Goal: Task Accomplishment & Management: Manage account settings

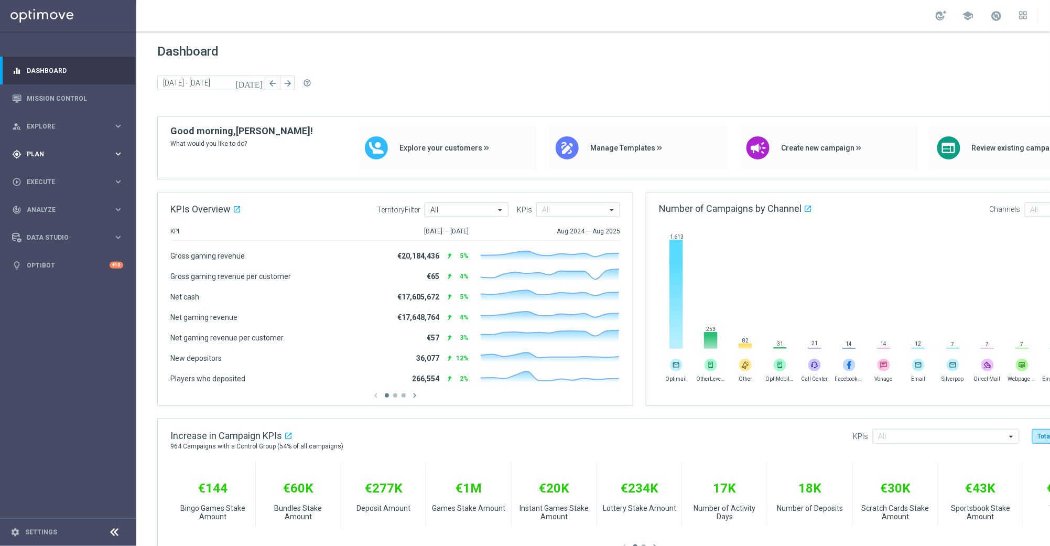
click at [118, 155] on icon "keyboard_arrow_right" at bounding box center [118, 154] width 10 height 10
click at [55, 177] on link "Target Groups" at bounding box center [68, 175] width 82 height 8
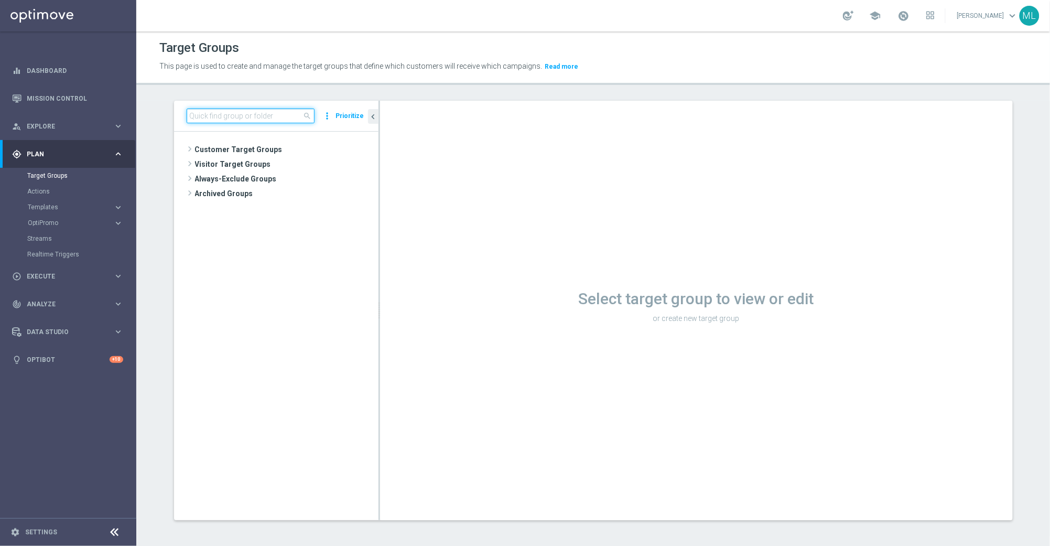
click at [227, 117] on input at bounding box center [251, 116] width 128 height 15
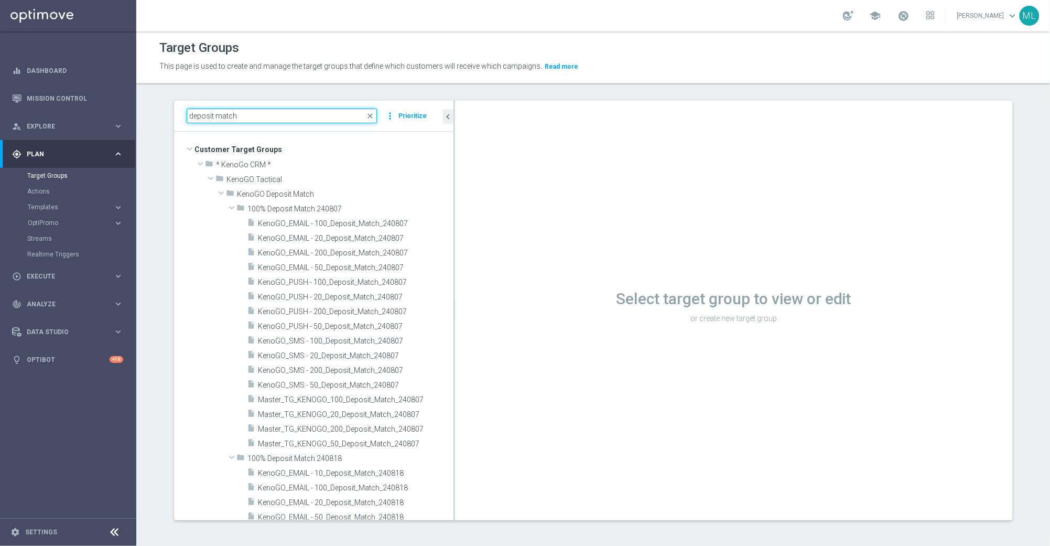
drag, startPoint x: 379, startPoint y: 177, endPoint x: 460, endPoint y: 180, distance: 81.3
click at [460, 180] on as-split "deposit match close more_vert Prioritize Customer Target Groups library_add cre…" at bounding box center [593, 310] width 839 height 419
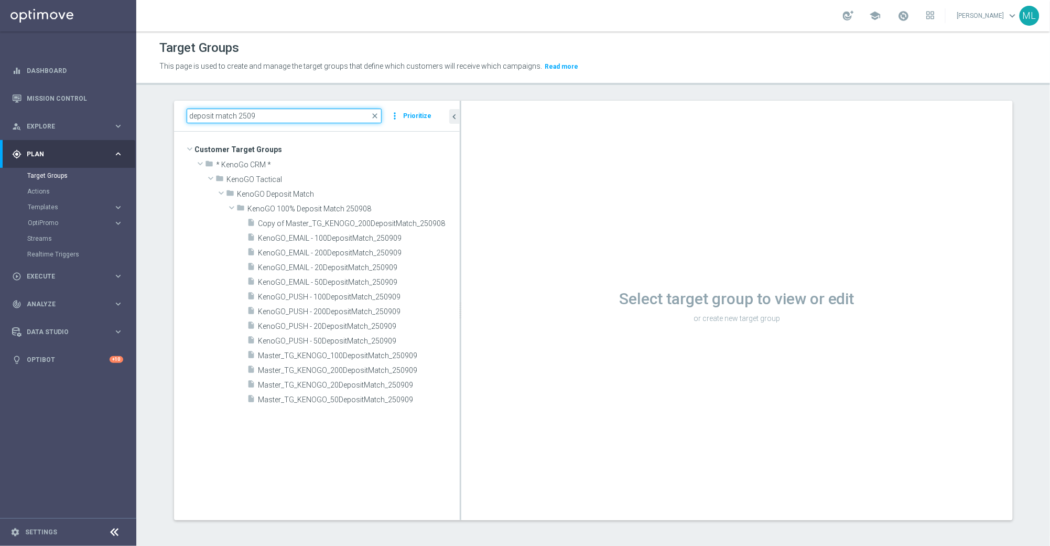
type input "deposit match 2509"
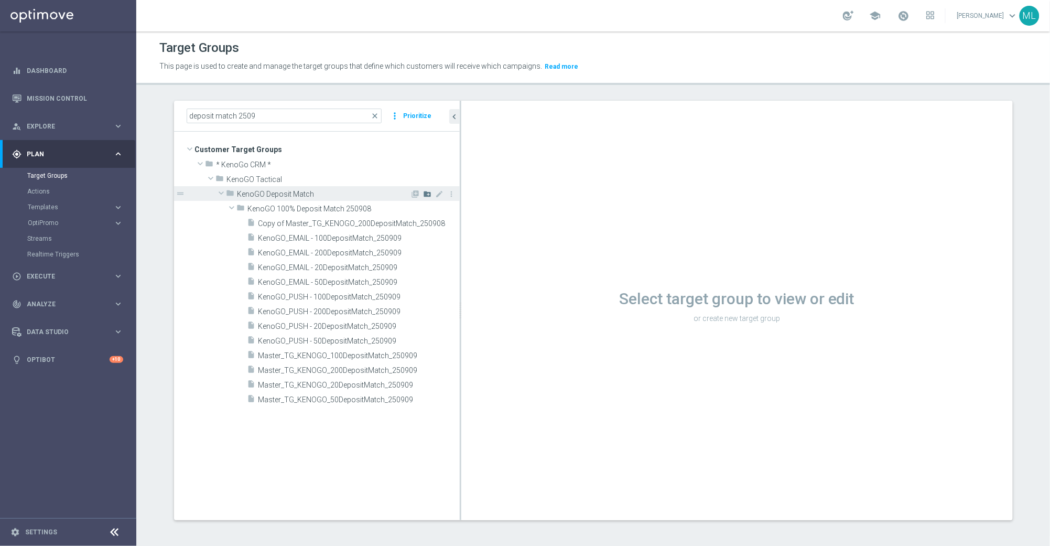
click at [428, 196] on icon "create_new_folder" at bounding box center [428, 194] width 8 height 8
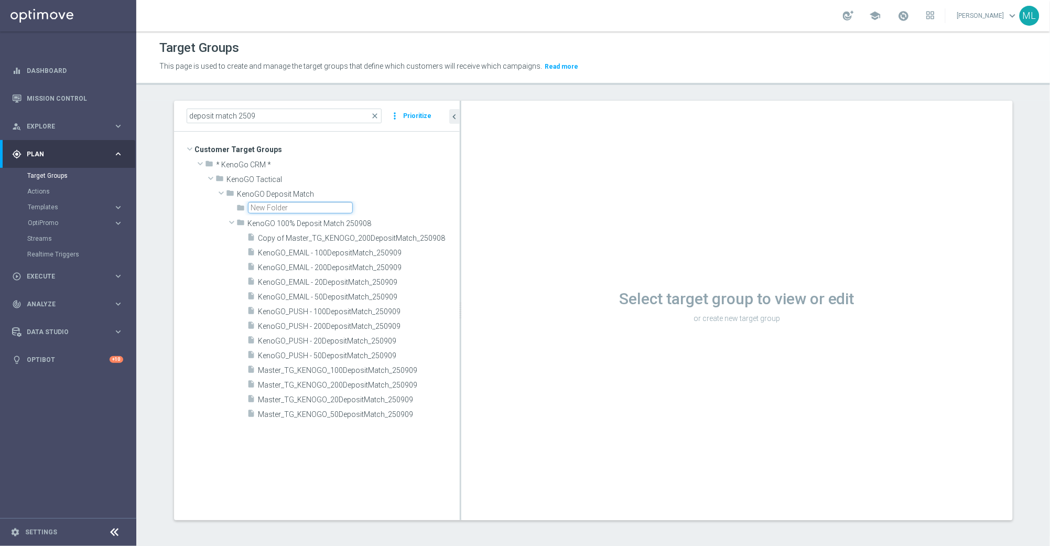
type input "J"
type input "KenoGO 100% Deposit Match 250912"
click at [211, 212] on div "folder KenoGO 100% Deposit Match 250912 library_add create_new_folder mode_edit…" at bounding box center [317, 311] width 286 height 220
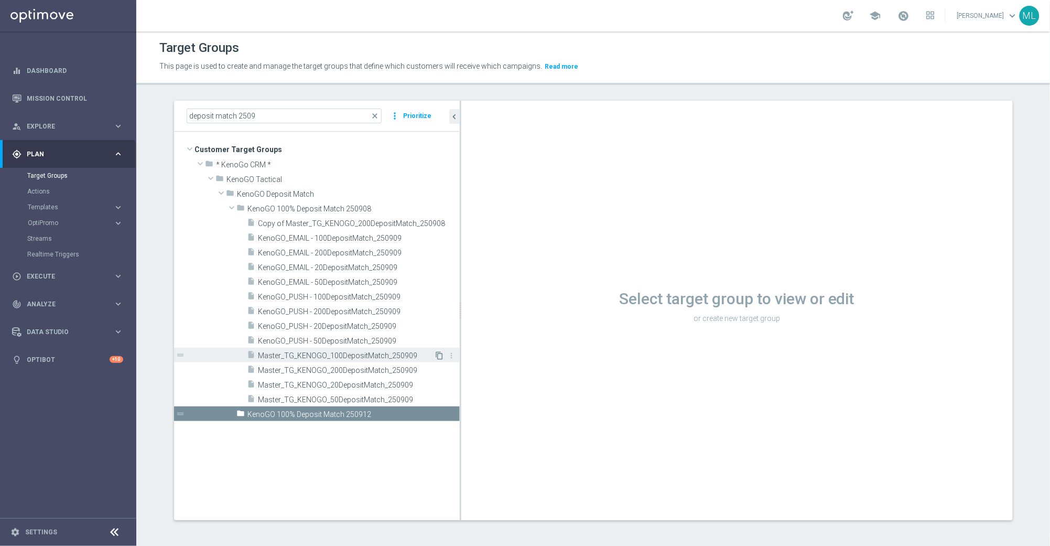
click at [440, 355] on icon "content_copy" at bounding box center [440, 355] width 8 height 8
click at [376, 355] on span "Master_TG_KENOGO_100DepositMatch_250909" at bounding box center [346, 355] width 176 height 9
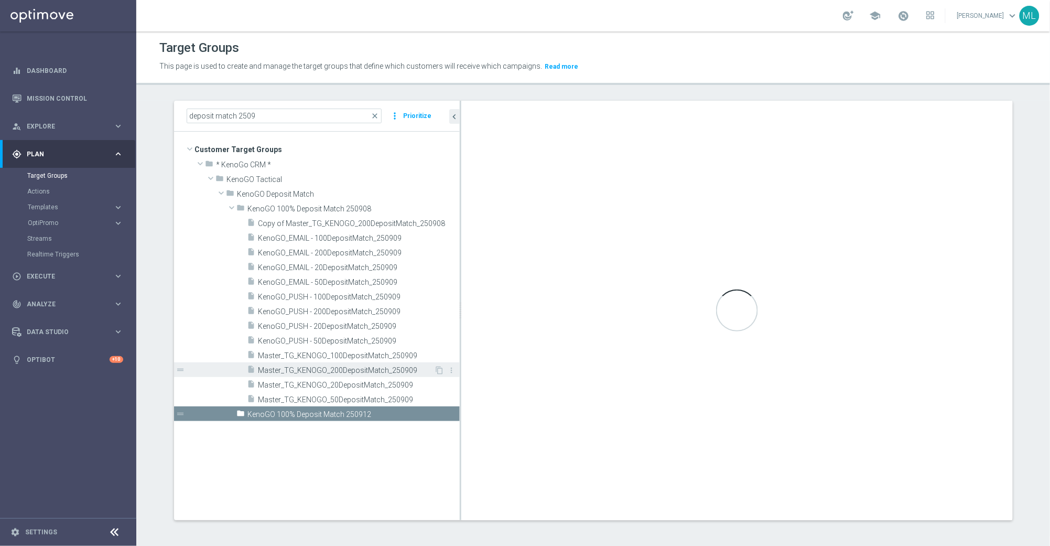
click at [379, 370] on span "Master_TG_KENOGO_200DepositMatch_250909" at bounding box center [346, 370] width 176 height 9
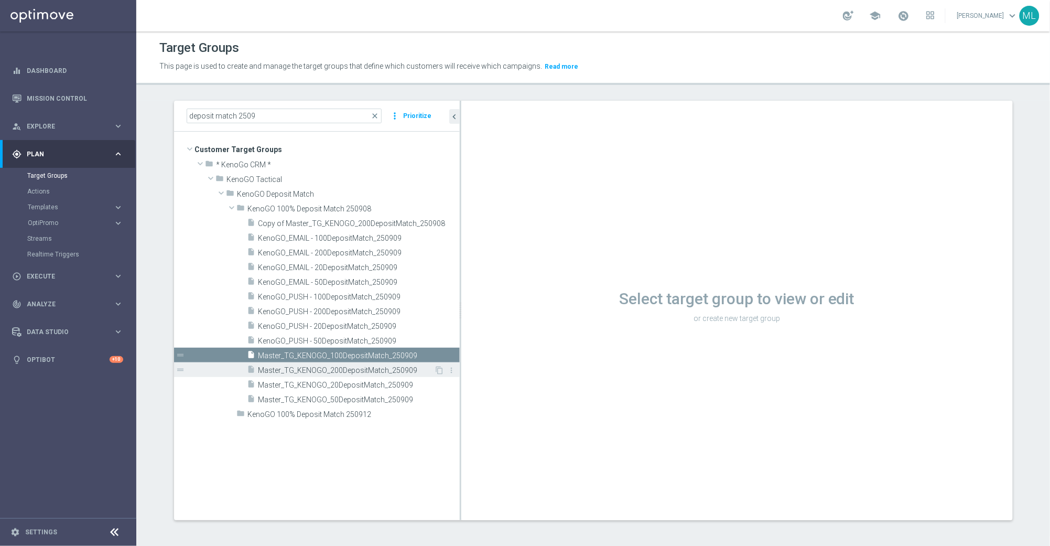
click at [346, 371] on span "Master_TG_KENOGO_200DepositMatch_250909" at bounding box center [346, 370] width 176 height 9
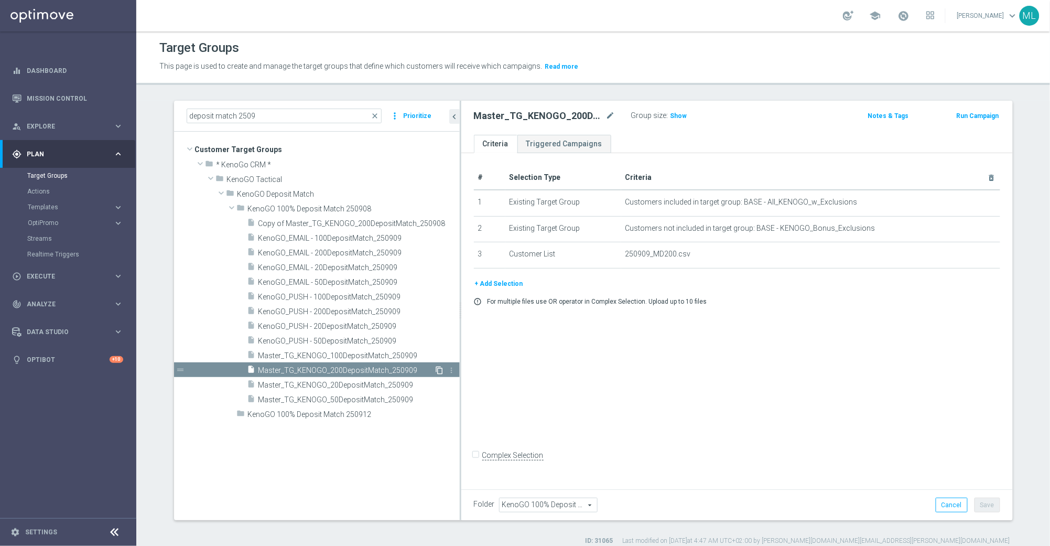
click at [440, 370] on icon "content_copy" at bounding box center [440, 370] width 8 height 8
click at [407, 355] on span "Master_TG_KENOGO_100DepositMatch_250909" at bounding box center [346, 355] width 176 height 9
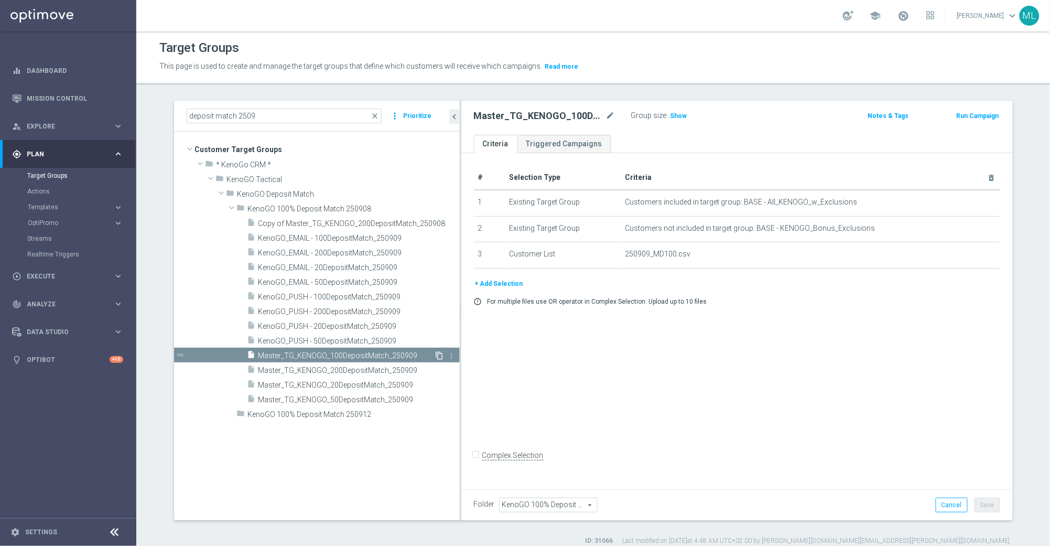
click at [438, 354] on icon "content_copy" at bounding box center [440, 355] width 8 height 8
click at [386, 355] on span "Master_TG_KENOGO_100DepositMatch_250909" at bounding box center [346, 355] width 176 height 9
click at [440, 354] on icon "content_copy" at bounding box center [440, 355] width 8 height 8
drag, startPoint x: 267, startPoint y: 115, endPoint x: 177, endPoint y: 112, distance: 90.2
click at [177, 112] on div "deposit match 2509 close more_vert Prioritize" at bounding box center [317, 116] width 286 height 31
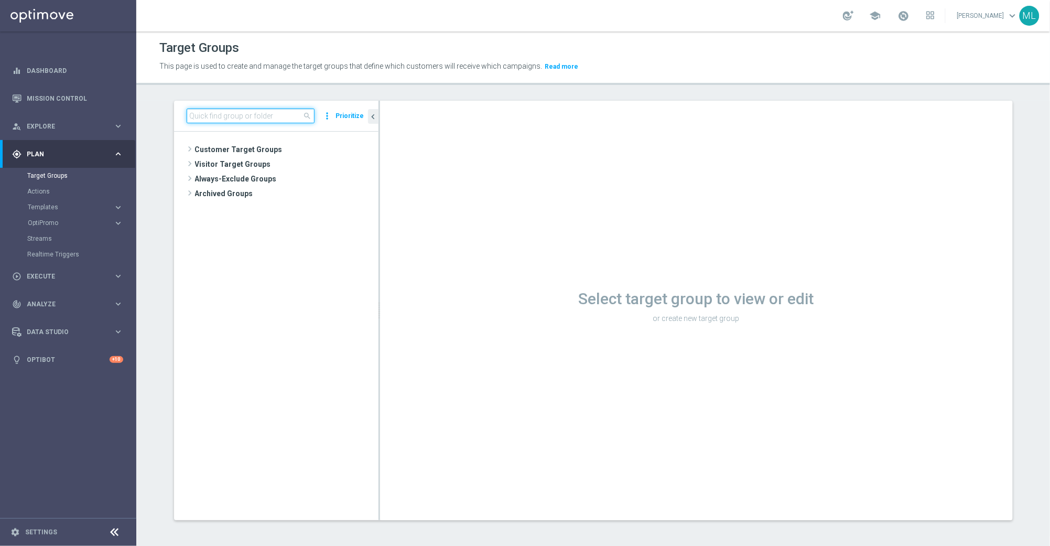
click at [220, 117] on input at bounding box center [251, 116] width 128 height 15
paste input "deposit match 2509"
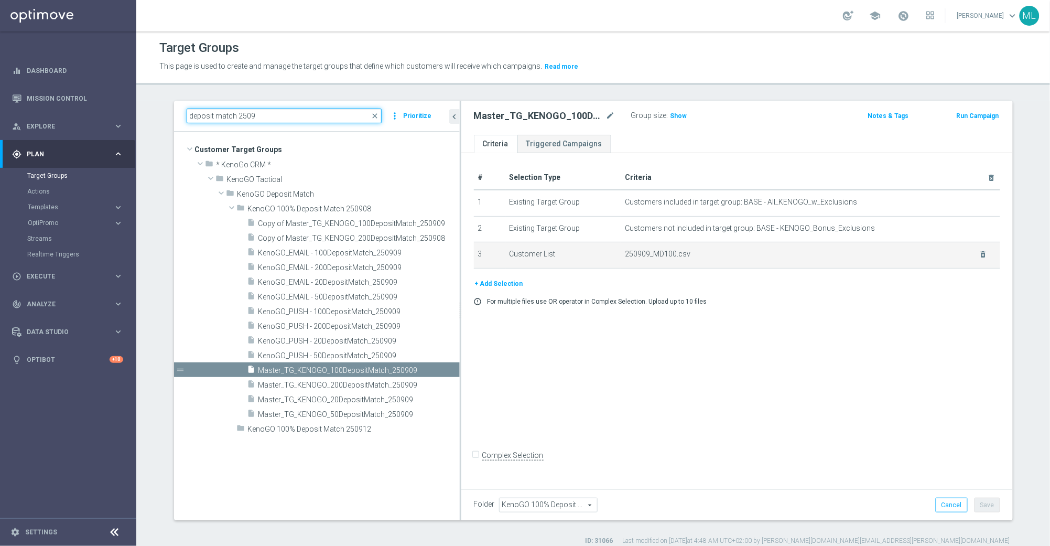
drag, startPoint x: 379, startPoint y: 262, endPoint x: 480, endPoint y: 264, distance: 101.7
click at [480, 264] on as-split "deposit match 2509 close more_vert Prioritize Customer Target Groups library_ad…" at bounding box center [593, 310] width 839 height 419
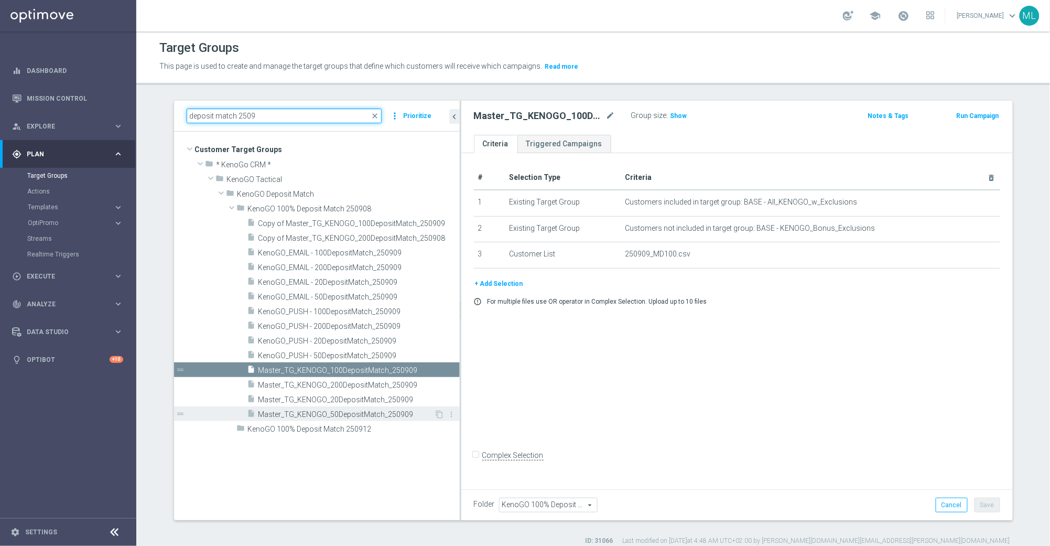
type input "deposit match 2509"
click at [347, 414] on span "Master_TG_KENOGO_50DepositMatch_250909" at bounding box center [346, 414] width 176 height 9
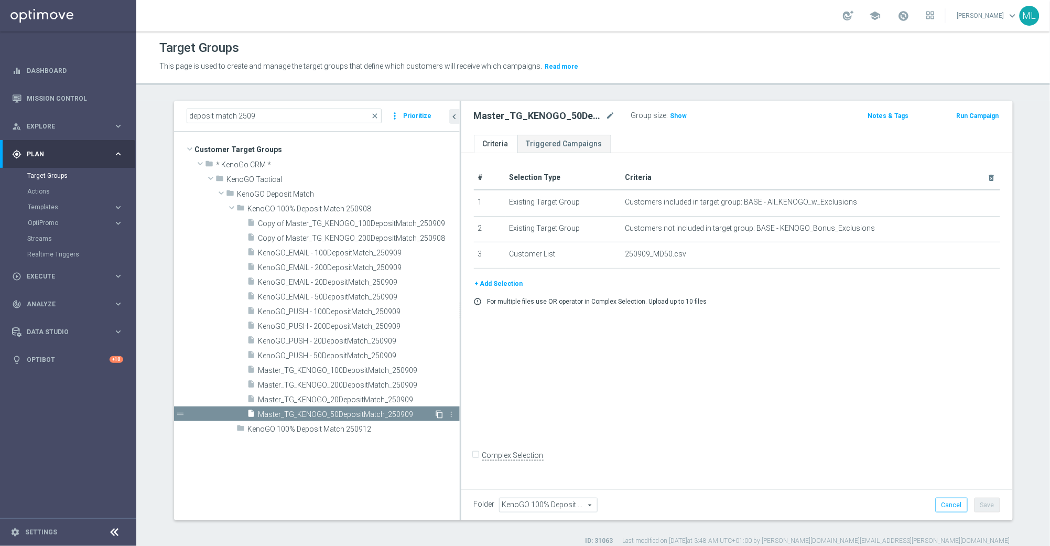
click at [439, 414] on icon "content_copy" at bounding box center [440, 414] width 8 height 8
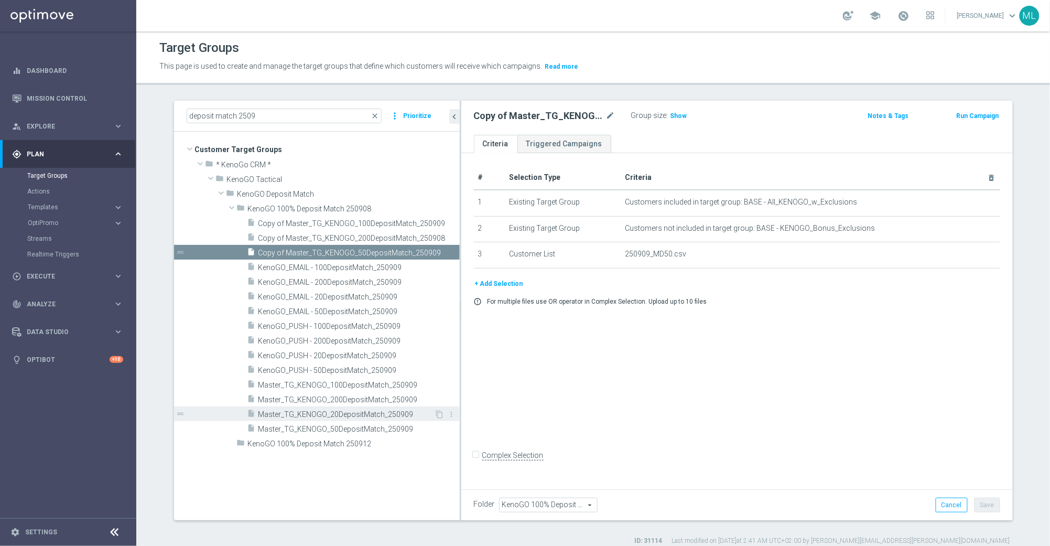
click at [370, 413] on span "Master_TG_KENOGO_20DepositMatch_250909" at bounding box center [346, 414] width 176 height 9
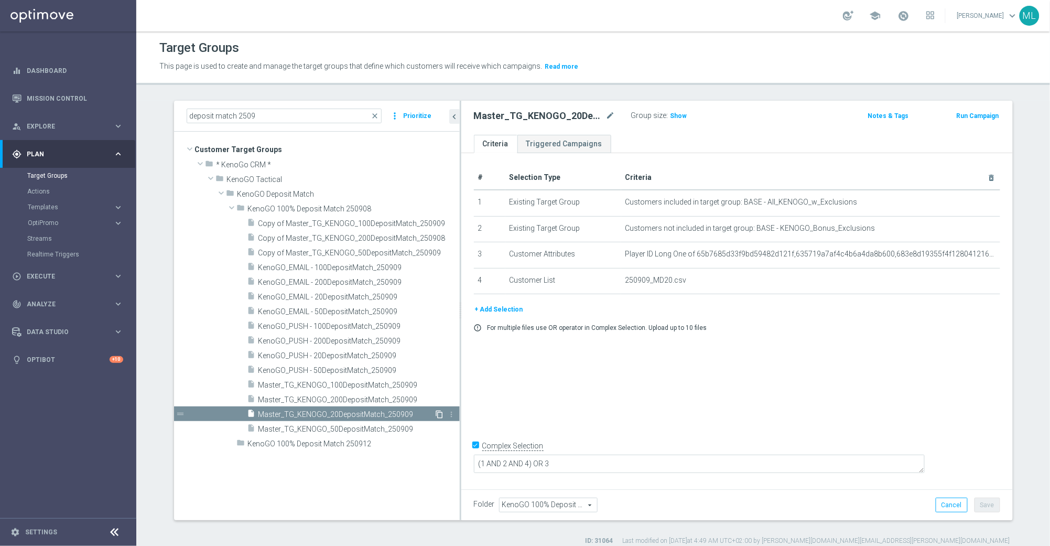
click at [439, 416] on icon "content_copy" at bounding box center [440, 414] width 8 height 8
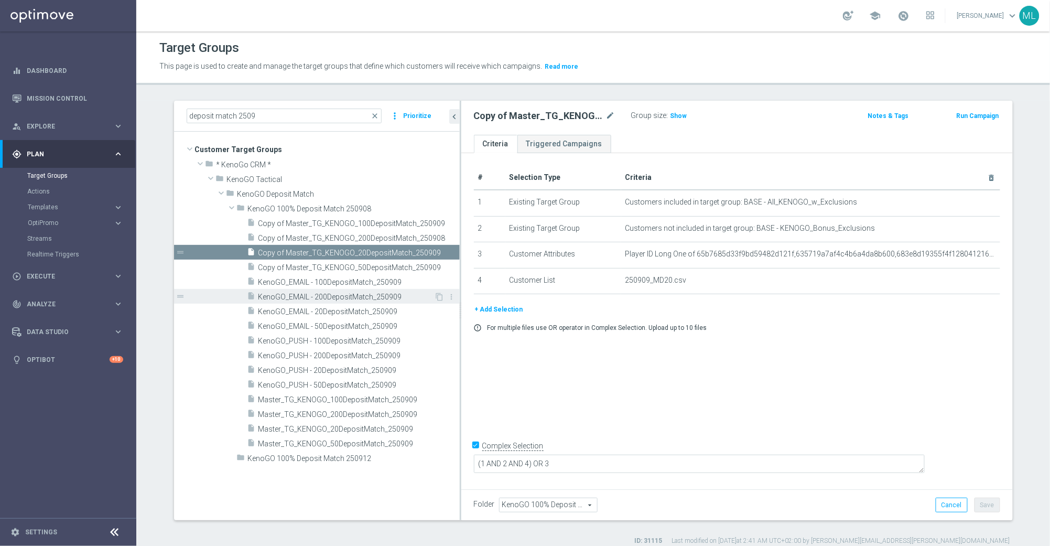
click at [399, 296] on span "KenoGO_EMAIL - 200DepositMatch_250909" at bounding box center [346, 297] width 176 height 9
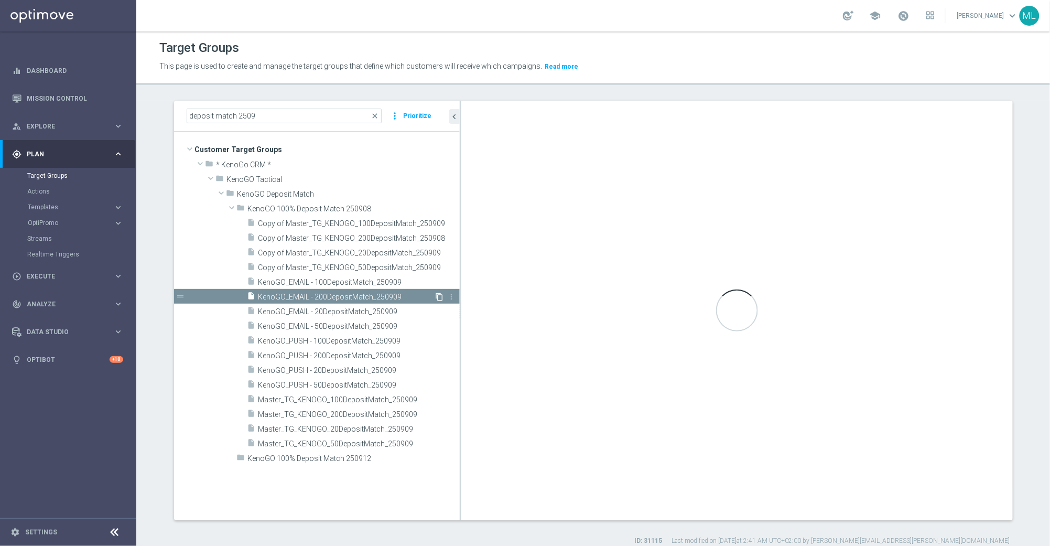
checkbox input "false"
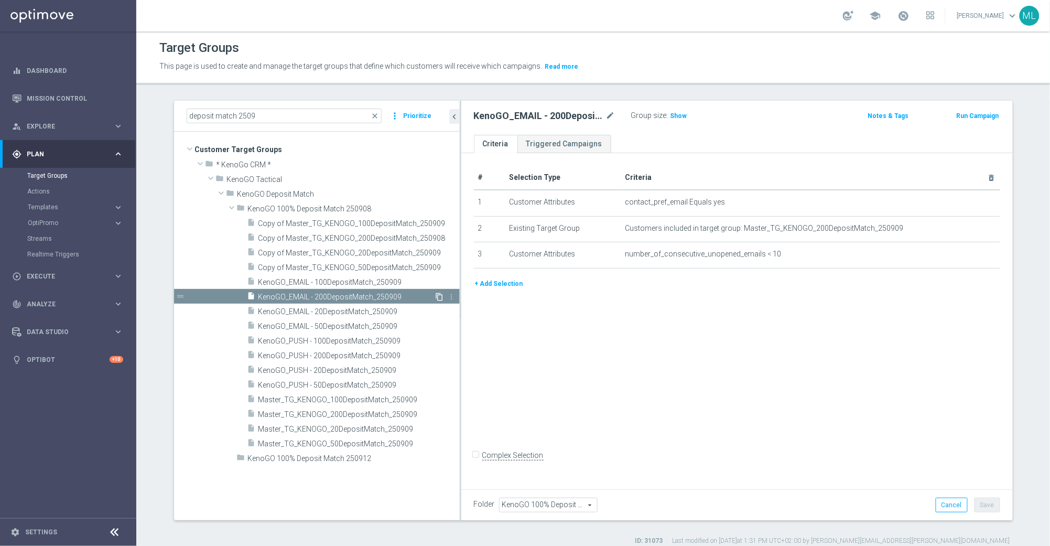
click at [440, 297] on icon "content_copy" at bounding box center [440, 297] width 8 height 8
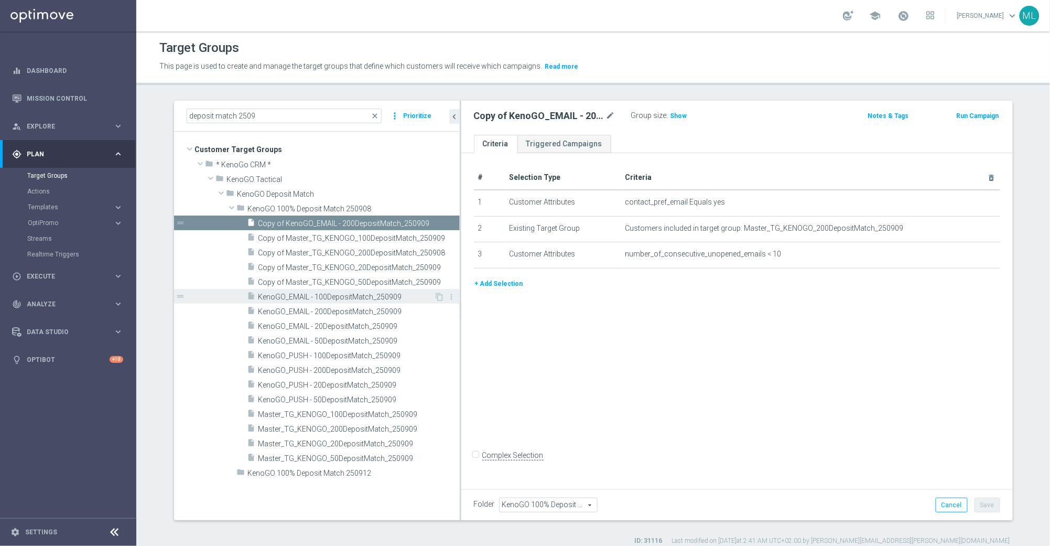
click at [369, 296] on span "KenoGO_EMAIL - 100DepositMatch_250909" at bounding box center [346, 297] width 176 height 9
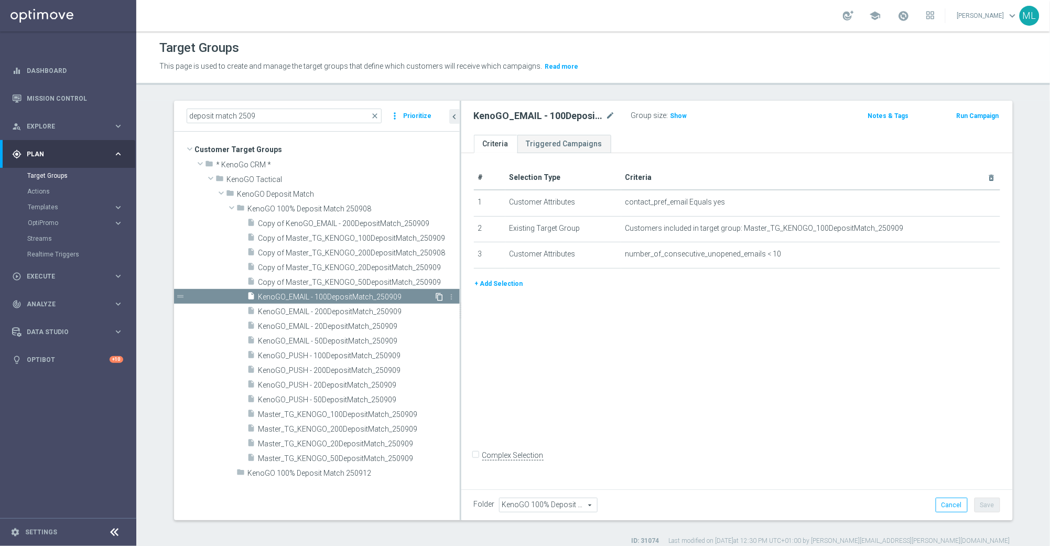
click at [439, 296] on icon "content_copy" at bounding box center [440, 297] width 8 height 8
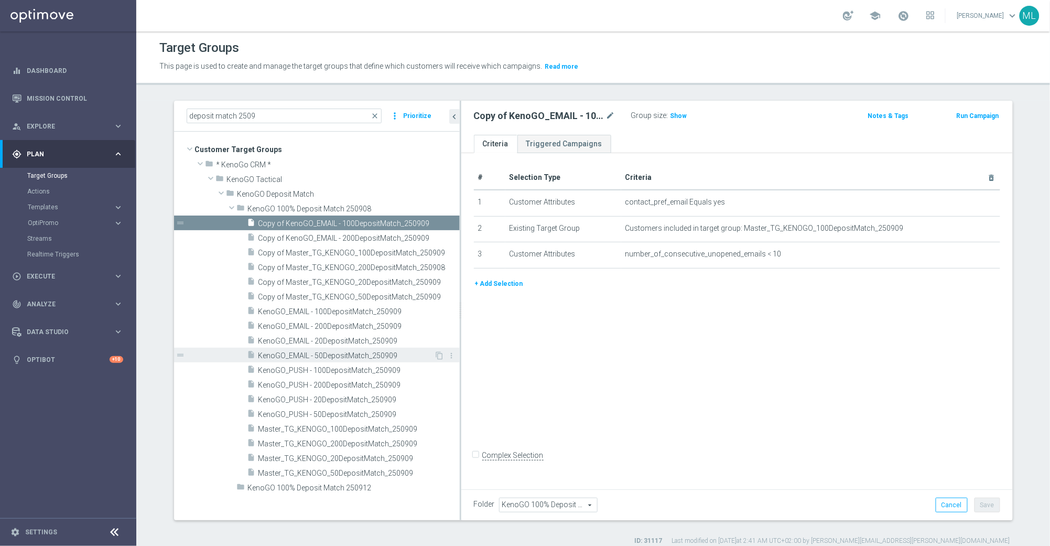
click at [362, 354] on span "KenoGO_EMAIL - 50DepositMatch_250909" at bounding box center [346, 355] width 176 height 9
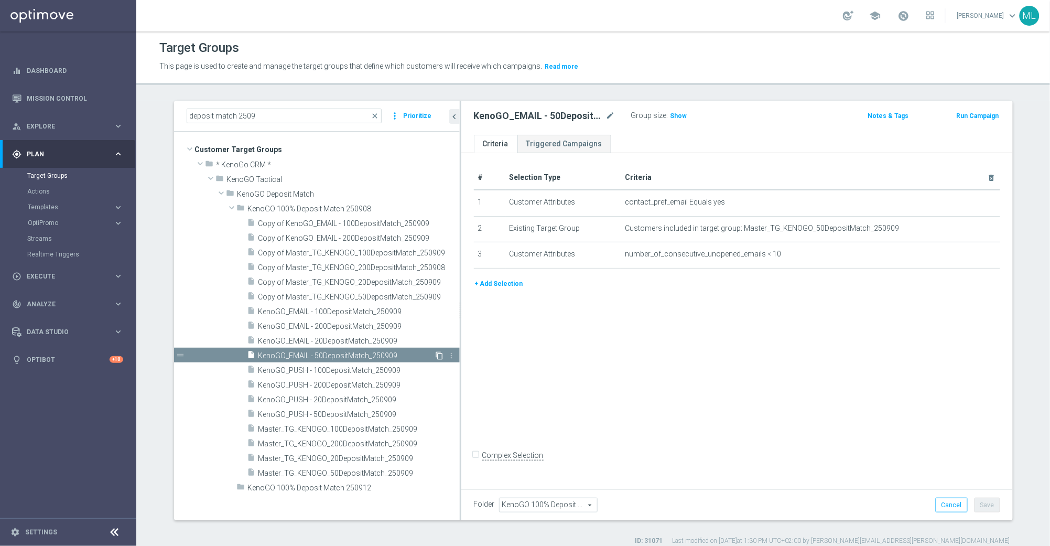
click at [440, 352] on icon "content_copy" at bounding box center [440, 355] width 8 height 8
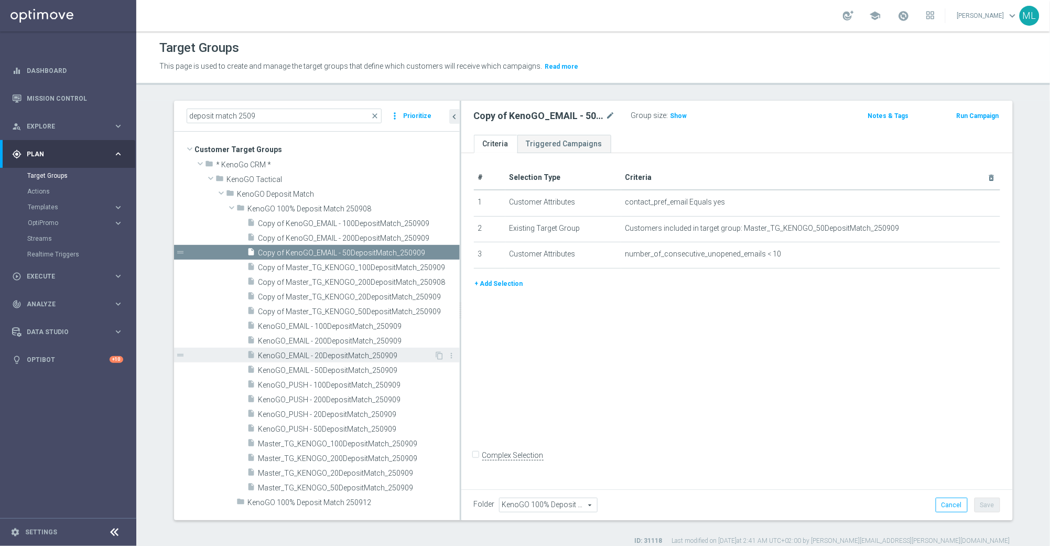
click at [360, 357] on span "KenoGO_EMAIL - 20DepositMatch_250909" at bounding box center [346, 355] width 176 height 9
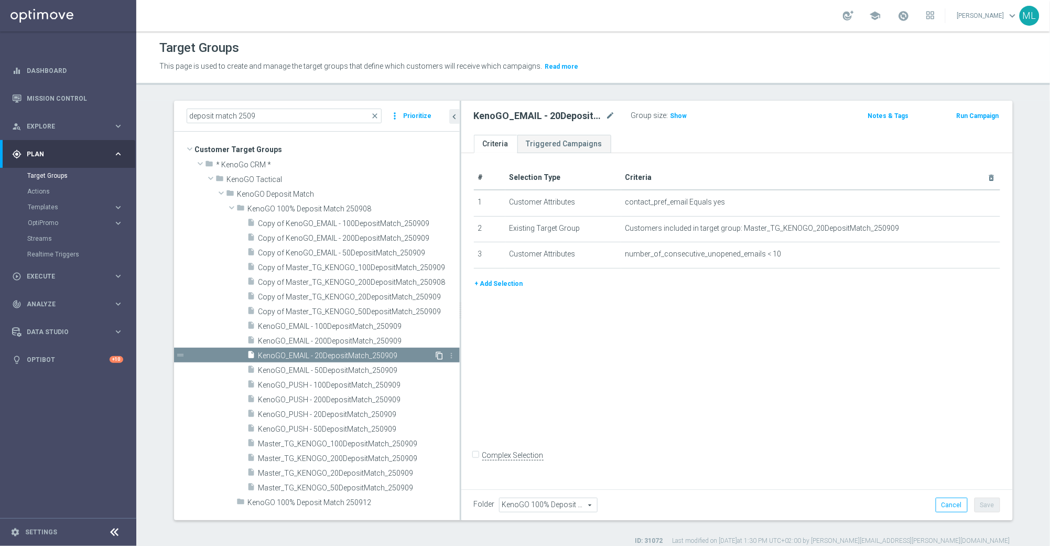
click at [439, 356] on icon "content_copy" at bounding box center [440, 355] width 8 height 8
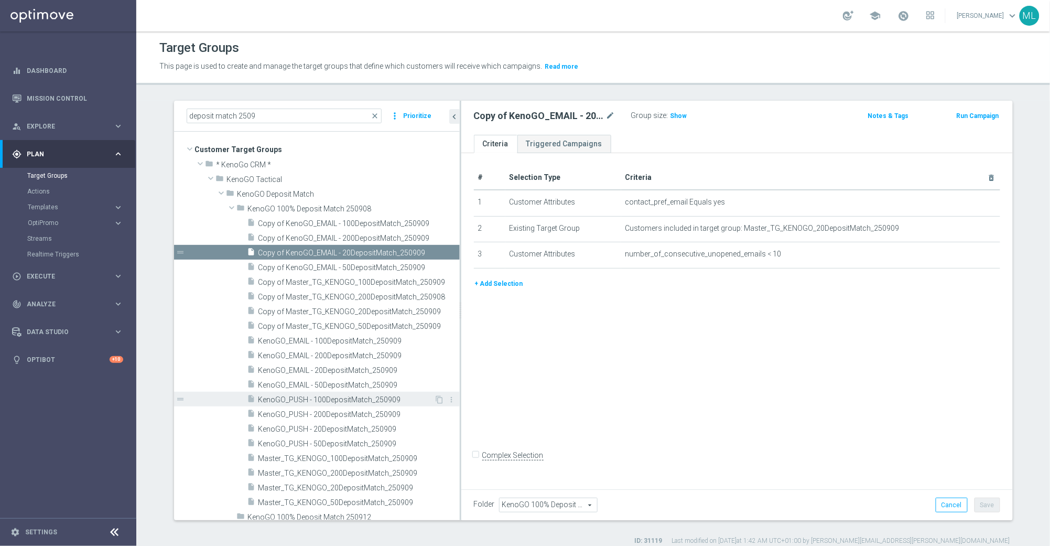
scroll to position [6, 0]
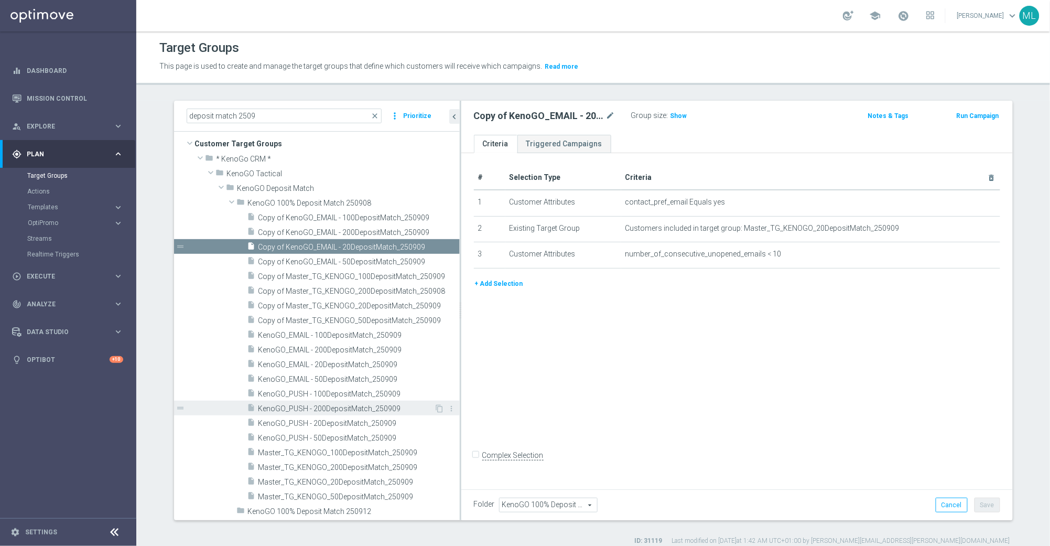
click at [369, 409] on span "KenoGO_PUSH - 200DepositMatch_250909" at bounding box center [346, 408] width 176 height 9
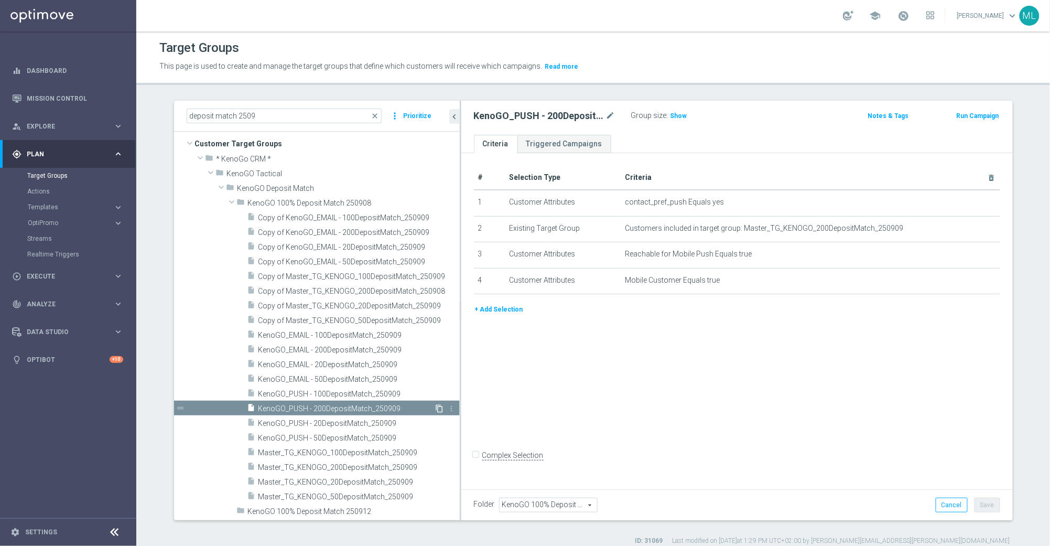
click at [441, 406] on icon "content_copy" at bounding box center [440, 408] width 8 height 8
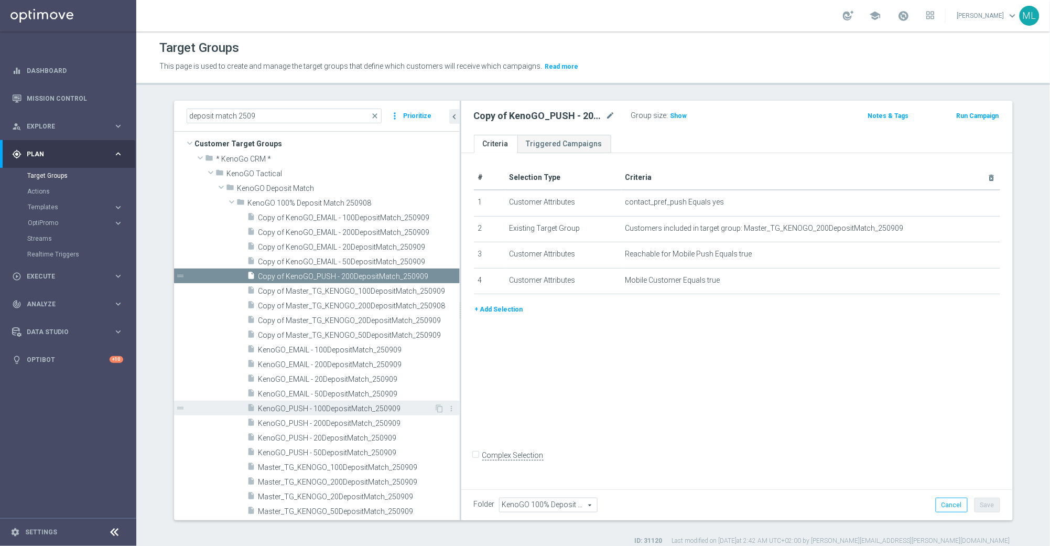
click at [339, 412] on span "KenoGO_PUSH - 100DepositMatch_250909" at bounding box center [346, 408] width 176 height 9
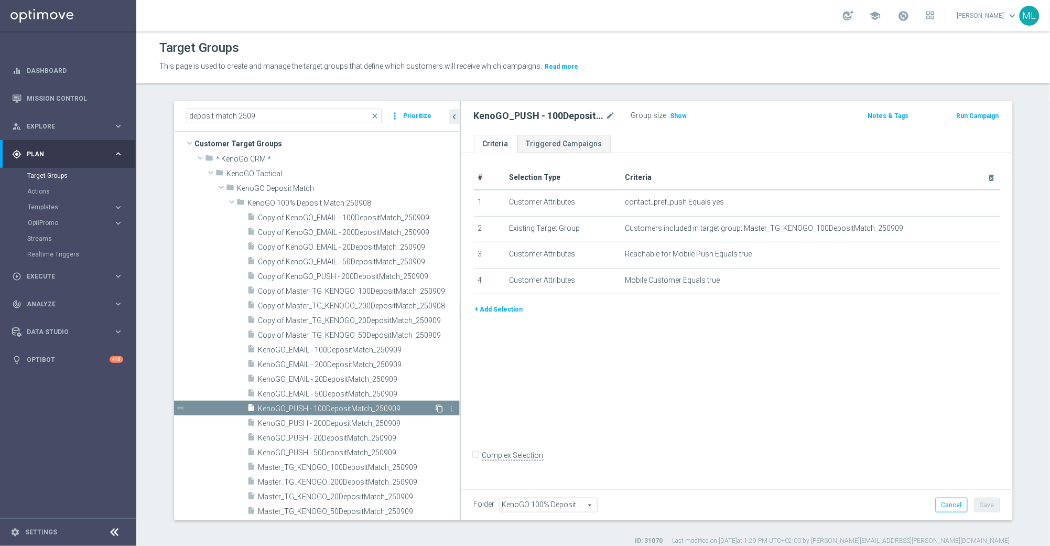
click at [440, 408] on icon "content_copy" at bounding box center [440, 408] width 8 height 8
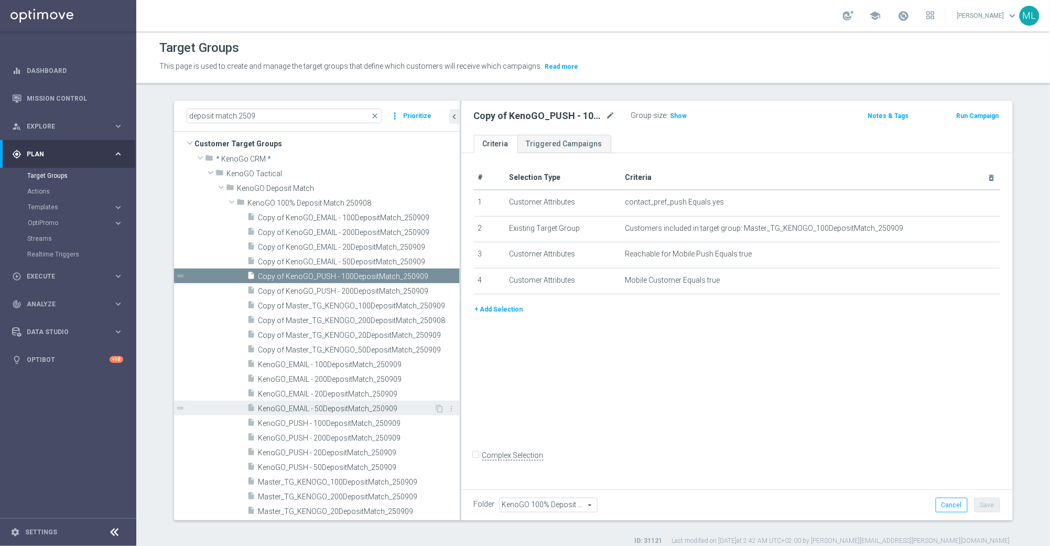
click at [358, 405] on span "KenoGO_EMAIL - 50DepositMatch_250909" at bounding box center [346, 408] width 176 height 9
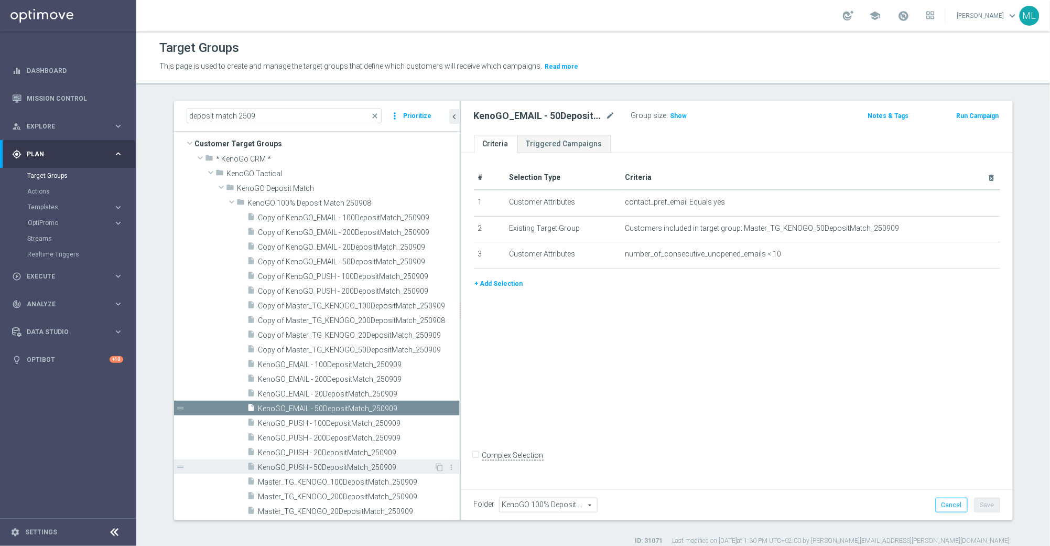
click at [340, 463] on span "KenoGO_PUSH - 50DepositMatch_250909" at bounding box center [346, 467] width 176 height 9
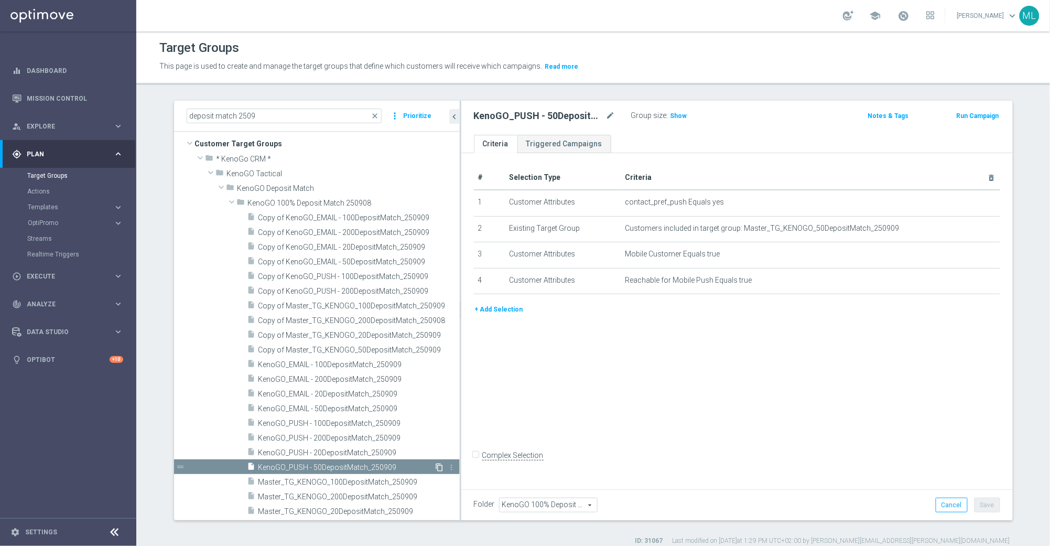
click at [439, 467] on icon "content_copy" at bounding box center [440, 467] width 8 height 8
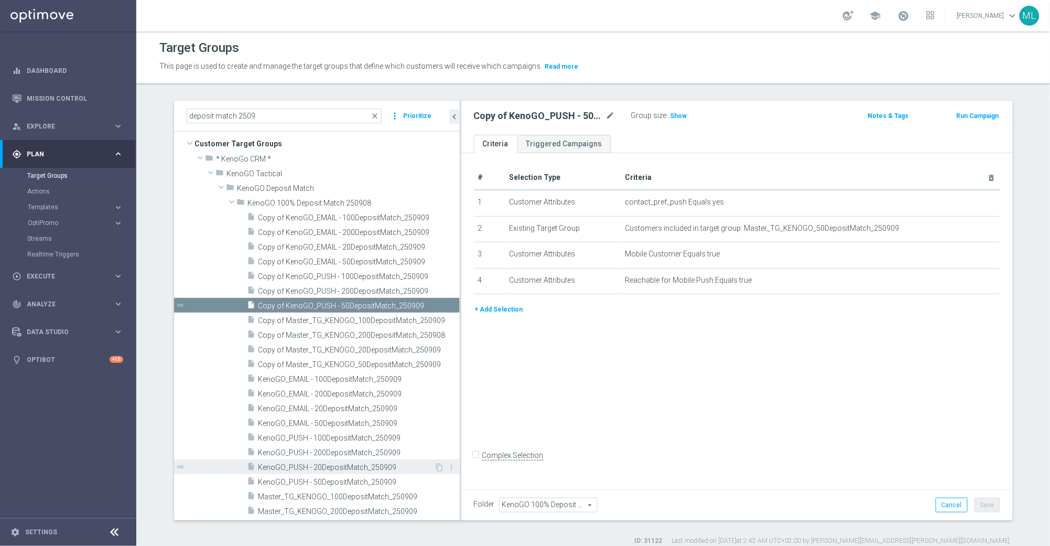
drag, startPoint x: 370, startPoint y: 466, endPoint x: 402, endPoint y: 468, distance: 32.1
click at [370, 466] on span "KenoGO_PUSH - 20DepositMatch_250909" at bounding box center [346, 467] width 176 height 9
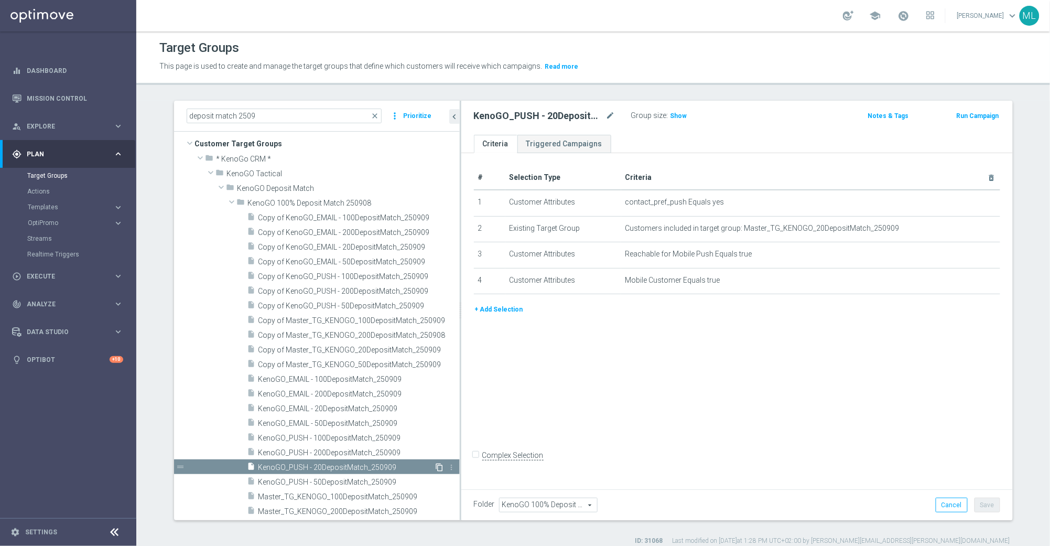
click at [440, 466] on icon "content_copy" at bounding box center [440, 467] width 8 height 8
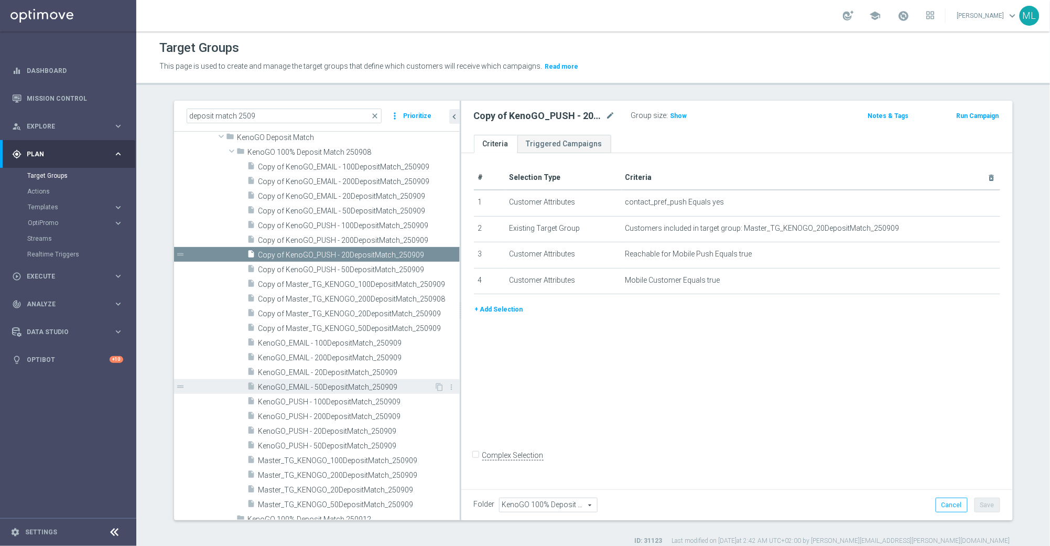
scroll to position [64, 0]
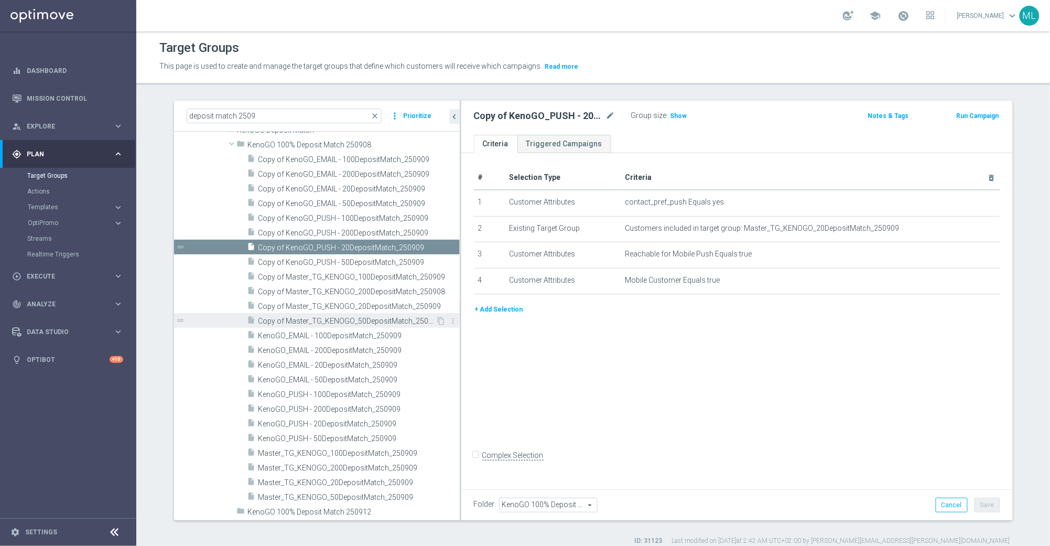
click at [304, 318] on span "Copy of Master_TG_KENOGO_50DepositMatch_250909" at bounding box center [347, 321] width 178 height 9
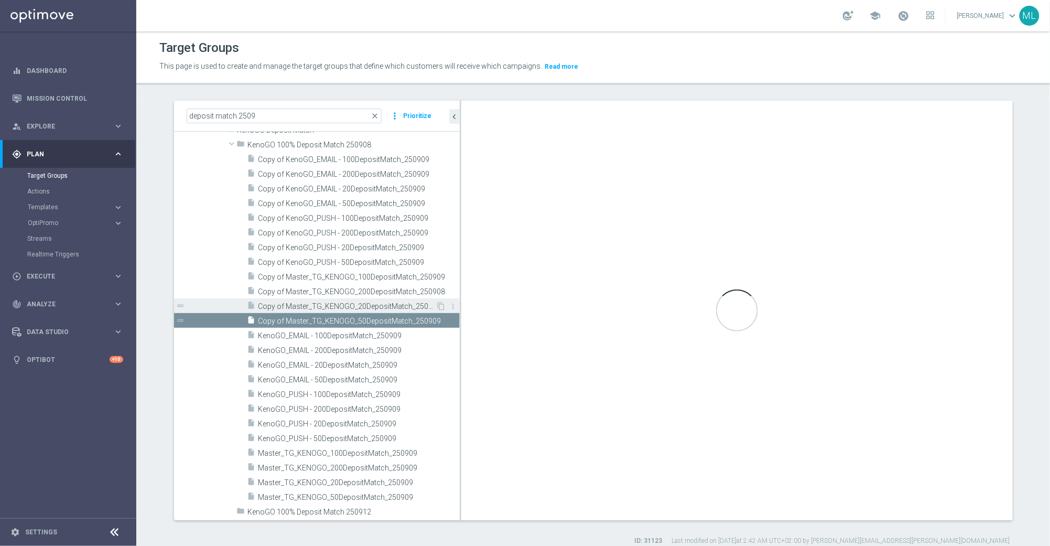
click at [303, 307] on span "Copy of Master_TG_KENOGO_20DepositMatch_250909" at bounding box center [347, 306] width 178 height 9
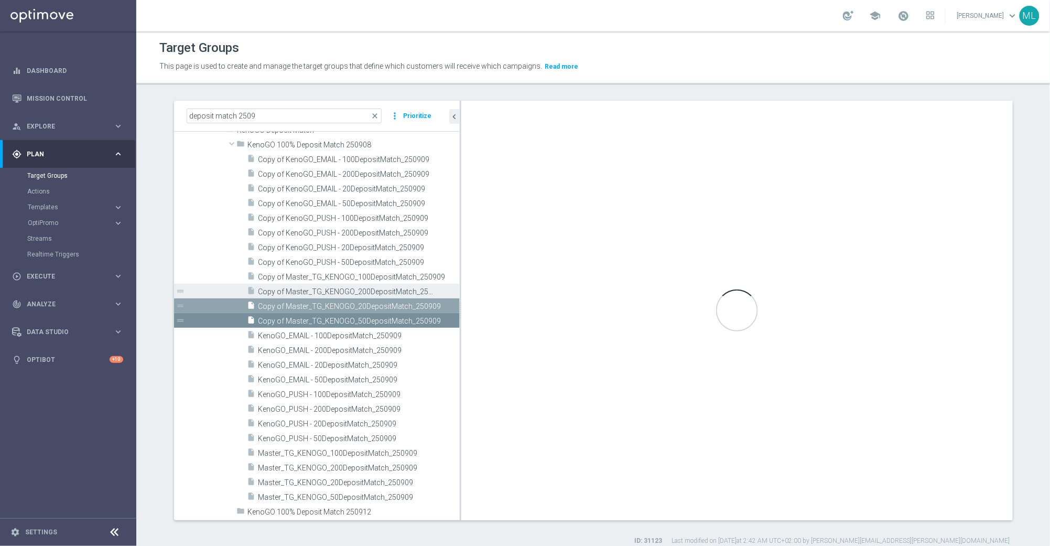
click at [304, 290] on span "Copy of Master_TG_KENOGO_200DepositMatch_250908" at bounding box center [347, 291] width 178 height 9
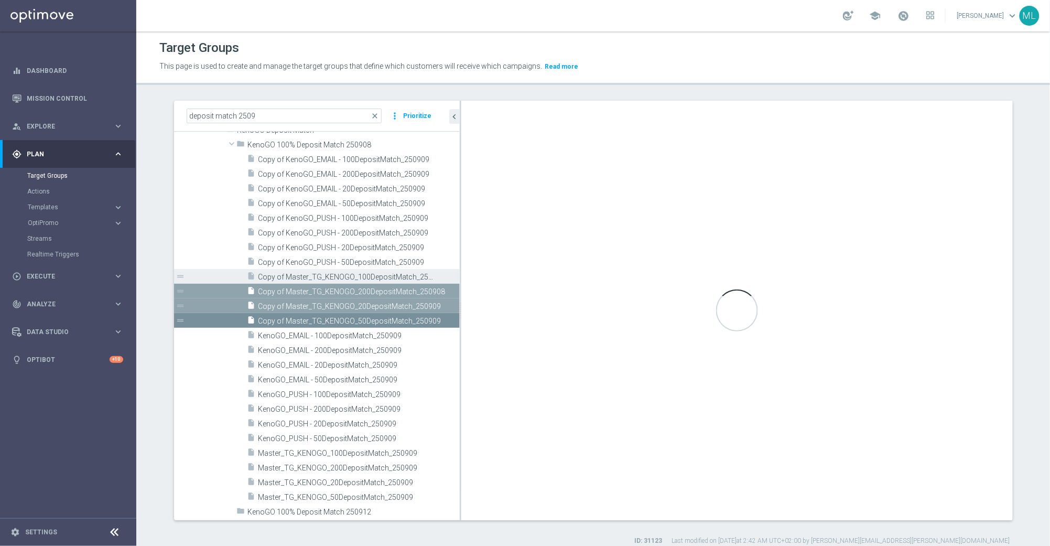
drag, startPoint x: 304, startPoint y: 277, endPoint x: 301, endPoint y: 271, distance: 6.6
click at [304, 277] on span "Copy of Master_TG_KENOGO_100DepositMatch_250909" at bounding box center [347, 277] width 178 height 9
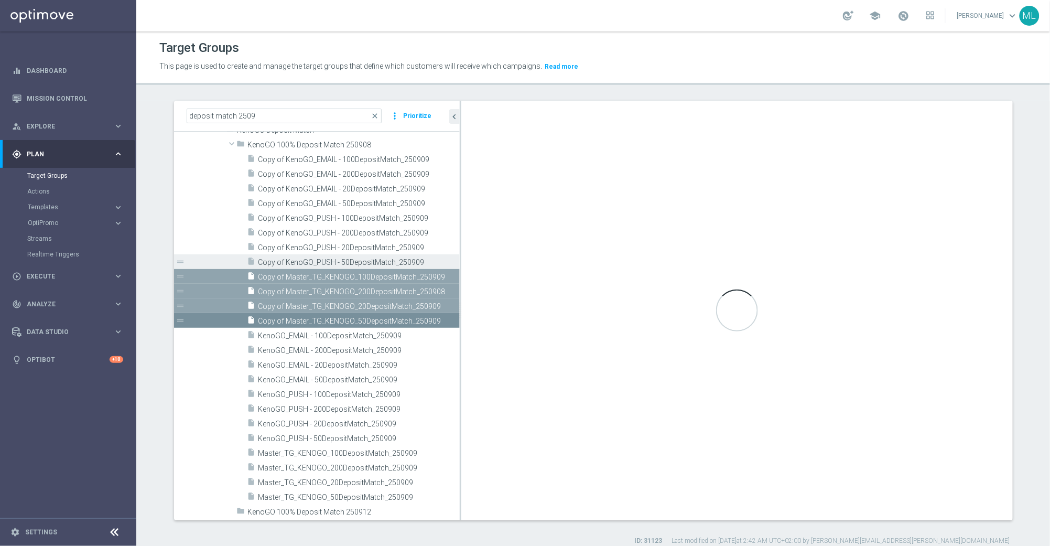
click at [299, 262] on span "Copy of KenoGO_PUSH - 50DepositMatch_250909" at bounding box center [347, 262] width 178 height 9
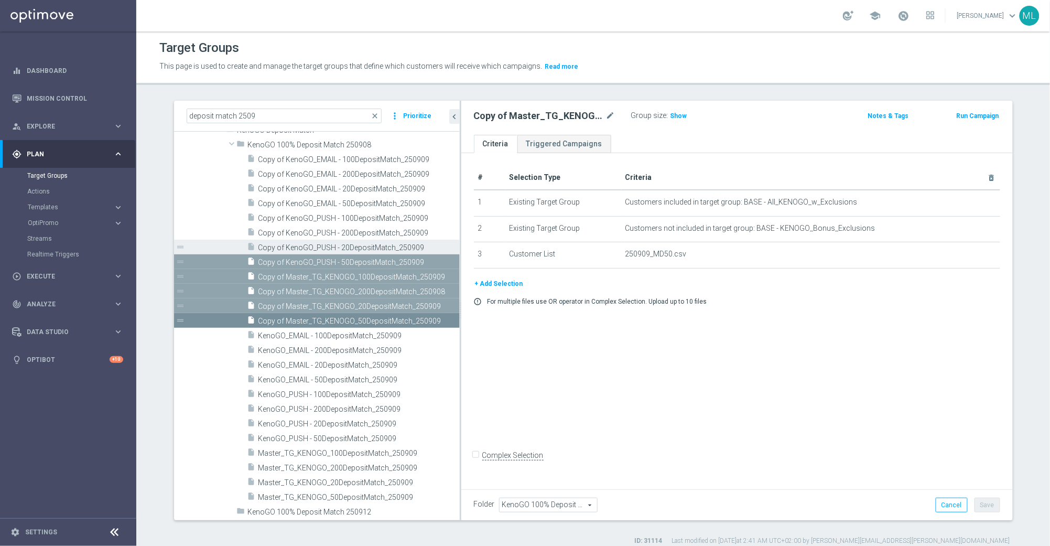
click at [292, 241] on div "insert_drive_file Copy of KenoGO_PUSH - 20DepositMatch_250909" at bounding box center [341, 247] width 189 height 15
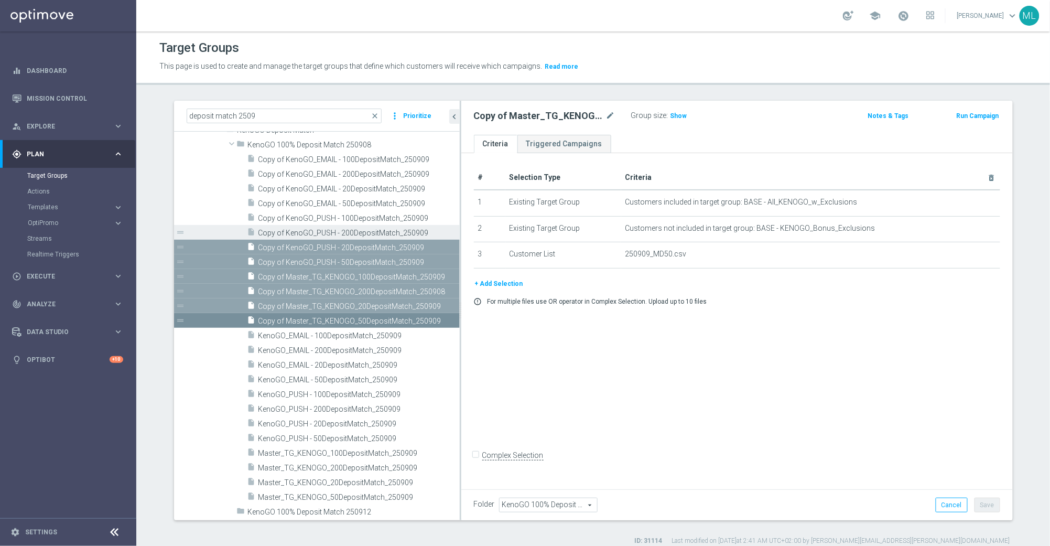
click at [295, 230] on span "Copy of KenoGO_PUSH - 200DepositMatch_250909" at bounding box center [347, 233] width 178 height 9
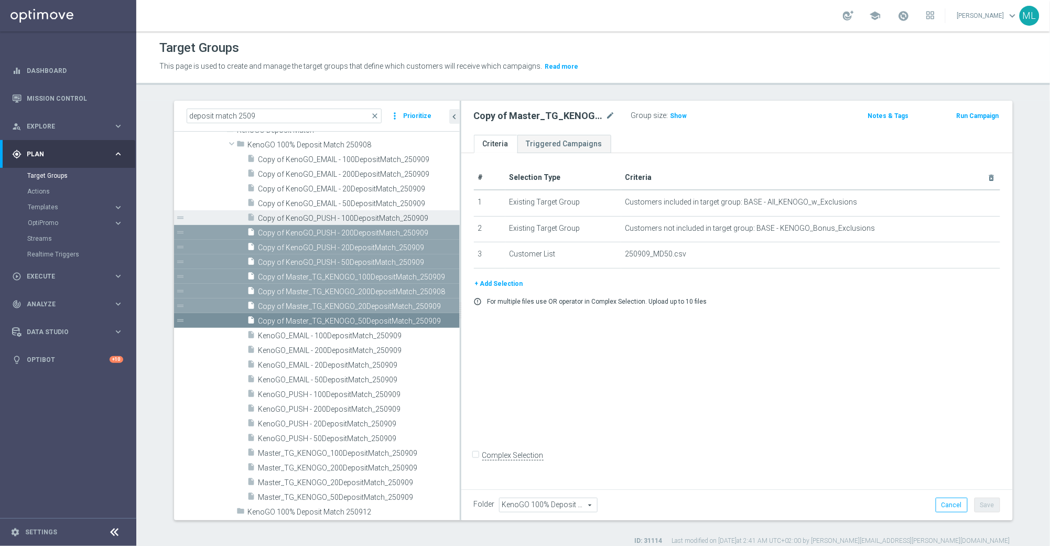
click at [296, 216] on span "Copy of KenoGO_PUSH - 100DepositMatch_250909" at bounding box center [347, 218] width 178 height 9
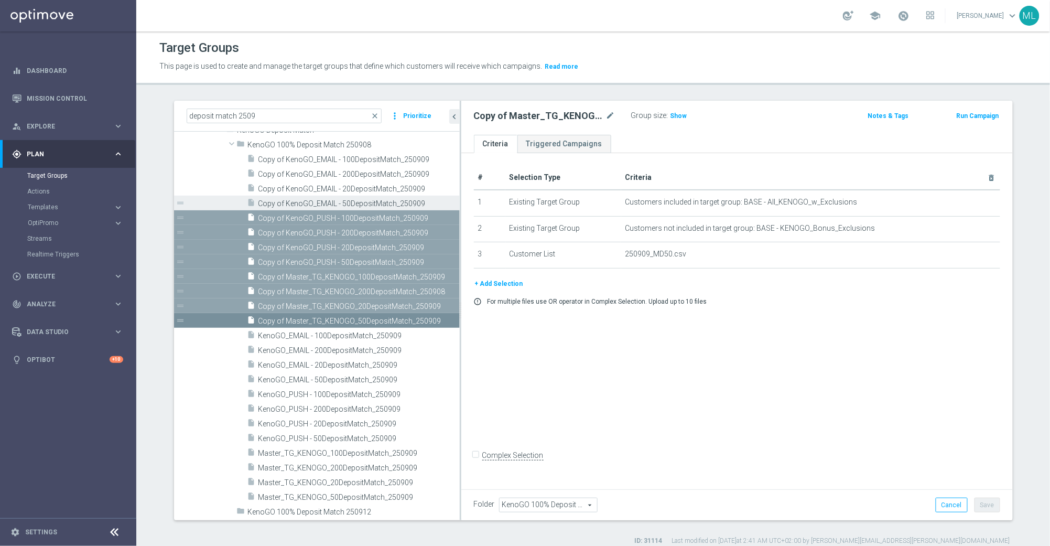
click at [298, 200] on span "Copy of KenoGO_EMAIL - 50DepositMatch_250909" at bounding box center [347, 203] width 178 height 9
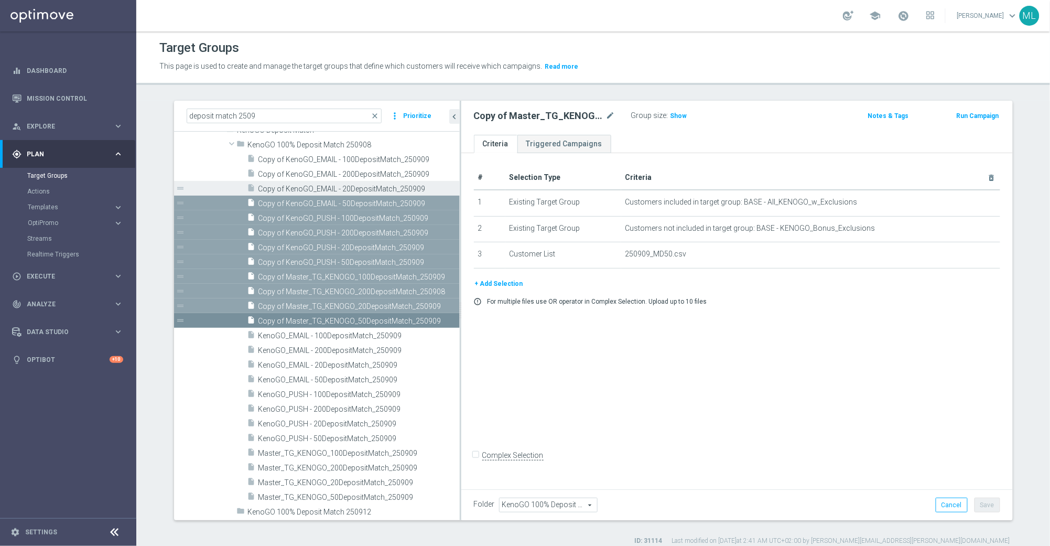
click at [298, 189] on span "Copy of KenoGO_EMAIL - 20DepositMatch_250909" at bounding box center [347, 189] width 178 height 9
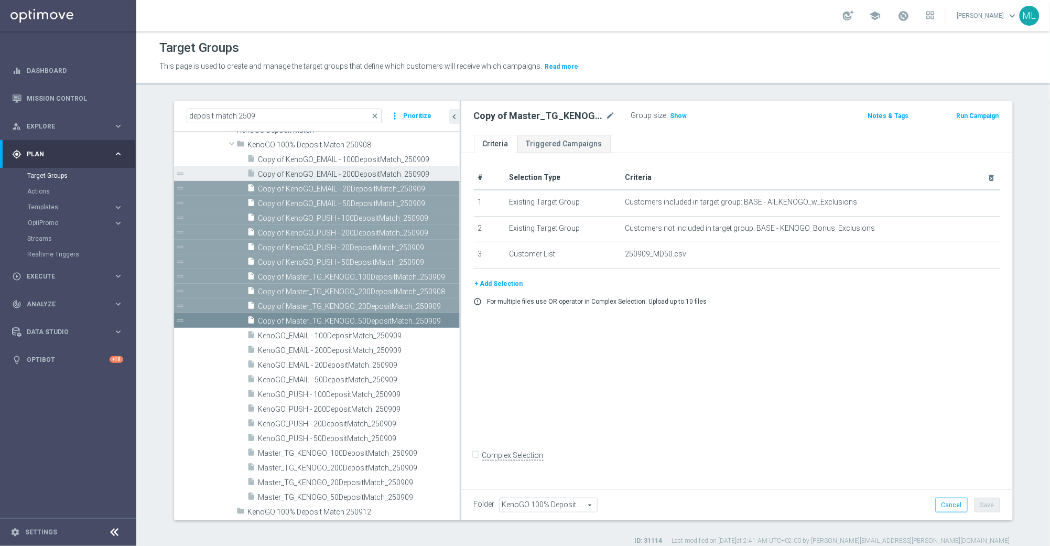
click at [307, 173] on span "Copy of KenoGO_EMAIL - 200DepositMatch_250909" at bounding box center [347, 174] width 178 height 9
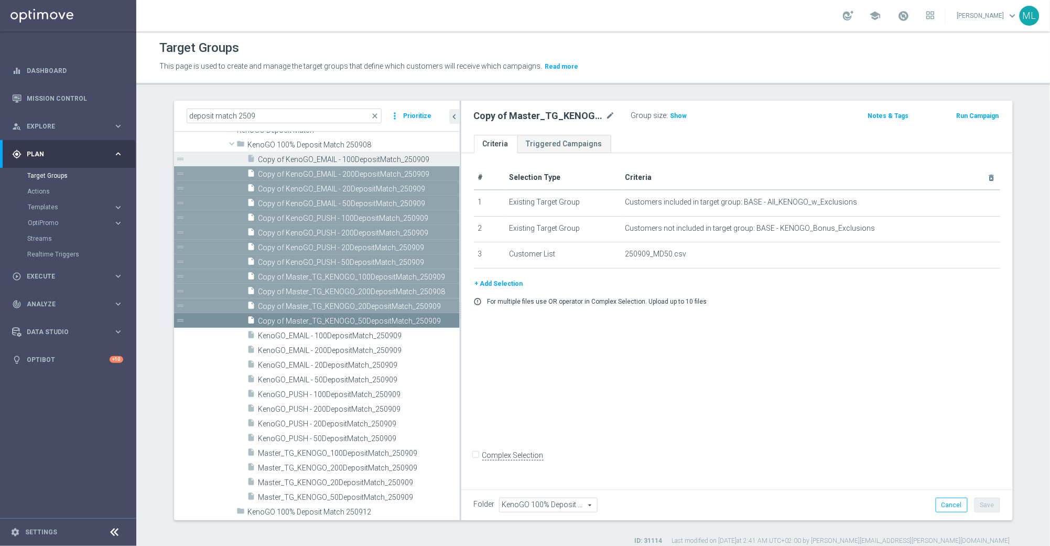
click at [308, 155] on span "Copy of KenoGO_EMAIL - 100DepositMatch_250909" at bounding box center [347, 159] width 178 height 9
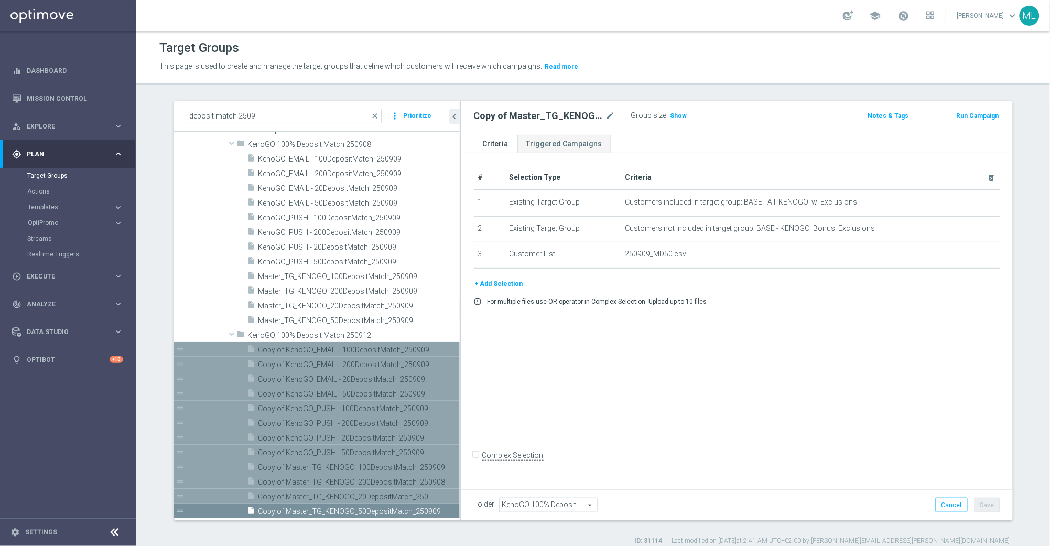
scroll to position [64, 0]
click at [306, 481] on span "Copy of Master_TG_KENOGO_200DepositMatch_250908" at bounding box center [347, 482] width 178 height 9
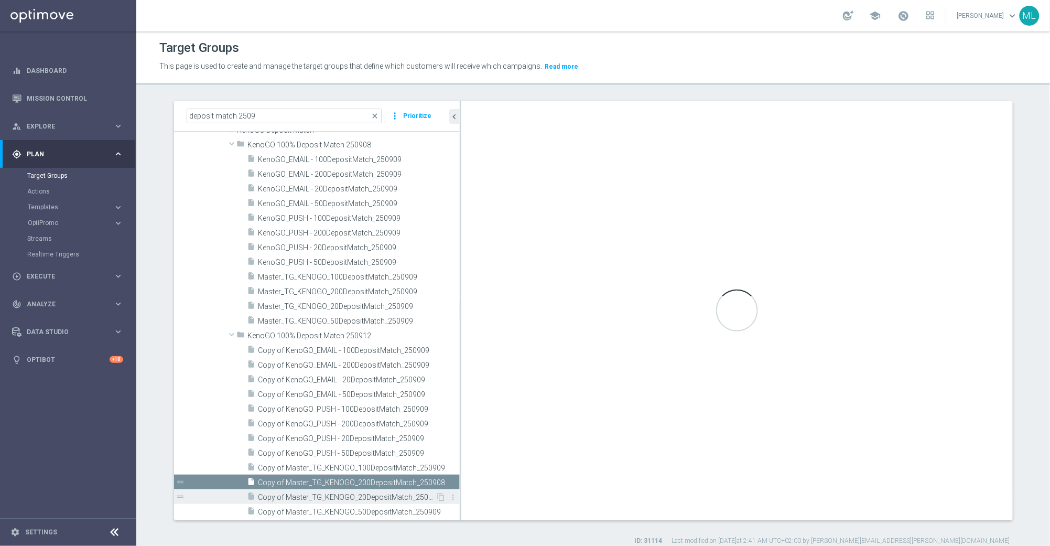
type input "KenoGO 100% Deposit Match 250912"
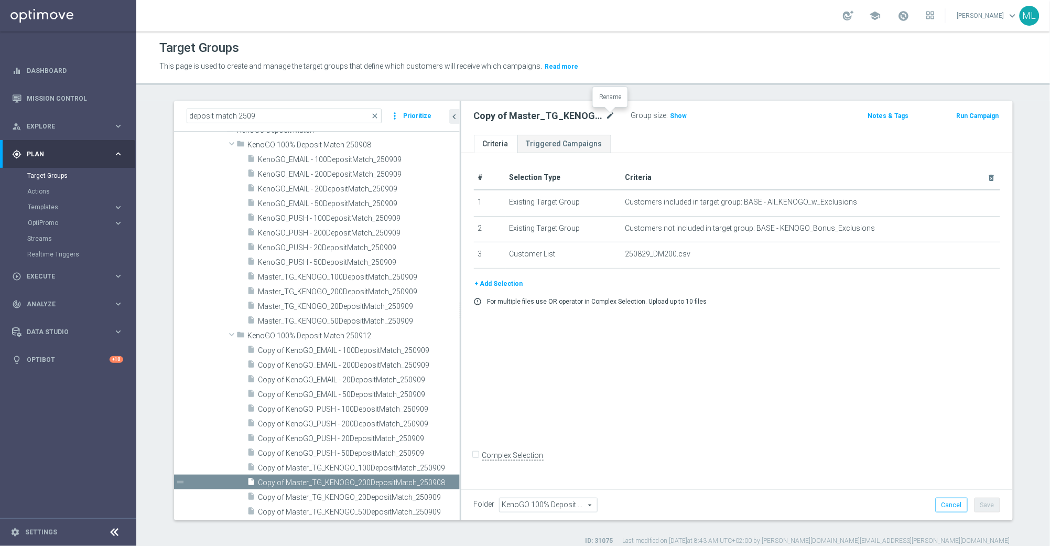
click at [613, 117] on icon "mode_edit" at bounding box center [610, 116] width 9 height 13
click at [495, 117] on input "Copy of Master_TG_KENOGO_200DepositMatch_250908" at bounding box center [545, 117] width 142 height 15
type input "Master_TG_KENOGO_200DepositMatch_250908"
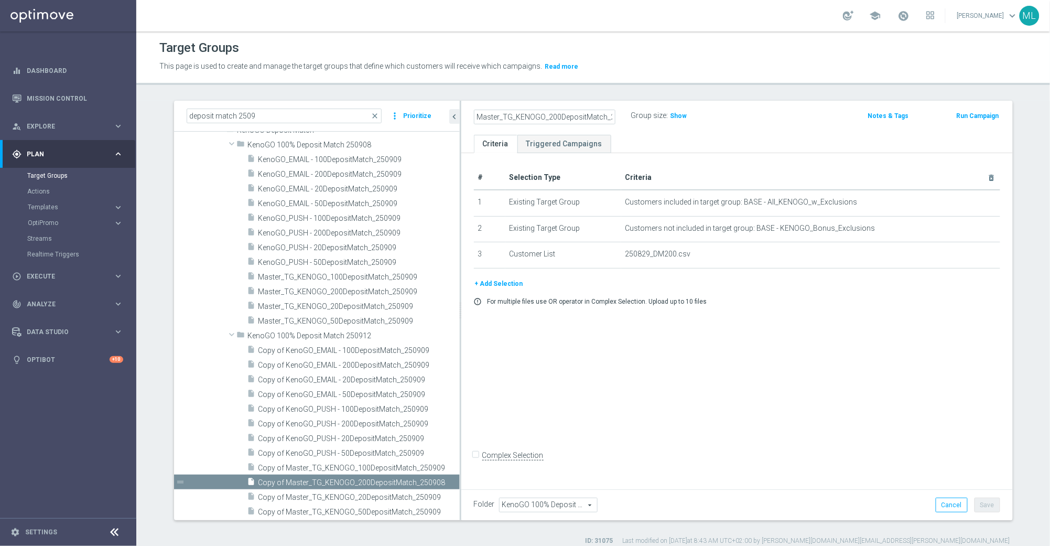
click at [739, 122] on div "Master_TG_KENOGO_200DepositMatch_250908 Group size : Show" at bounding box center [646, 117] width 361 height 16
click at [994, 508] on button "Save" at bounding box center [988, 505] width 26 height 15
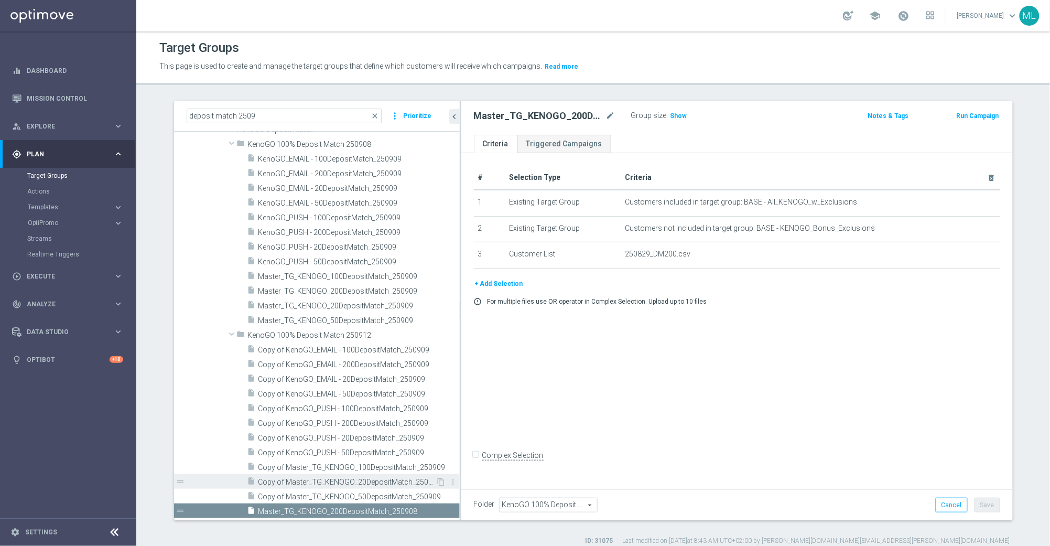
scroll to position [64, 0]
click at [388, 499] on span "Copy of Master_TG_KENOGO_50DepositMatch_250909" at bounding box center [347, 497] width 178 height 9
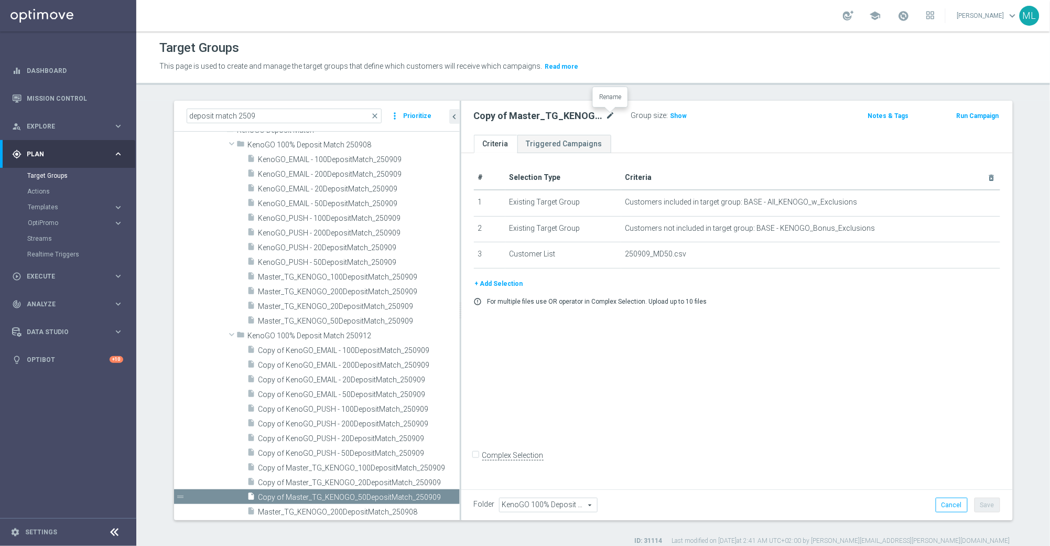
click at [612, 114] on icon "mode_edit" at bounding box center [610, 116] width 9 height 13
click at [525, 118] on input "Copy of Master_TG_KENOGO_50DepositMatch_250909" at bounding box center [545, 117] width 142 height 15
type input "Master_TG_KENOGO_50DepositMatch_250909"
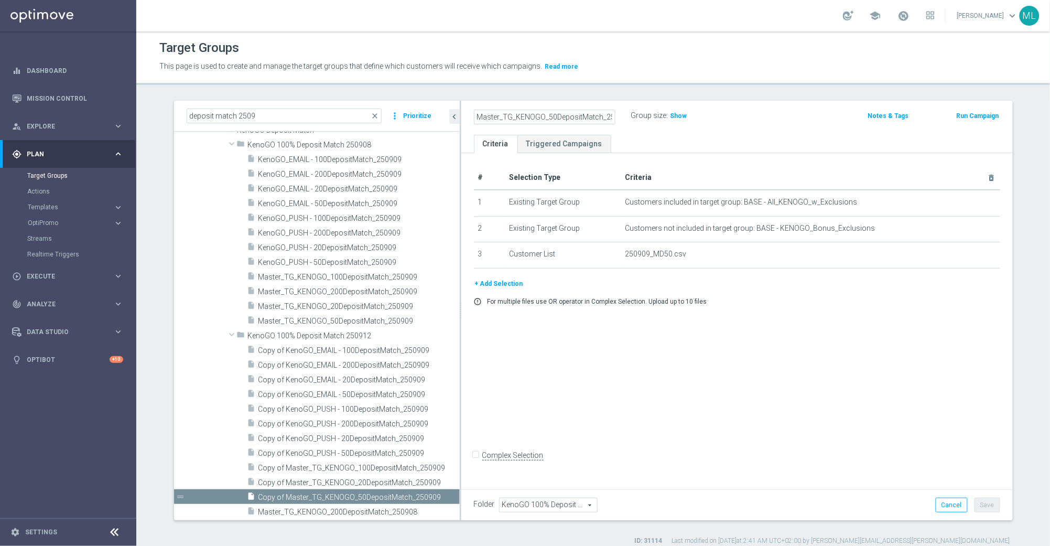
click at [793, 111] on div "Master_TG_KENOGO_50DepositMatch_250909 Group size : Show" at bounding box center [646, 117] width 361 height 16
click at [998, 506] on button "Save" at bounding box center [988, 505] width 26 height 15
drag, startPoint x: 547, startPoint y: 121, endPoint x: 585, endPoint y: 122, distance: 38.3
click at [547, 121] on input "Master_TG_KENOGO_50DepositMatch_250909" at bounding box center [545, 117] width 142 height 15
click at [767, 123] on div "Master_TG_KENOGO_50DepositMatch_250909 Group size : Show" at bounding box center [646, 117] width 361 height 16
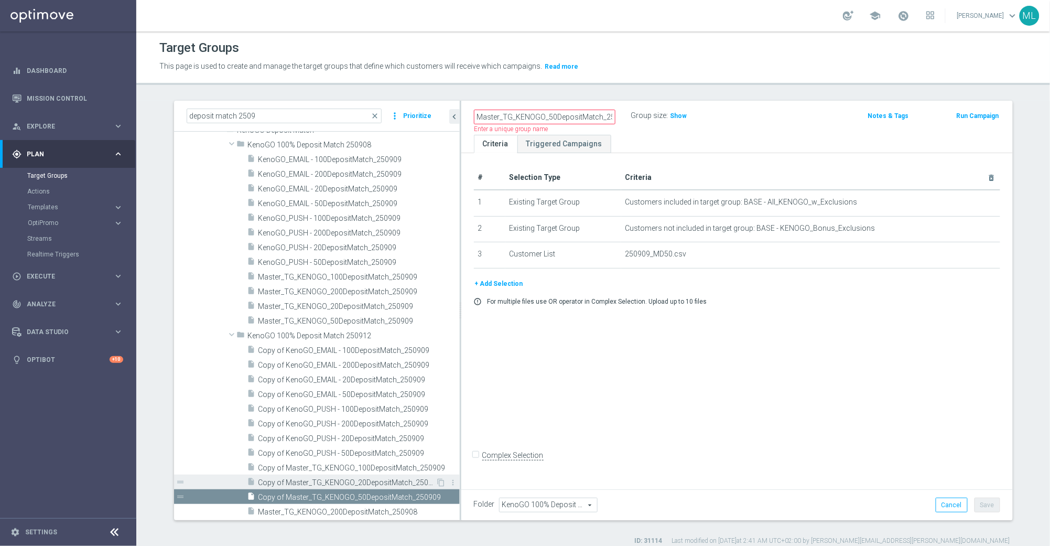
click at [383, 481] on span "Copy of Master_TG_KENOGO_20DepositMatch_250909" at bounding box center [347, 482] width 178 height 9
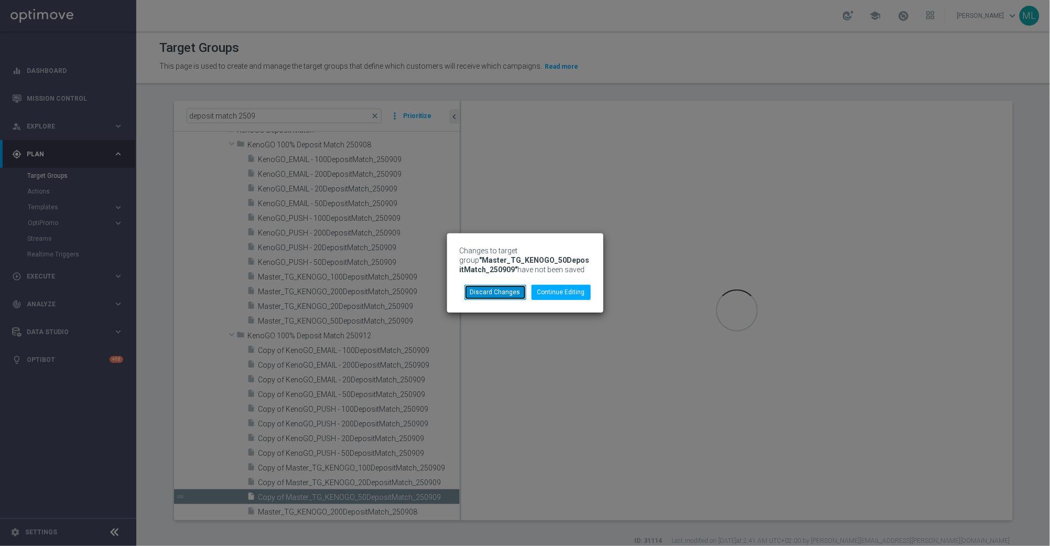
click at [499, 288] on button "Discard Changes" at bounding box center [496, 292] width 62 height 15
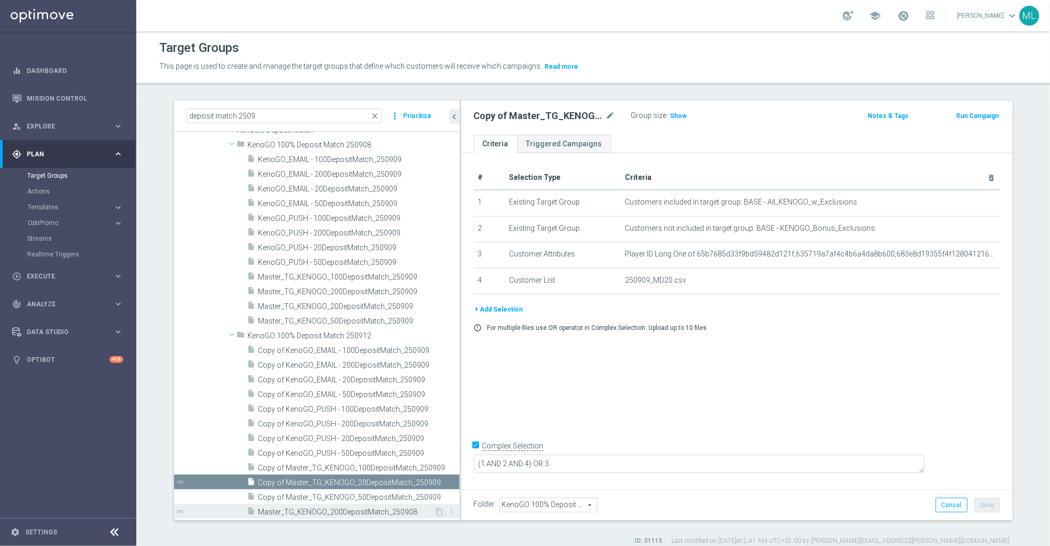
click at [379, 514] on span "Master_TG_KENOGO_200DepositMatch_250908" at bounding box center [346, 512] width 176 height 9
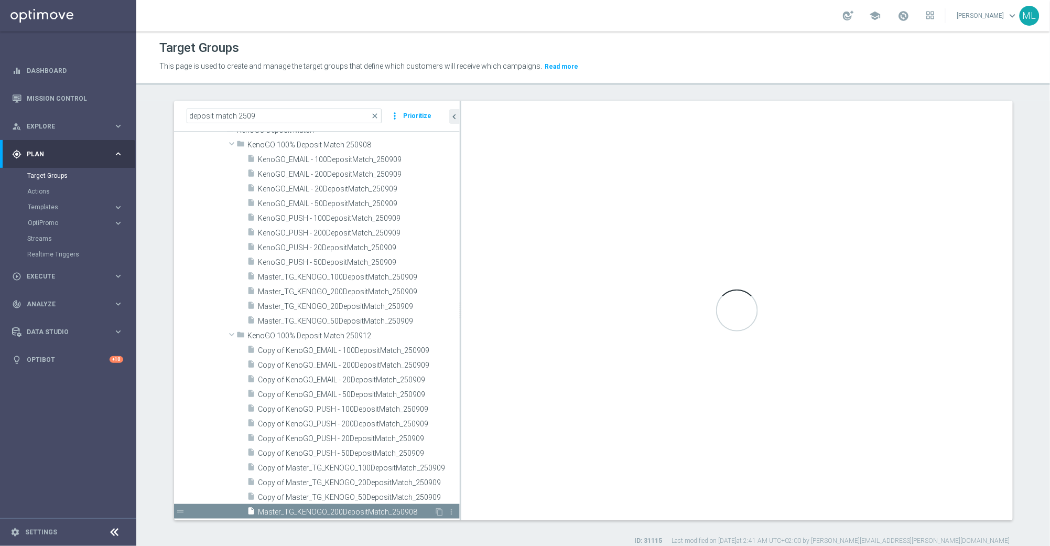
checkbox input "false"
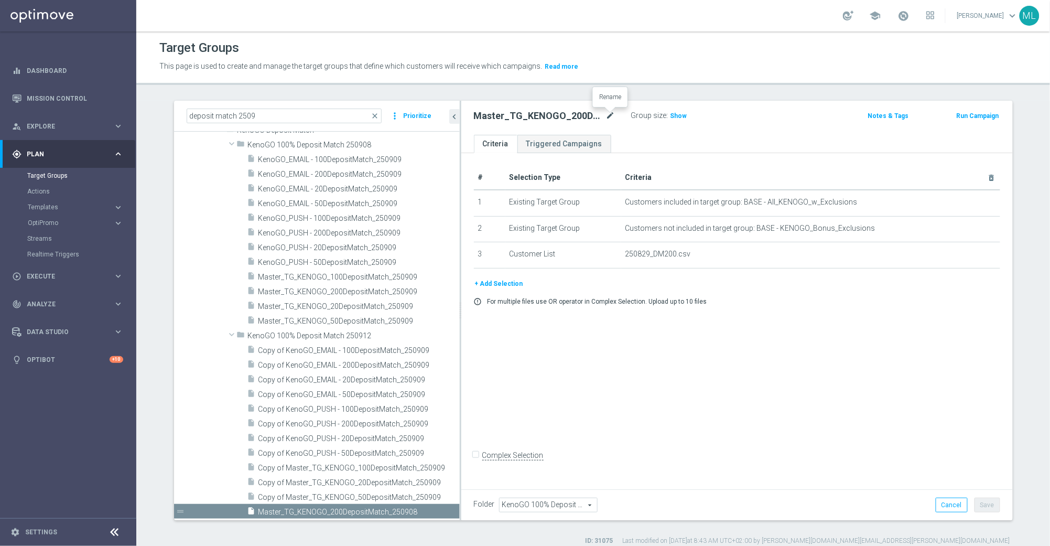
click at [613, 116] on icon "mode_edit" at bounding box center [610, 116] width 9 height 13
click at [613, 117] on input "Master_TG_KENOGO_200DepositMatch_250908" at bounding box center [545, 117] width 142 height 15
type input "Master_TG_KENOGO_200DepositMatch_250912"
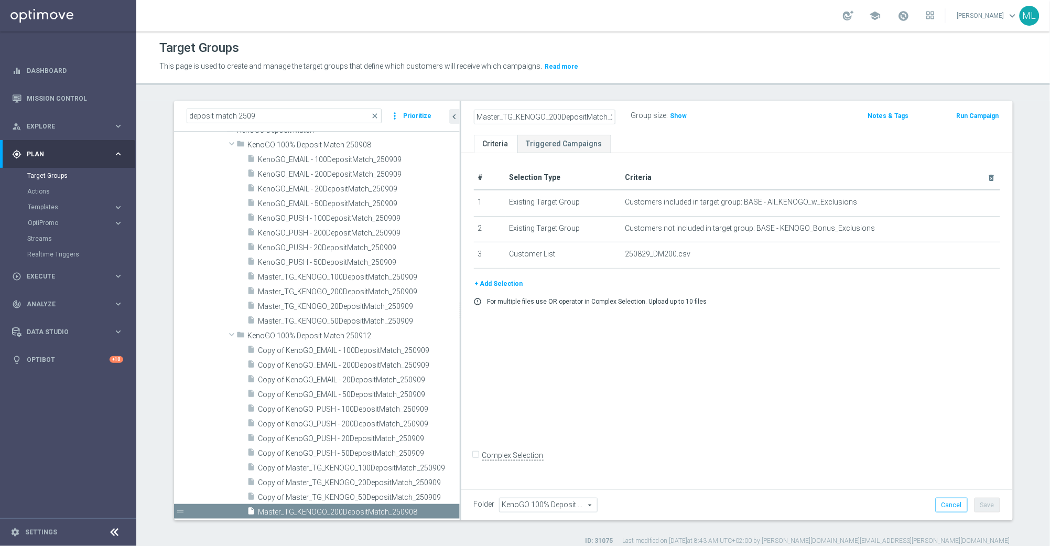
click at [802, 112] on div "Master_TG_KENOGO_200DepositMatch_250912 Group size : Show" at bounding box center [646, 117] width 361 height 16
click at [985, 502] on button "Save" at bounding box center [988, 505] width 26 height 15
click at [406, 495] on span "Copy of Master_TG_KENOGO_50DepositMatch_250909" at bounding box center [347, 497] width 178 height 9
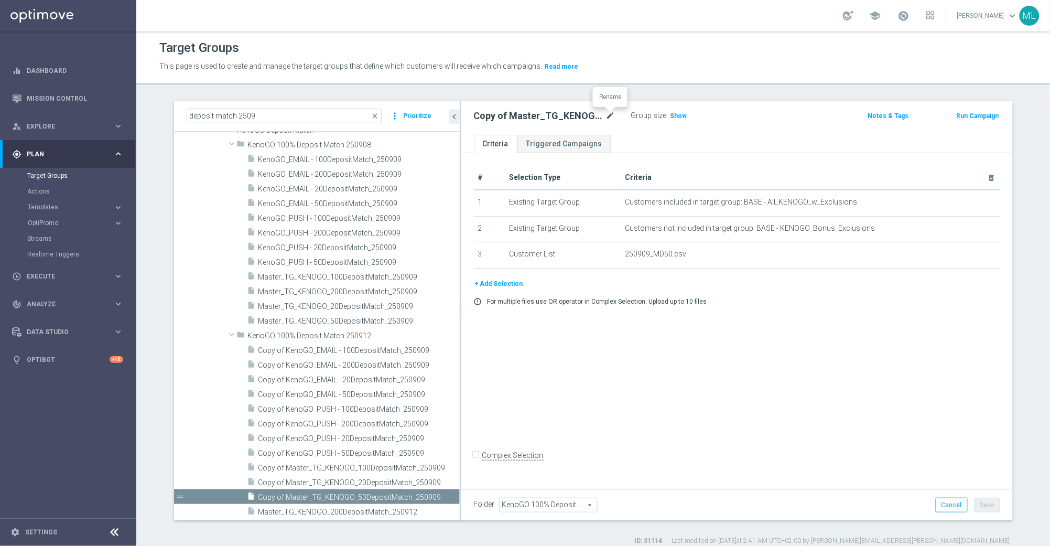
click at [612, 117] on icon "mode_edit" at bounding box center [610, 116] width 9 height 13
click at [614, 117] on input "Copy of Master_TG_KENOGO_50DepositMatch_250909" at bounding box center [545, 117] width 142 height 15
click at [483, 115] on input "Copy of Master_TG_KENOGO_50DepositMatch_250912" at bounding box center [545, 117] width 142 height 15
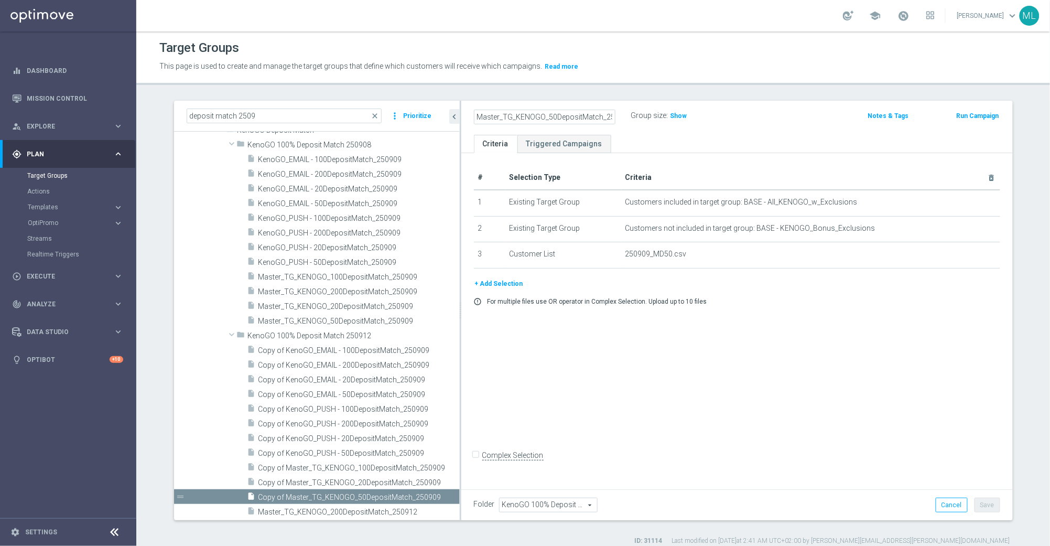
type input "Master_TG_KENOGO_50DepositMatch_250912"
click at [767, 123] on div "Master_TG_KENOGO_50DepositMatch_250912 Group size : Show" at bounding box center [646, 117] width 361 height 16
click at [988, 503] on button "Save" at bounding box center [988, 505] width 26 height 15
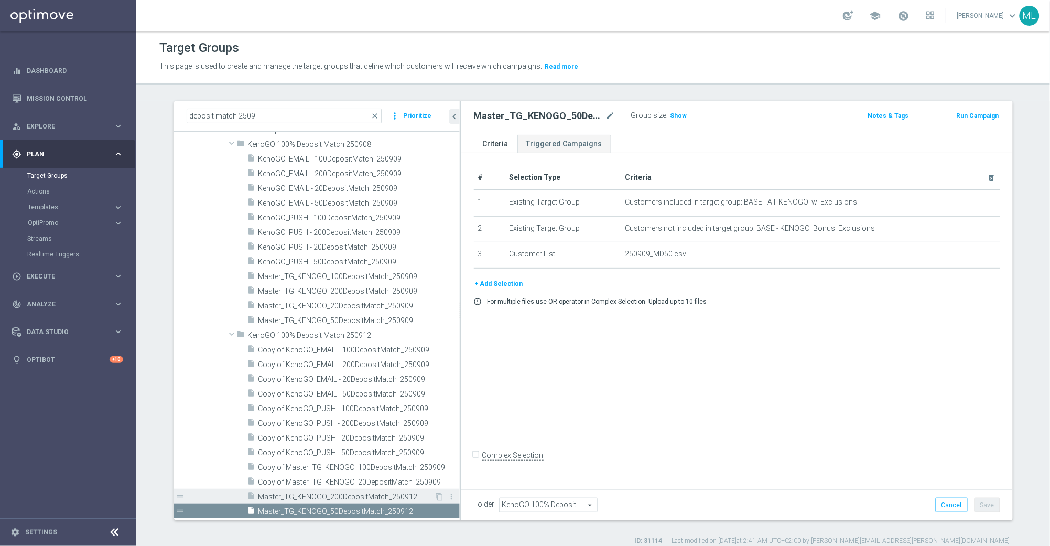
scroll to position [64, 0]
click at [368, 476] on div "insert_drive_file Copy of Master_TG_KENOGO_20DepositMatch_250909" at bounding box center [341, 481] width 189 height 15
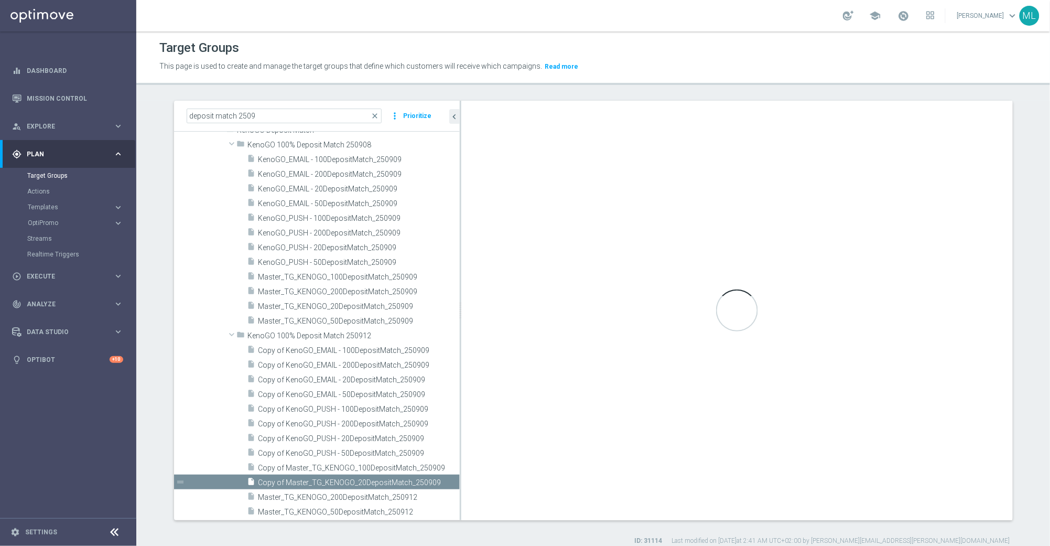
checkbox input "true"
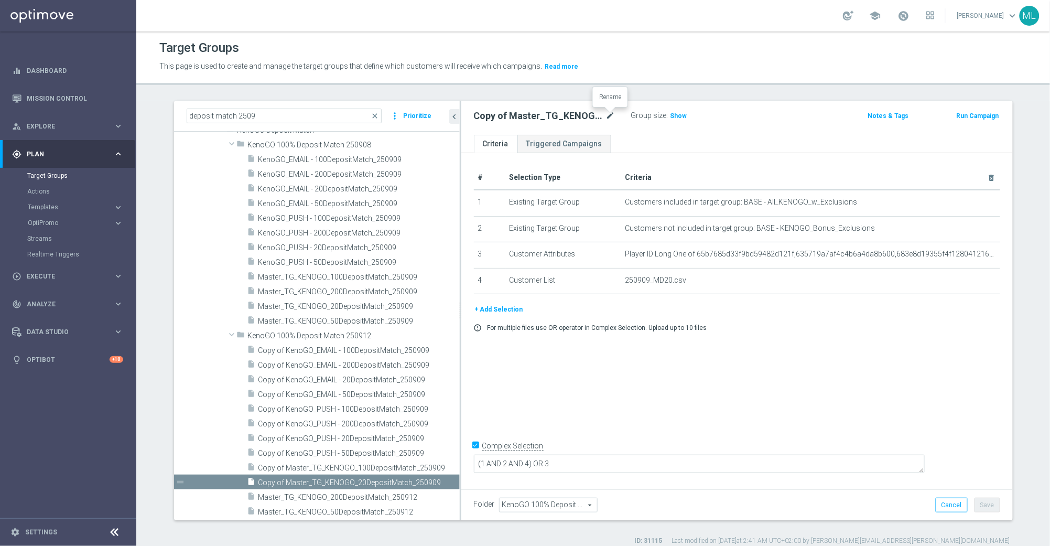
click at [612, 116] on icon "mode_edit" at bounding box center [610, 116] width 9 height 13
click at [614, 117] on input "Copy of Master_TG_KENOGO_20DepositMatch_250909" at bounding box center [545, 117] width 142 height 15
click at [510, 118] on input "Copy of Master_TG_KENOGO_20DepositMatch_250912" at bounding box center [545, 117] width 142 height 15
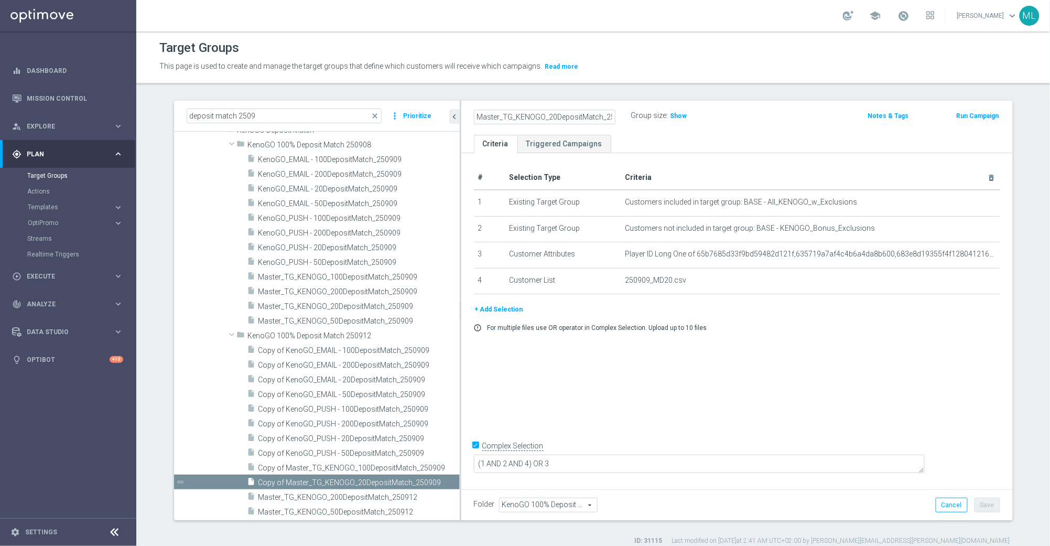
type input "Master_TG_KENOGO_20DepositMatch_250912"
click at [774, 123] on div "Master_TG_KENOGO_20DepositMatch_250912 Group size : Show" at bounding box center [646, 117] width 361 height 16
click at [995, 510] on button "Save" at bounding box center [988, 505] width 26 height 15
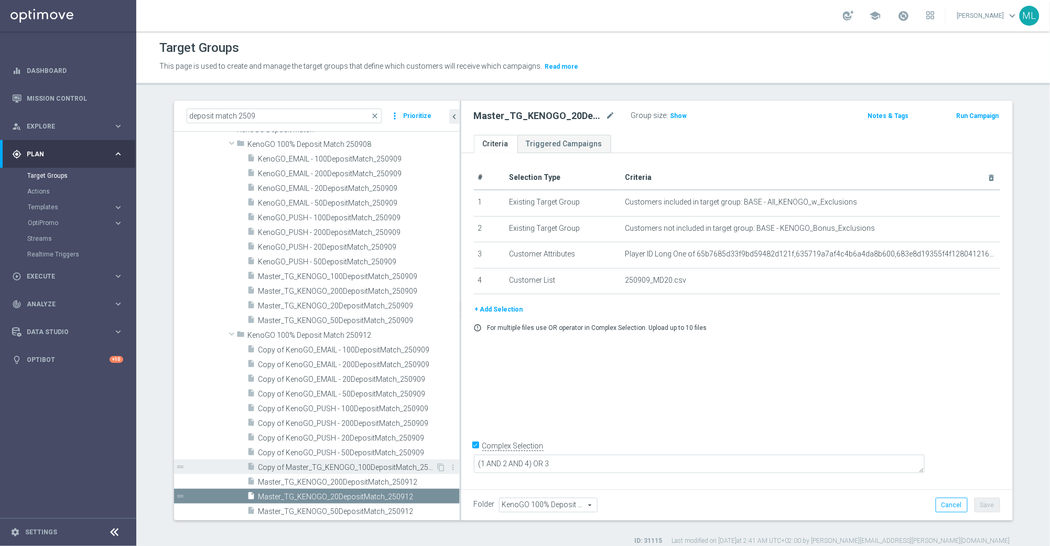
scroll to position [64, 0]
click at [336, 467] on span "Copy of Master_TG_KENOGO_100DepositMatch_250909" at bounding box center [347, 467] width 178 height 9
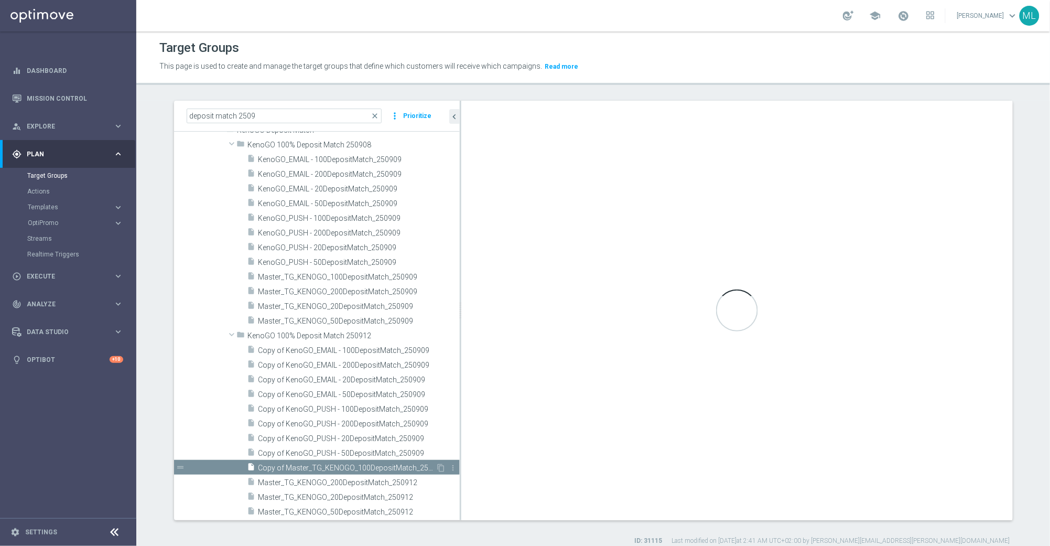
checkbox input "false"
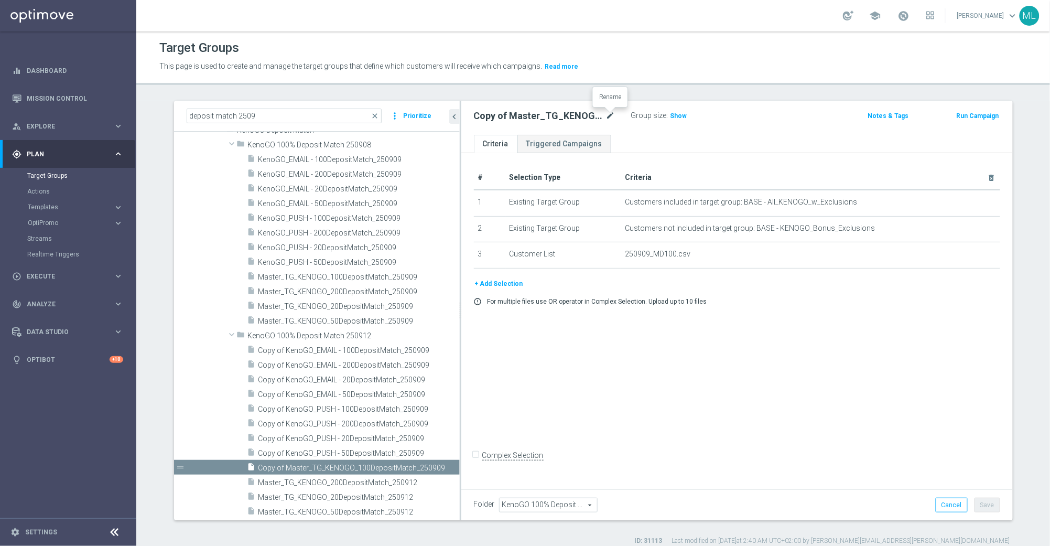
click at [613, 115] on icon "mode_edit" at bounding box center [610, 116] width 9 height 13
click at [614, 117] on input "Copy of Master_TG_KENOGO_100DepositMatch_250909" at bounding box center [545, 117] width 142 height 15
click at [501, 117] on input "Copy of Master_TG_KENOGO_100DepositMatch_250912" at bounding box center [545, 117] width 142 height 15
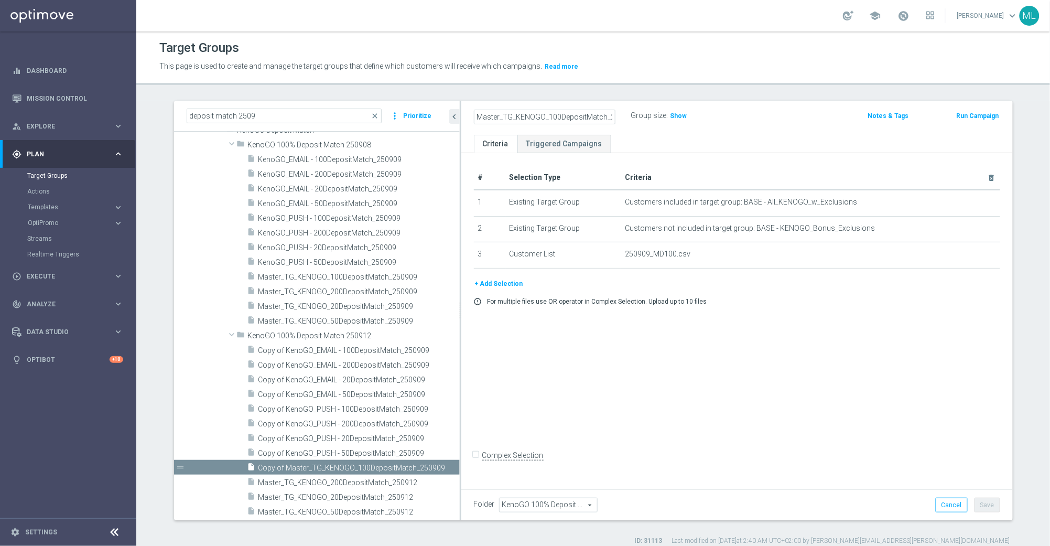
type input "Master_TG_KENOGO_100DepositMatch_250912"
click at [753, 135] on ul "Criteria Triggered Campaigns" at bounding box center [737, 144] width 552 height 18
click at [990, 503] on button "Save" at bounding box center [988, 505] width 26 height 15
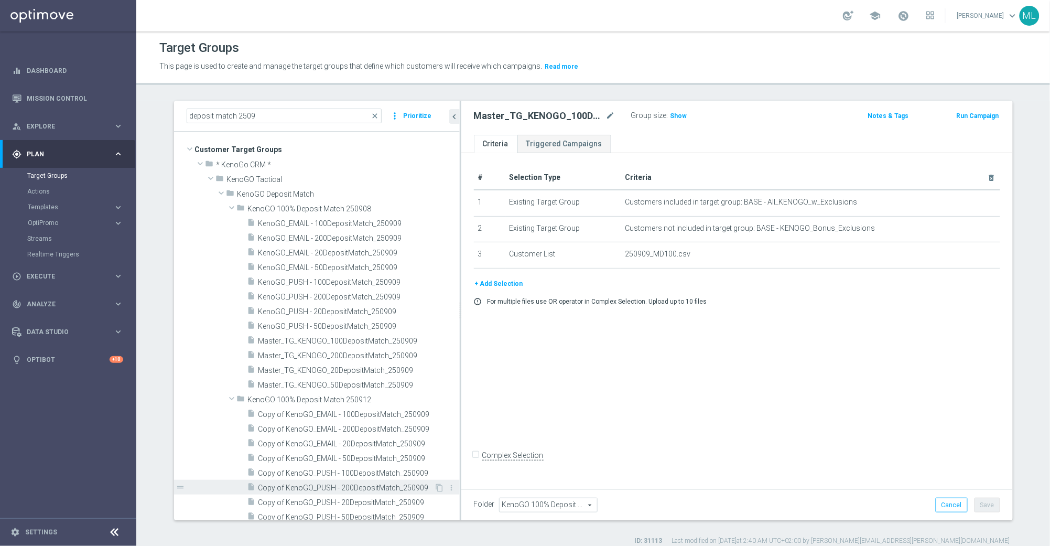
scroll to position [64, 0]
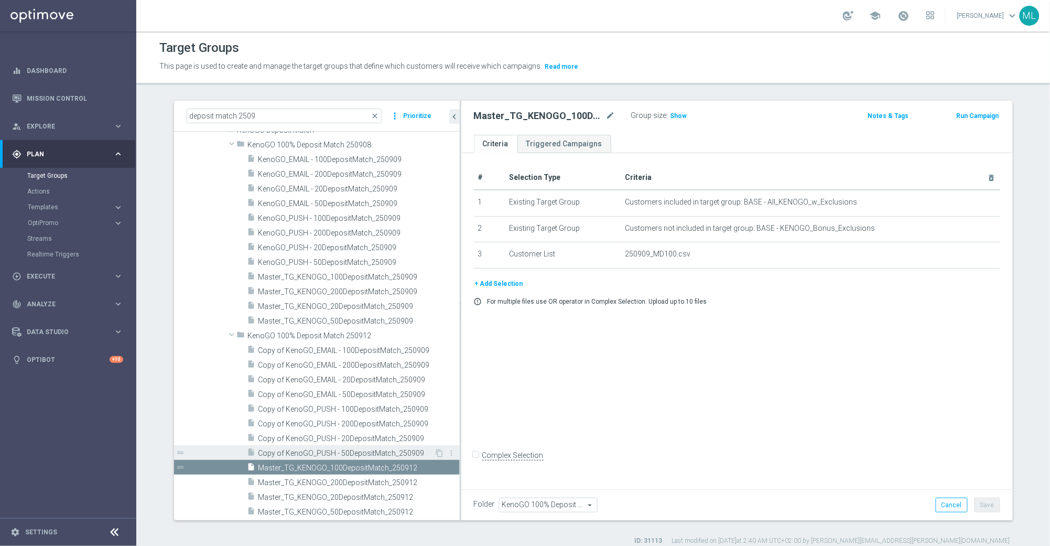
click at [354, 452] on span "Copy of KenoGO_PUSH - 50DepositMatch_250909" at bounding box center [346, 453] width 176 height 9
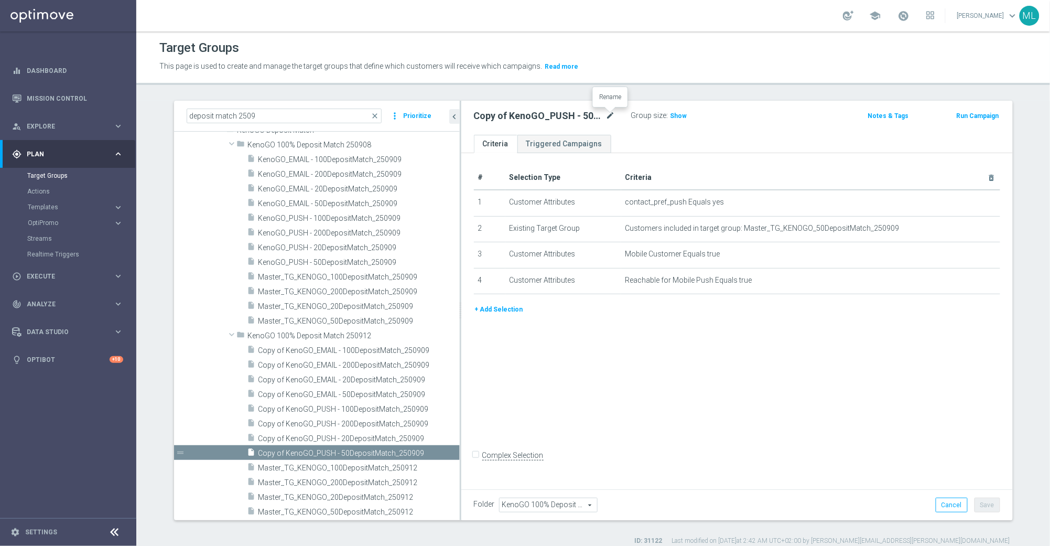
click at [610, 116] on icon "mode_edit" at bounding box center [610, 116] width 9 height 13
click at [613, 116] on input "Copy of KenoGO_PUSH - 50DepositMatch_250909" at bounding box center [545, 117] width 142 height 15
drag, startPoint x: 524, startPoint y: 116, endPoint x: 588, endPoint y: 125, distance: 65.0
click at [524, 116] on input "Copy of KenoGO_PUSH - 50DepositMatch_250912" at bounding box center [545, 117] width 142 height 15
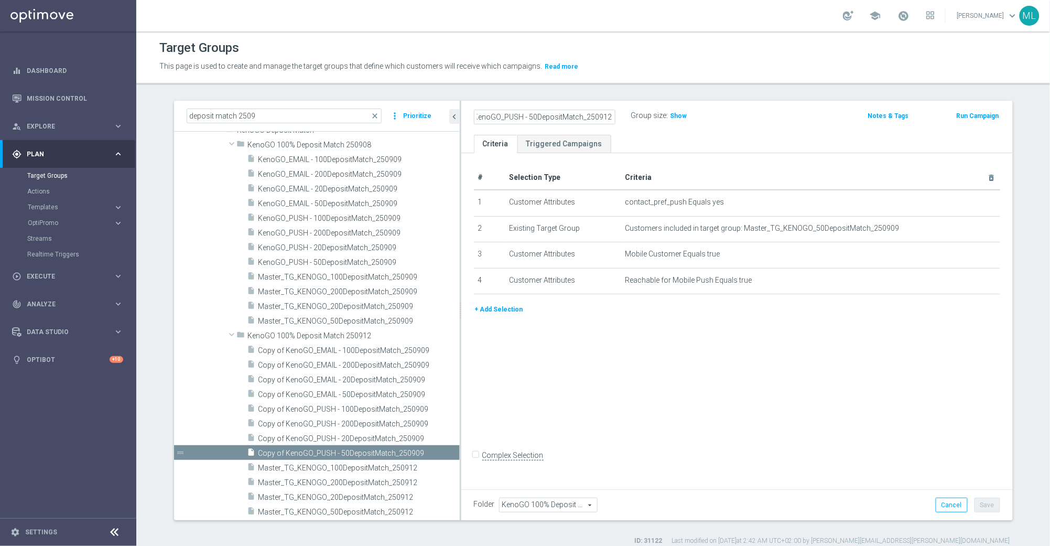
scroll to position [0, 0]
type input "KenoGO_PUSH - 50DepositMatch_250912"
click at [801, 120] on div "KenoGO_PUSH - 50DepositMatch_250912 Group size : Show" at bounding box center [646, 117] width 361 height 16
click at [987, 503] on button "Save" at bounding box center [988, 505] width 26 height 15
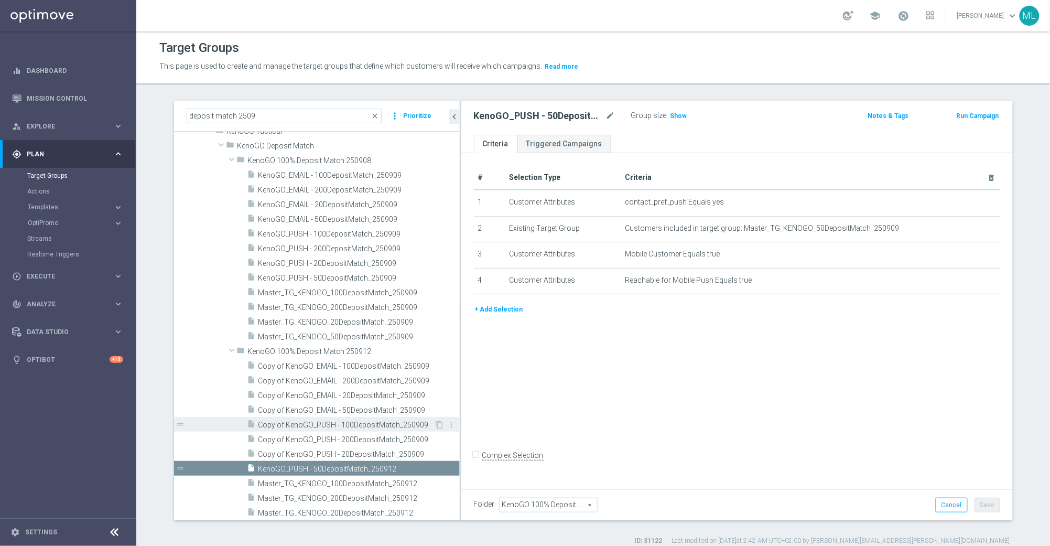
scroll to position [64, 0]
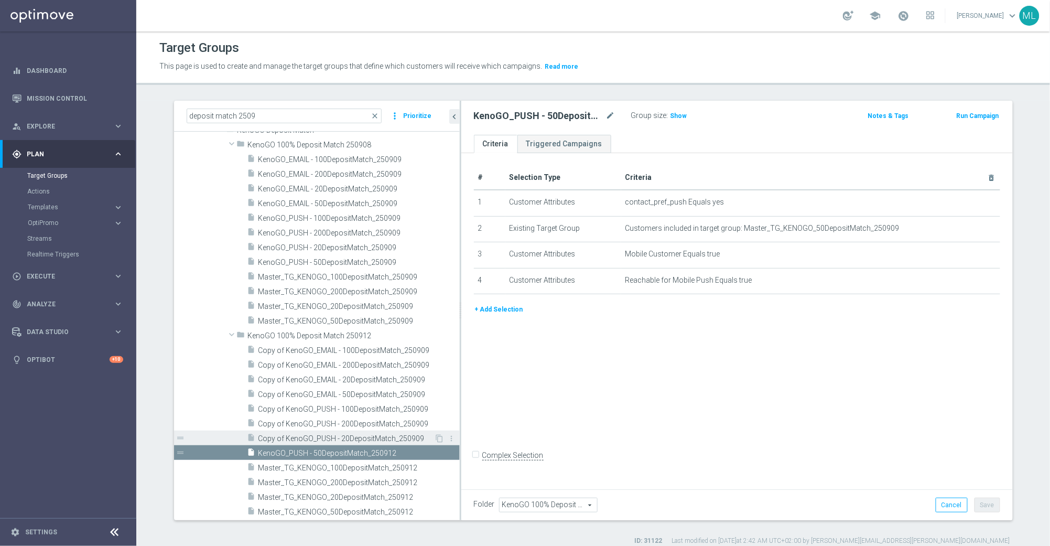
click at [304, 436] on span "Copy of KenoGO_PUSH - 20DepositMatch_250909" at bounding box center [346, 438] width 176 height 9
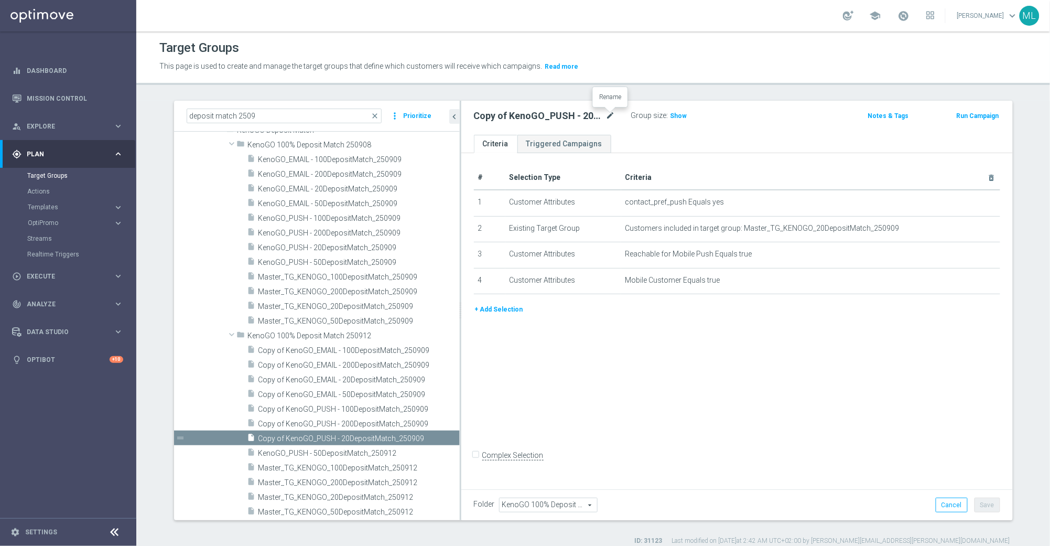
click at [611, 117] on icon "mode_edit" at bounding box center [610, 116] width 9 height 13
click at [612, 117] on input "Copy of KenoGO_PUSH - 20DepositMatch_250909" at bounding box center [545, 117] width 142 height 15
click at [499, 118] on input "Copy of KenoGO_PUSH - 20DepositMatch_250912" at bounding box center [545, 117] width 142 height 15
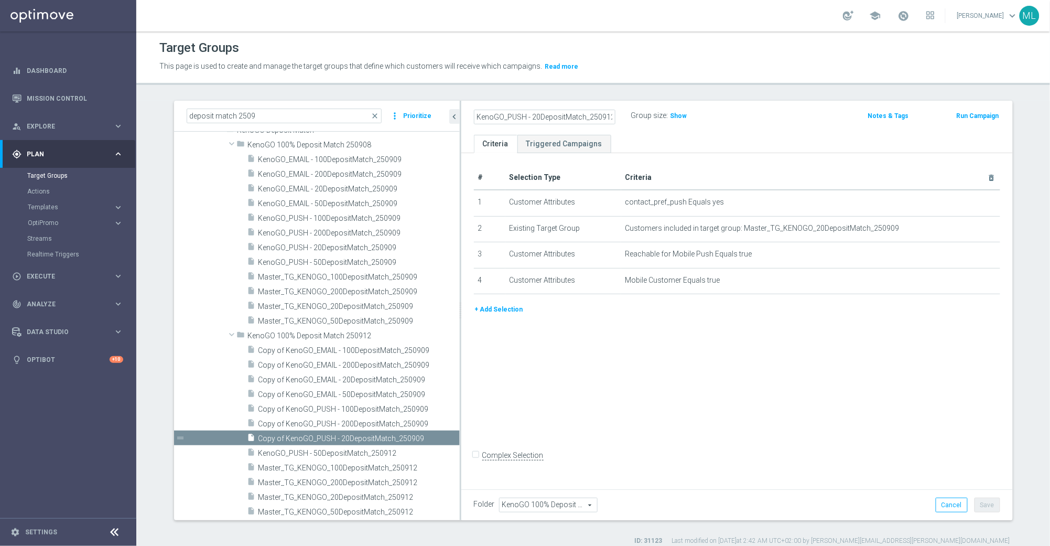
type input "KenoGO_PUSH - 20DepositMatch_250912"
drag, startPoint x: 782, startPoint y: 118, endPoint x: 806, endPoint y: 145, distance: 36.0
click at [783, 117] on div "KenoGO_PUSH - 20DepositMatch_250912 Group size : Show" at bounding box center [646, 117] width 361 height 16
click at [983, 504] on button "Save" at bounding box center [988, 505] width 26 height 15
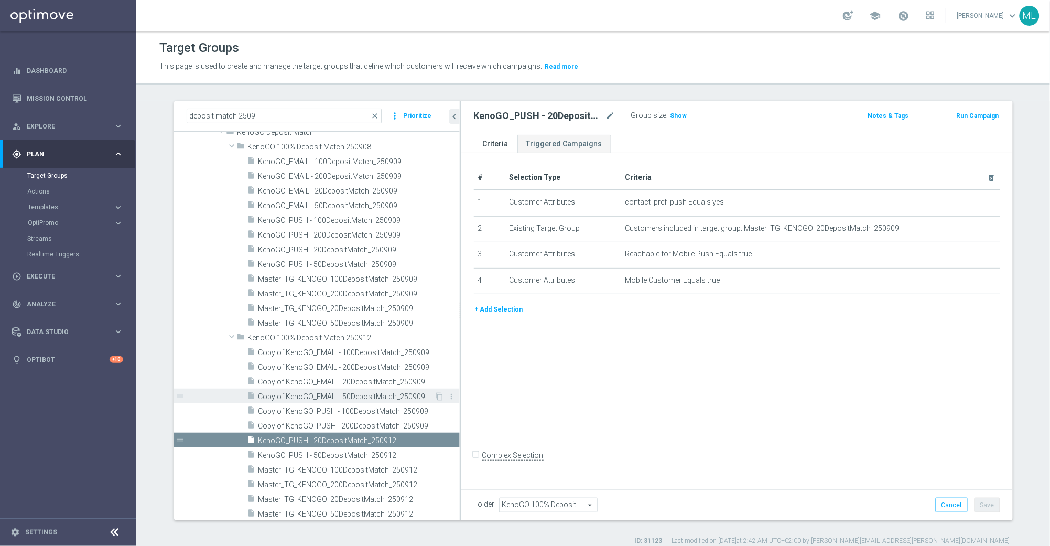
scroll to position [64, 0]
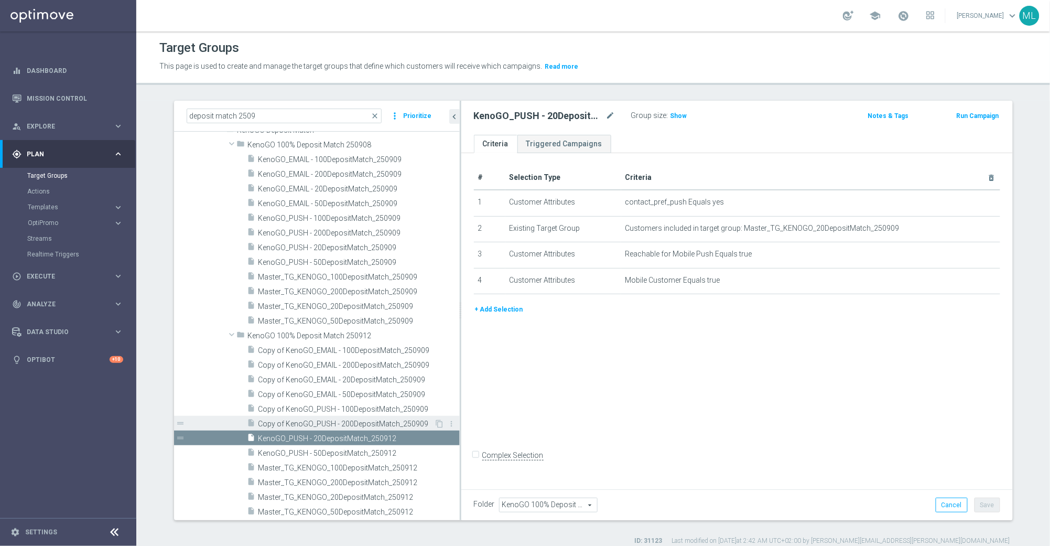
click at [359, 421] on span "Copy of KenoGO_PUSH - 200DepositMatch_250909" at bounding box center [346, 423] width 176 height 9
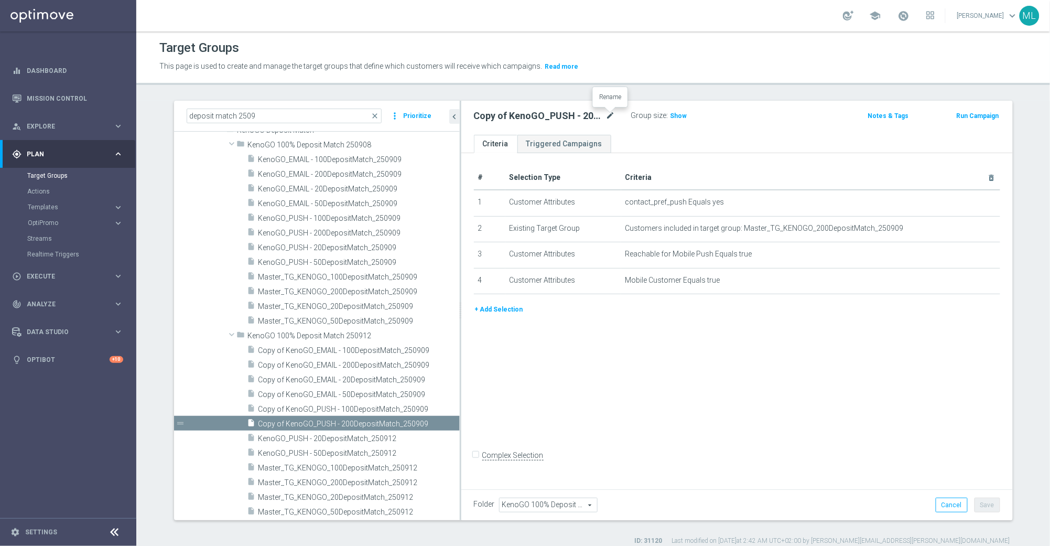
click at [612, 111] on icon "mode_edit" at bounding box center [610, 116] width 9 height 13
click at [613, 117] on input "Copy of KenoGO_PUSH - 200DepositMatch_250909" at bounding box center [545, 117] width 142 height 15
click at [481, 114] on input "Copy of KenoGO_PUSH - 200DepositMatch_250912" at bounding box center [545, 117] width 142 height 15
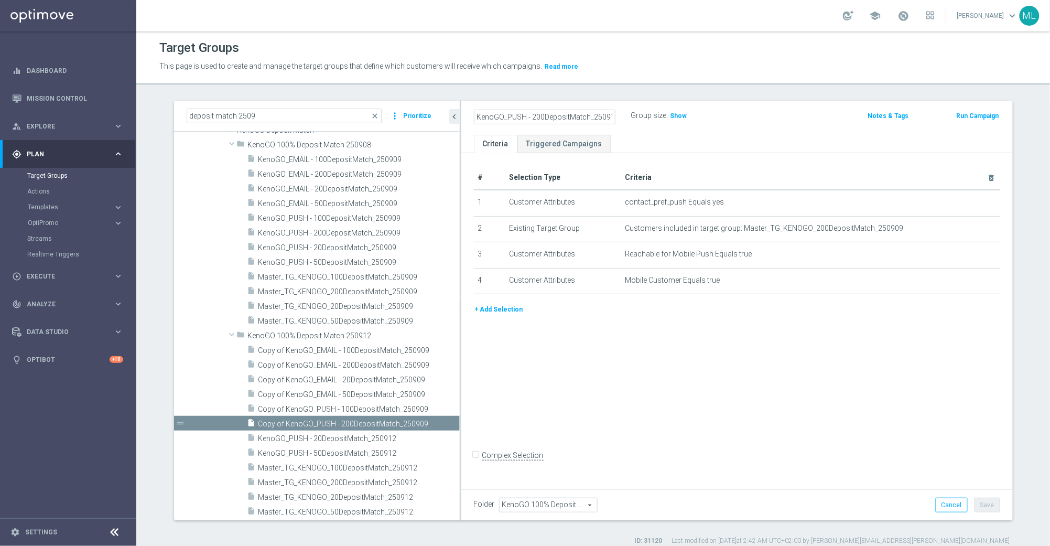
type input "KenoGO_PUSH - 200DepositMatch_250912"
click at [788, 122] on div "KenoGO_PUSH - 200DepositMatch_250912 Group size : Show" at bounding box center [646, 117] width 361 height 16
click at [989, 510] on button "Save" at bounding box center [988, 505] width 26 height 15
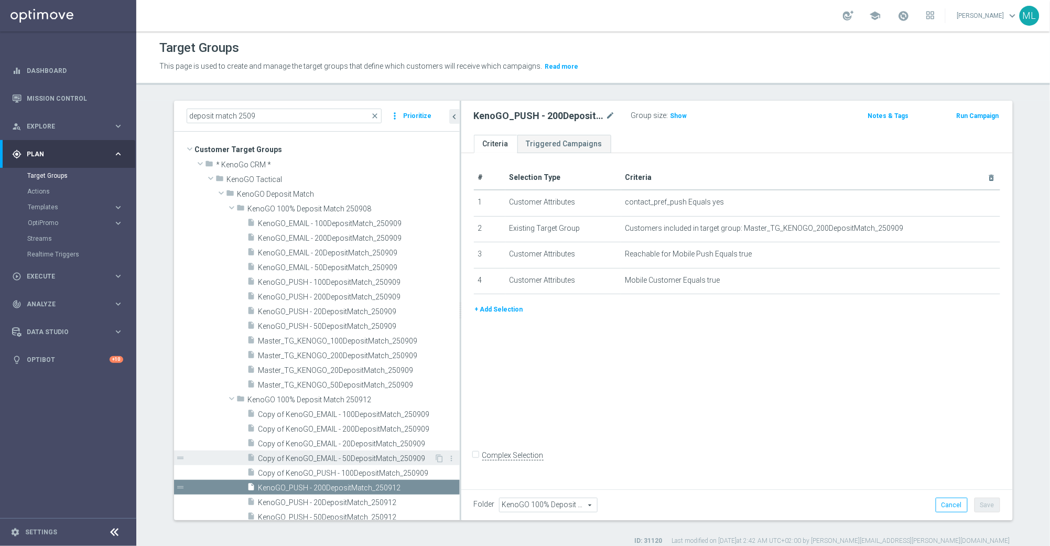
scroll to position [64, 0]
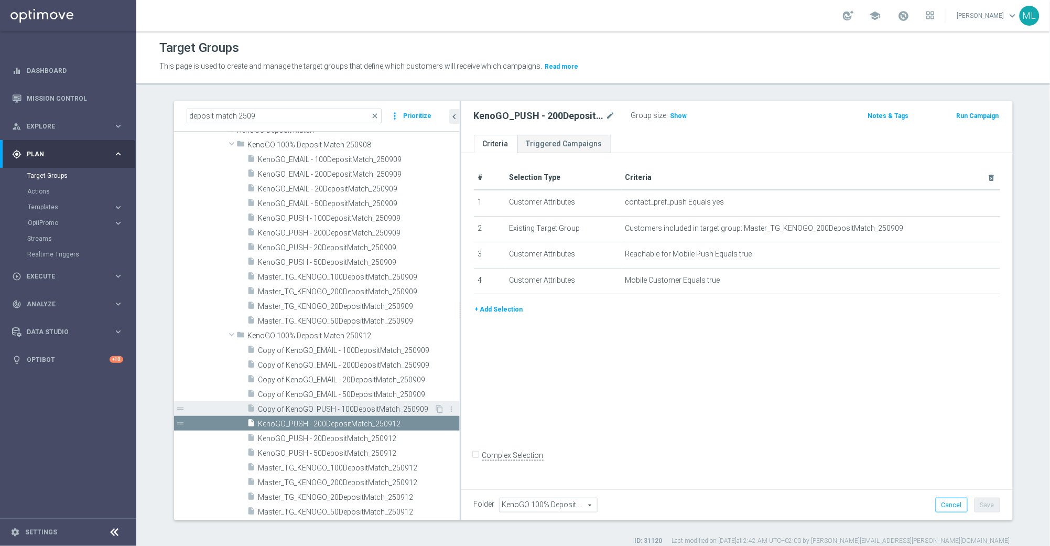
click at [332, 409] on span "Copy of KenoGO_PUSH - 100DepositMatch_250909" at bounding box center [346, 409] width 176 height 9
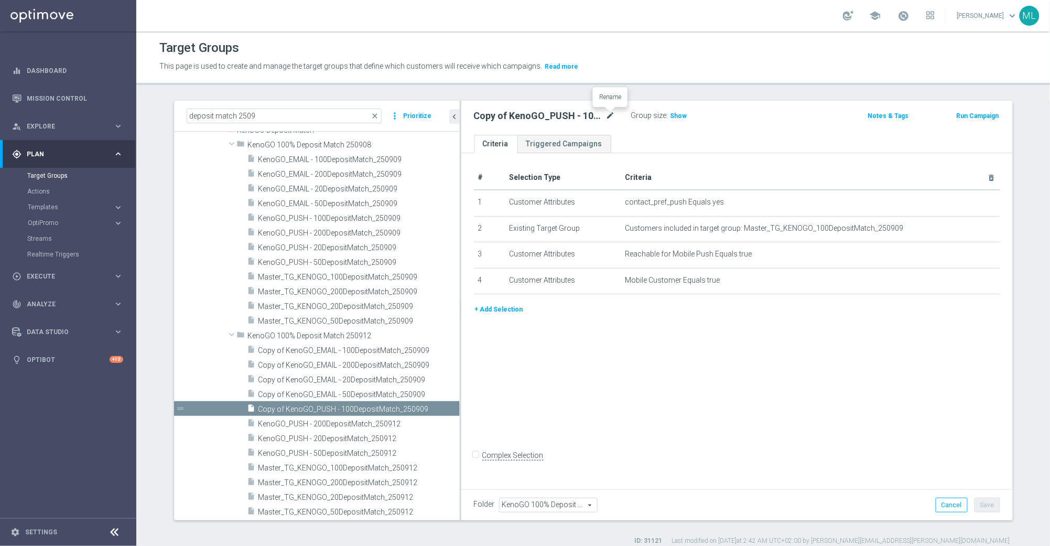
click at [613, 116] on icon "mode_edit" at bounding box center [610, 116] width 9 height 13
click at [612, 117] on input "Copy of KenoGO_PUSH - 100DepositMatch_250909" at bounding box center [545, 117] width 142 height 15
click at [512, 115] on input "Copy of KenoGO_PUSH - 100DepositMatch_250912" at bounding box center [545, 117] width 142 height 15
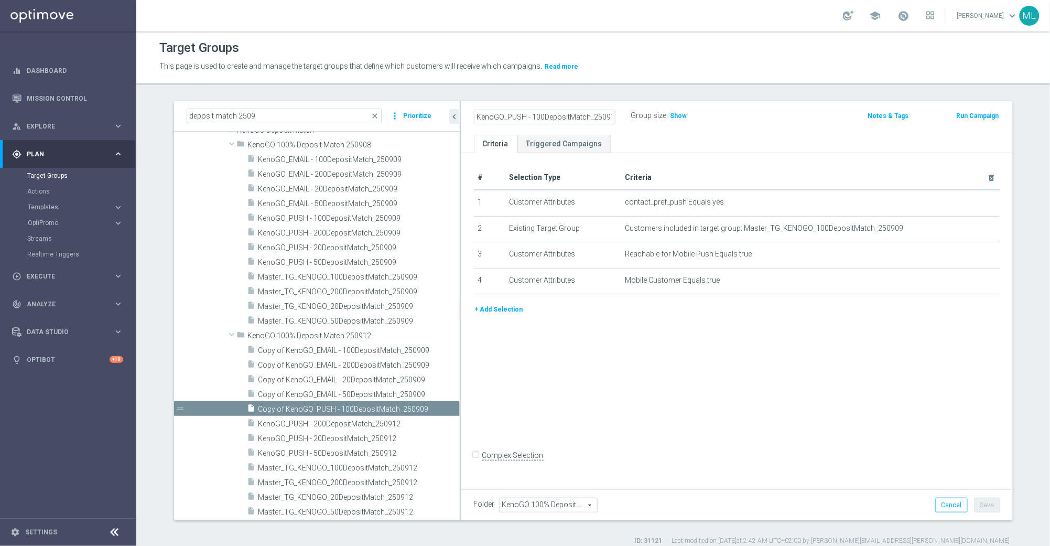
type input "KenoGO_PUSH - 100DepositMatch_250912"
click at [792, 118] on div "KenoGO_PUSH - 100DepositMatch_250912 Group size : Show" at bounding box center [646, 117] width 361 height 16
click at [992, 503] on button "Save" at bounding box center [988, 505] width 26 height 15
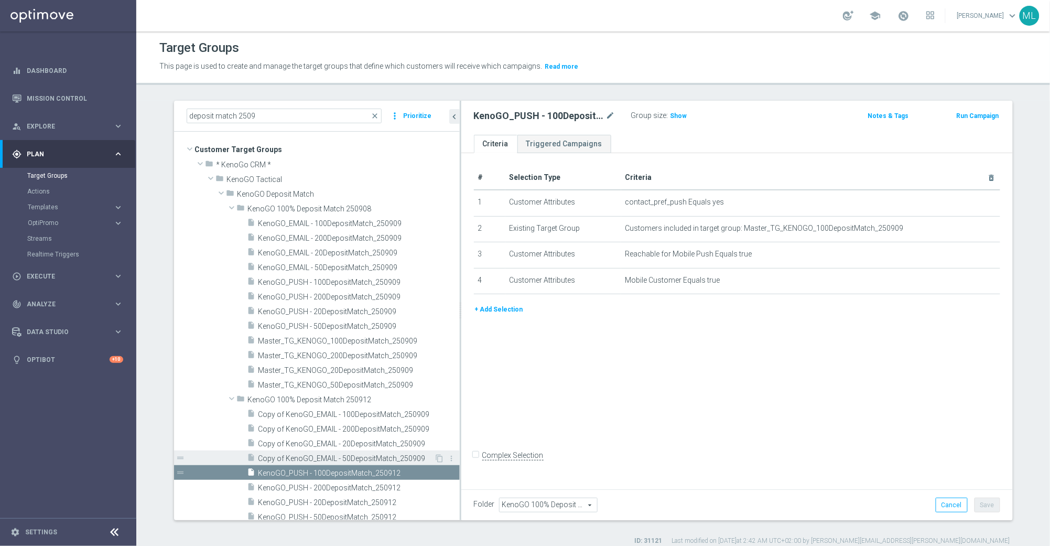
click at [341, 459] on span "Copy of KenoGO_EMAIL - 50DepositMatch_250909" at bounding box center [346, 458] width 176 height 9
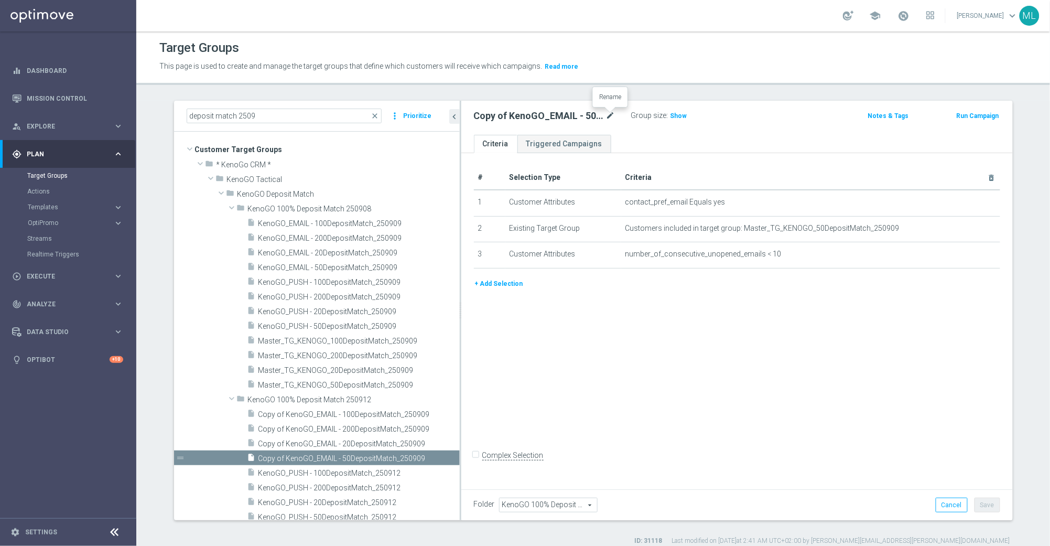
click at [610, 115] on icon "mode_edit" at bounding box center [610, 116] width 9 height 13
click at [613, 116] on input "Copy of KenoGO_EMAIL - 50DepositMatch_250909" at bounding box center [545, 117] width 142 height 15
drag, startPoint x: 497, startPoint y: 114, endPoint x: 530, endPoint y: 122, distance: 34.6
click at [497, 114] on input "Copy of KenoGO_EMAIL - 50DepositMatch_250912" at bounding box center [545, 117] width 142 height 15
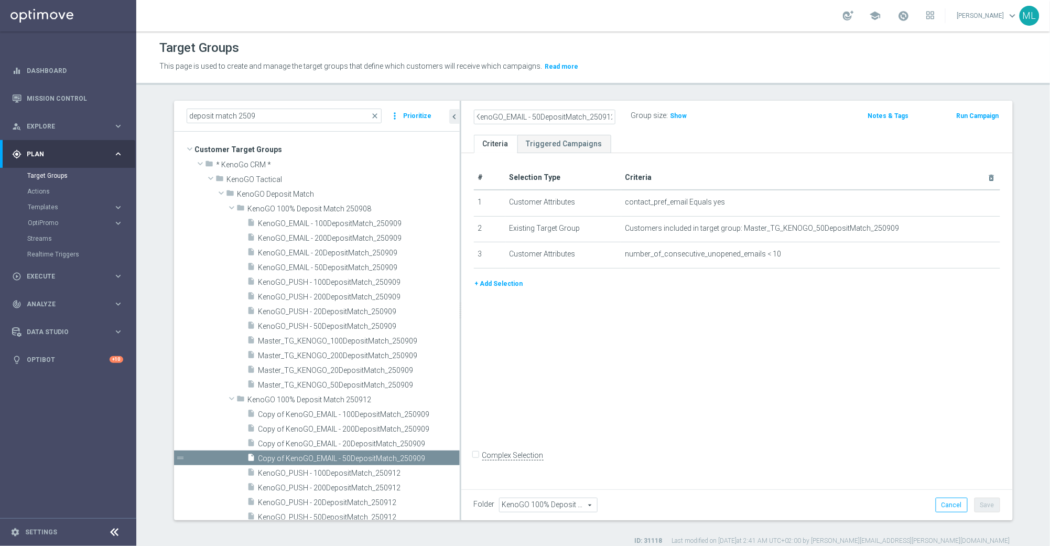
scroll to position [0, 0]
type input "KenoGO_EMAIL - 50DepositMatch_250912"
click at [741, 125] on div "KenoGO_EMAIL - 50DepositMatch_250912 Group size : Show Notes & Tags Run Campaign" at bounding box center [737, 118] width 552 height 34
click at [988, 508] on button "Save" at bounding box center [988, 505] width 26 height 15
click at [329, 442] on span "Copy of KenoGO_EMAIL - 20DepositMatch_250909" at bounding box center [346, 443] width 176 height 9
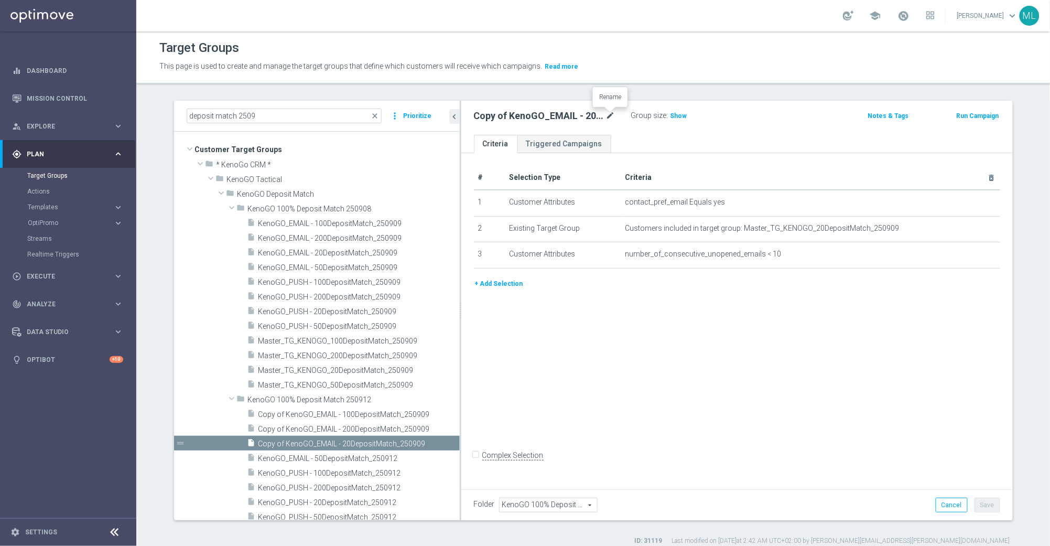
click at [610, 114] on icon "mode_edit" at bounding box center [610, 116] width 9 height 13
click at [613, 116] on input "Copy of KenoGO_EMAIL - 20DepositMatch_250909" at bounding box center [545, 117] width 142 height 15
drag, startPoint x: 488, startPoint y: 115, endPoint x: 536, endPoint y: 123, distance: 48.9
click at [489, 115] on input "Copy of KenoGO_EMAIL - 20DepositMatch_250912" at bounding box center [545, 117] width 142 height 15
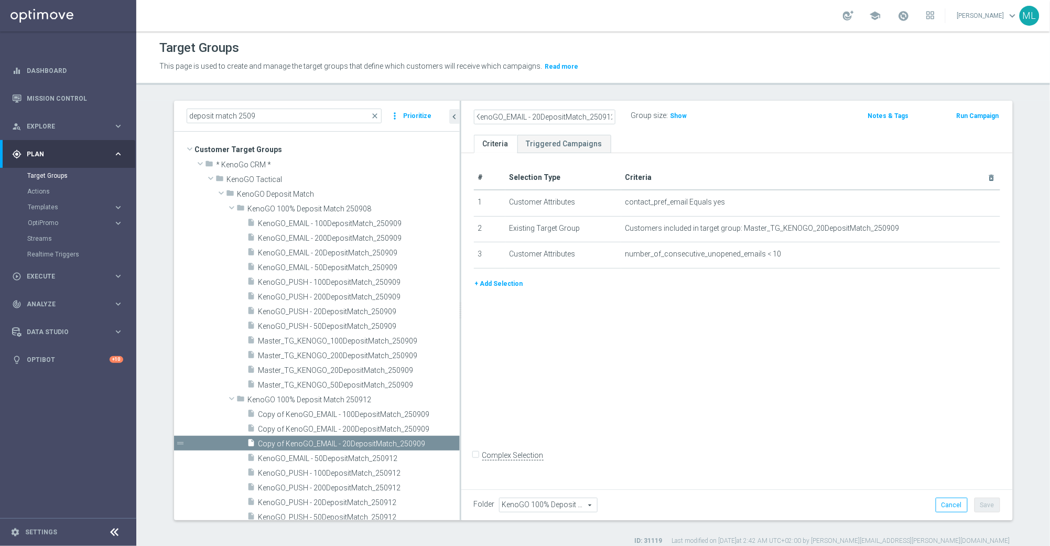
scroll to position [0, 0]
type input "KenoGO_EMAIL - 20DepositMatch_250912"
click at [765, 116] on div "KenoGO_EMAIL - 20DepositMatch_250912 Group size : Show" at bounding box center [646, 117] width 361 height 16
click at [993, 501] on button "Save" at bounding box center [988, 505] width 26 height 15
click at [340, 428] on span "Copy of KenoGO_EMAIL - 200DepositMatch_250909" at bounding box center [346, 429] width 176 height 9
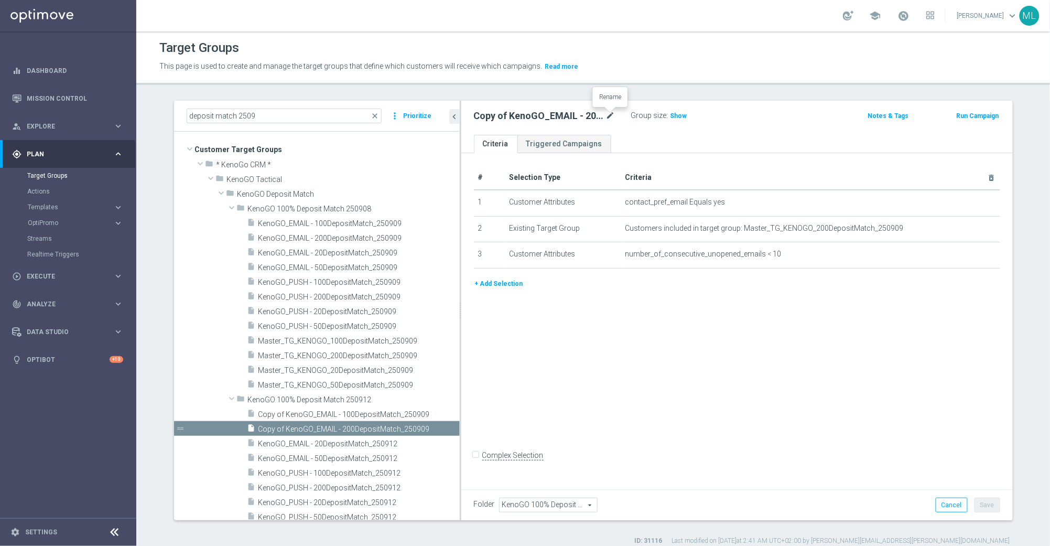
click at [613, 113] on icon "mode_edit" at bounding box center [610, 116] width 9 height 13
click at [615, 117] on input "Copy of KenoGO_EMAIL - 200DepositMatch_250909" at bounding box center [545, 117] width 142 height 15
click at [495, 118] on input "Copy of KenoGO_EMAIL - 200DepositMatch_250912" at bounding box center [545, 117] width 142 height 15
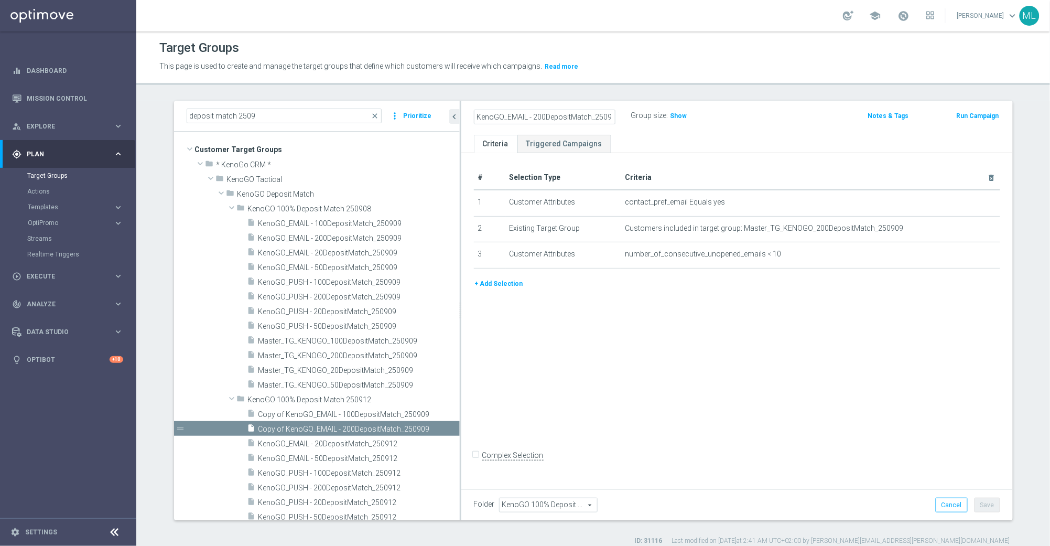
type input "KenoGO_EMAIL - 200DepositMatch_250912"
click at [783, 117] on div "KenoGO_EMAIL - 200DepositMatch_250912 Group size : Show" at bounding box center [646, 117] width 361 height 16
click at [991, 505] on button "Save" at bounding box center [988, 505] width 26 height 15
click at [319, 413] on span "Copy of KenoGO_EMAIL - 100DepositMatch_250909" at bounding box center [346, 414] width 176 height 9
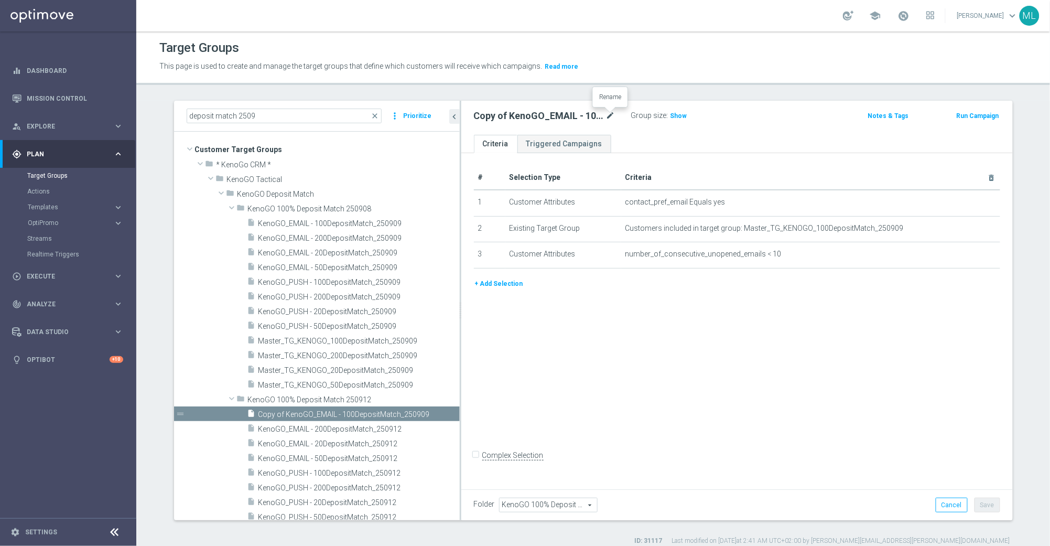
click at [610, 115] on icon "mode_edit" at bounding box center [610, 116] width 9 height 13
click at [614, 115] on input "Copy of KenoGO_EMAIL - 100DepositMatch_250909" at bounding box center [545, 117] width 142 height 15
drag, startPoint x: 493, startPoint y: 118, endPoint x: 503, endPoint y: 117, distance: 9.5
click at [494, 118] on input "Copy of KenoGO_EMAIL - 100DepositMatch_250912" at bounding box center [545, 117] width 142 height 15
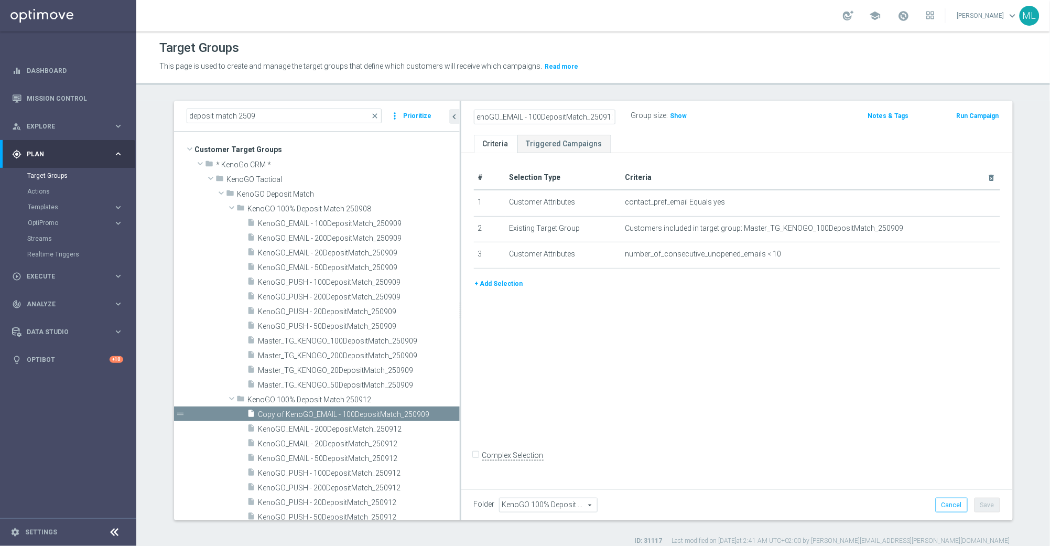
scroll to position [0, 0]
type input "KenoGO_EMAIL - 100DepositMatch_250912"
click at [743, 113] on div "KenoGO_EMAIL - 100DepositMatch_250912 Group size : Show" at bounding box center [646, 117] width 361 height 16
click at [981, 506] on button "Save" at bounding box center [988, 505] width 26 height 15
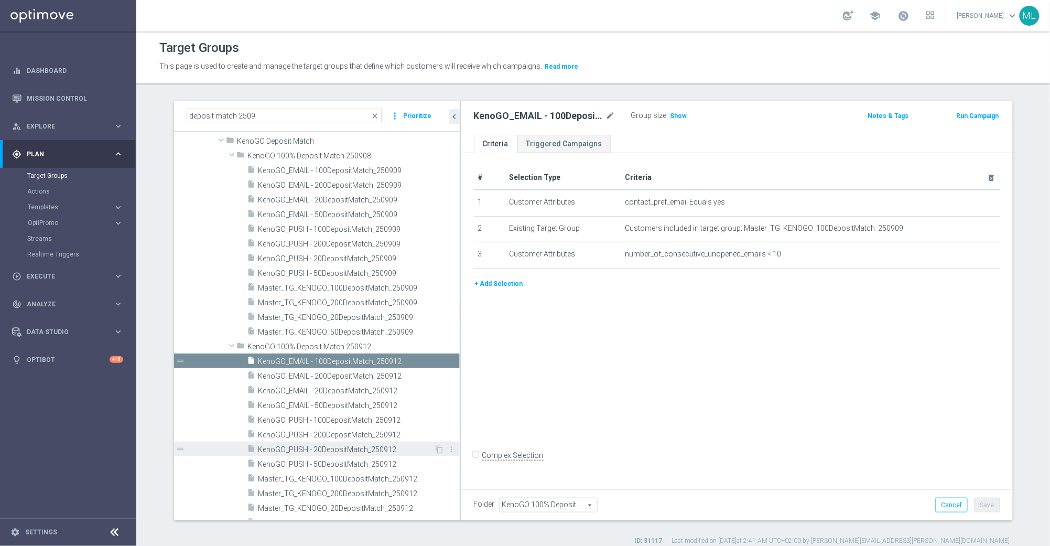
scroll to position [64, 0]
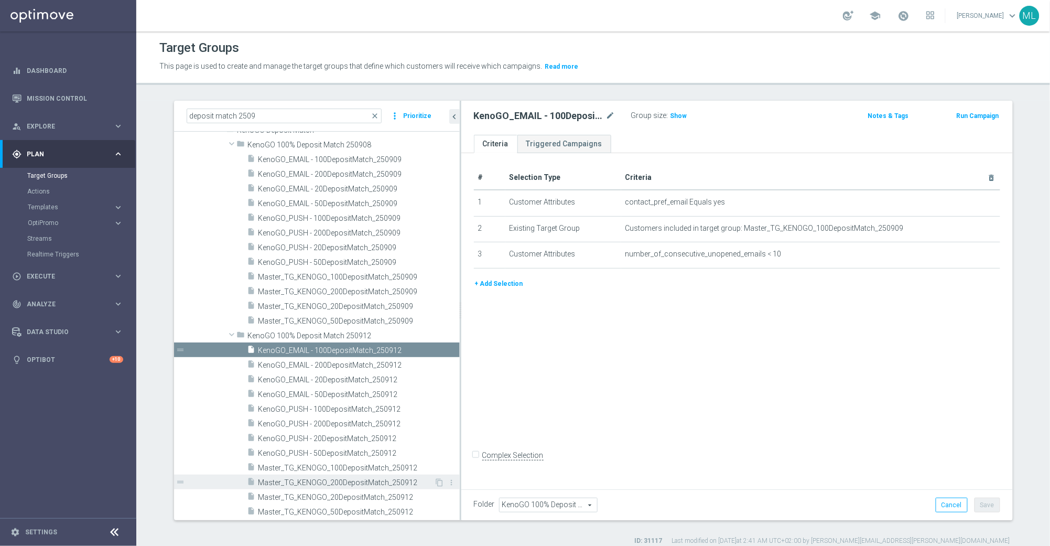
click at [350, 486] on span "Master_TG_KENOGO_200DepositMatch_250912" at bounding box center [346, 482] width 176 height 9
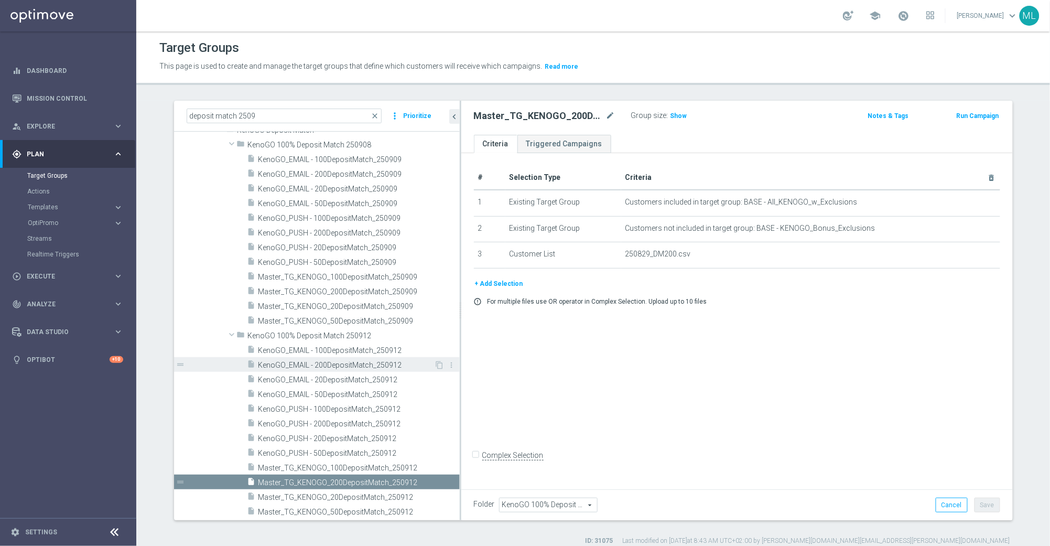
click at [376, 365] on span "KenoGO_EMAIL - 200DepositMatch_250912" at bounding box center [346, 365] width 176 height 9
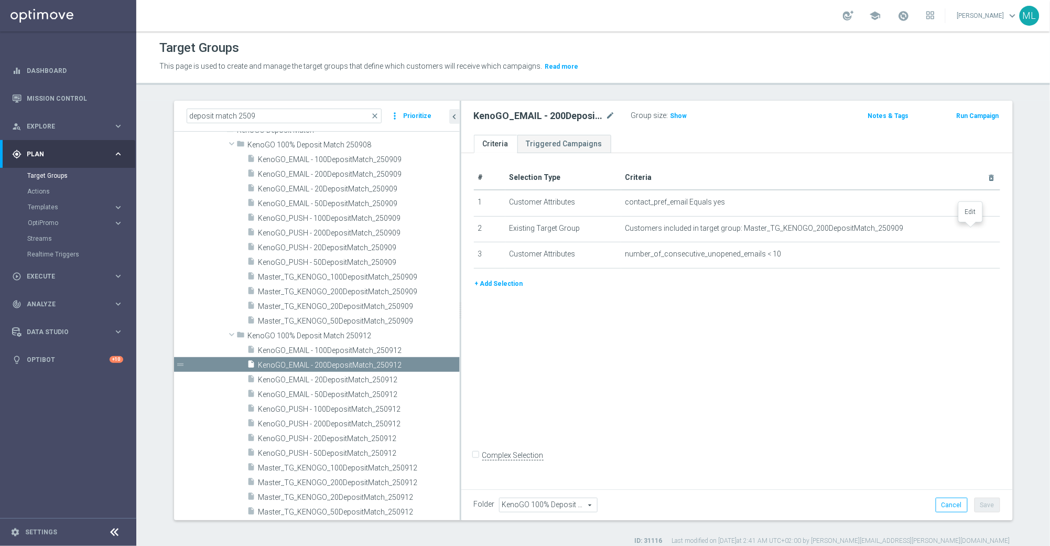
click at [0, 0] on icon "mode_edit" at bounding box center [0, 0] width 0 height 0
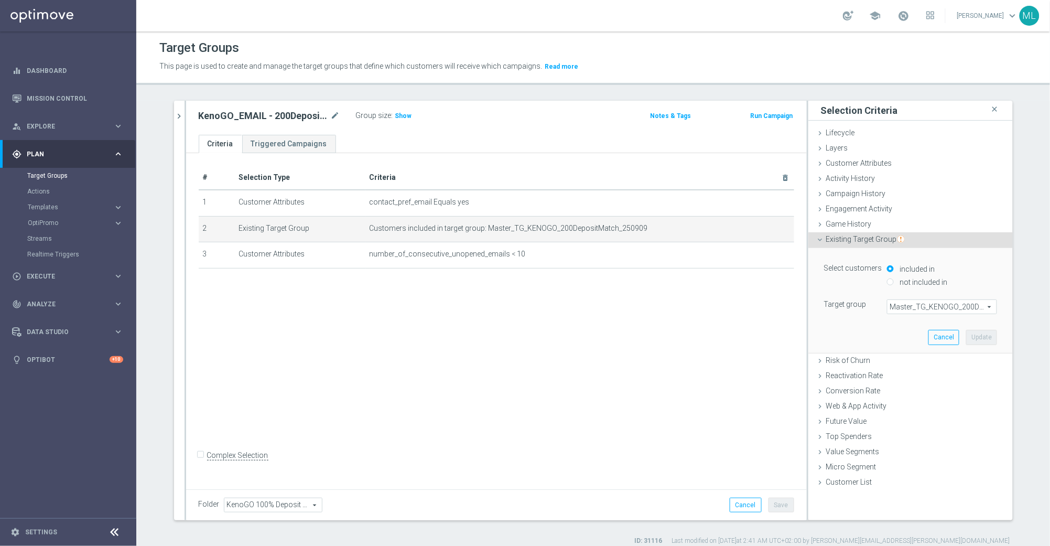
click at [902, 307] on span "Master_TG_KENOGO_200DepositMatch_250909" at bounding box center [942, 307] width 109 height 14
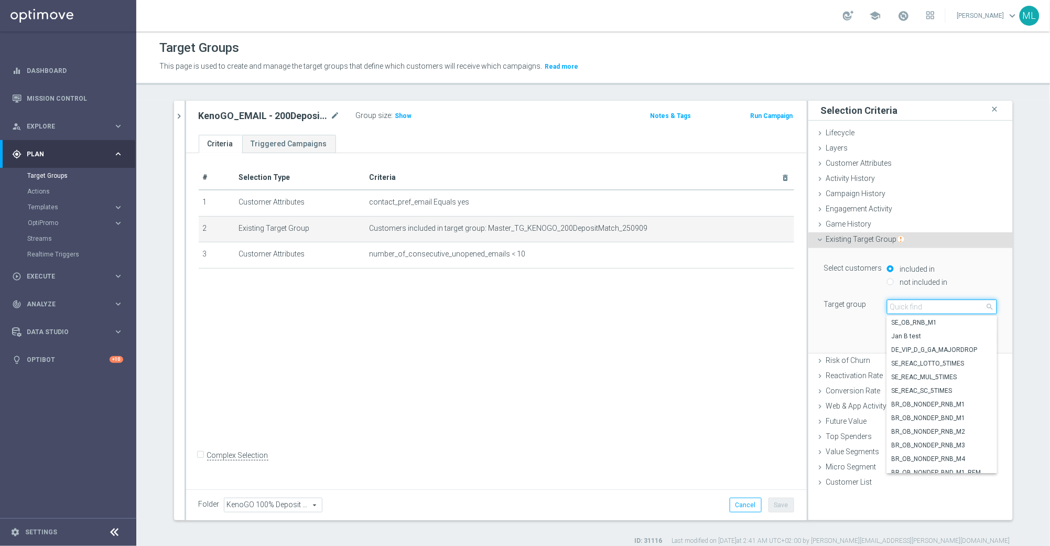
click at [913, 308] on input "search" at bounding box center [942, 306] width 110 height 15
type input "250912"
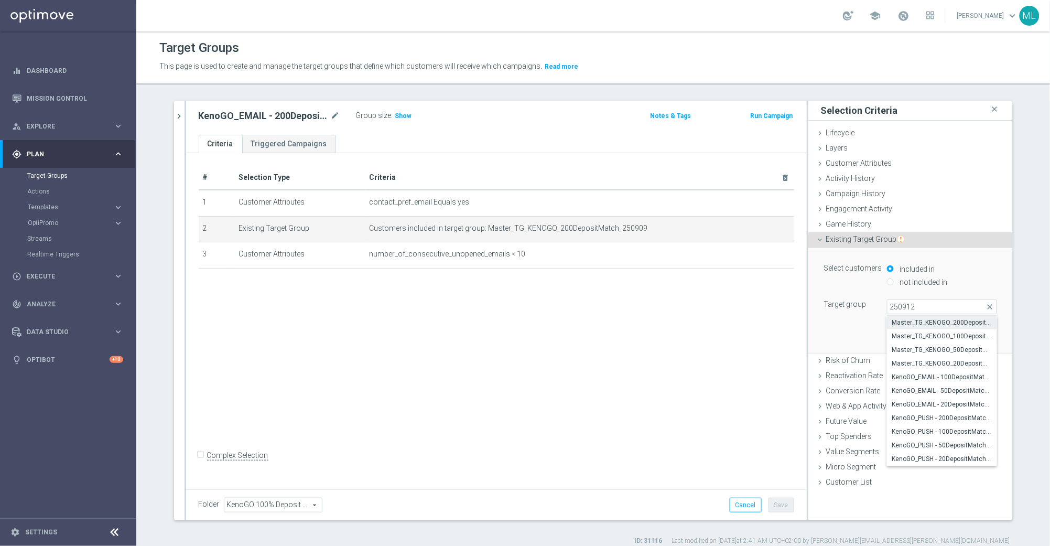
click at [963, 325] on span "Master_TG_KENOGO_200DepositMatch_250912" at bounding box center [942, 322] width 100 height 8
type input "Master_TG_KENOGO_200DepositMatch_250912"
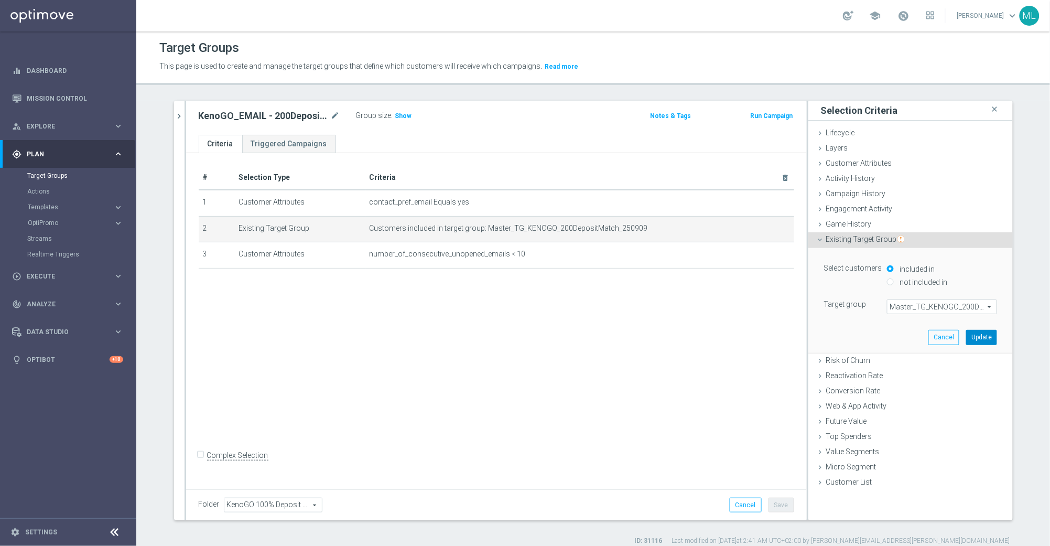
click at [989, 338] on button "Update" at bounding box center [981, 337] width 31 height 15
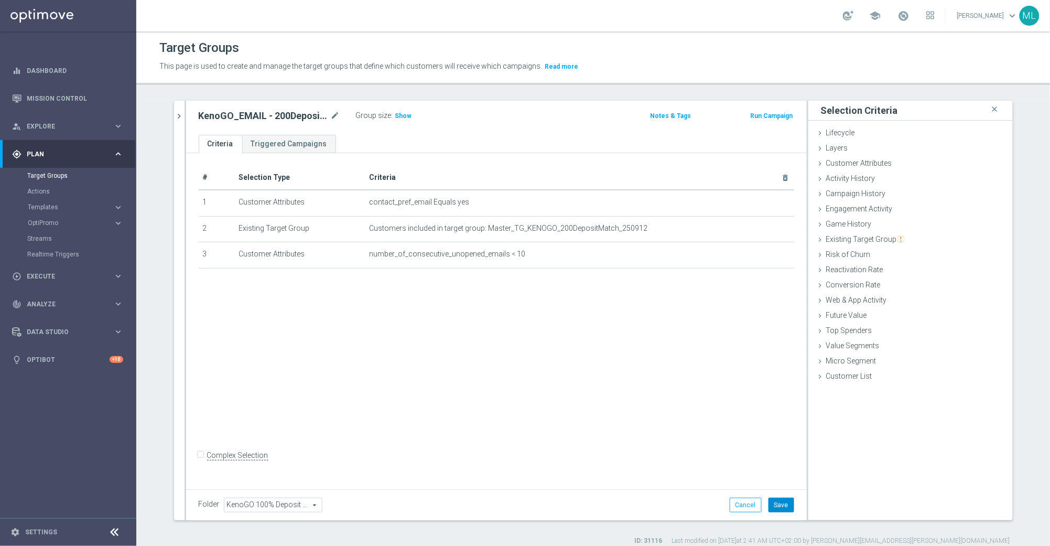
click at [791, 505] on button "Save" at bounding box center [782, 505] width 26 height 15
click at [180, 116] on icon "chevron_right" at bounding box center [180, 116] width 10 height 10
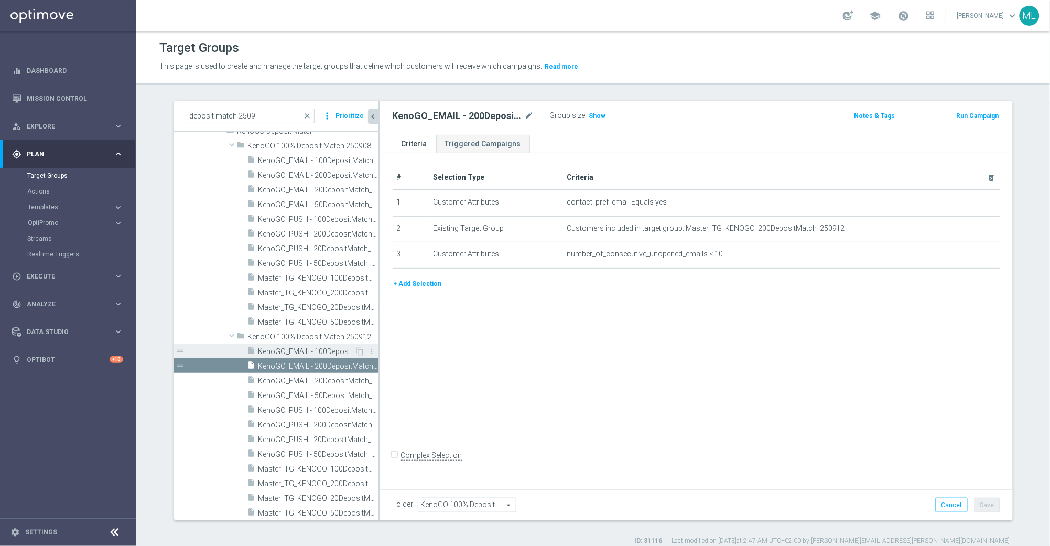
click at [325, 353] on span "KenoGO_EMAIL - 100DepositMatch_250912" at bounding box center [306, 351] width 96 height 9
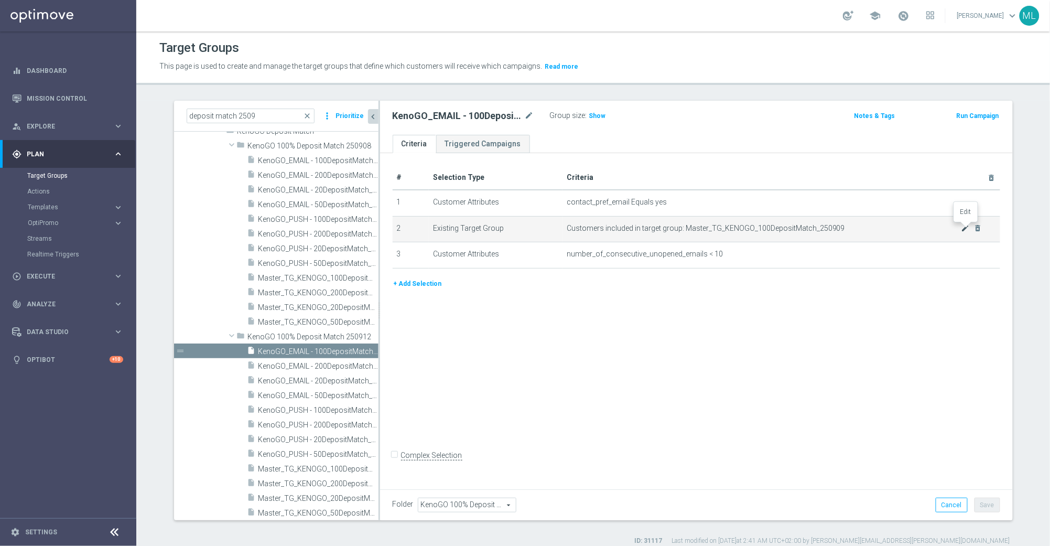
click at [965, 227] on icon "mode_edit" at bounding box center [966, 228] width 8 height 8
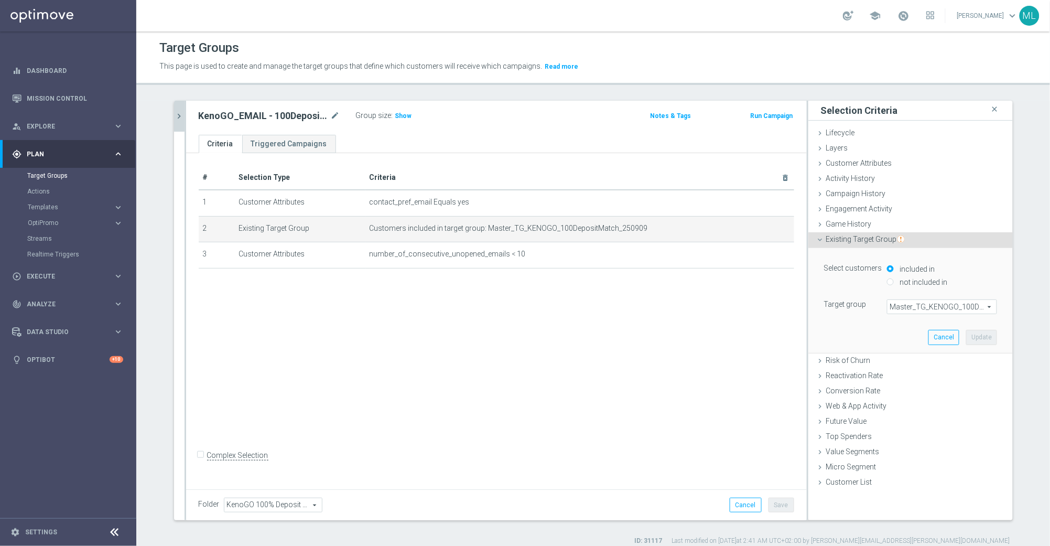
click at [925, 310] on span "Master_TG_KENOGO_100DepositMatch_250909" at bounding box center [942, 307] width 109 height 14
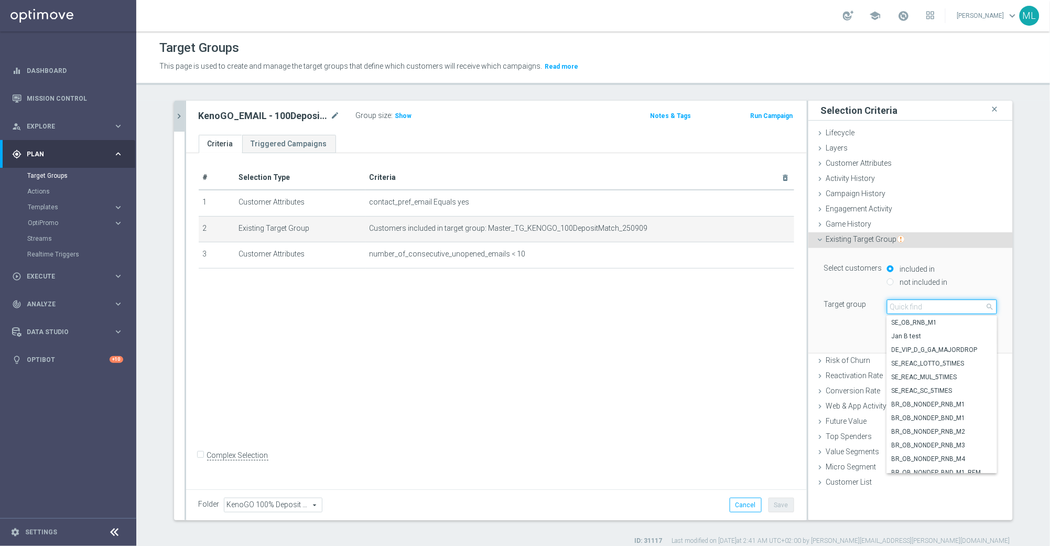
click at [912, 308] on input "search" at bounding box center [942, 306] width 110 height 15
type input "250912"
click at [951, 337] on span "Master_TG_KENOGO_100DepositMatch_250912" at bounding box center [942, 336] width 100 height 8
type input "Master_TG_KENOGO_100DepositMatch_250912"
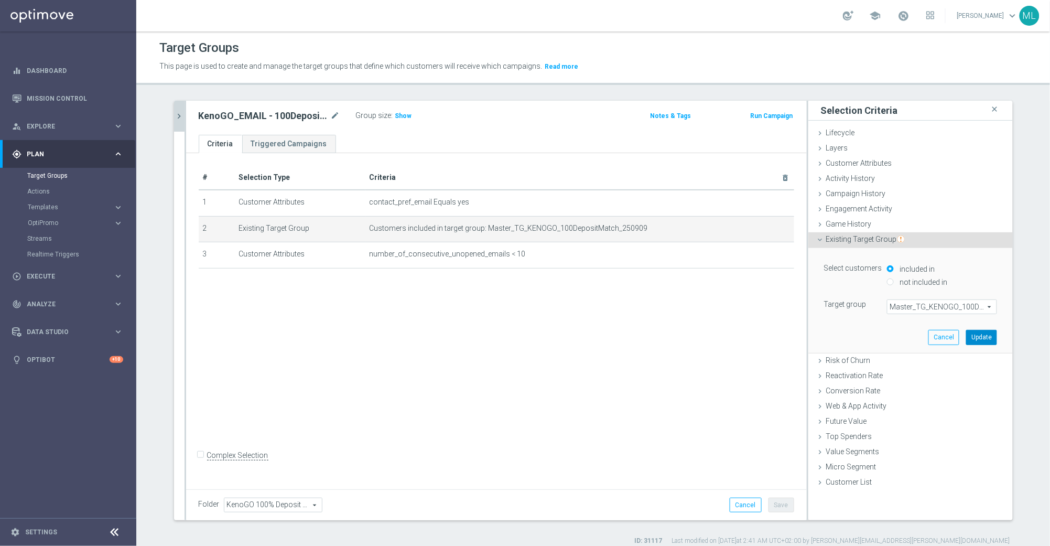
click at [986, 337] on button "Update" at bounding box center [981, 337] width 31 height 15
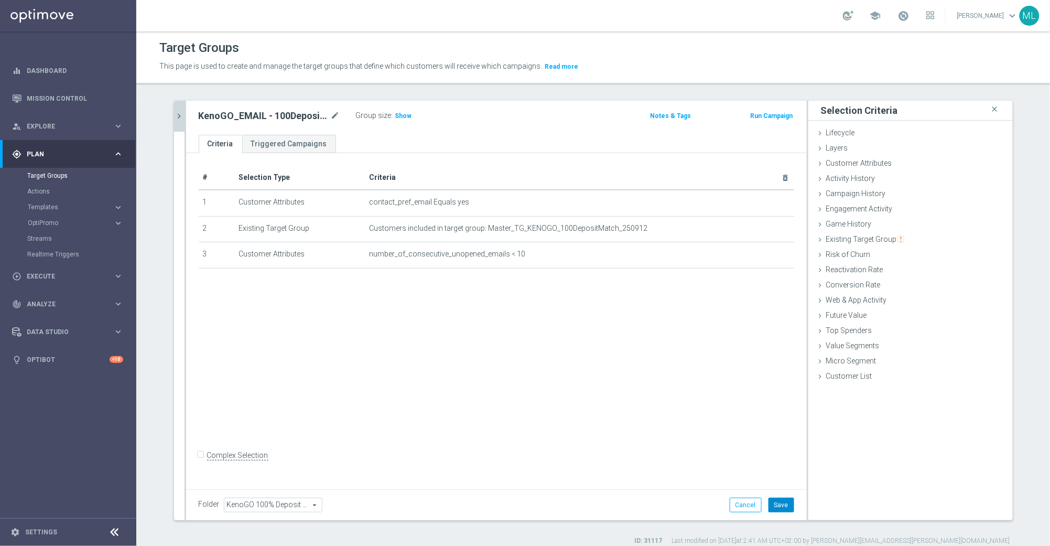
click at [783, 504] on button "Save" at bounding box center [782, 505] width 26 height 15
click at [177, 115] on icon "chevron_right" at bounding box center [180, 116] width 10 height 10
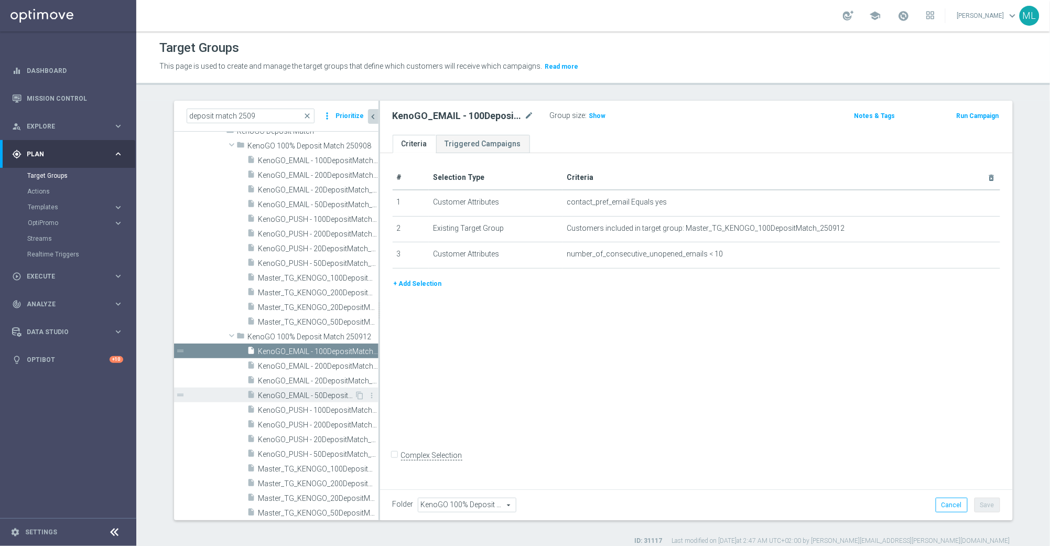
click at [327, 395] on span "KenoGO_EMAIL - 50DepositMatch_250912" at bounding box center [306, 395] width 96 height 9
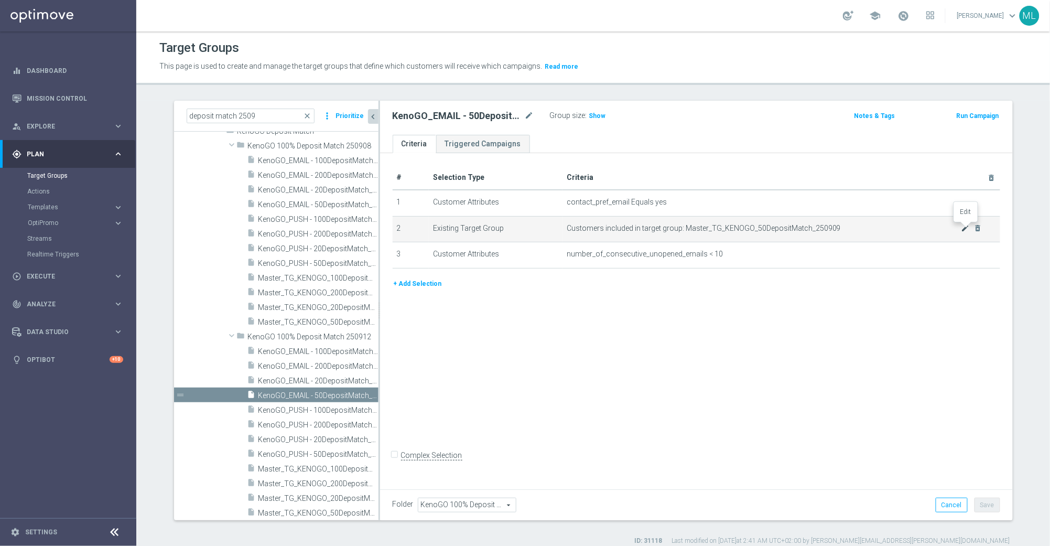
click at [965, 227] on icon "mode_edit" at bounding box center [966, 228] width 8 height 8
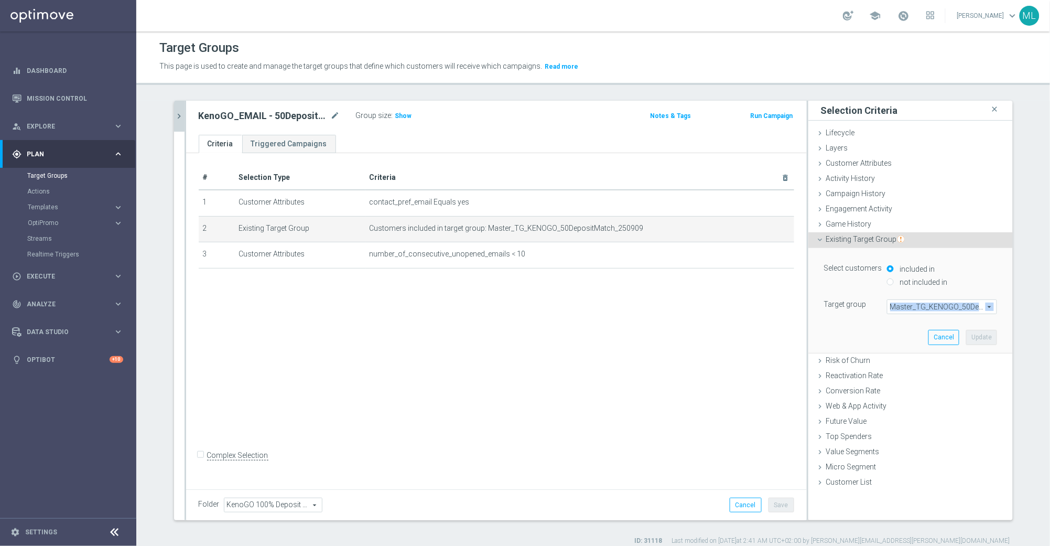
click at [932, 312] on div "Master_TG_KENOGO_50DepositMatch_250909 Master_TG_KENOGO_50DepositMatch_250909 a…" at bounding box center [942, 306] width 110 height 15
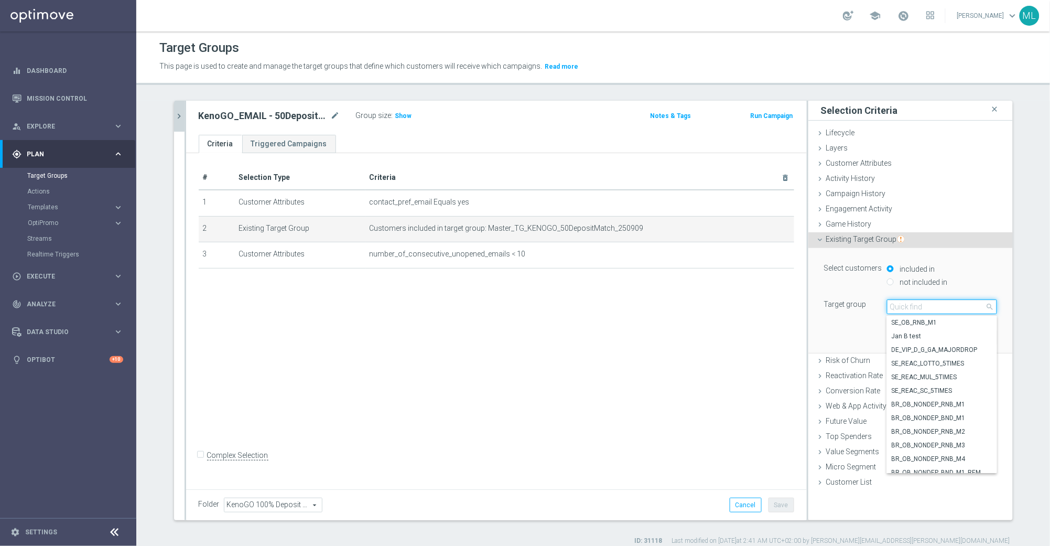
click at [911, 307] on input "search" at bounding box center [942, 306] width 110 height 15
type input "250912"
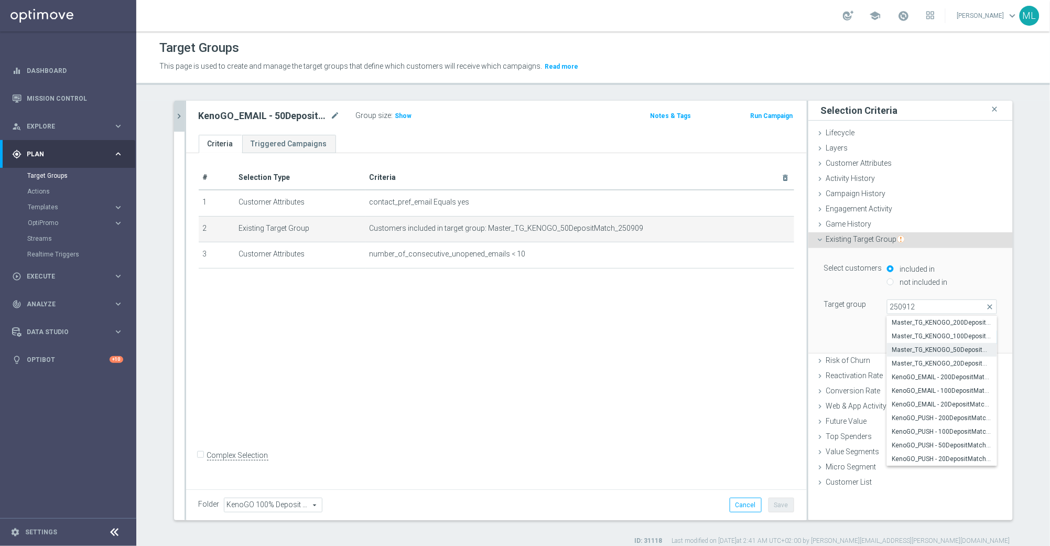
click at [931, 347] on span "Master_TG_KENOGO_50DepositMatch_250912" at bounding box center [942, 350] width 100 height 8
type input "Master_TG_KENOGO_50DepositMatch_250912"
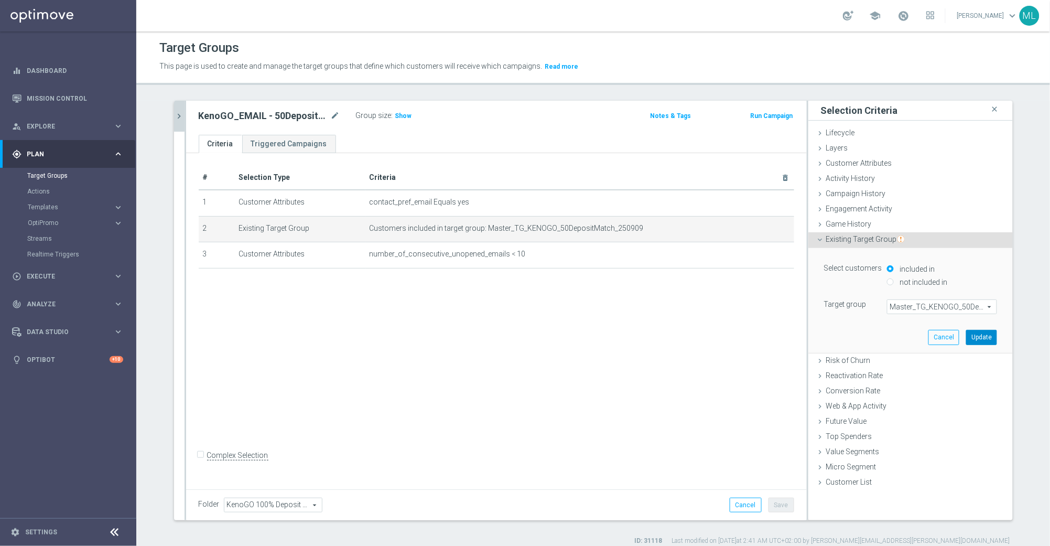
click at [983, 339] on button "Update" at bounding box center [981, 337] width 31 height 15
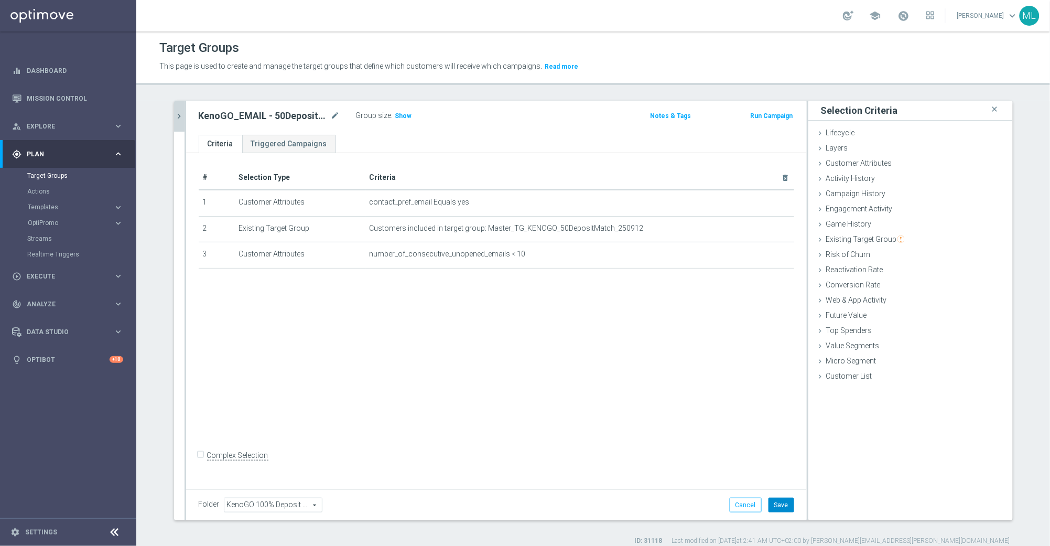
click at [781, 500] on button "Save" at bounding box center [782, 505] width 26 height 15
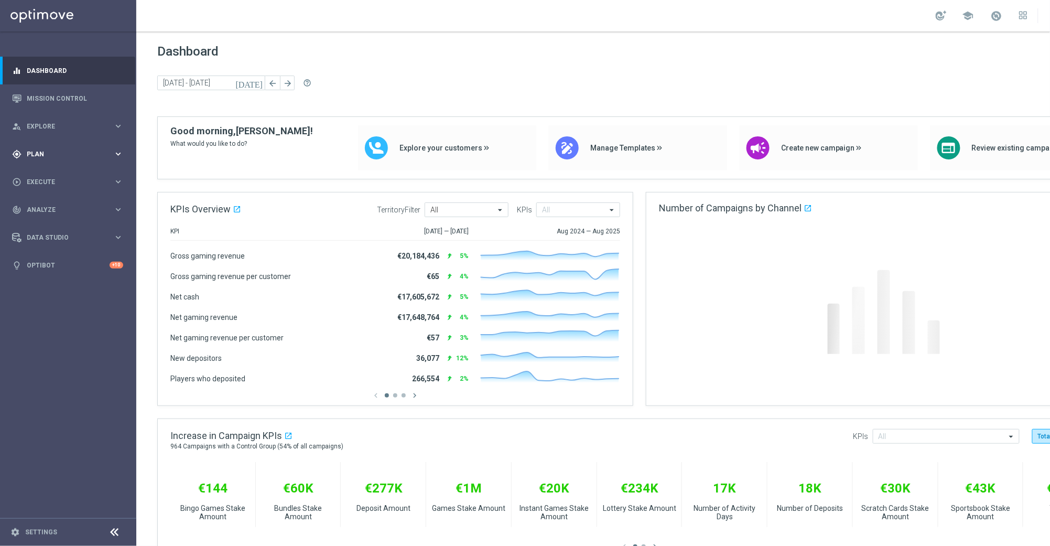
click at [117, 154] on icon "keyboard_arrow_right" at bounding box center [118, 154] width 10 height 10
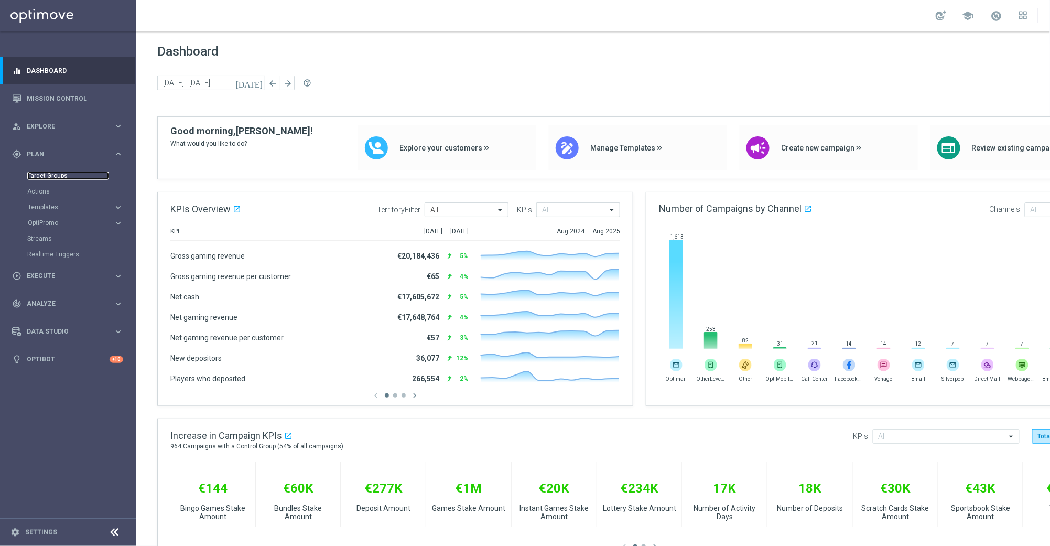
click at [61, 177] on link "Target Groups" at bounding box center [68, 175] width 82 height 8
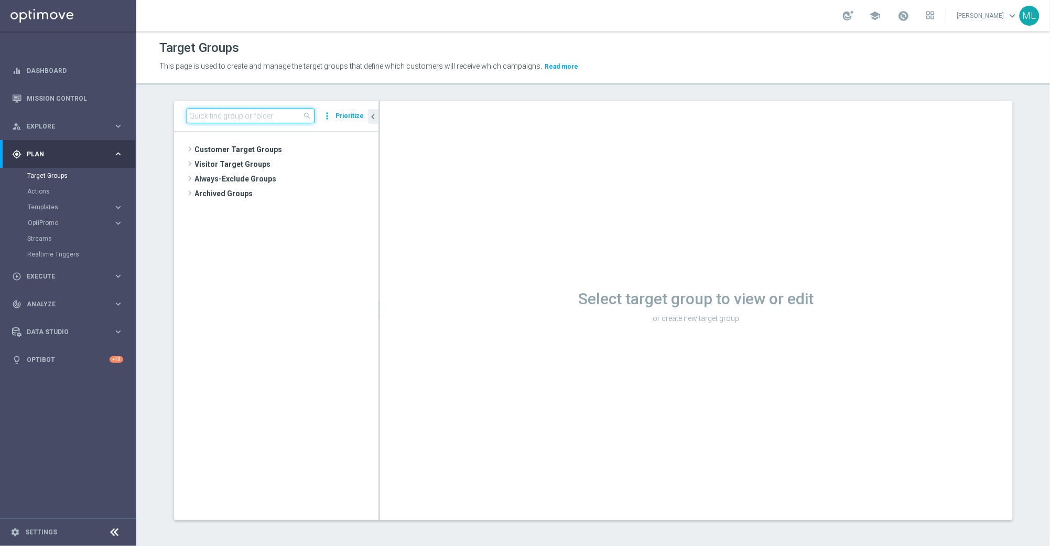
click at [222, 118] on input at bounding box center [251, 116] width 128 height 15
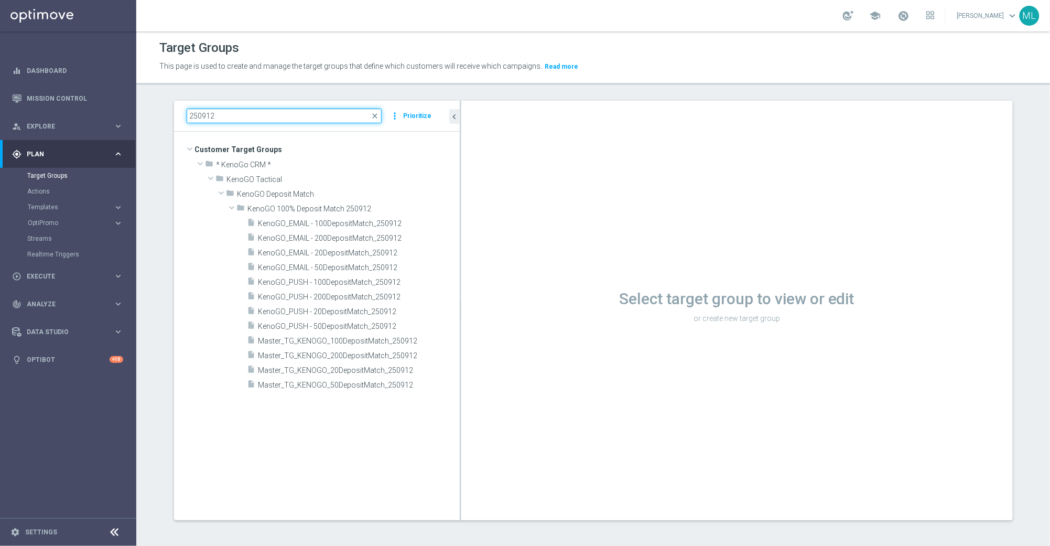
drag, startPoint x: 379, startPoint y: 187, endPoint x: 492, endPoint y: 196, distance: 114.1
click at [491, 197] on as-split "250912 close more_vert Prioritize Customer Target Groups library_add create_new…" at bounding box center [593, 310] width 839 height 419
type input "250912"
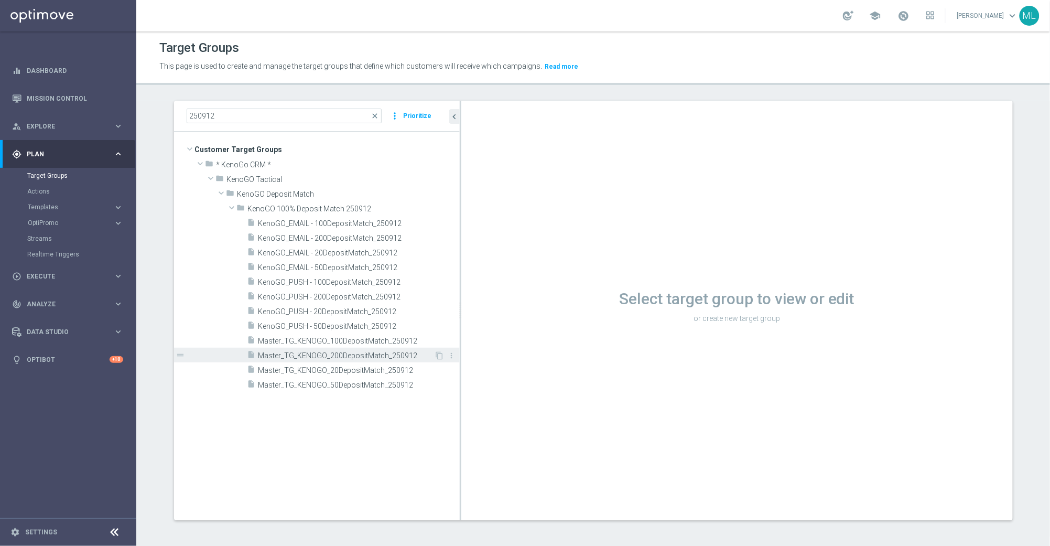
click at [366, 353] on span "Master_TG_KENOGO_200DepositMatch_250912" at bounding box center [346, 355] width 176 height 9
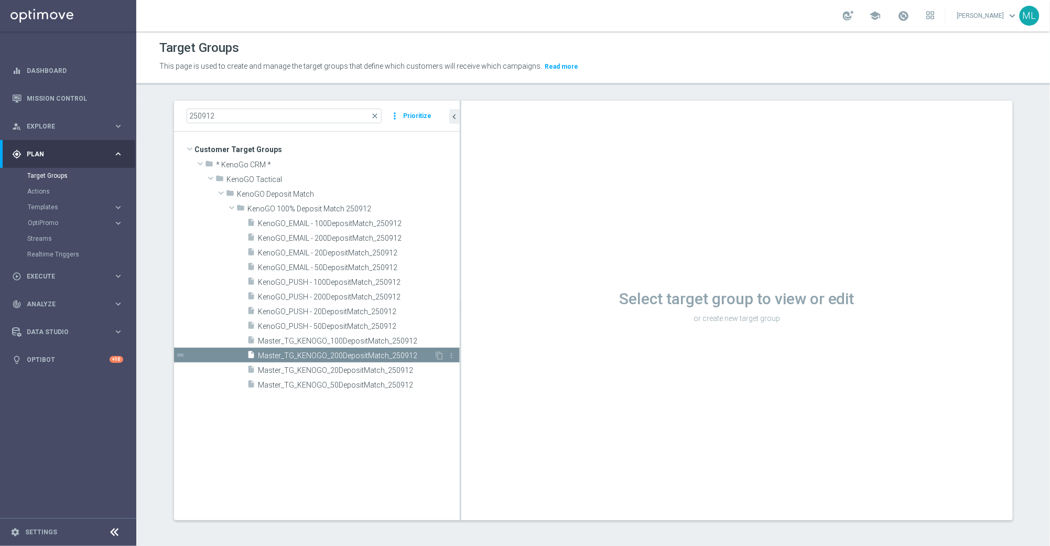
click at [366, 353] on span "Master_TG_KENOGO_200DepositMatch_250912" at bounding box center [346, 355] width 176 height 9
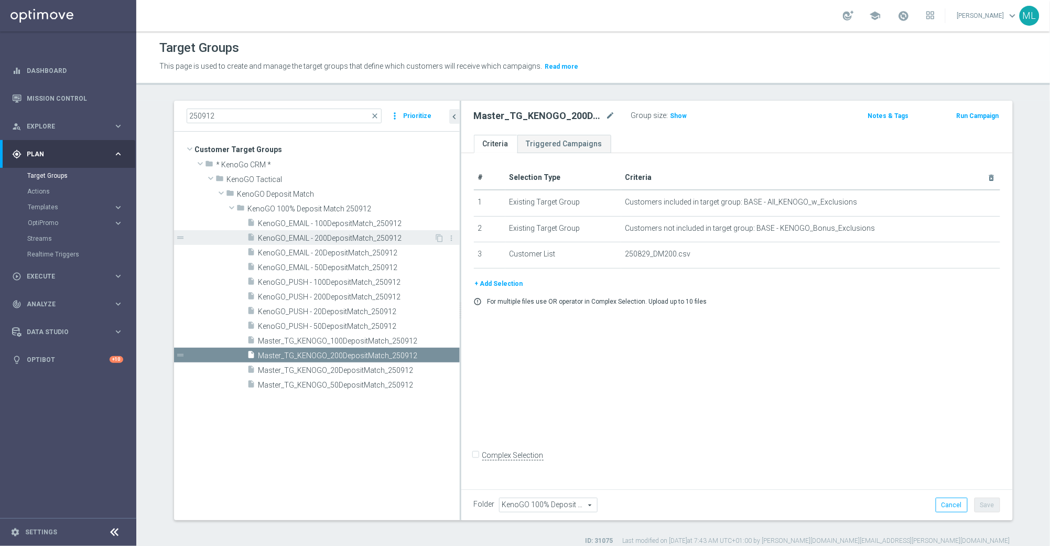
click at [353, 239] on span "KenoGO_EMAIL - 200DepositMatch_250912" at bounding box center [346, 238] width 176 height 9
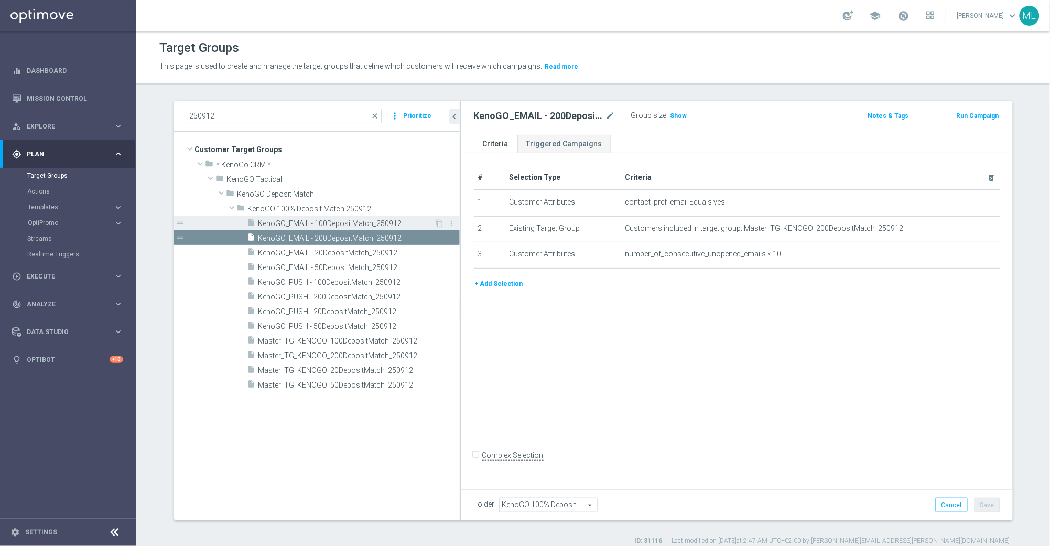
click at [350, 224] on span "KenoGO_EMAIL - 100DepositMatch_250912" at bounding box center [346, 223] width 176 height 9
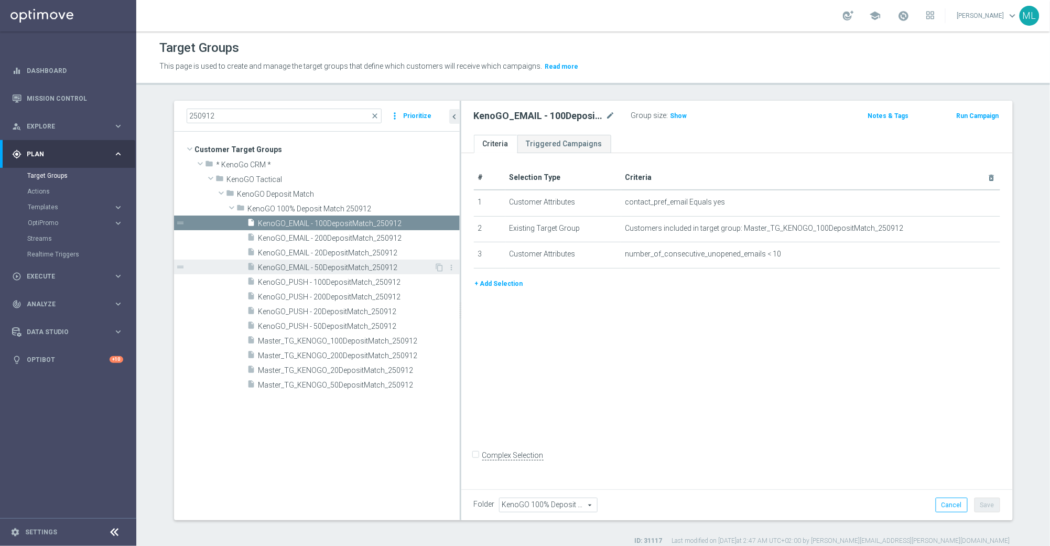
click at [346, 265] on span "KenoGO_EMAIL - 50DepositMatch_250912" at bounding box center [346, 267] width 176 height 9
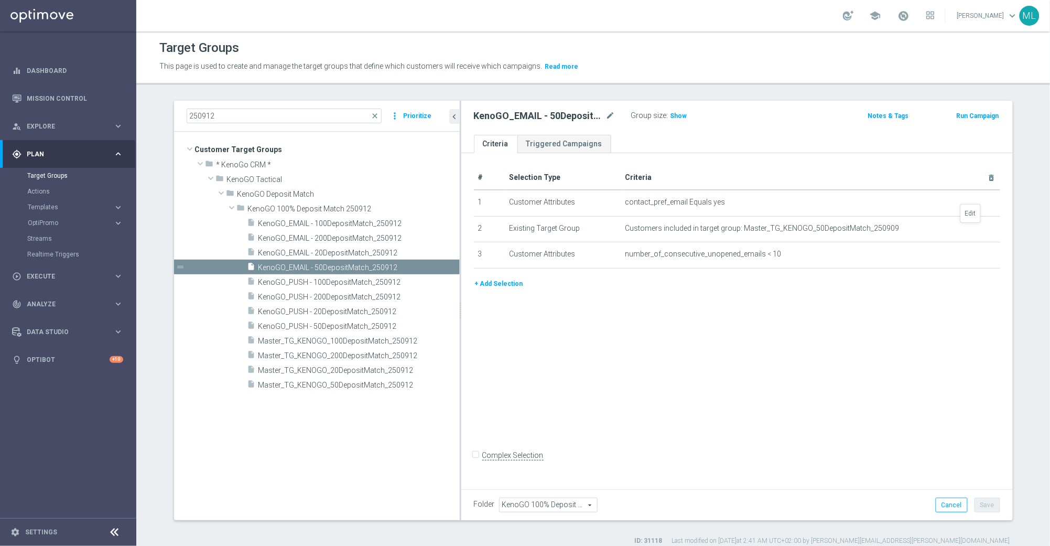
click at [0, 0] on icon "mode_edit" at bounding box center [0, 0] width 0 height 0
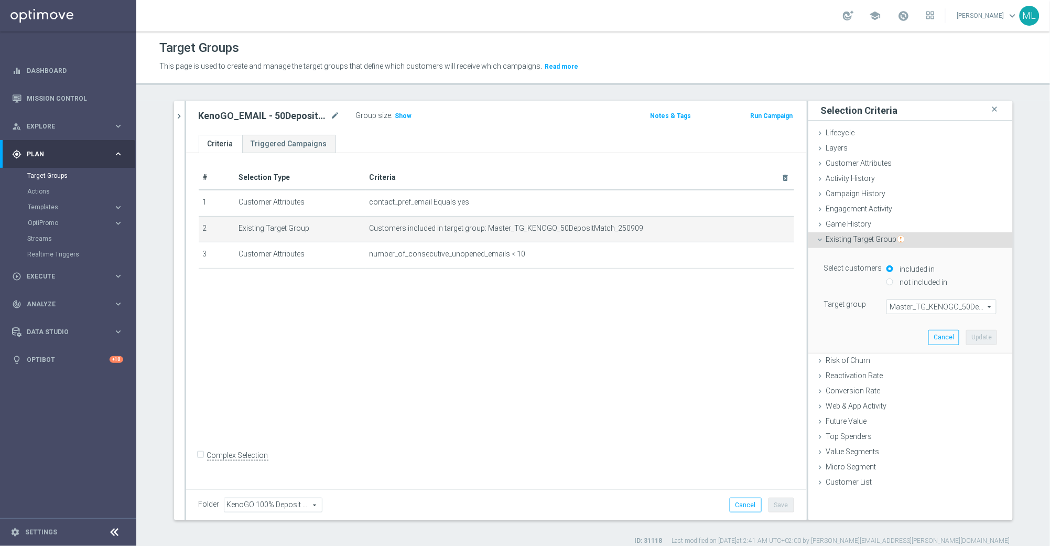
click at [930, 306] on span "Master_TG_KENOGO_50DepositMatch_250909" at bounding box center [941, 307] width 109 height 14
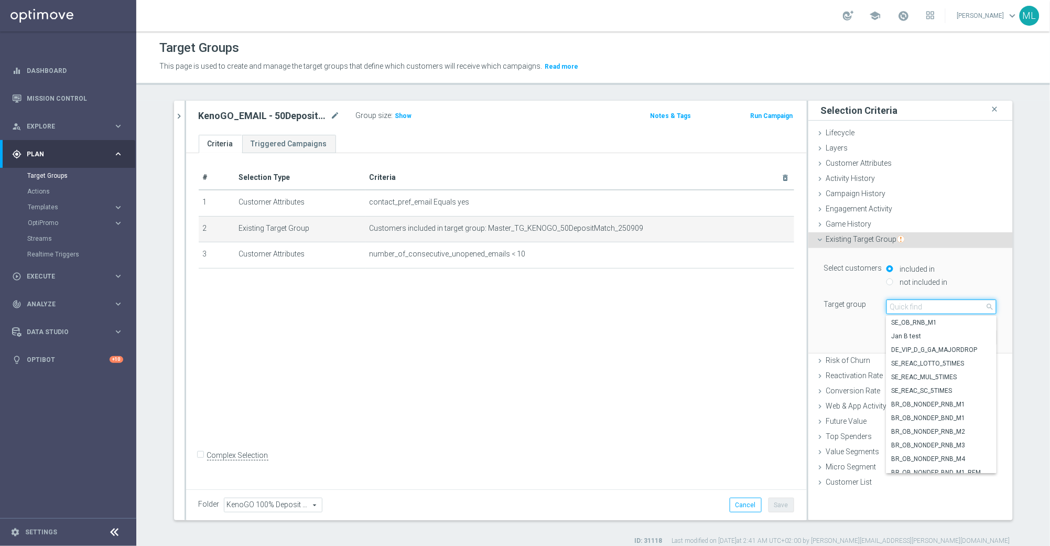
click at [916, 307] on input "search" at bounding box center [942, 306] width 110 height 15
type input "250912"
drag, startPoint x: 943, startPoint y: 348, endPoint x: 964, endPoint y: 346, distance: 21.6
click at [943, 348] on span "Master_TG_KENOGO_50DepositMatch_250912" at bounding box center [942, 350] width 100 height 8
type input "Master_TG_KENOGO_50DepositMatch_250912"
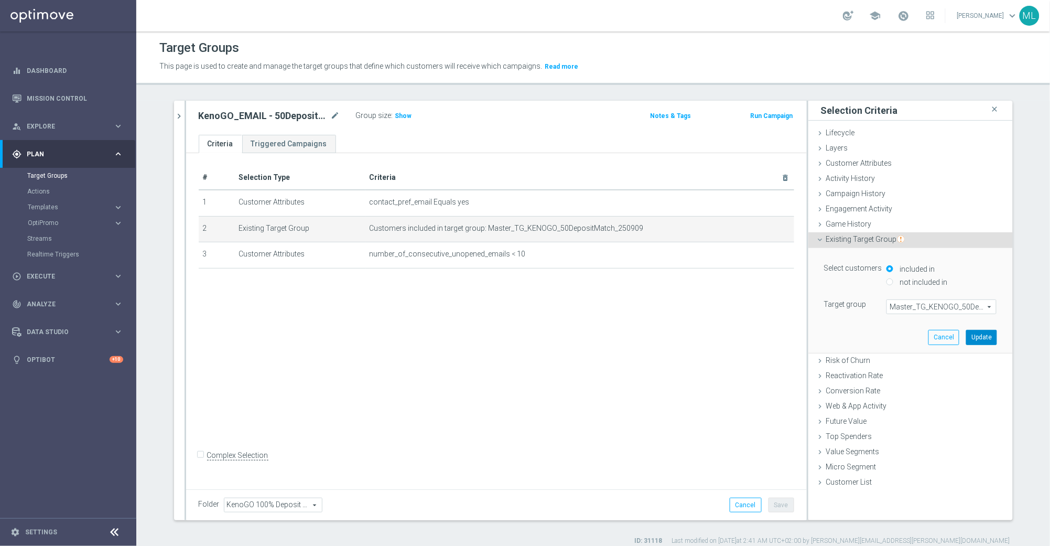
click at [984, 341] on button "Update" at bounding box center [981, 337] width 31 height 15
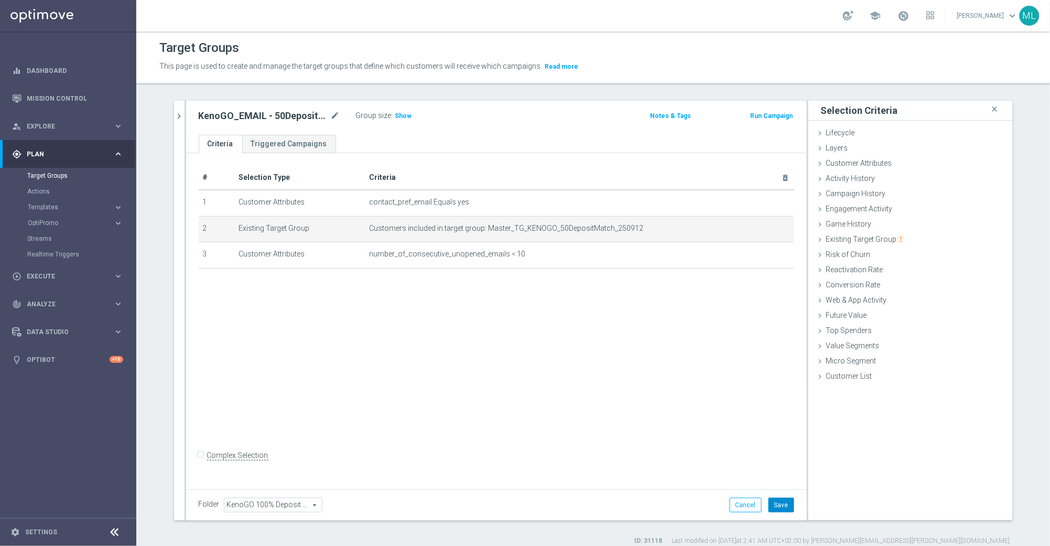
click at [786, 510] on button "Save" at bounding box center [782, 505] width 26 height 15
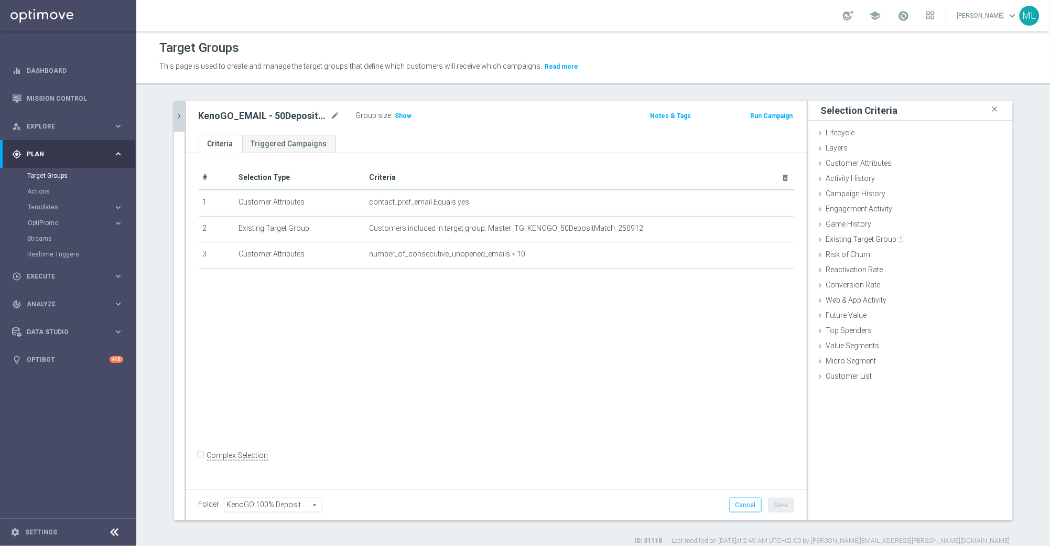
click at [180, 115] on icon "chevron_right" at bounding box center [180, 116] width 10 height 10
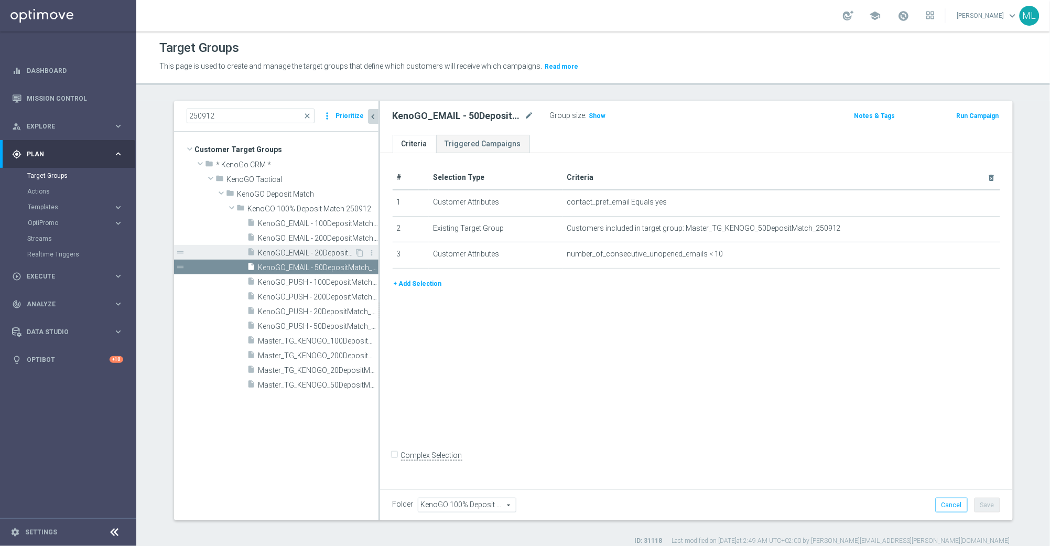
click at [331, 256] on span "KenoGO_EMAIL - 20DepositMatch_250912" at bounding box center [306, 253] width 96 height 9
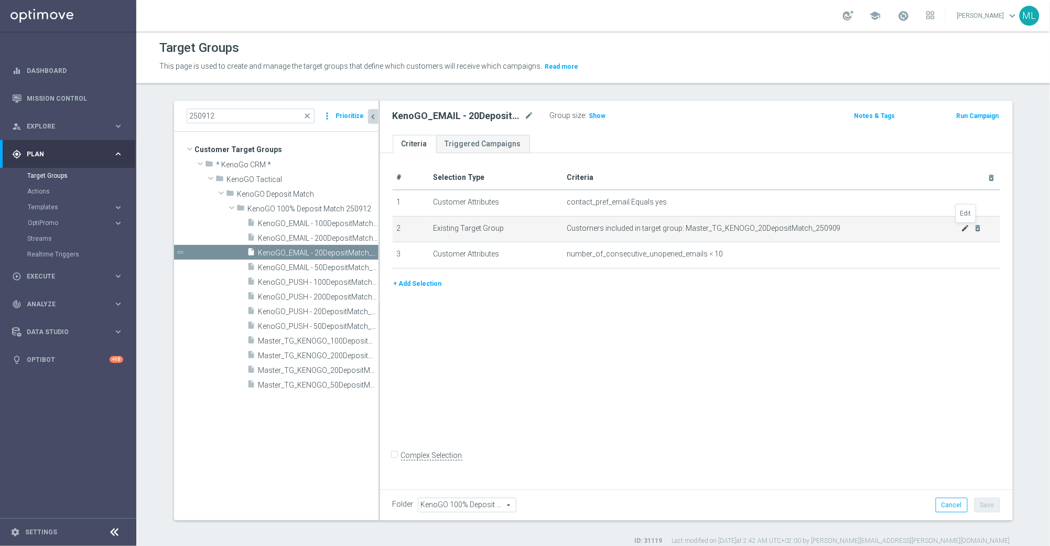
click at [968, 228] on icon "mode_edit" at bounding box center [966, 228] width 8 height 8
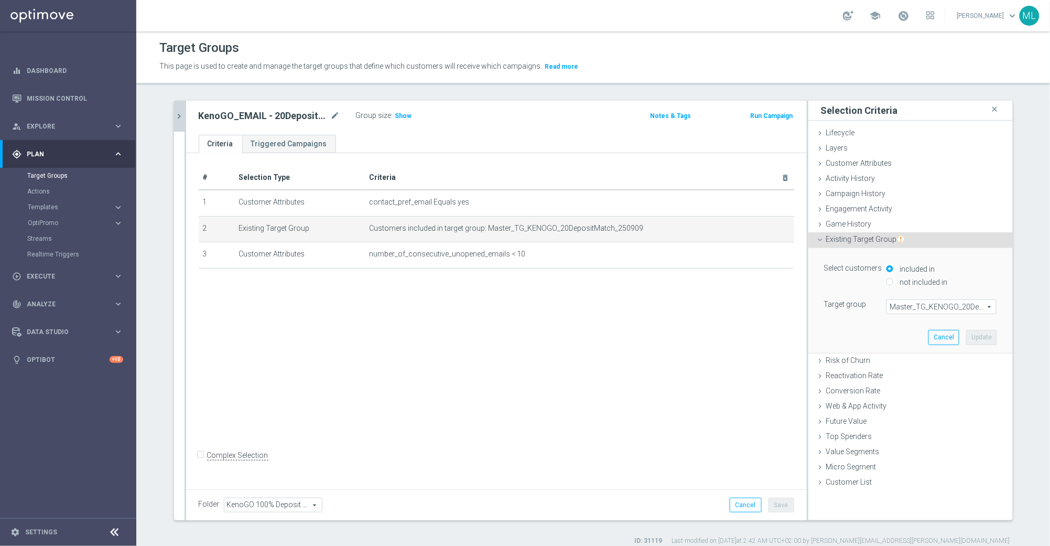
click at [925, 307] on span "Master_TG_KENOGO_20DepositMatch_250909" at bounding box center [941, 307] width 109 height 14
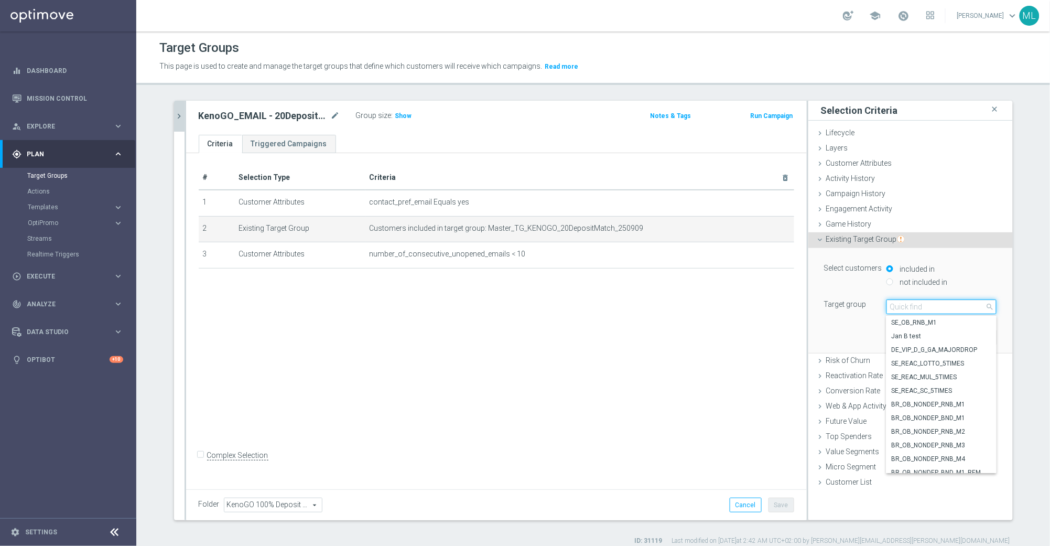
click at [908, 310] on input "search" at bounding box center [942, 306] width 110 height 15
type input "250912"
drag, startPoint x: 958, startPoint y: 365, endPoint x: 961, endPoint y: 353, distance: 13.0
click at [958, 365] on span "Master_TG_KENOGO_20DepositMatch_250912" at bounding box center [942, 363] width 100 height 8
type input "Master_TG_KENOGO_20DepositMatch_250912"
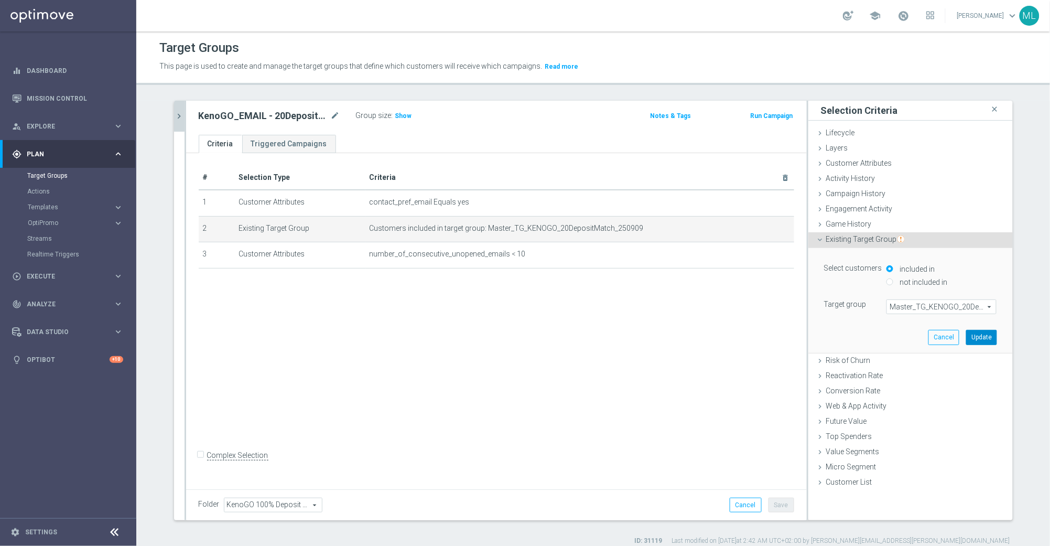
click at [979, 341] on button "Update" at bounding box center [981, 337] width 31 height 15
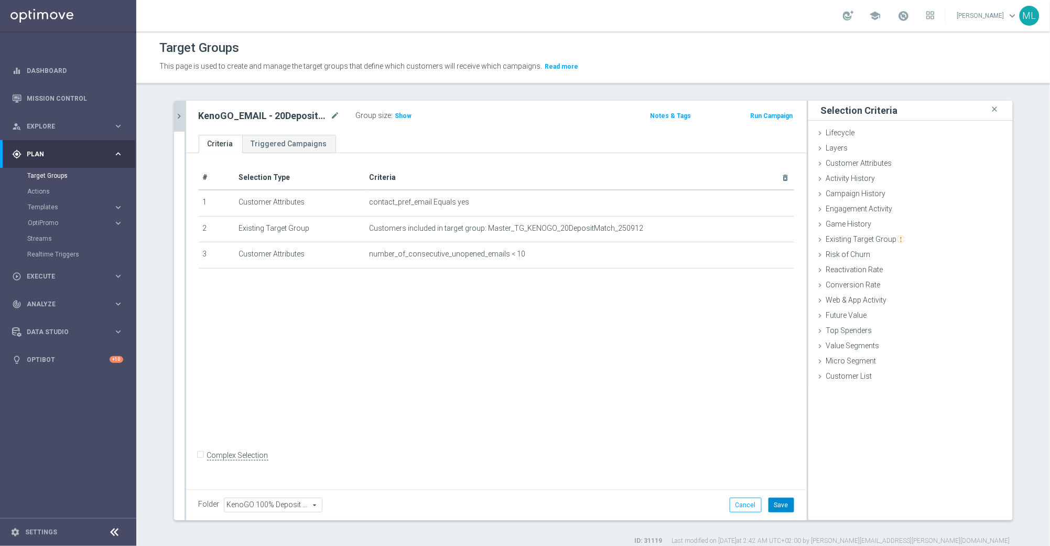
click at [787, 502] on button "Save" at bounding box center [782, 505] width 26 height 15
click at [183, 117] on icon "chevron_right" at bounding box center [180, 116] width 10 height 10
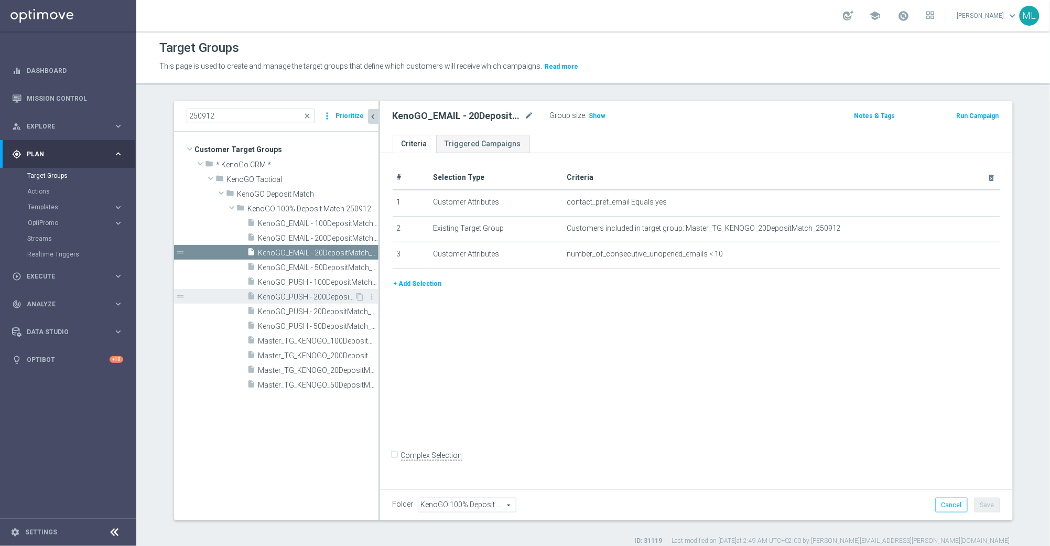
click at [327, 294] on span "KenoGO_PUSH - 200DepositMatch_250912" at bounding box center [306, 297] width 96 height 9
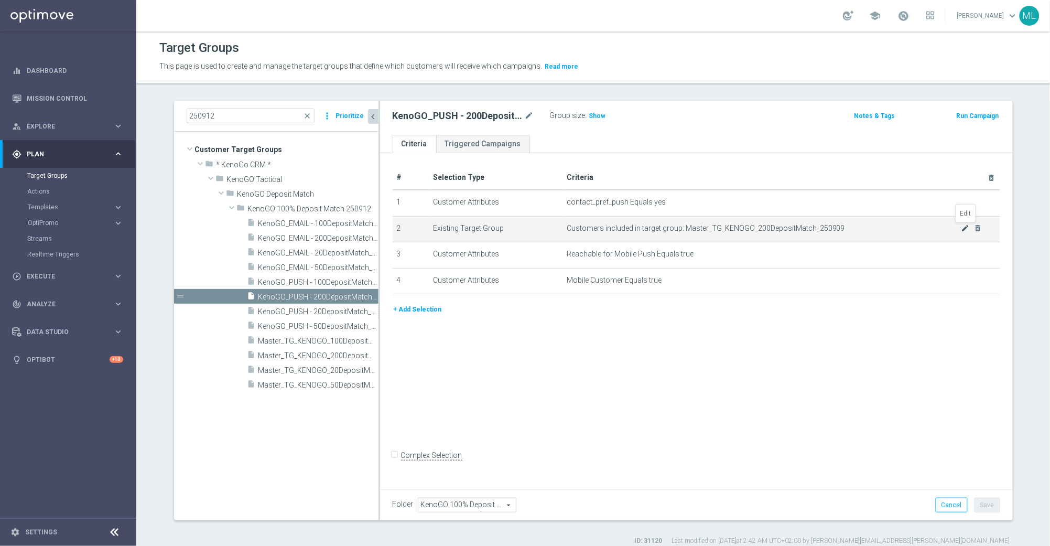
click at [967, 228] on icon "mode_edit" at bounding box center [966, 228] width 8 height 8
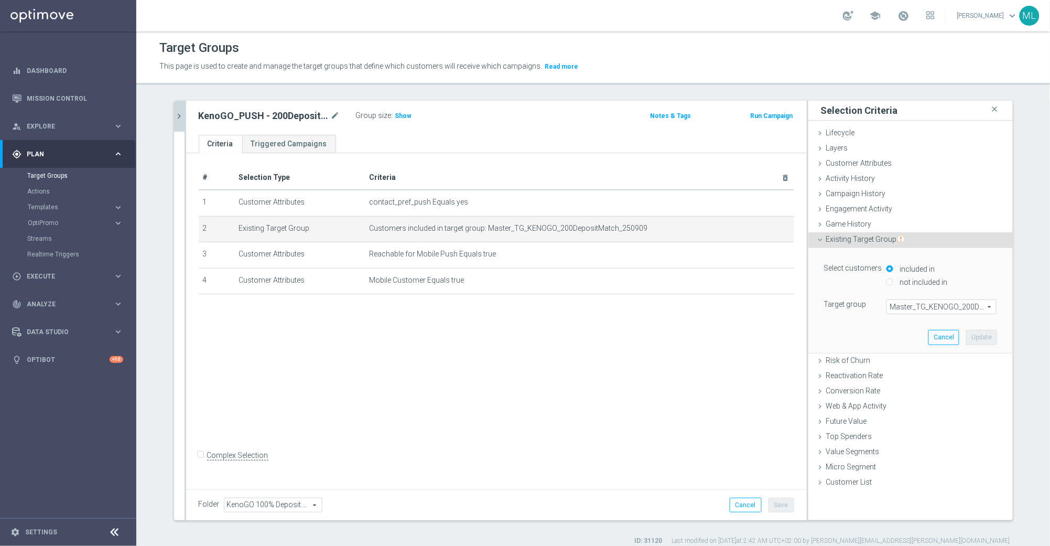
click at [937, 307] on span "Master_TG_KENOGO_200DepositMatch_250909" at bounding box center [941, 307] width 109 height 14
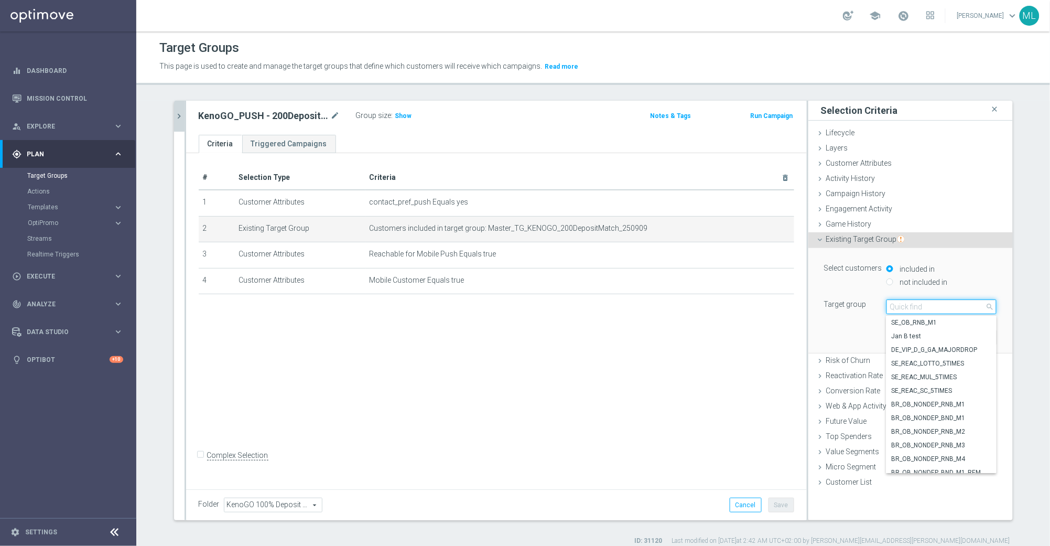
click at [920, 308] on input "search" at bounding box center [942, 306] width 110 height 15
type input "250912"
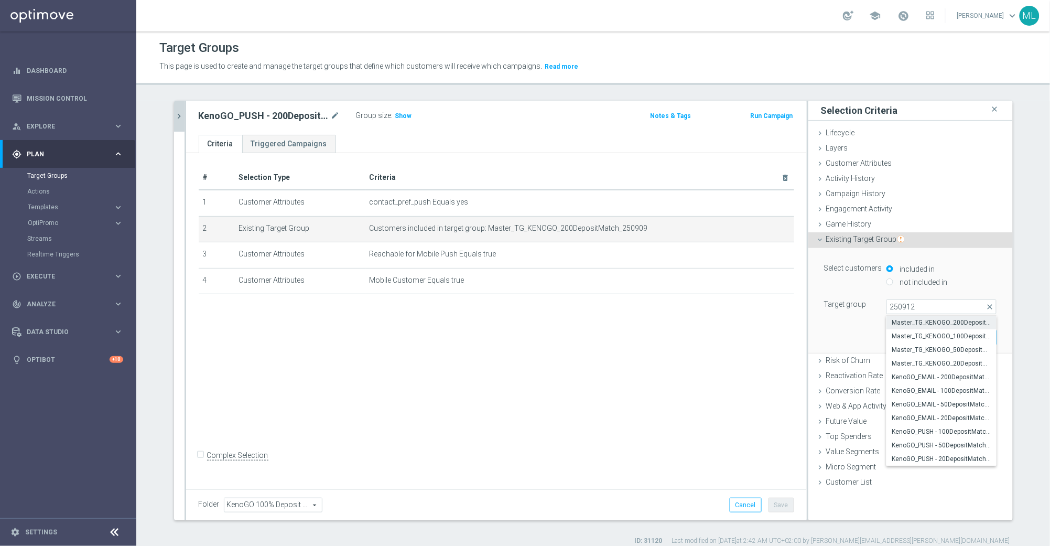
click at [962, 323] on span "Master_TG_KENOGO_200DepositMatch_250912" at bounding box center [942, 322] width 100 height 8
type input "Master_TG_KENOGO_200DepositMatch_250912"
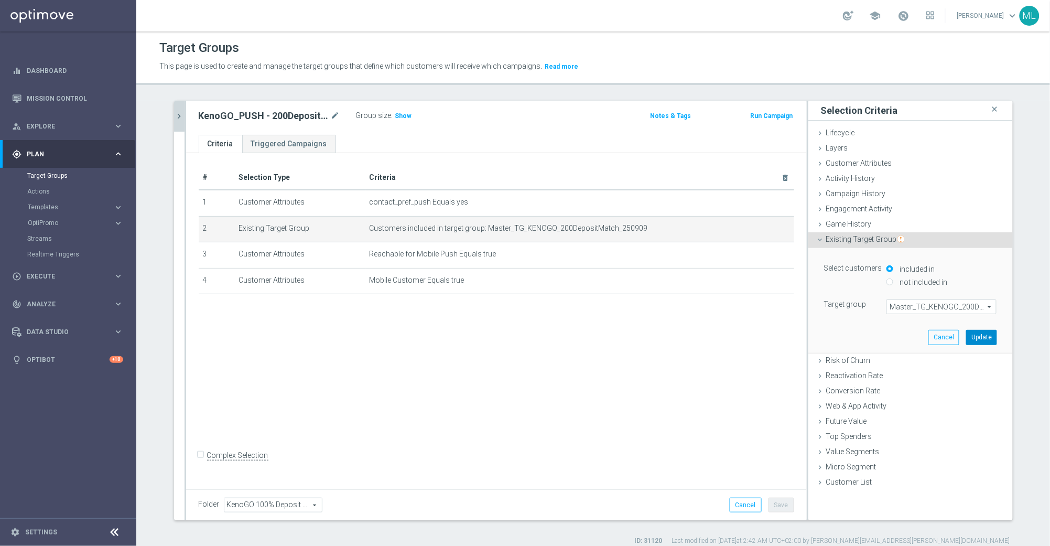
click at [985, 335] on button "Update" at bounding box center [981, 337] width 31 height 15
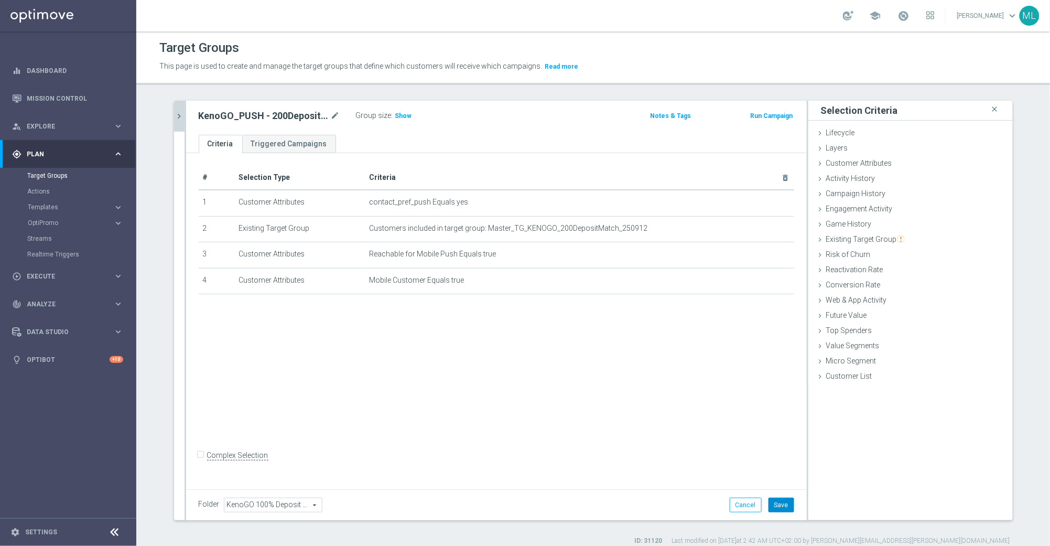
click at [780, 508] on button "Save" at bounding box center [782, 505] width 26 height 15
click at [180, 118] on icon "chevron_right" at bounding box center [180, 116] width 10 height 10
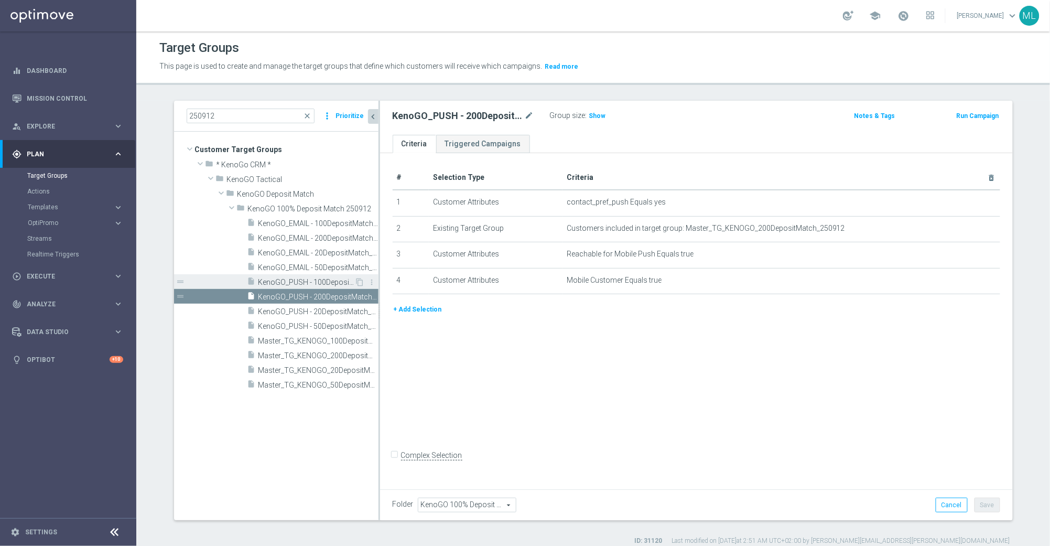
click at [323, 281] on span "KenoGO_PUSH - 100DepositMatch_250912" at bounding box center [306, 282] width 96 height 9
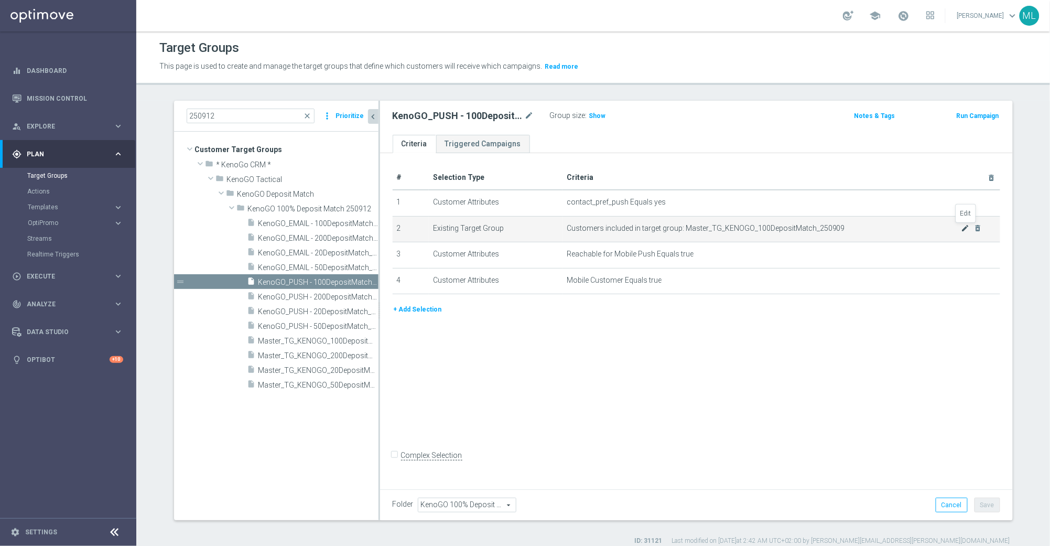
click at [963, 230] on icon "mode_edit" at bounding box center [966, 228] width 8 height 8
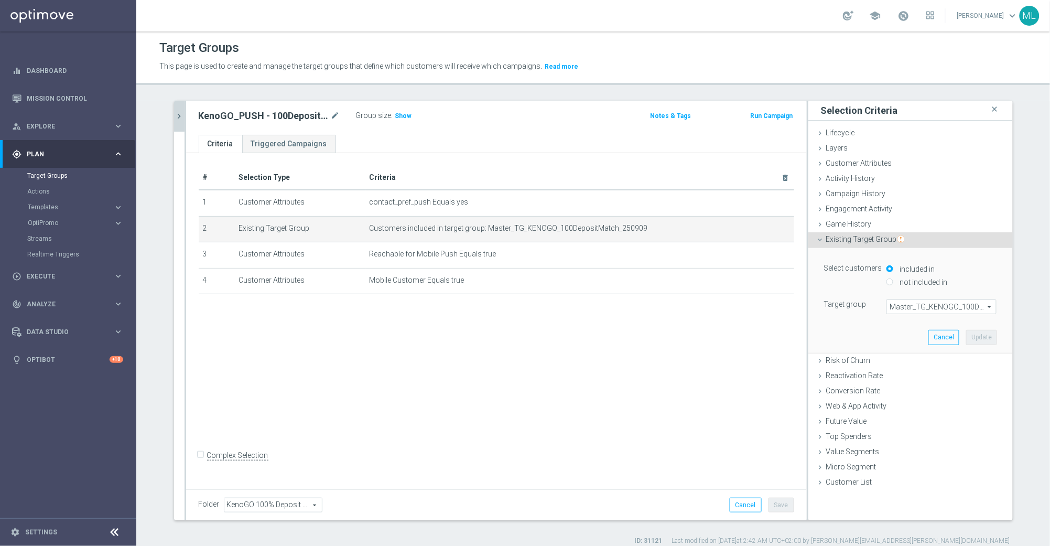
drag, startPoint x: 940, startPoint y: 312, endPoint x: 933, endPoint y: 312, distance: 7.3
click at [939, 312] on span "Master_TG_KENOGO_100DepositMatch_250909" at bounding box center [941, 307] width 109 height 14
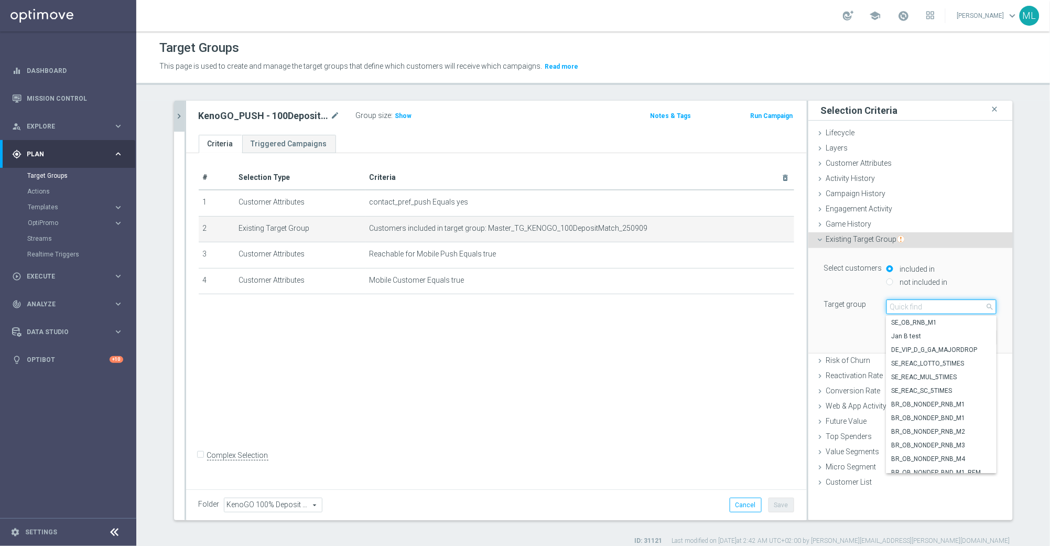
click at [925, 309] on input "search" at bounding box center [942, 306] width 110 height 15
type input "250912"
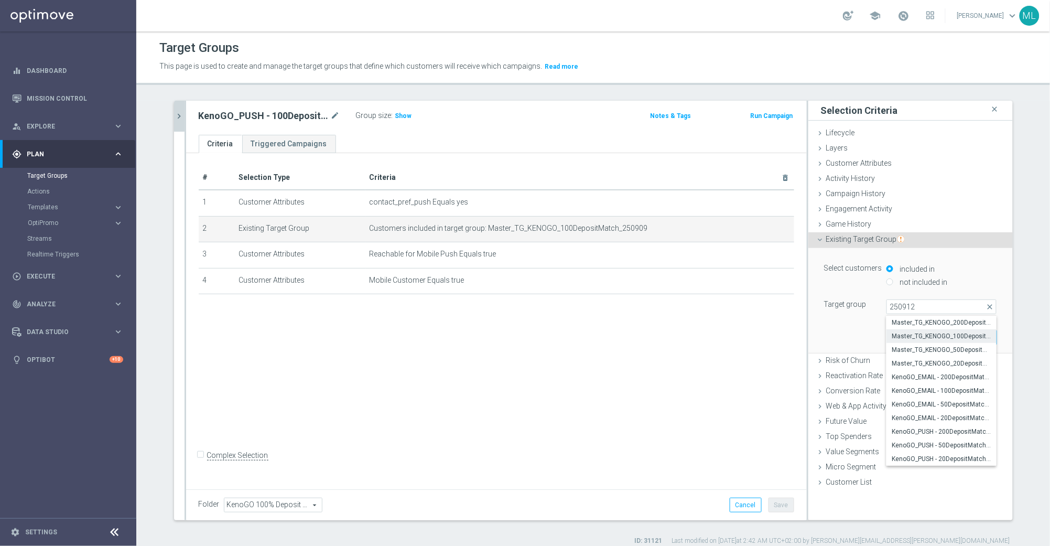
click at [957, 339] on span "Master_TG_KENOGO_100DepositMatch_250912" at bounding box center [942, 336] width 100 height 8
type input "Master_TG_KENOGO_100DepositMatch_250912"
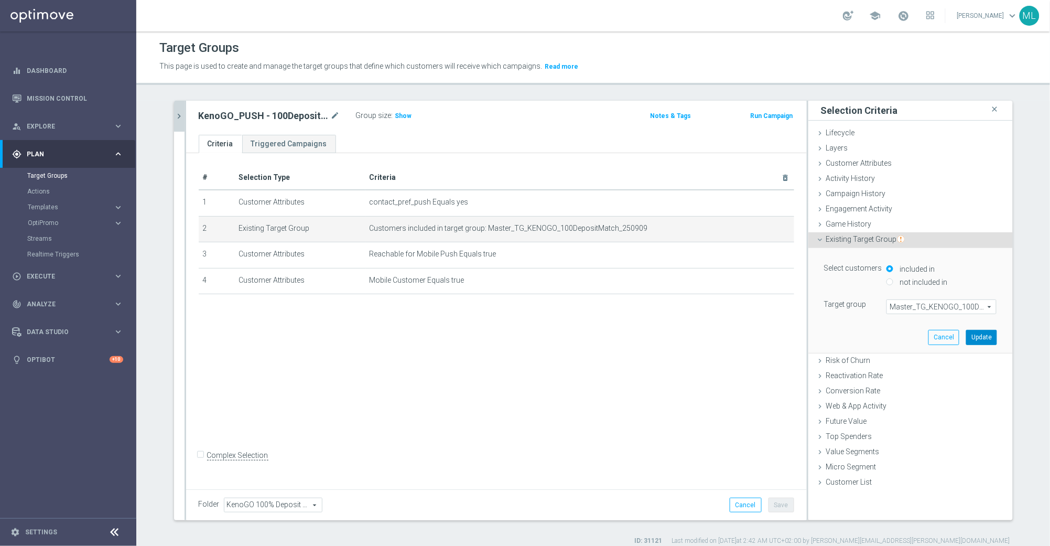
click at [985, 340] on button "Update" at bounding box center [981, 337] width 31 height 15
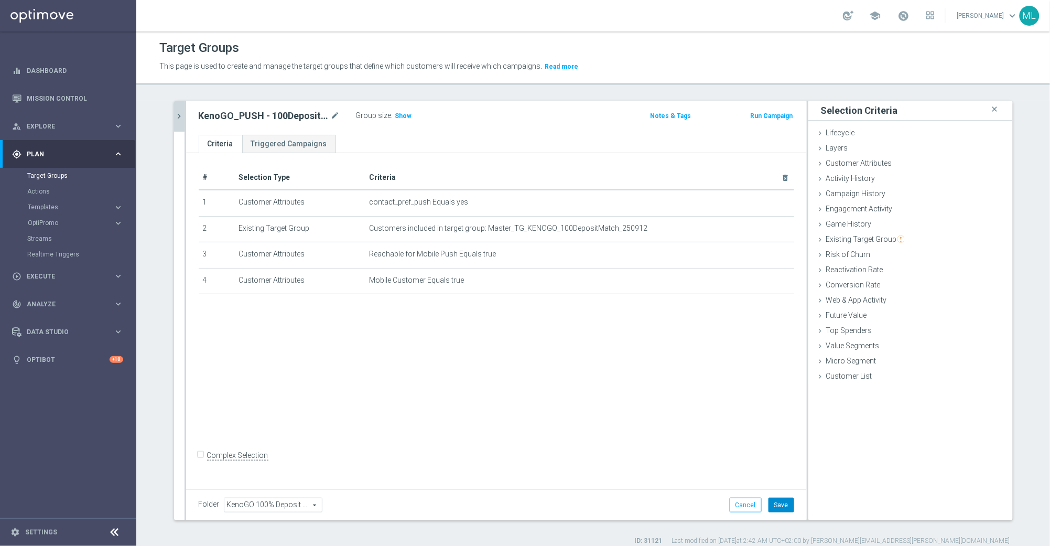
click at [782, 504] on button "Save" at bounding box center [782, 505] width 26 height 15
click at [181, 118] on icon "chevron_right" at bounding box center [180, 116] width 10 height 10
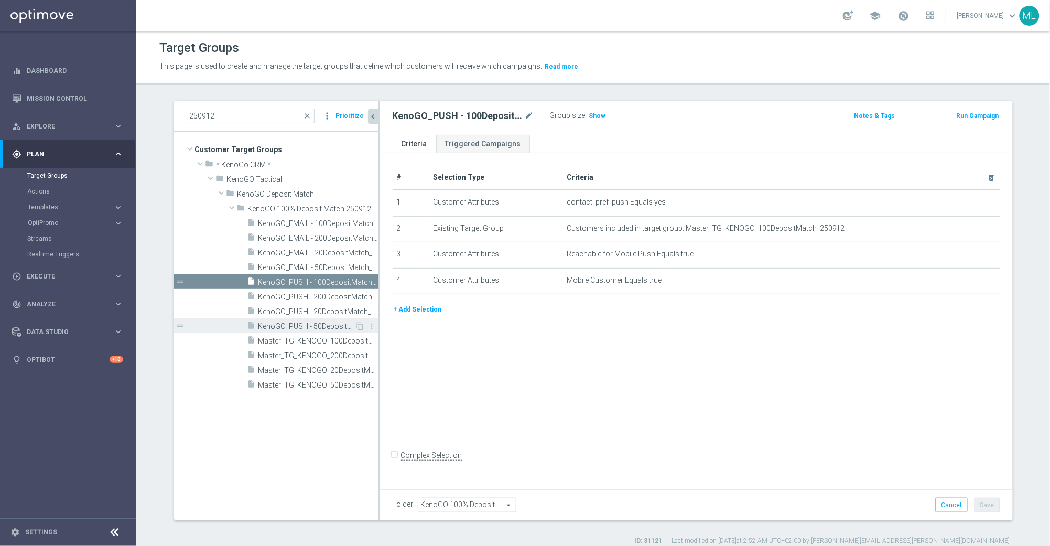
click at [317, 328] on span "KenoGO_PUSH - 50DepositMatch_250912" at bounding box center [306, 326] width 96 height 9
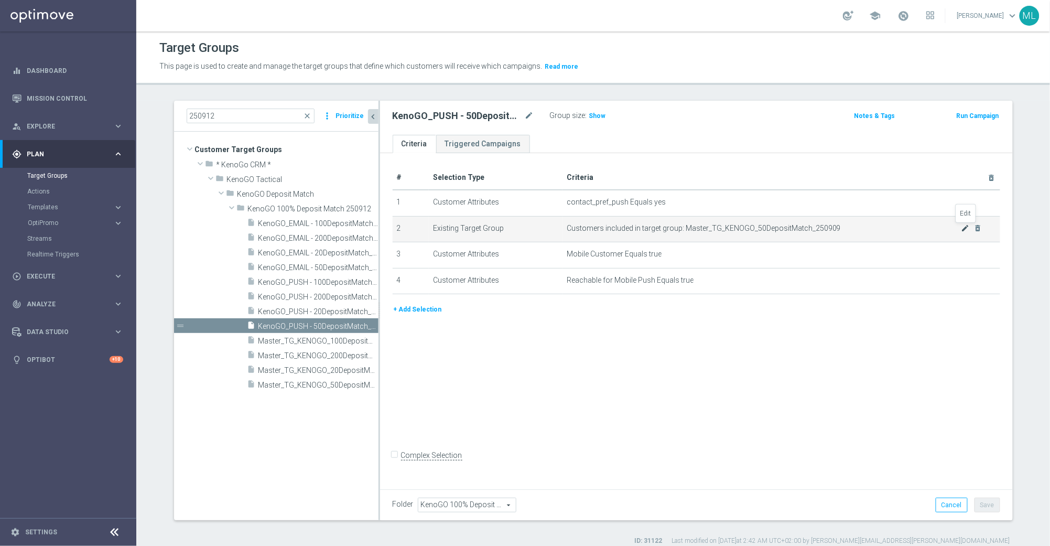
click at [963, 229] on icon "mode_edit" at bounding box center [966, 228] width 8 height 8
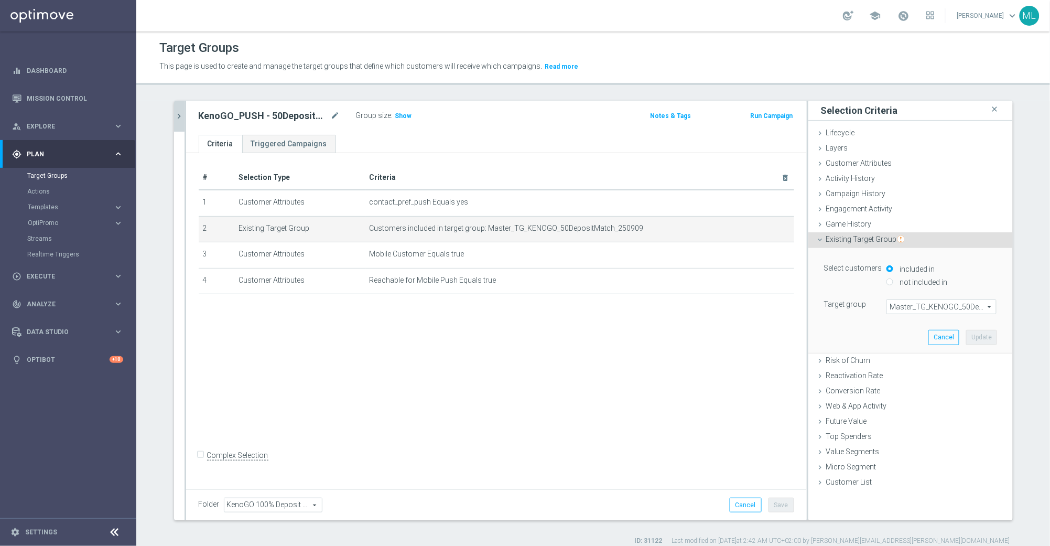
drag, startPoint x: 931, startPoint y: 305, endPoint x: 922, endPoint y: 308, distance: 9.3
click at [931, 305] on span "Master_TG_KENOGO_50DepositMatch_250909" at bounding box center [941, 307] width 109 height 14
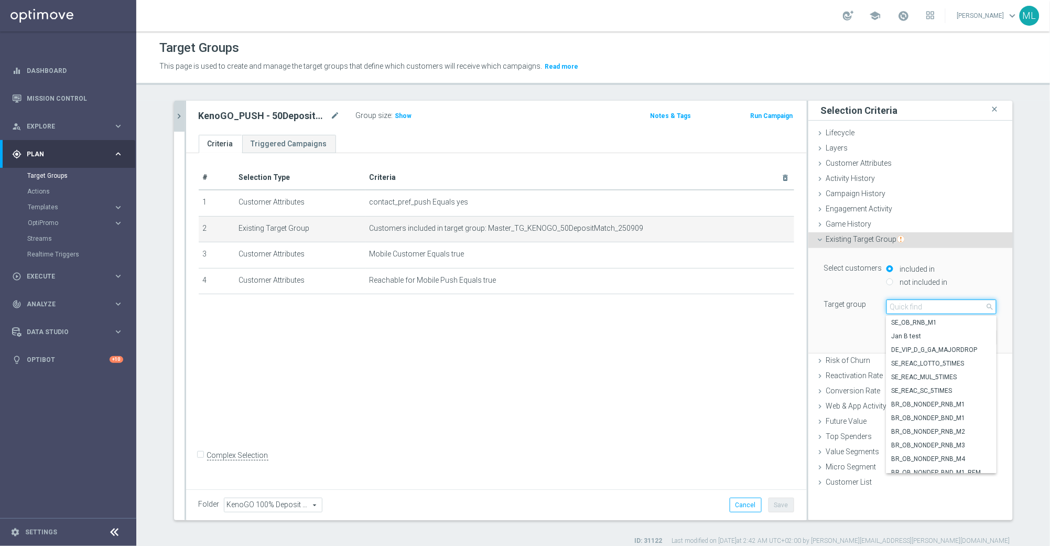
click at [914, 308] on input "search" at bounding box center [942, 306] width 110 height 15
type input "250912"
click at [952, 352] on span "Master_TG_KENOGO_50DepositMatch_250912" at bounding box center [942, 350] width 100 height 8
type input "Master_TG_KENOGO_50DepositMatch_250912"
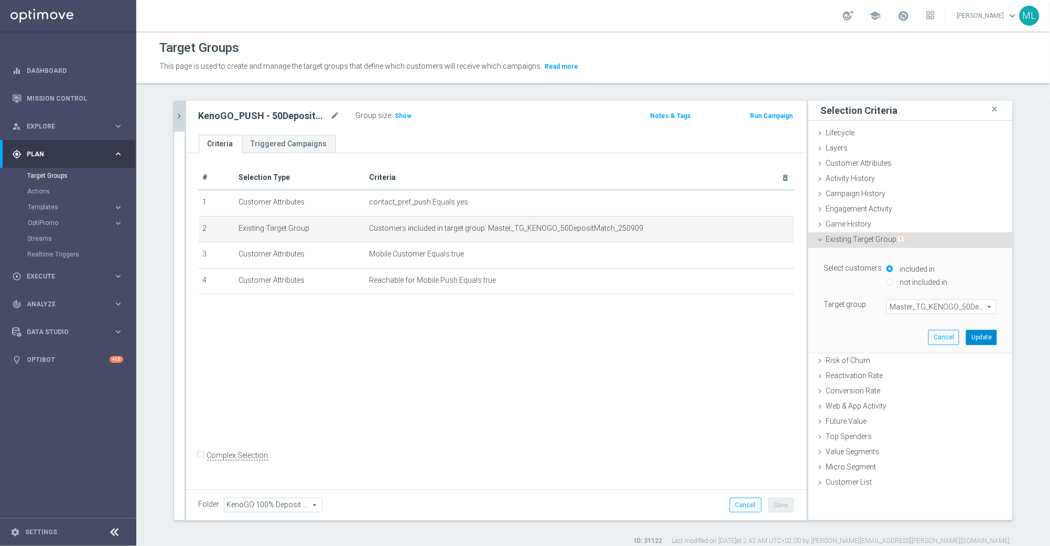
click at [979, 338] on button "Update" at bounding box center [981, 337] width 31 height 15
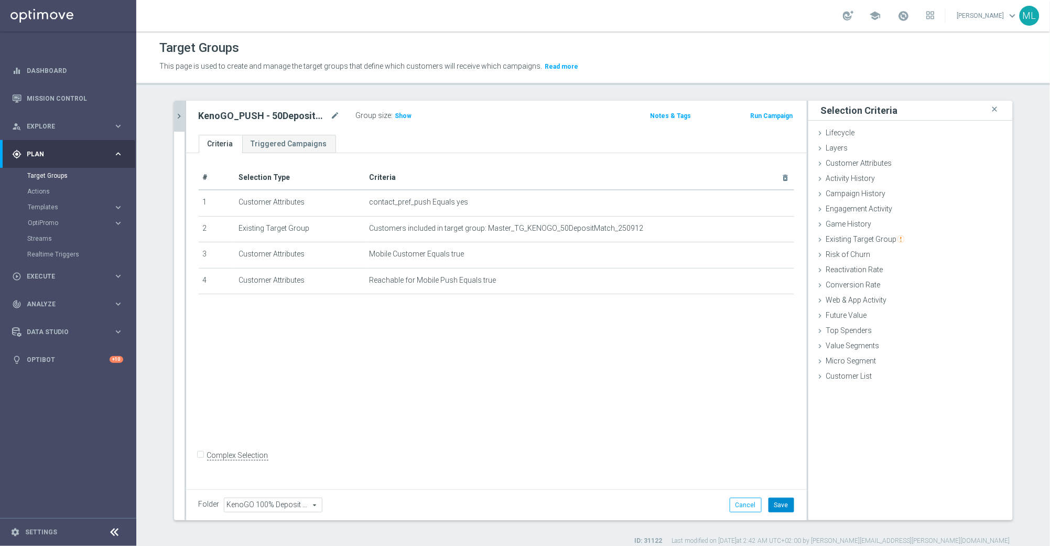
click at [778, 505] on button "Save" at bounding box center [782, 505] width 26 height 15
click at [182, 118] on icon "chevron_right" at bounding box center [180, 116] width 10 height 10
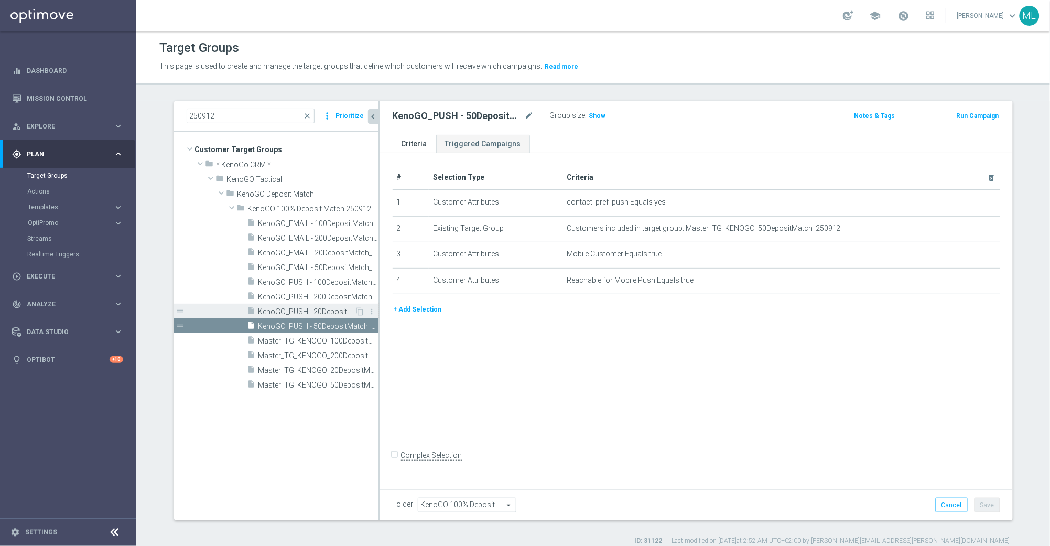
click at [318, 311] on span "KenoGO_PUSH - 20DepositMatch_250912" at bounding box center [306, 311] width 96 height 9
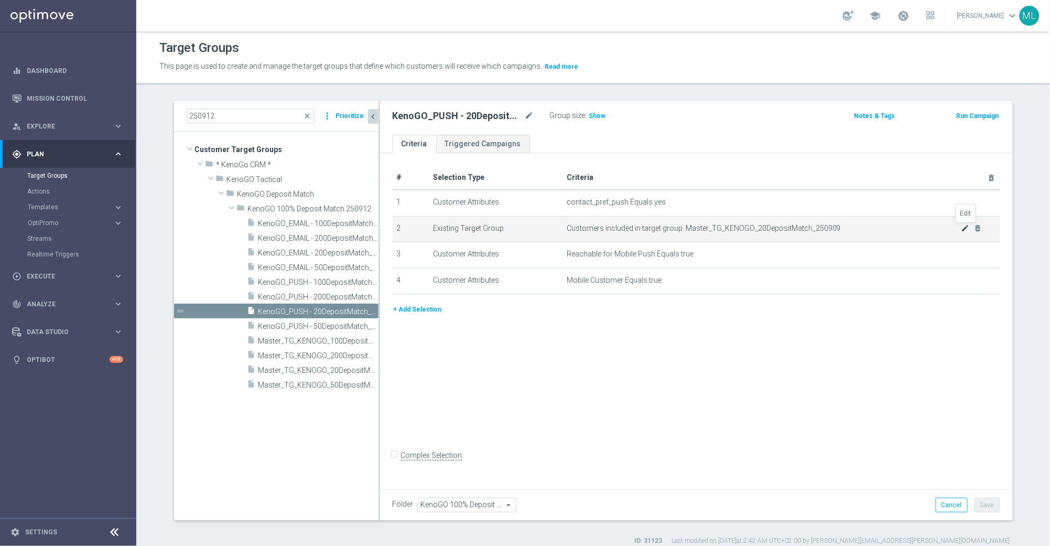
click at [967, 229] on icon "mode_edit" at bounding box center [966, 228] width 8 height 8
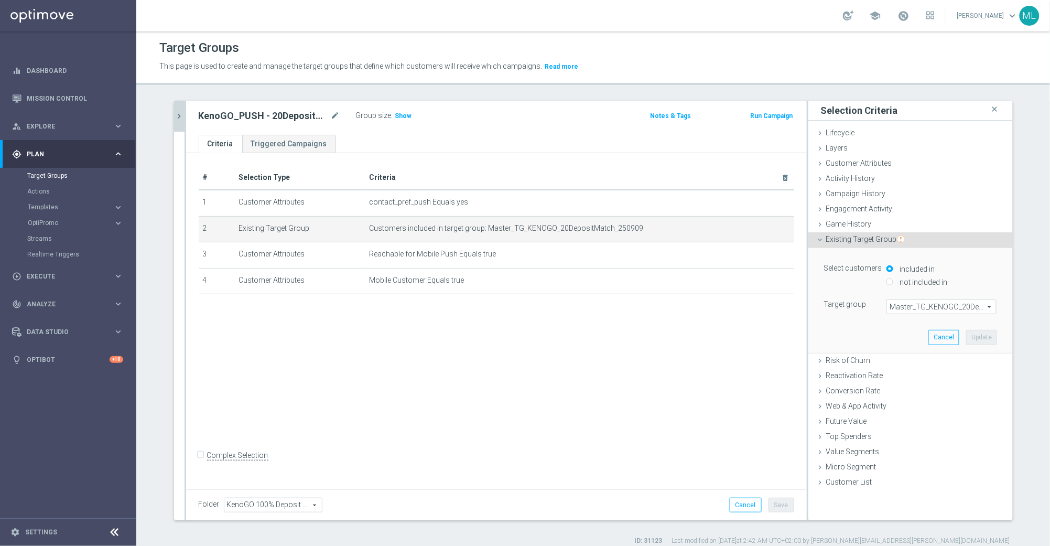
drag, startPoint x: 933, startPoint y: 305, endPoint x: 914, endPoint y: 310, distance: 20.2
click at [933, 306] on span "Master_TG_KENOGO_20DepositMatch_250909" at bounding box center [941, 307] width 109 height 14
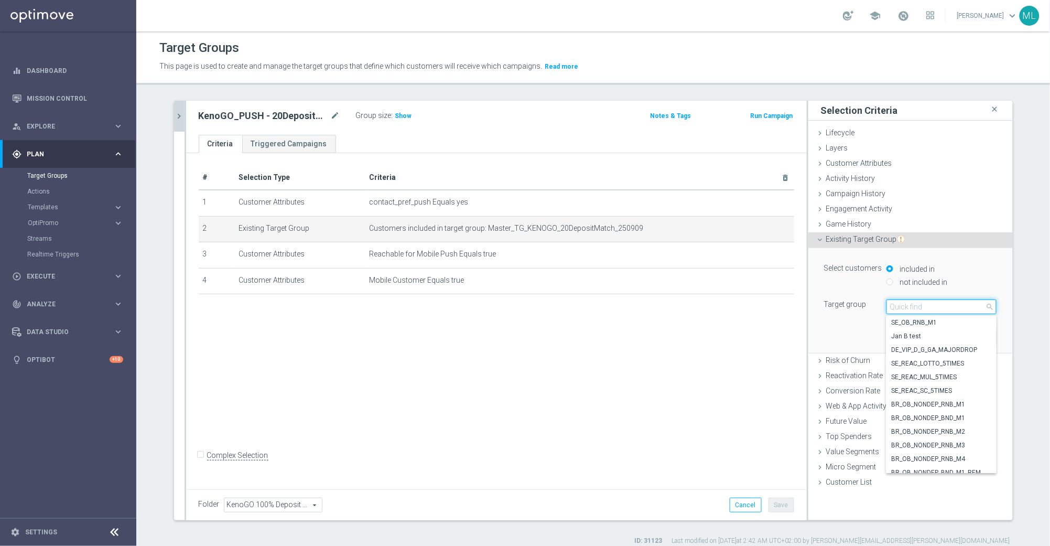
click at [905, 310] on input "search" at bounding box center [942, 306] width 110 height 15
type input "250912"
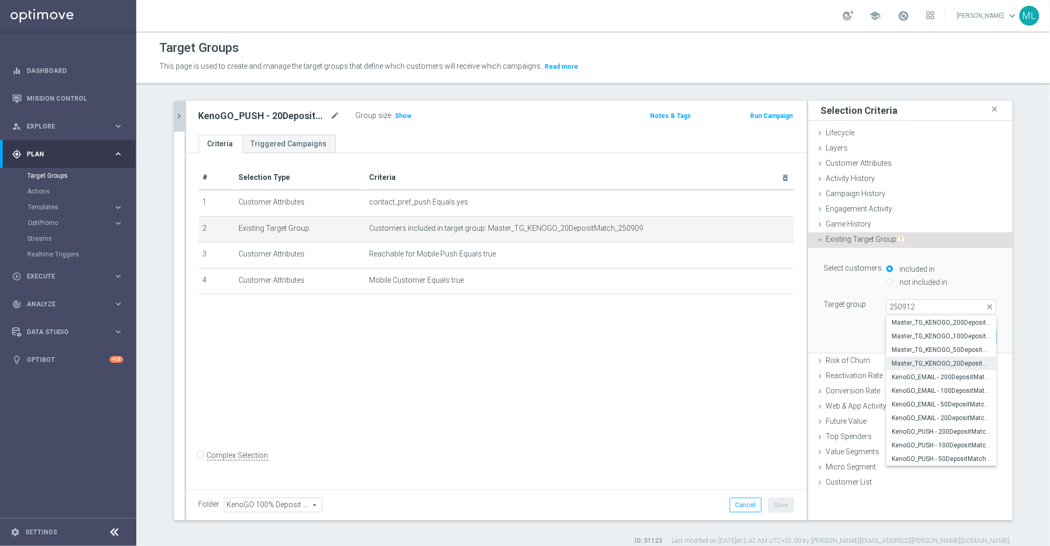
click at [950, 363] on span "Master_TG_KENOGO_20DepositMatch_250912" at bounding box center [942, 363] width 100 height 8
type input "Master_TG_KENOGO_20DepositMatch_250912"
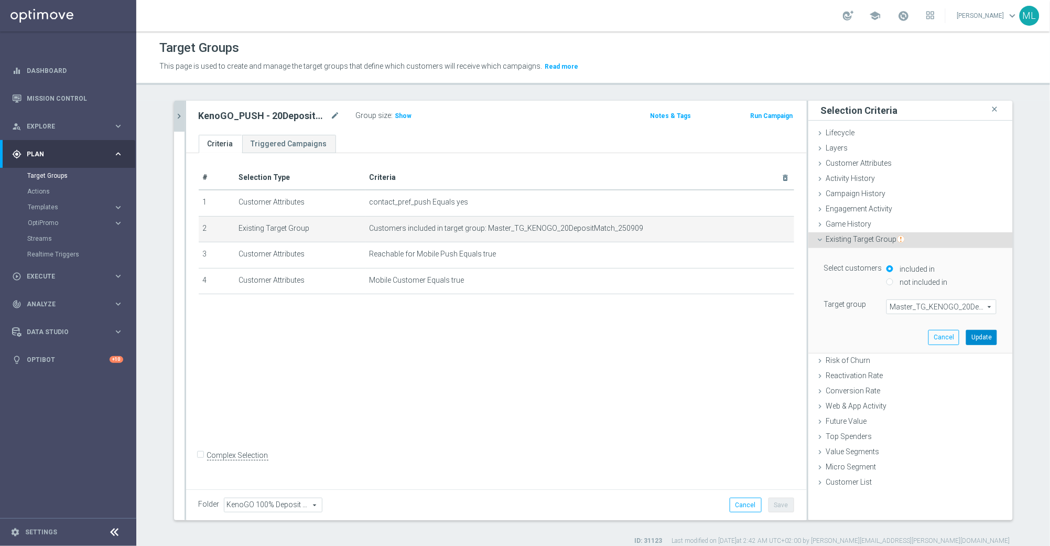
click at [986, 342] on button "Update" at bounding box center [981, 337] width 31 height 15
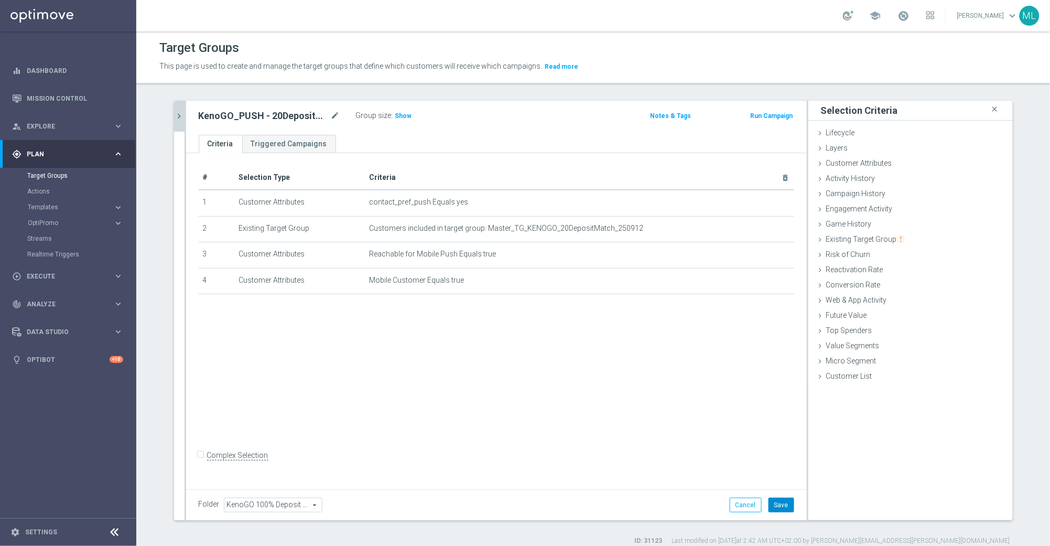
click at [785, 504] on button "Save" at bounding box center [782, 505] width 26 height 15
click at [177, 115] on icon "chevron_right" at bounding box center [180, 116] width 10 height 10
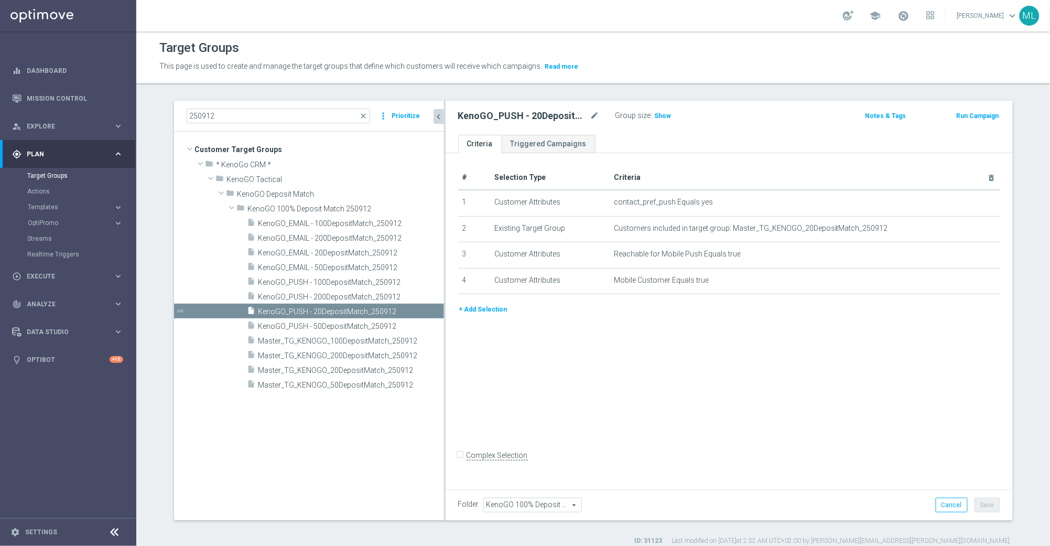
drag, startPoint x: 379, startPoint y: 353, endPoint x: 446, endPoint y: 359, distance: 67.4
click at [446, 359] on div at bounding box center [445, 310] width 2 height 419
click at [326, 354] on span "Master_TG_KENOGO_200DepositMatch_250912" at bounding box center [339, 355] width 162 height 9
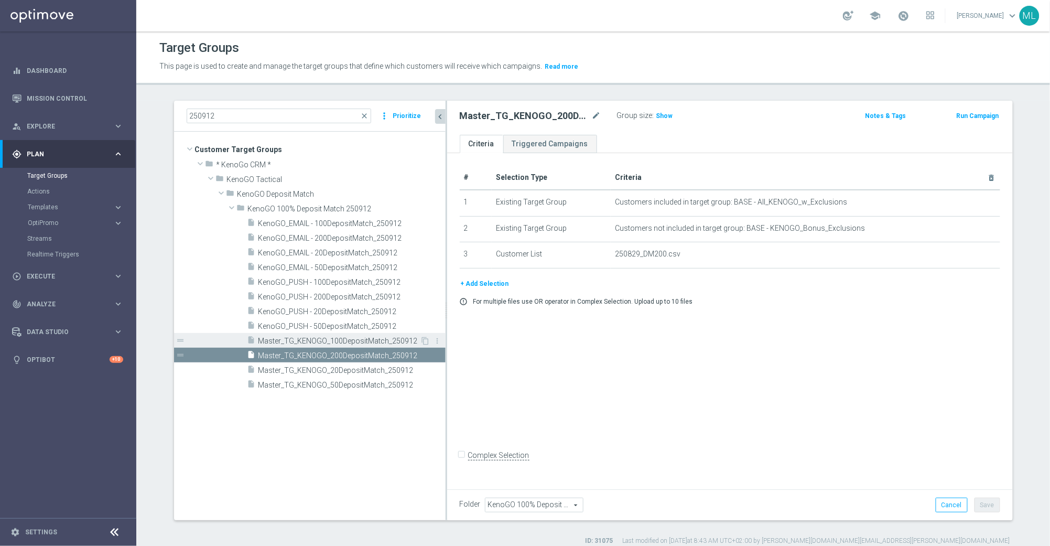
click at [328, 340] on span "Master_TG_KENOGO_100DepositMatch_250912" at bounding box center [339, 341] width 162 height 9
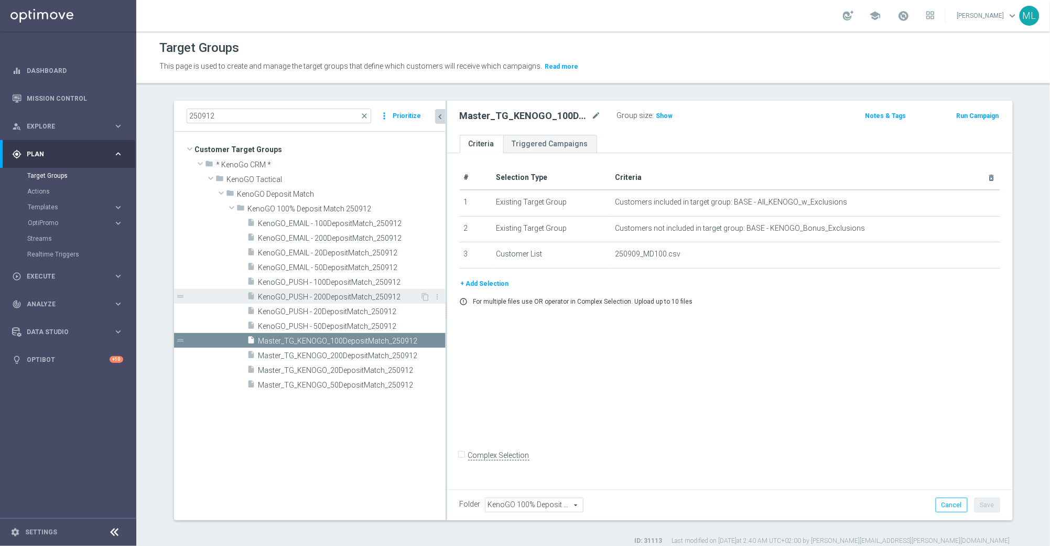
click at [332, 298] on span "KenoGO_PUSH - 200DepositMatch_250912" at bounding box center [339, 297] width 162 height 9
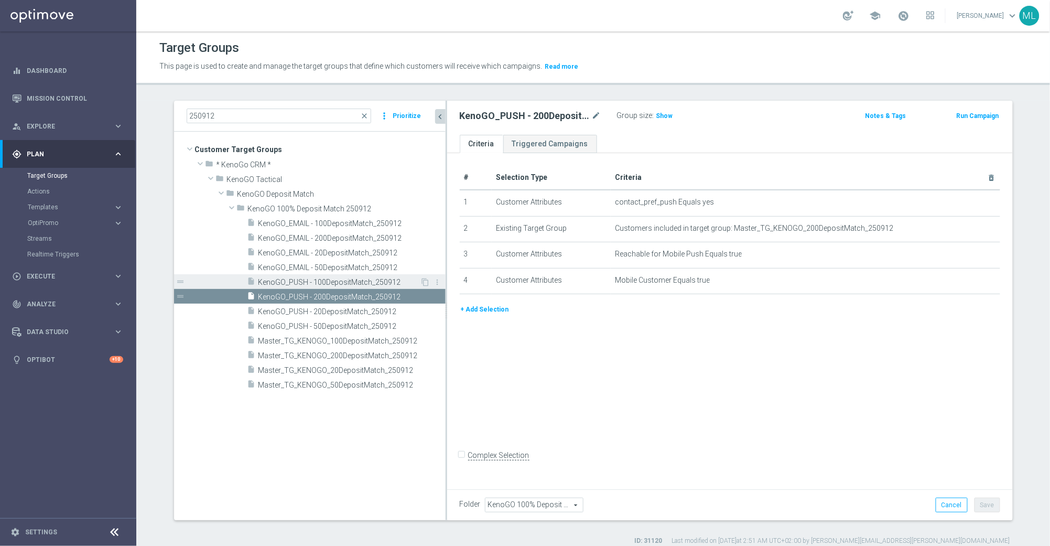
click at [328, 283] on span "KenoGO_PUSH - 100DepositMatch_250912" at bounding box center [339, 282] width 162 height 9
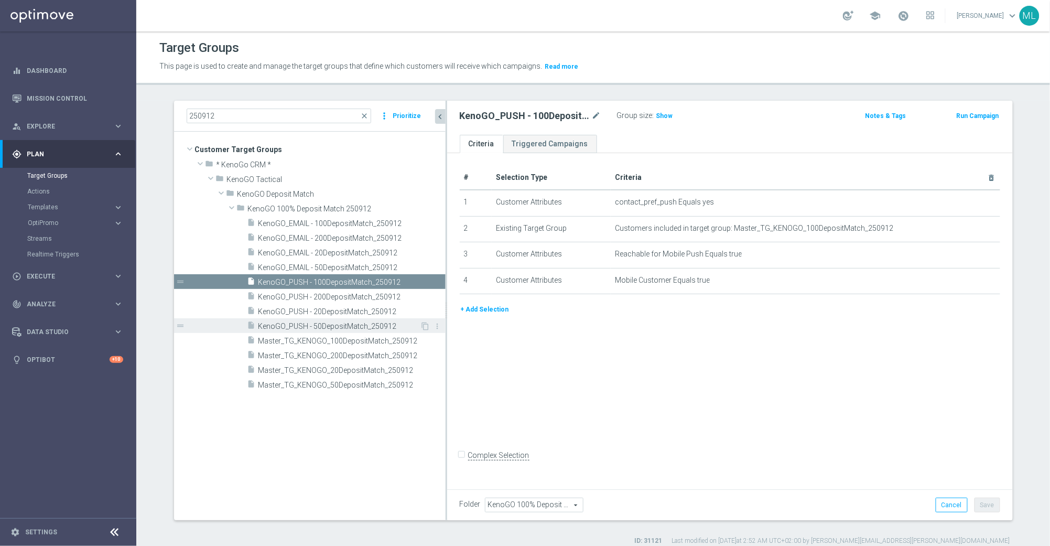
click at [330, 322] on span "KenoGO_PUSH - 50DepositMatch_250912" at bounding box center [339, 326] width 162 height 9
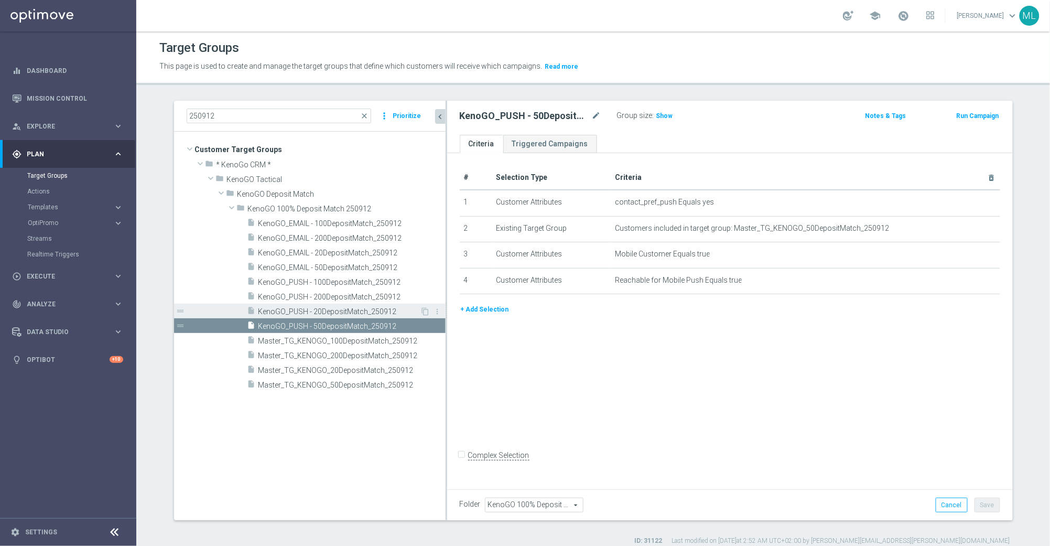
click at [335, 312] on span "KenoGO_PUSH - 20DepositMatch_250912" at bounding box center [339, 311] width 162 height 9
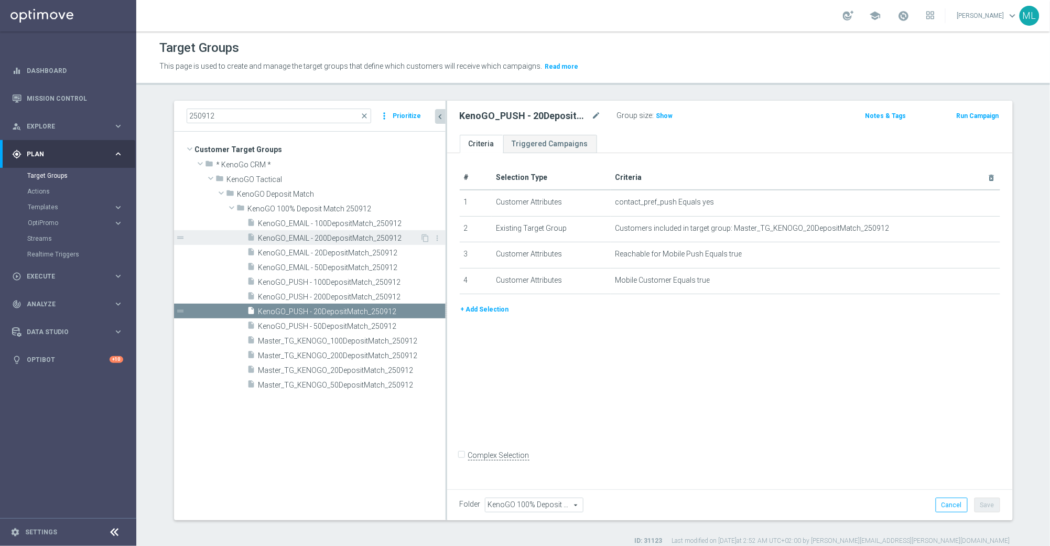
click at [322, 238] on span "KenoGO_EMAIL - 200DepositMatch_250912" at bounding box center [339, 238] width 162 height 9
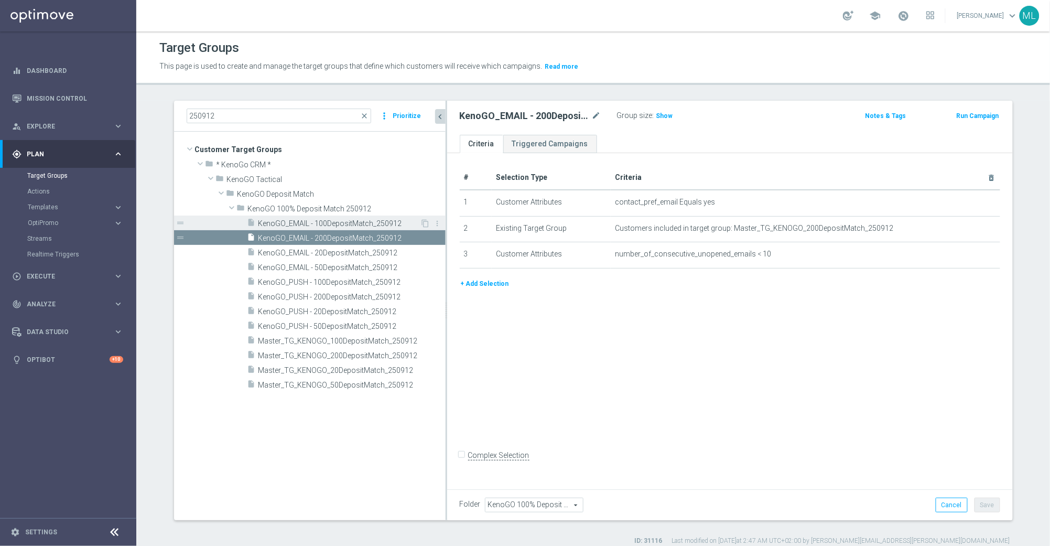
click at [320, 225] on span "KenoGO_EMAIL - 100DepositMatch_250912" at bounding box center [339, 223] width 162 height 9
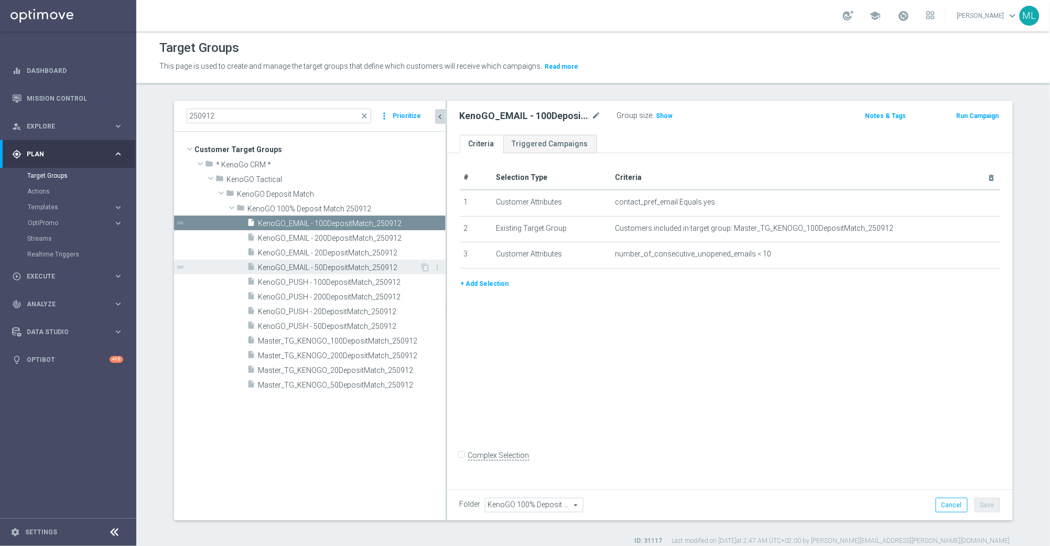
click at [326, 263] on span "KenoGO_EMAIL - 50DepositMatch_250912" at bounding box center [339, 267] width 162 height 9
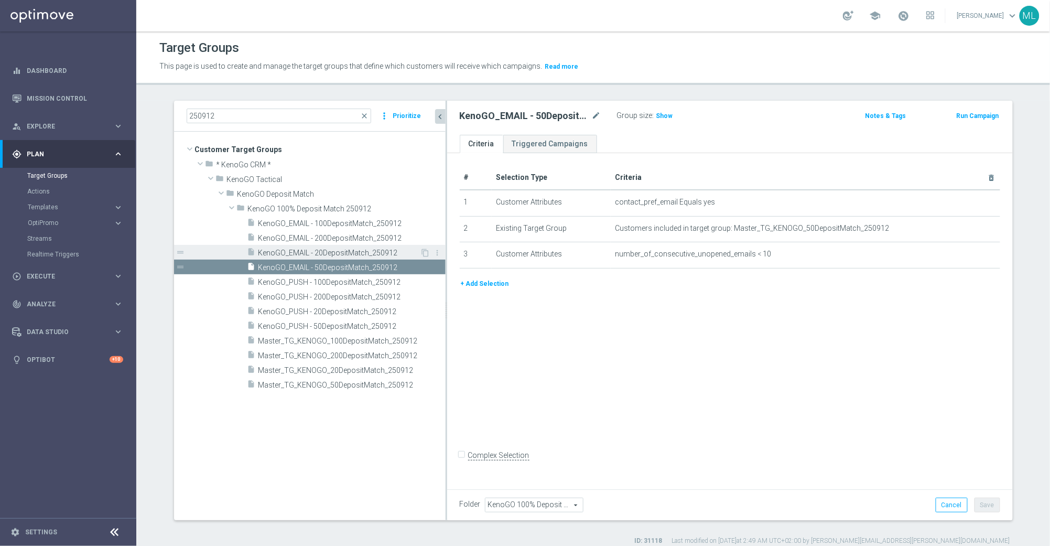
click at [327, 250] on span "KenoGO_EMAIL - 20DepositMatch_250912" at bounding box center [339, 253] width 162 height 9
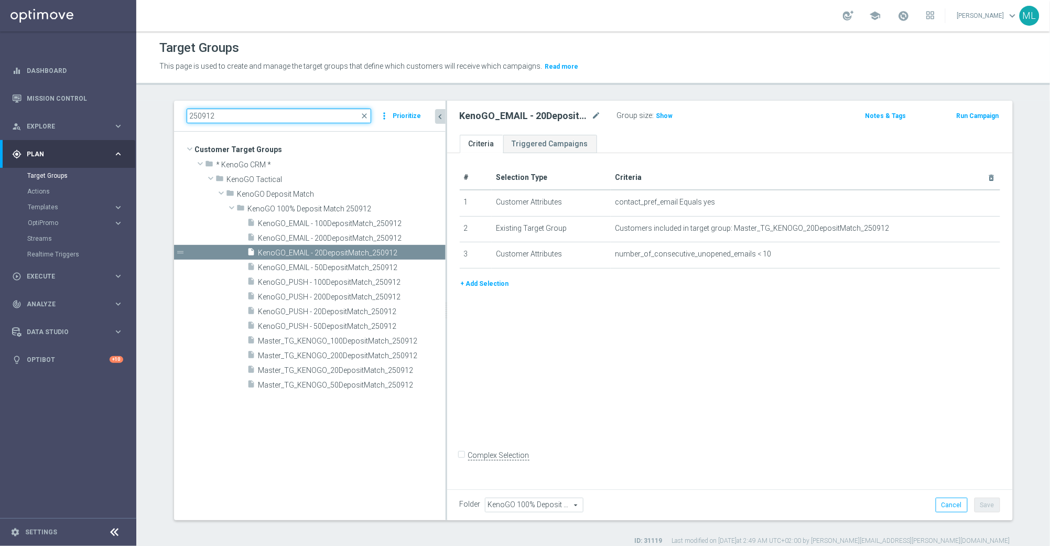
drag, startPoint x: 224, startPoint y: 115, endPoint x: 184, endPoint y: 114, distance: 39.9
click at [184, 114] on div "250912 close more_vert Prioritize" at bounding box center [310, 116] width 272 height 31
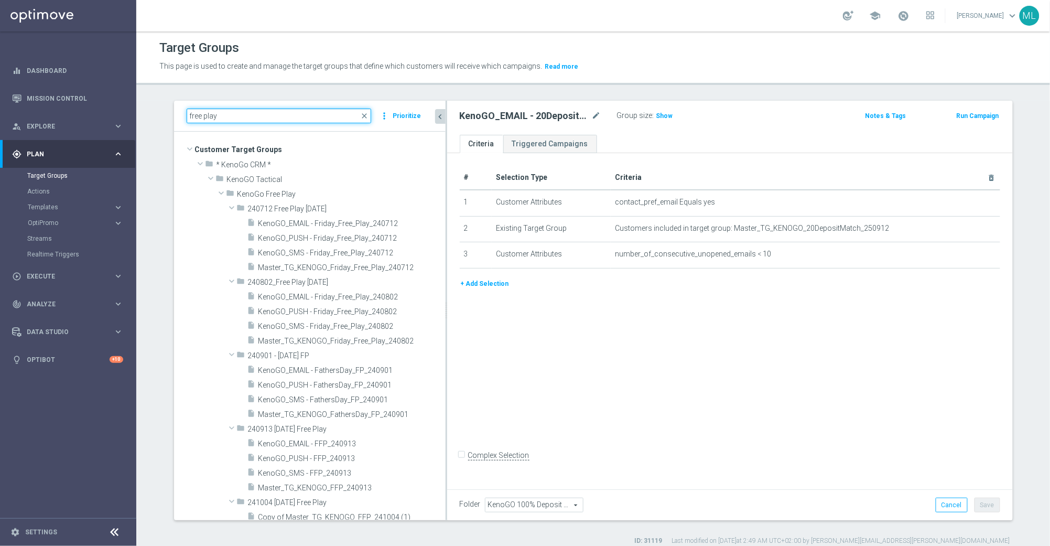
click at [188, 115] on input "free play" at bounding box center [279, 116] width 185 height 15
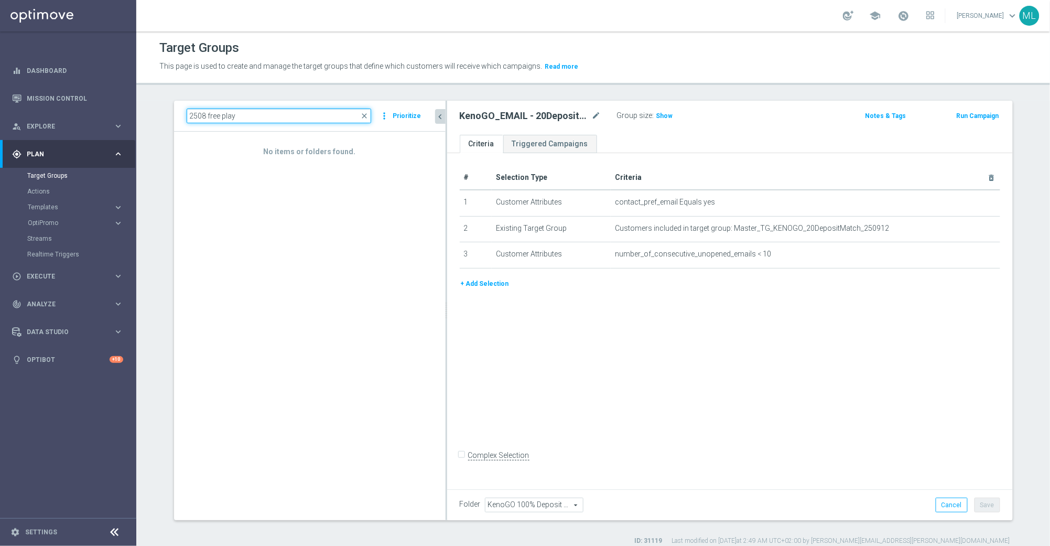
drag, startPoint x: 206, startPoint y: 117, endPoint x: 185, endPoint y: 116, distance: 21.0
click at [185, 116] on div "2508 free play close more_vert Prioritize" at bounding box center [310, 116] width 272 height 31
click at [267, 116] on input "2508 free play" at bounding box center [279, 116] width 185 height 15
paste input "2508"
drag, startPoint x: 208, startPoint y: 115, endPoint x: 190, endPoint y: 114, distance: 17.3
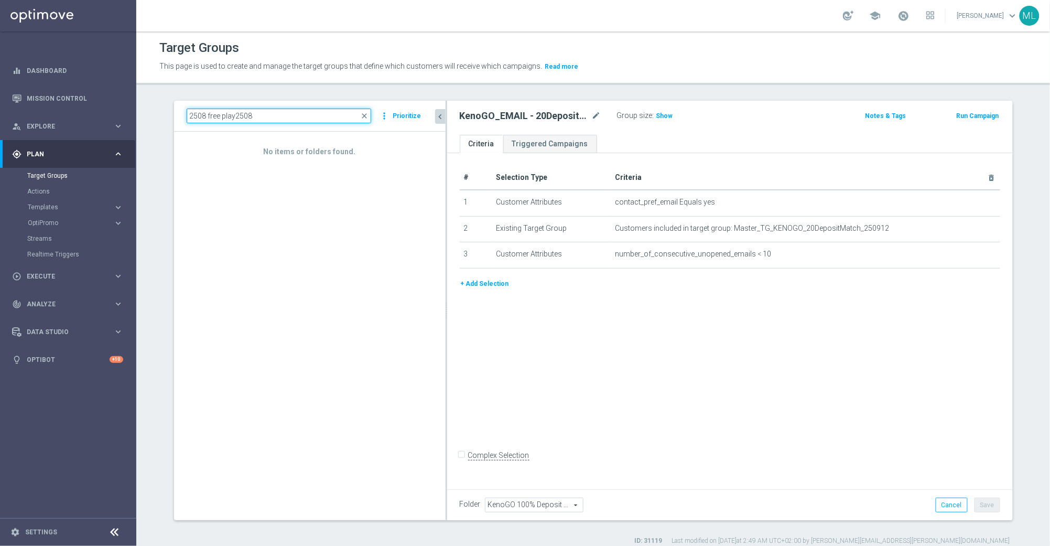
click at [187, 116] on input "2508 free play2508" at bounding box center [279, 116] width 185 height 15
click at [276, 116] on input "free play2508" at bounding box center [279, 116] width 185 height 15
click at [218, 115] on input "free play2508" at bounding box center [279, 116] width 185 height 15
click at [264, 117] on input "free play 2508" at bounding box center [279, 116] width 185 height 15
drag, startPoint x: 246, startPoint y: 115, endPoint x: 218, endPoint y: 115, distance: 28.3
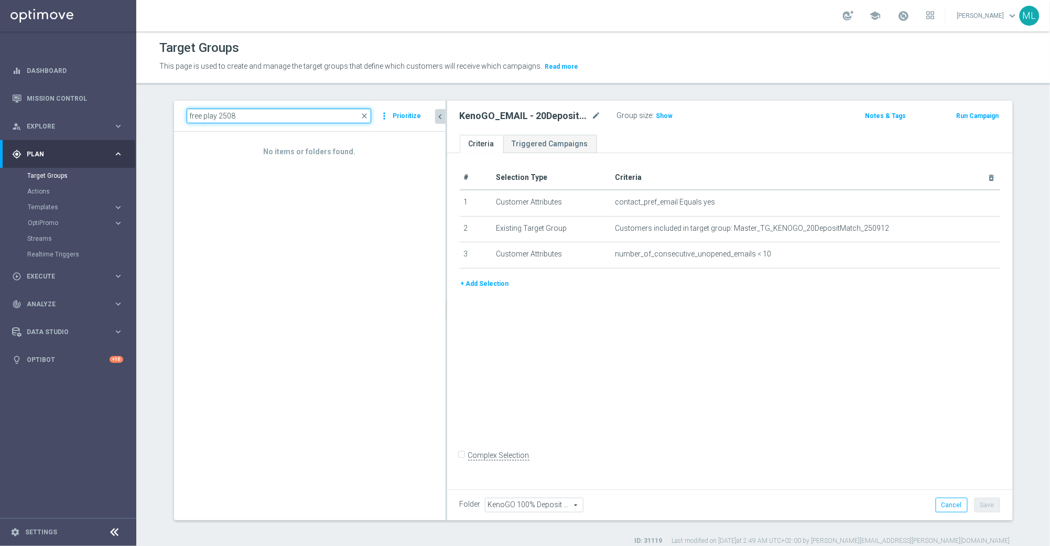
click at [218, 115] on input "free play 2508" at bounding box center [279, 116] width 185 height 15
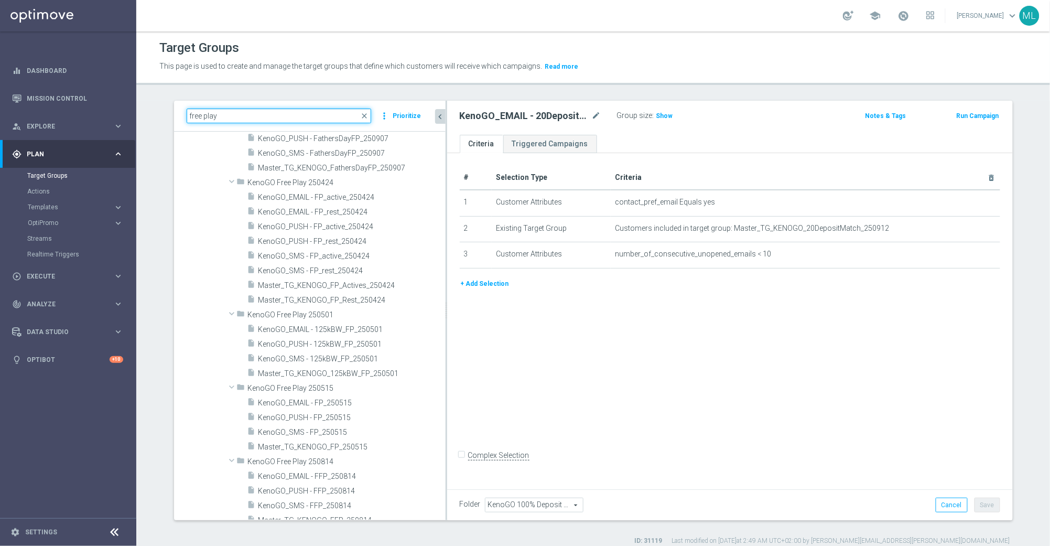
scroll to position [708, 0]
drag, startPoint x: 191, startPoint y: 116, endPoint x: 200, endPoint y: 117, distance: 9.6
click at [193, 116] on input "free play" at bounding box center [279, 116] width 185 height 15
click at [260, 119] on input "kenogo free play" at bounding box center [279, 116] width 185 height 15
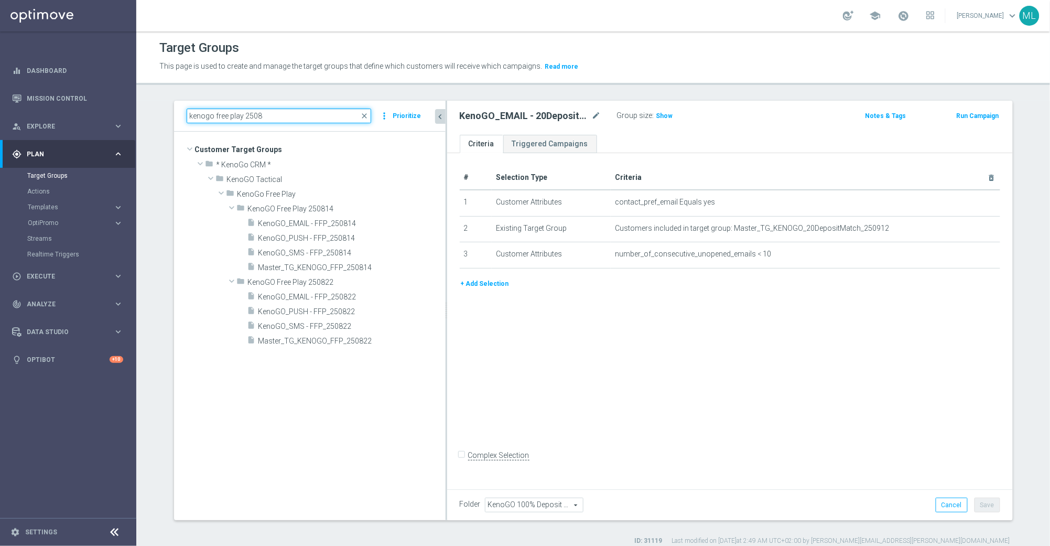
scroll to position [0, 0]
type input "kenogo free play 2508"
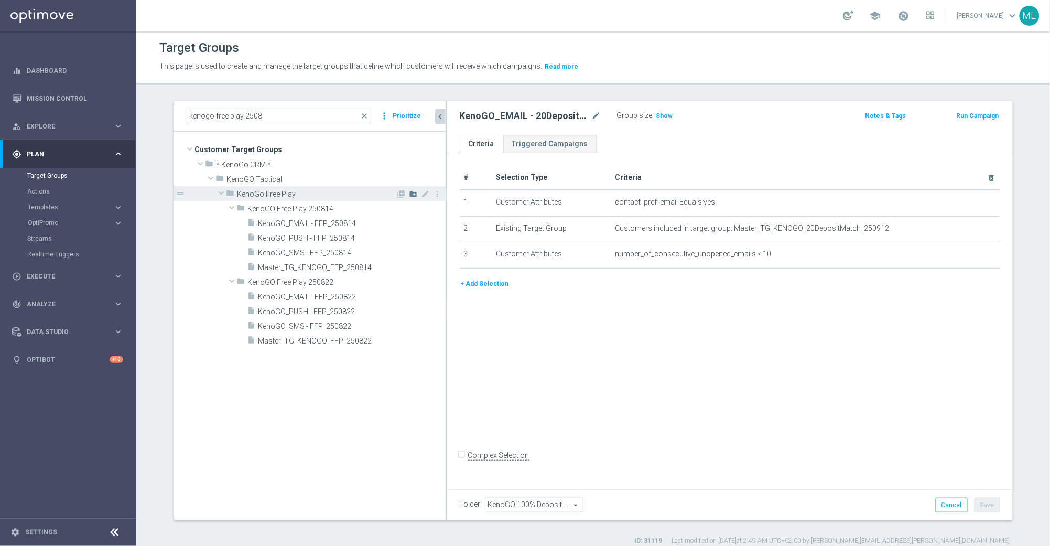
click at [413, 197] on icon "create_new_folder" at bounding box center [413, 194] width 8 height 8
type input "KenoGO Free Play 250912"
click at [198, 209] on div "folder KenoGO Free Play 250912 library_add create_new_folder mode_edit more_ver…" at bounding box center [310, 281] width 272 height 161
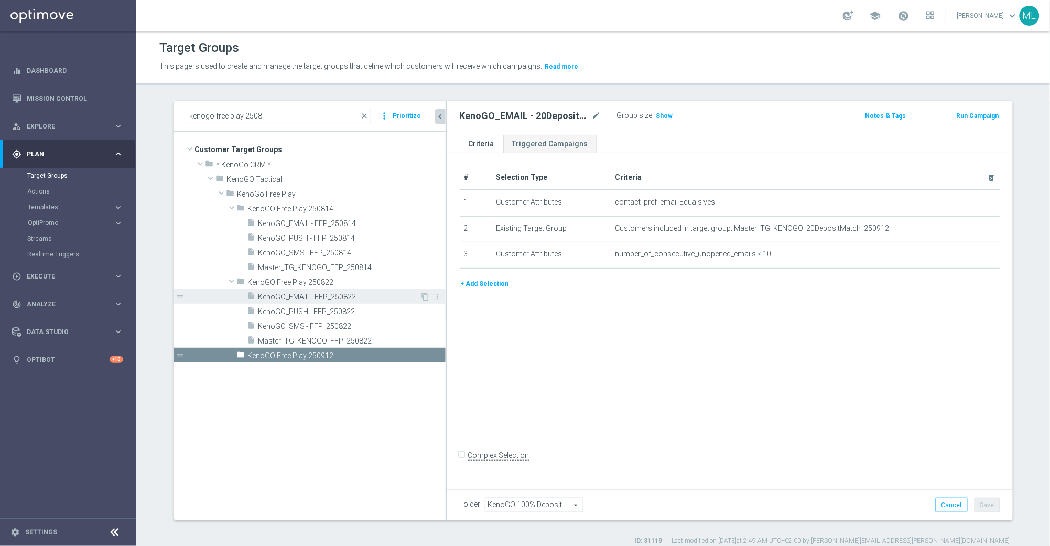
click at [352, 295] on span "KenoGO_EMAIL - FFP_250822" at bounding box center [339, 297] width 162 height 9
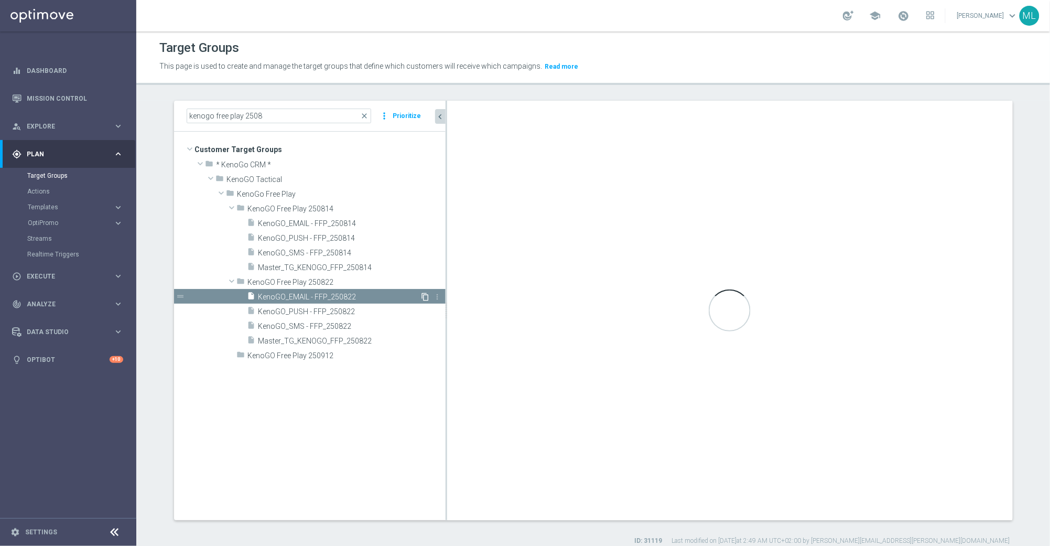
type input "KenoGO Free Play 250822"
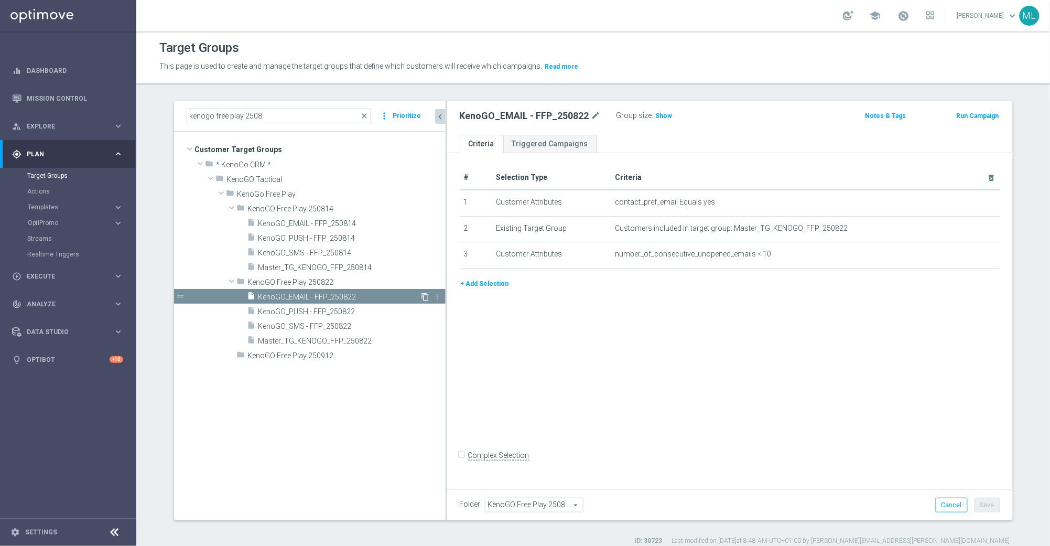
click at [428, 296] on icon "content_copy" at bounding box center [426, 297] width 8 height 8
click at [370, 320] on div "insert_drive_file KenoGO_PUSH - FFP_250822" at bounding box center [333, 325] width 173 height 15
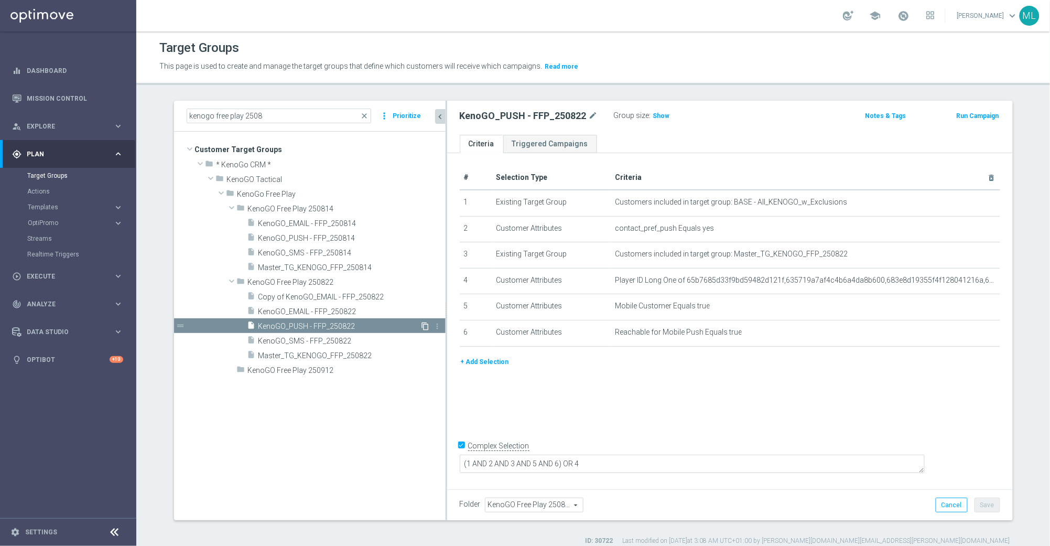
click at [425, 325] on icon "content_copy" at bounding box center [426, 326] width 8 height 8
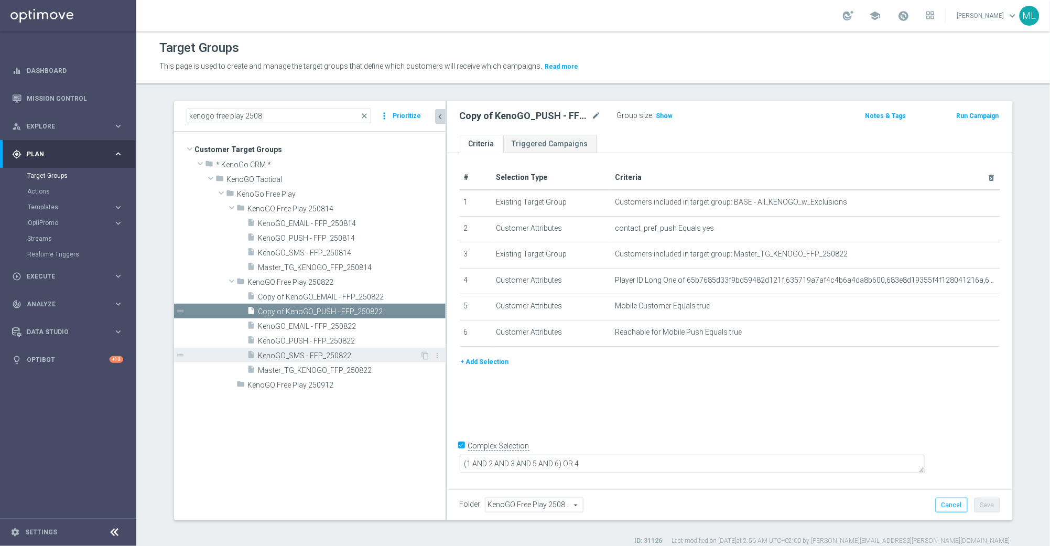
click at [380, 357] on span "KenoGO_SMS - FFP_250822" at bounding box center [339, 355] width 162 height 9
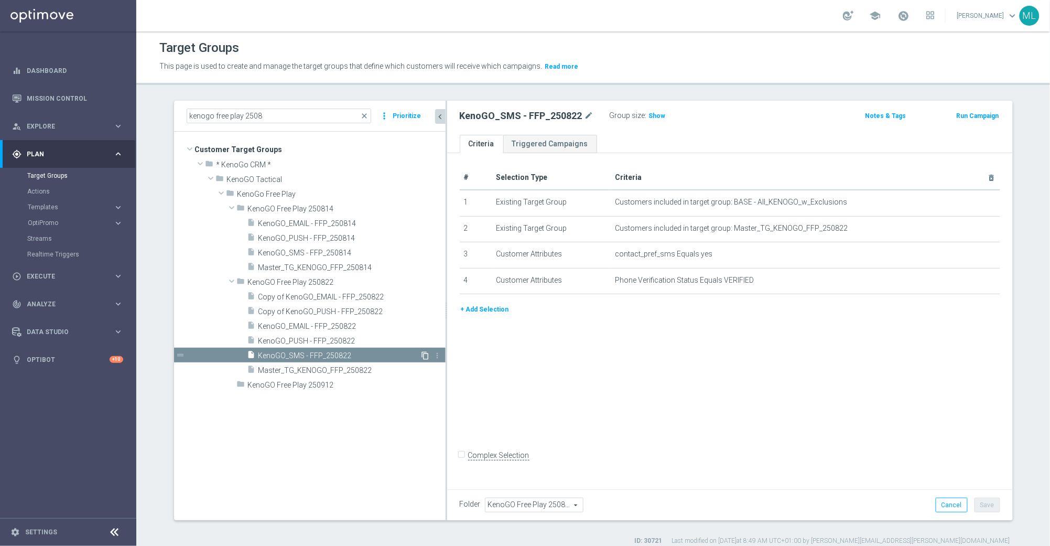
click at [425, 354] on icon "content_copy" at bounding box center [426, 355] width 8 height 8
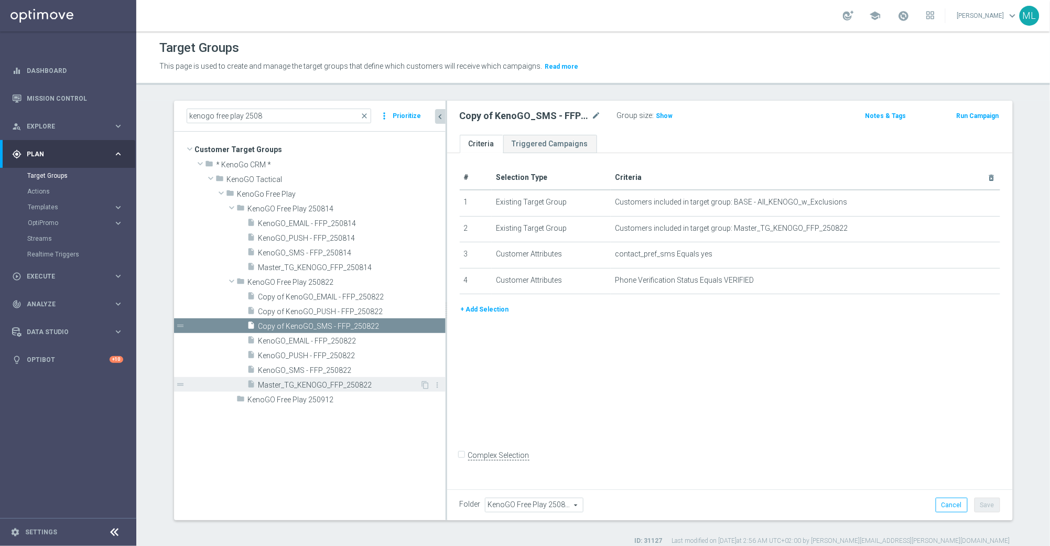
click at [370, 381] on span "Master_TG_KENOGO_FFP_250822" at bounding box center [339, 385] width 162 height 9
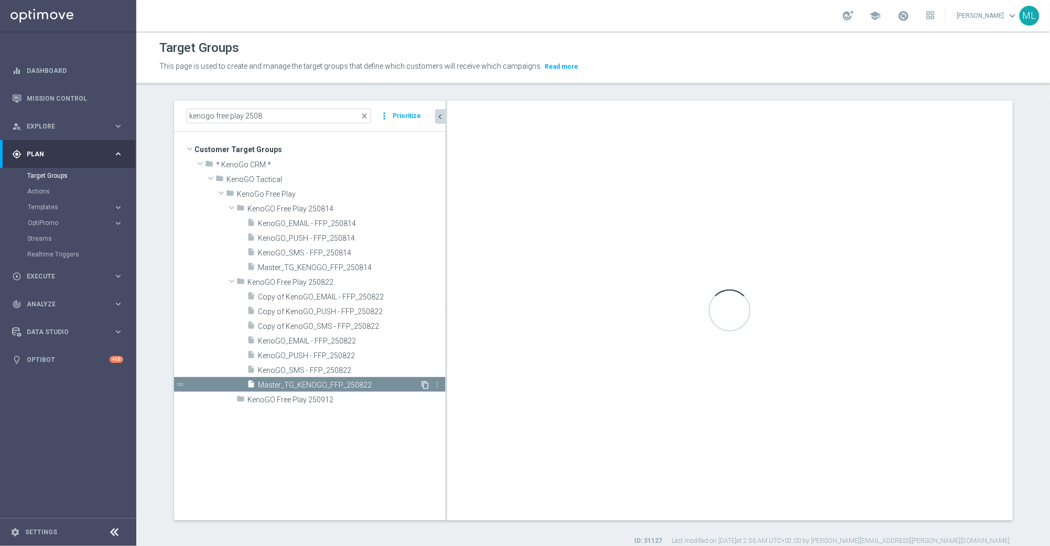
checkbox input "true"
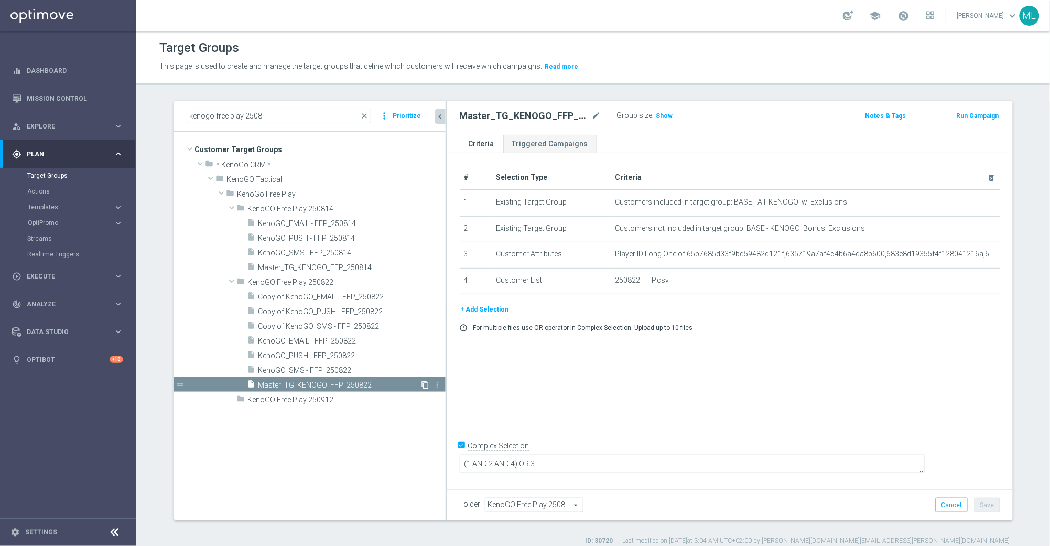
click at [426, 382] on icon "content_copy" at bounding box center [426, 385] width 8 height 8
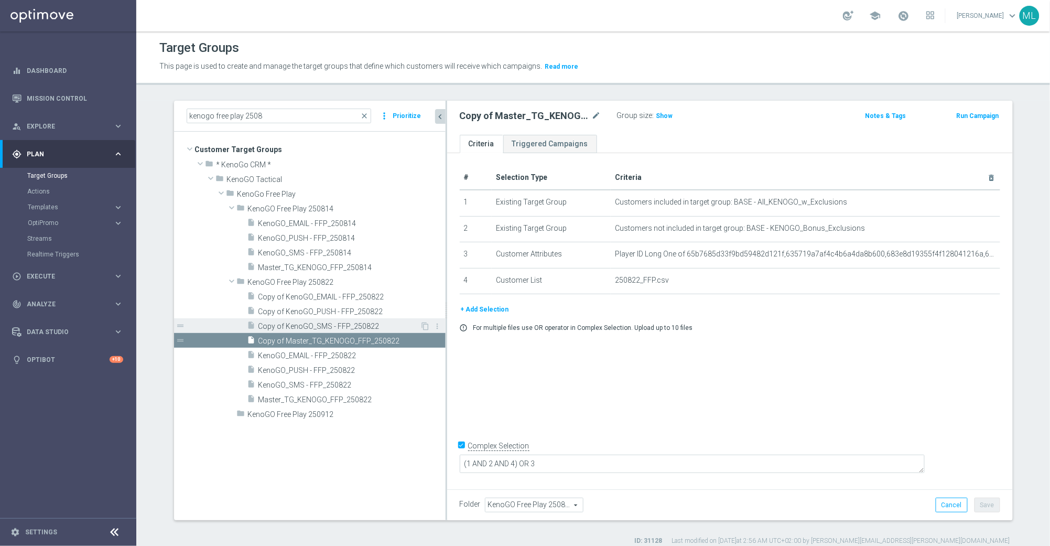
click at [321, 322] on span "Copy of KenoGO_SMS - FFP_250822" at bounding box center [339, 326] width 162 height 9
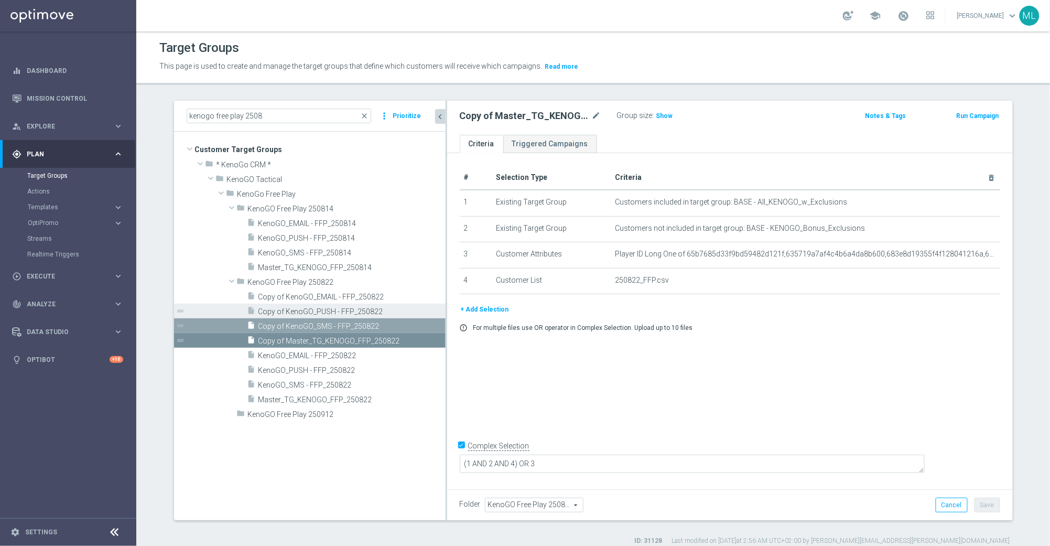
click at [323, 311] on span "Copy of KenoGO_PUSH - FFP_250822" at bounding box center [340, 311] width 164 height 9
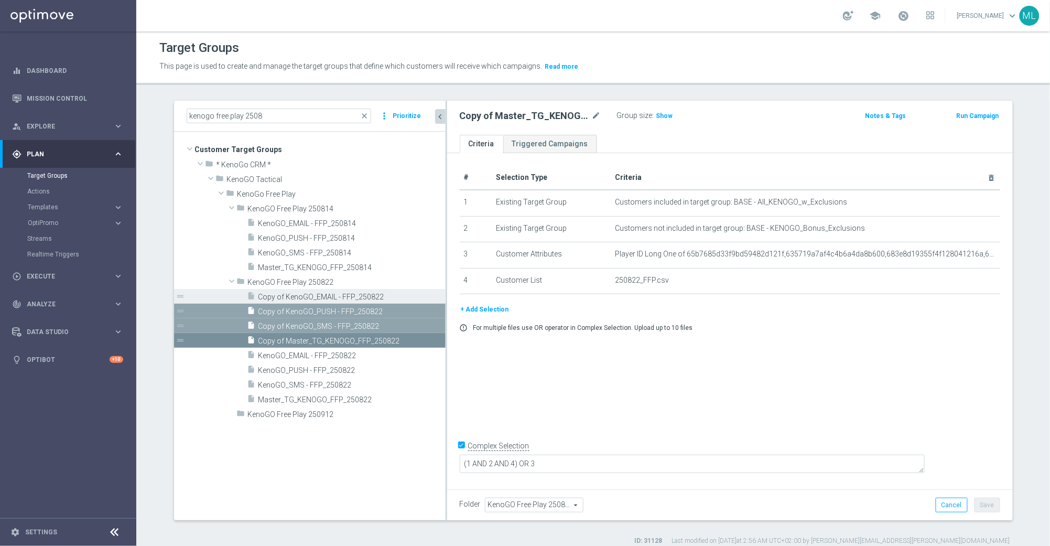
click at [325, 299] on span "Copy of KenoGO_EMAIL - FFP_250822" at bounding box center [340, 297] width 164 height 9
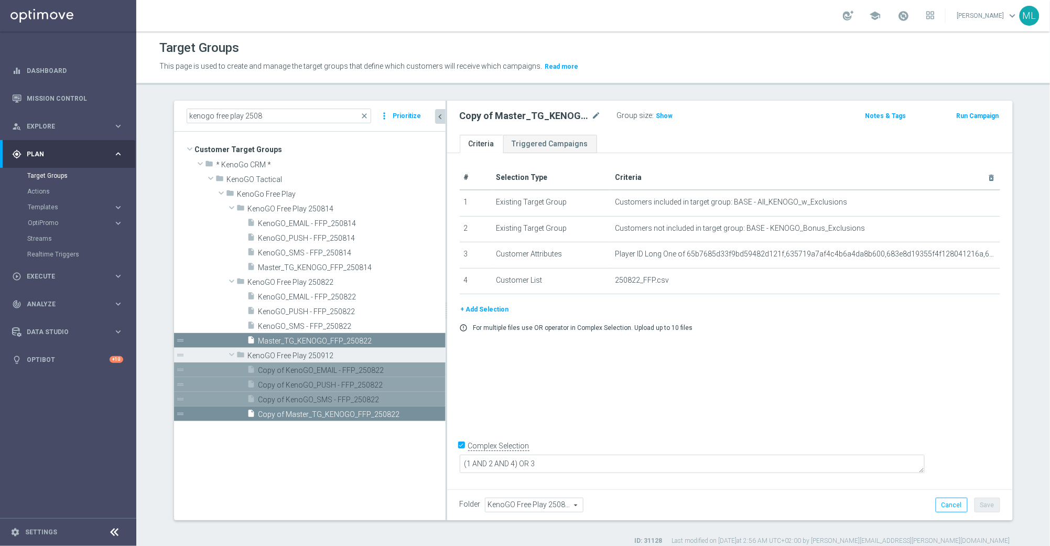
click at [304, 353] on span "KenoGO Free Play 250912" at bounding box center [322, 355] width 149 height 9
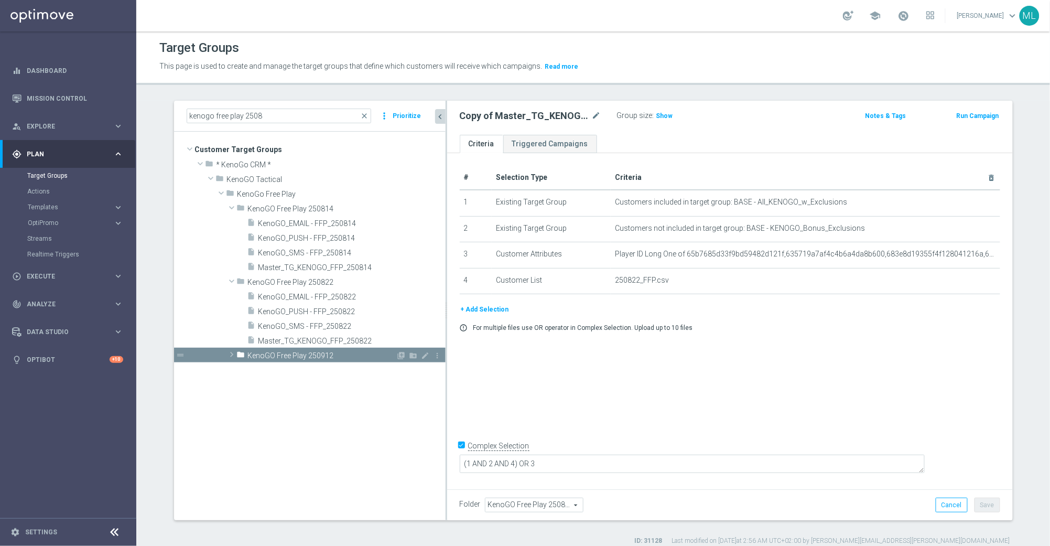
click at [234, 354] on span at bounding box center [231, 354] width 10 height 13
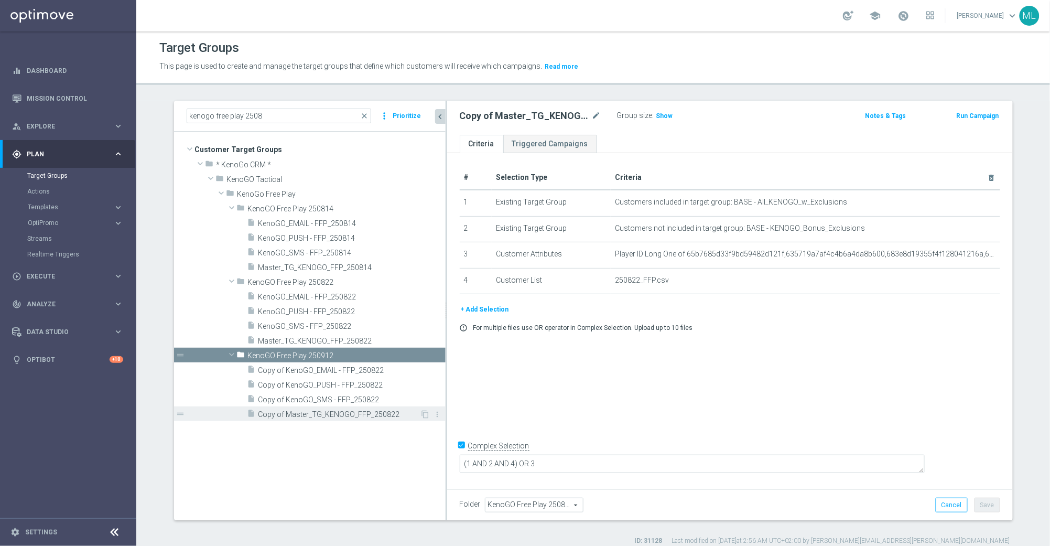
click at [369, 412] on span "Copy of Master_TG_KENOGO_FFP_250822" at bounding box center [339, 414] width 162 height 9
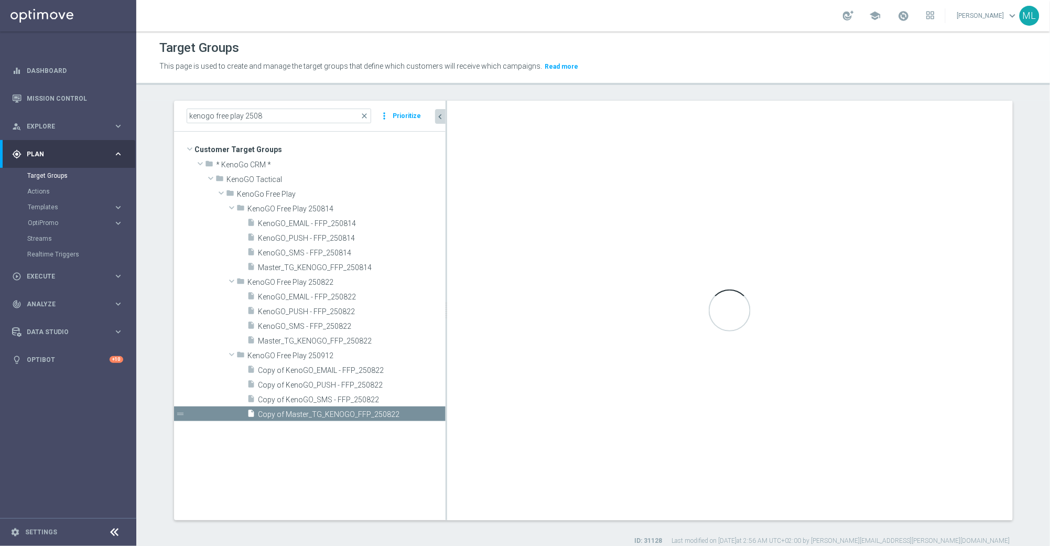
type input "KenoGO Free Play 250912"
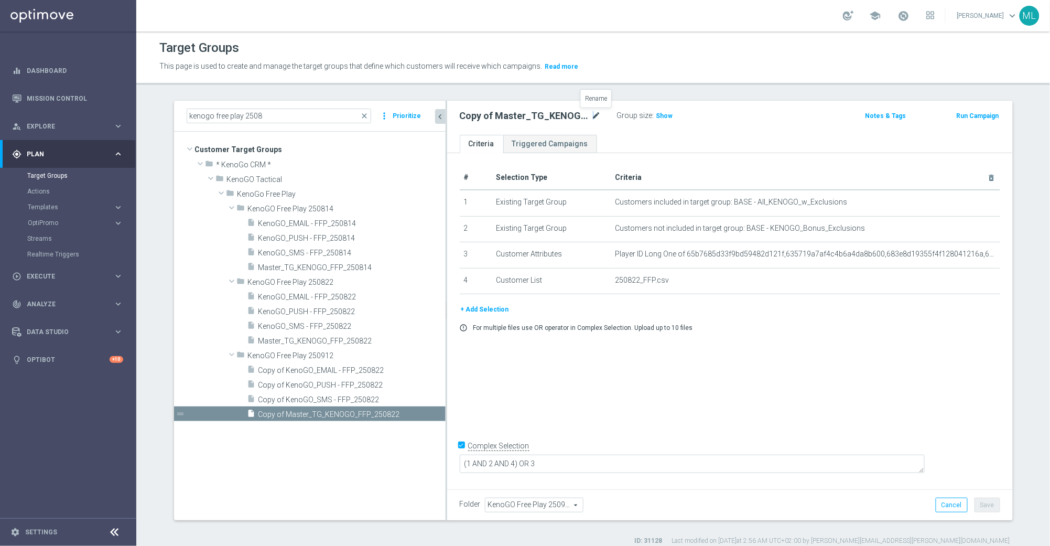
click at [594, 117] on icon "mode_edit" at bounding box center [596, 116] width 9 height 13
drag, startPoint x: 598, startPoint y: 117, endPoint x: 588, endPoint y: 117, distance: 10.0
click at [588, 117] on input "Copy of Master_TG_KENOGO_FFP_250822" at bounding box center [531, 117] width 142 height 15
click at [489, 116] on input "Copy of Master_TG_KENOGO_FFP_250912" at bounding box center [531, 117] width 142 height 15
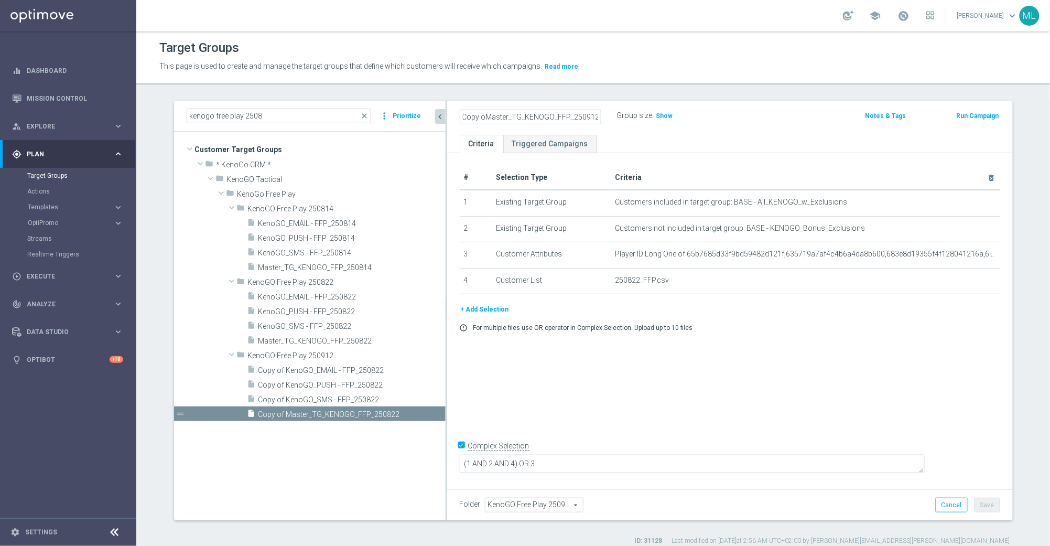
scroll to position [0, 0]
type input "Master_TG_KENOGO_FFP_250912"
click at [722, 125] on div "Master_TG_KENOGO_FFP_250912 Group size : Show Notes & Tags Run Campaign" at bounding box center [730, 118] width 566 height 34
click at [989, 509] on button "Save" at bounding box center [988, 505] width 26 height 15
click at [360, 397] on span "Copy of KenoGO_SMS - FFP_250822" at bounding box center [339, 399] width 162 height 9
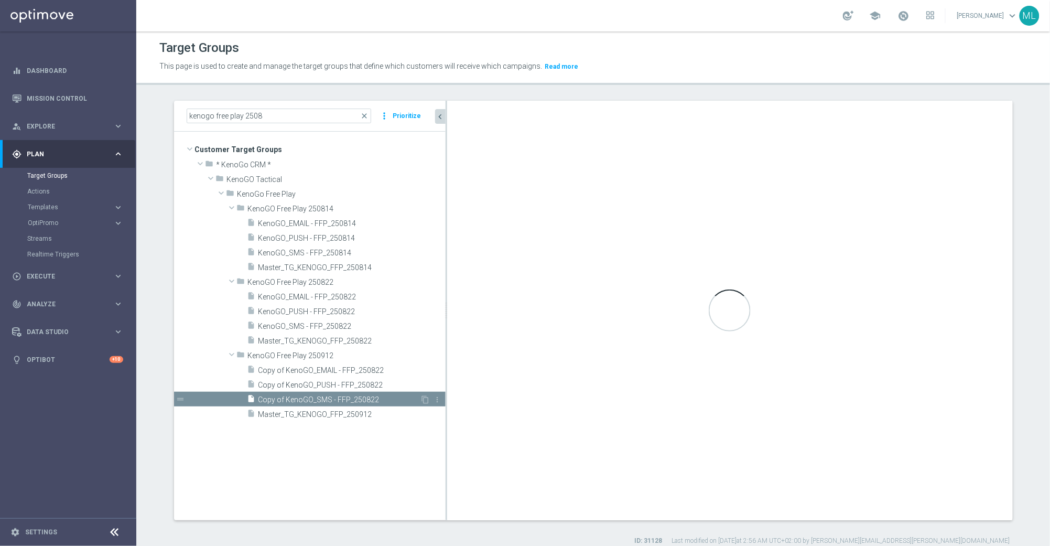
checkbox input "false"
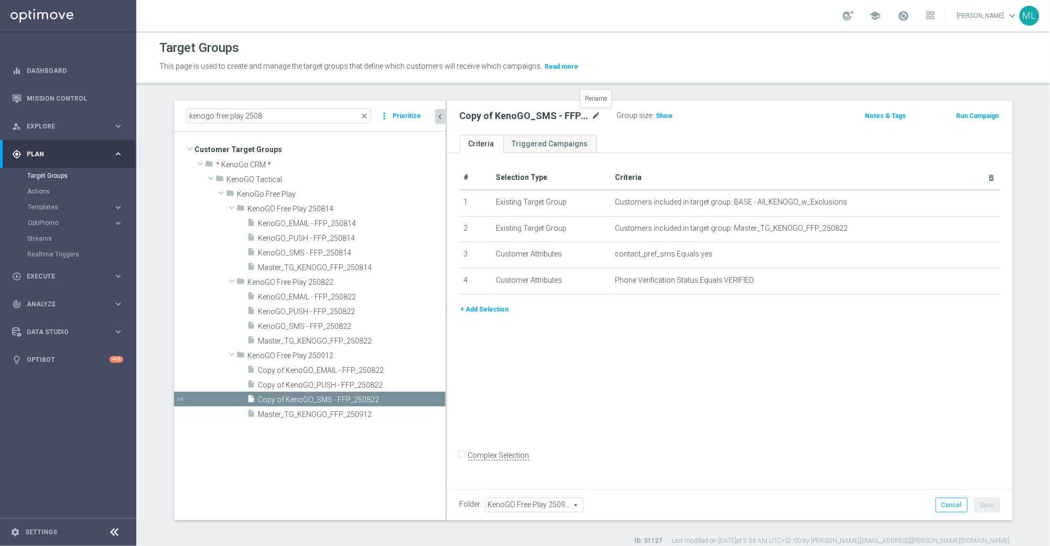
click at [598, 114] on icon "mode_edit" at bounding box center [596, 116] width 9 height 13
drag, startPoint x: 491, startPoint y: 116, endPoint x: 522, endPoint y: 121, distance: 30.8
click at [491, 116] on input "Copy of KenoGO_SMS - FFP_250822" at bounding box center [531, 117] width 142 height 15
click at [558, 118] on input "KenoGO_SMS - FFP_250822" at bounding box center [531, 117] width 142 height 15
type input "KenoGO_SMS - FFP_250912"
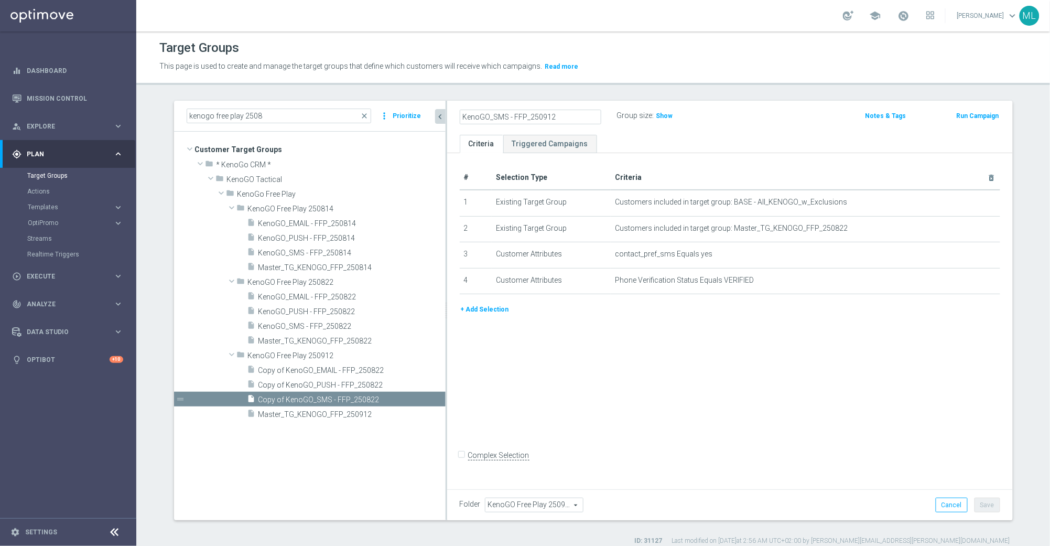
click at [859, 428] on div "# Selection Type Criteria delete_forever 1 Existing Target Group Customers incl…" at bounding box center [730, 319] width 566 height 332
click at [989, 504] on button "Save" at bounding box center [988, 505] width 26 height 15
click at [368, 387] on span "Copy of KenoGO_PUSH - FFP_250822" at bounding box center [339, 385] width 162 height 9
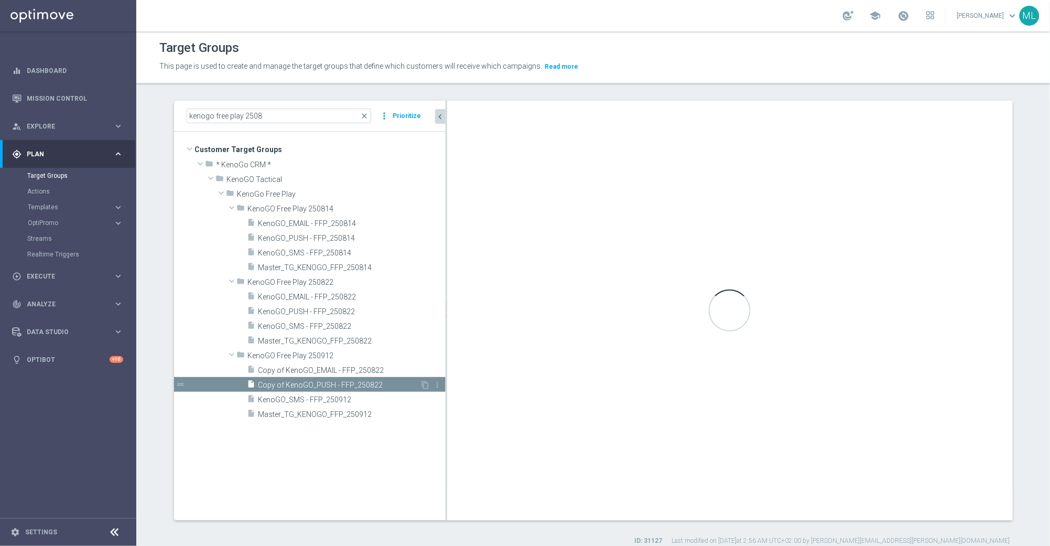
checkbox input "true"
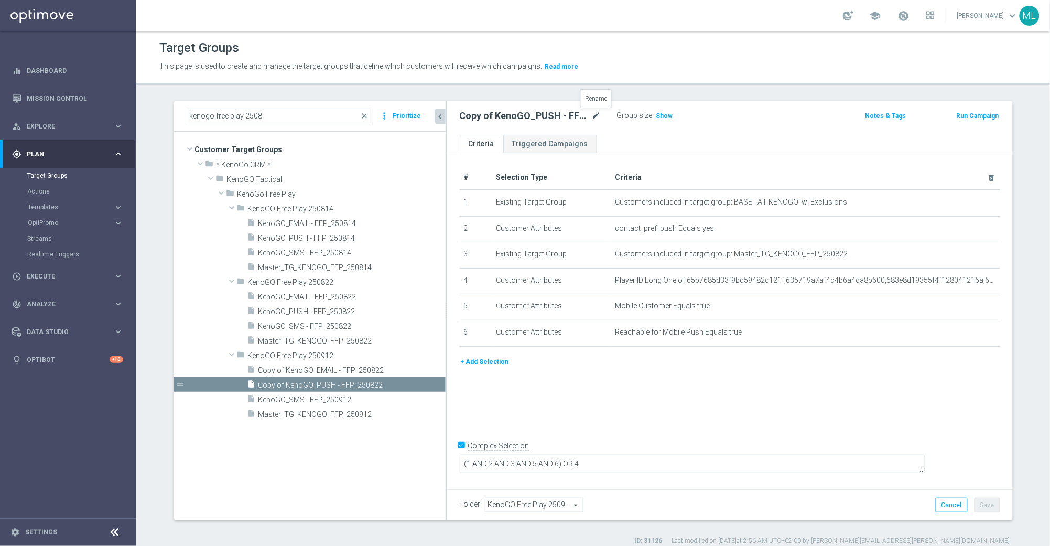
click at [598, 116] on icon "mode_edit" at bounding box center [596, 116] width 9 height 13
click at [490, 116] on input "Copy of KenoGO_PUSH - FFP_250822" at bounding box center [531, 117] width 142 height 15
drag, startPoint x: 490, startPoint y: 116, endPoint x: 454, endPoint y: 115, distance: 36.2
click at [453, 116] on div "Copy of KenoGO_PUSH - FFP_250822" at bounding box center [530, 117] width 157 height 15
click at [567, 118] on input "KenoGO_PUSH - FFP_250822" at bounding box center [531, 117] width 142 height 15
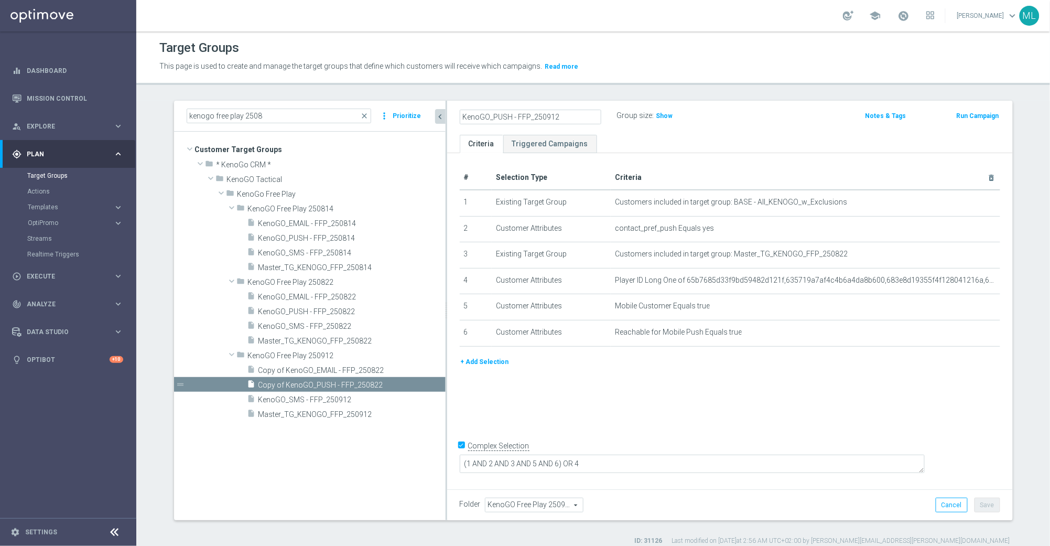
type input "KenoGO_PUSH - FFP_250912"
click at [723, 112] on div "KenoGO_PUSH - FFP_250912 Group size : Show" at bounding box center [637, 117] width 371 height 16
click at [994, 507] on button "Save" at bounding box center [988, 505] width 26 height 15
click at [344, 369] on span "Copy of KenoGO_EMAIL - FFP_250822" at bounding box center [339, 370] width 162 height 9
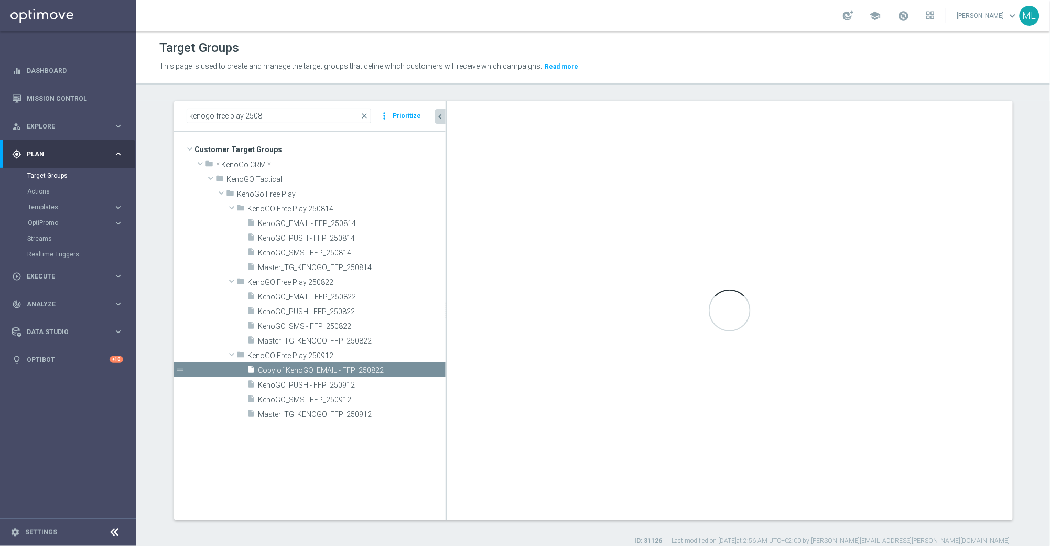
checkbox input "false"
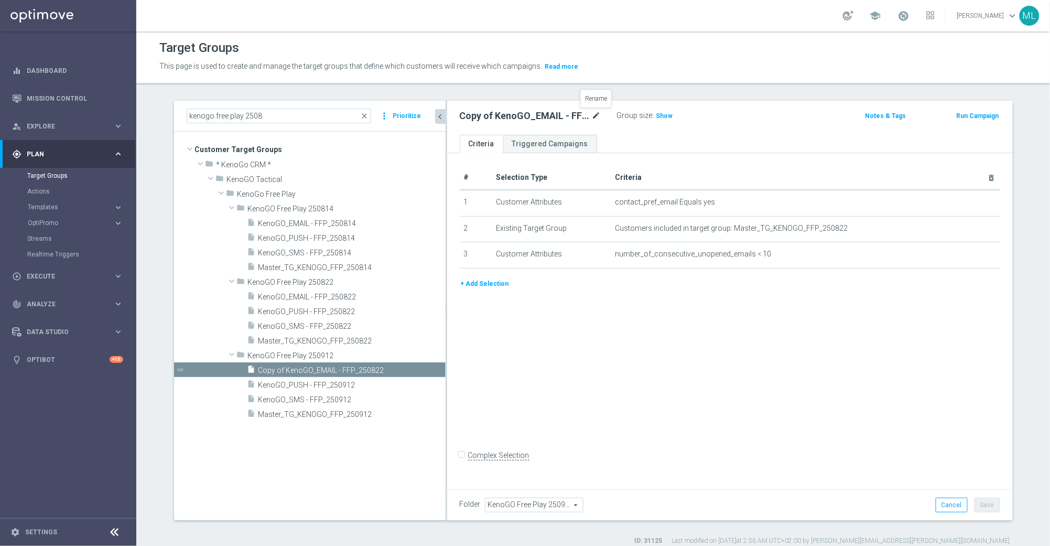
click at [595, 114] on icon "mode_edit" at bounding box center [596, 116] width 9 height 13
drag, startPoint x: 487, startPoint y: 116, endPoint x: 492, endPoint y: 116, distance: 5.3
click at [489, 116] on input "Copy of KenoGO_EMAIL - FFP_250822" at bounding box center [531, 117] width 142 height 15
drag, startPoint x: 492, startPoint y: 116, endPoint x: 498, endPoint y: 118, distance: 6.1
click at [492, 116] on input "Copy of KenoGO_EMAIL - FFP_250822" at bounding box center [531, 117] width 142 height 15
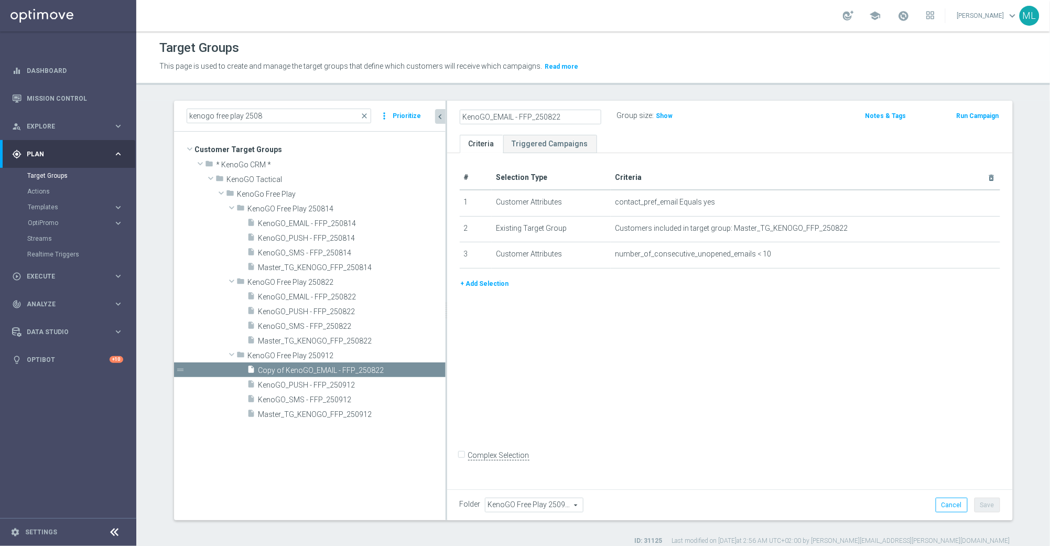
click at [560, 117] on input "KenoGO_EMAIL - FFP_250822" at bounding box center [531, 117] width 142 height 15
type input "KenoGO_EMAIL - FFP_250912"
click at [747, 110] on div "KenoGO_EMAIL - FFP_250912 Group size : Show" at bounding box center [637, 117] width 371 height 16
click at [981, 508] on button "Save" at bounding box center [988, 505] width 26 height 15
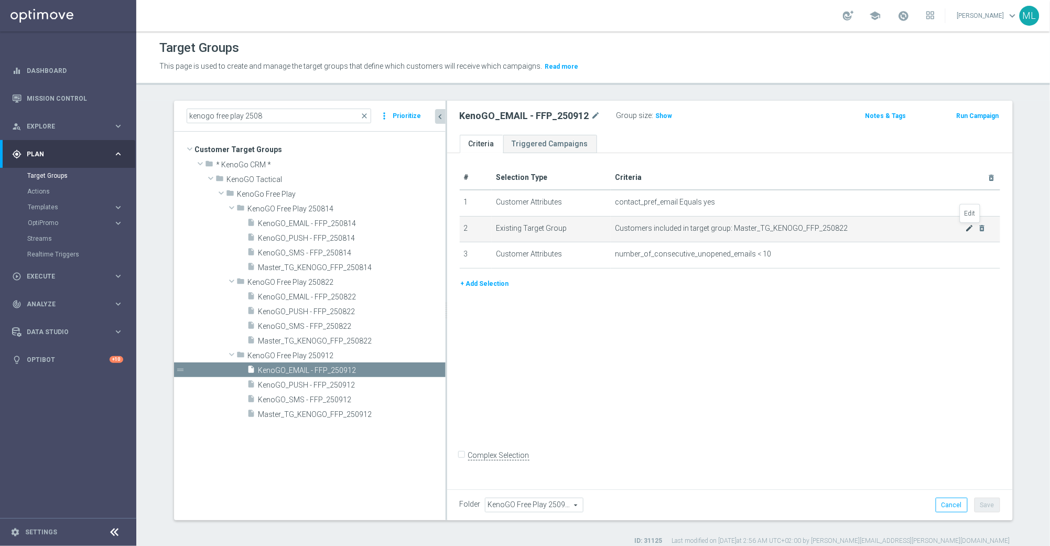
click at [970, 229] on icon "mode_edit" at bounding box center [969, 228] width 8 height 8
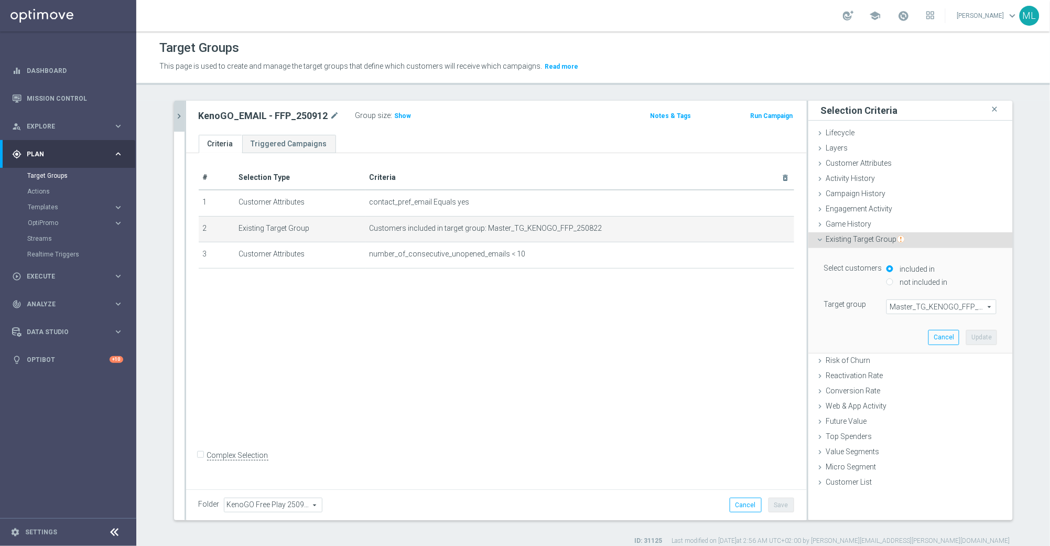
click at [937, 308] on span "Master_TG_KENOGO_FFP_250822" at bounding box center [941, 307] width 109 height 14
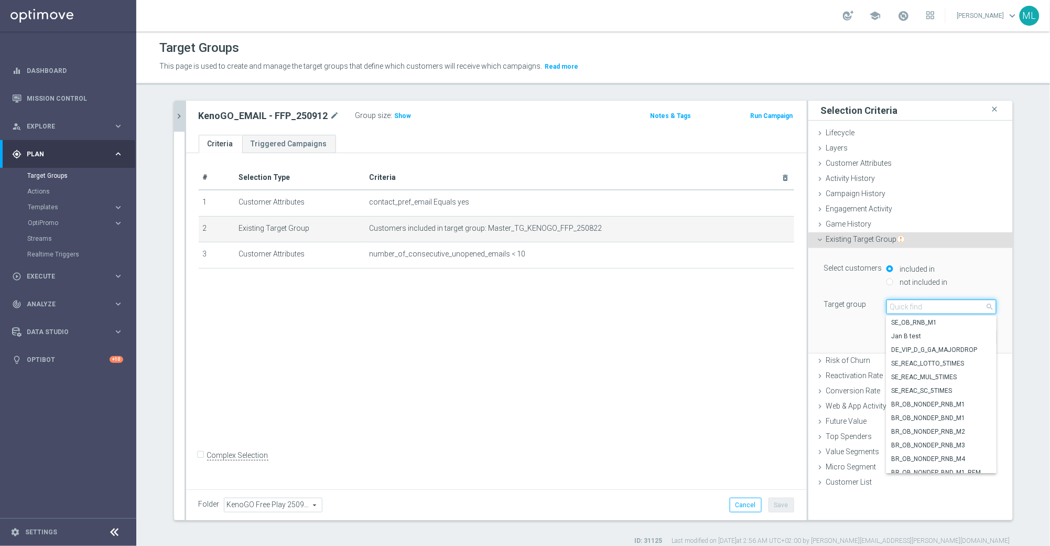
click at [937, 308] on input "search" at bounding box center [942, 306] width 110 height 15
type input "250912"
drag, startPoint x: 963, startPoint y: 464, endPoint x: 957, endPoint y: 462, distance: 6.1
click at [963, 464] on span "Master_TG_KENOGO_FFP_250912" at bounding box center [942, 466] width 100 height 8
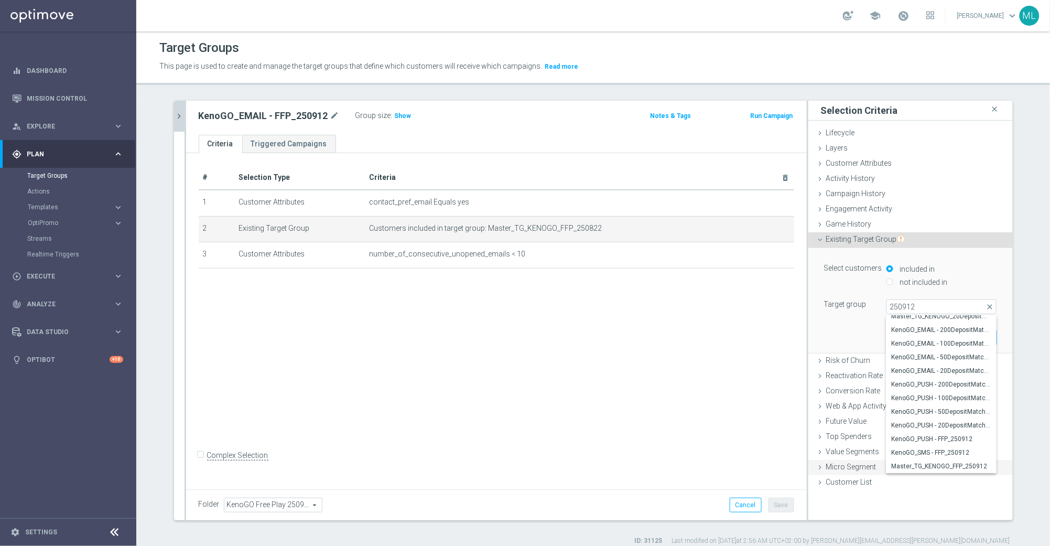
type input "Master_TG_KENOGO_FFP_250912"
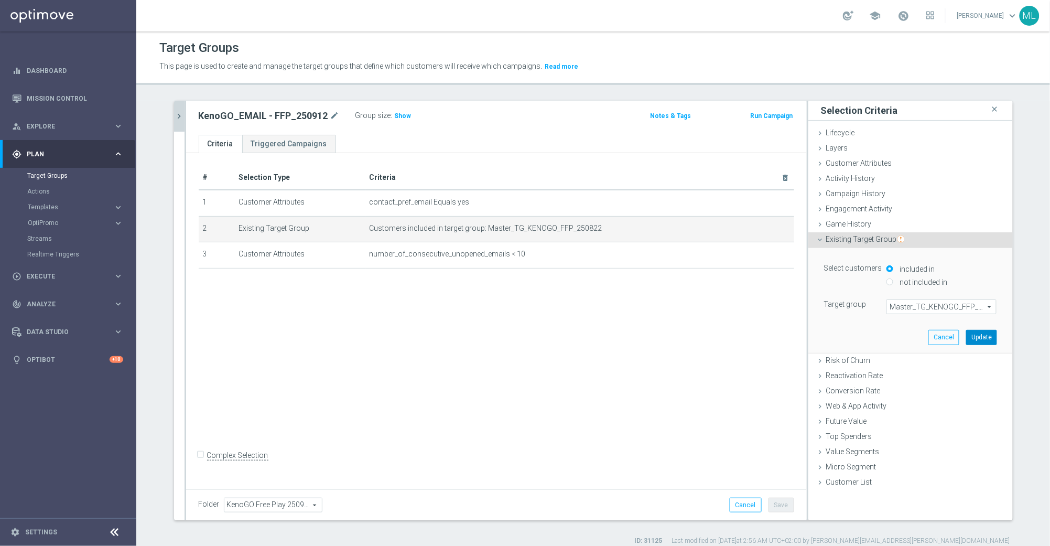
click at [981, 338] on button "Update" at bounding box center [981, 337] width 31 height 15
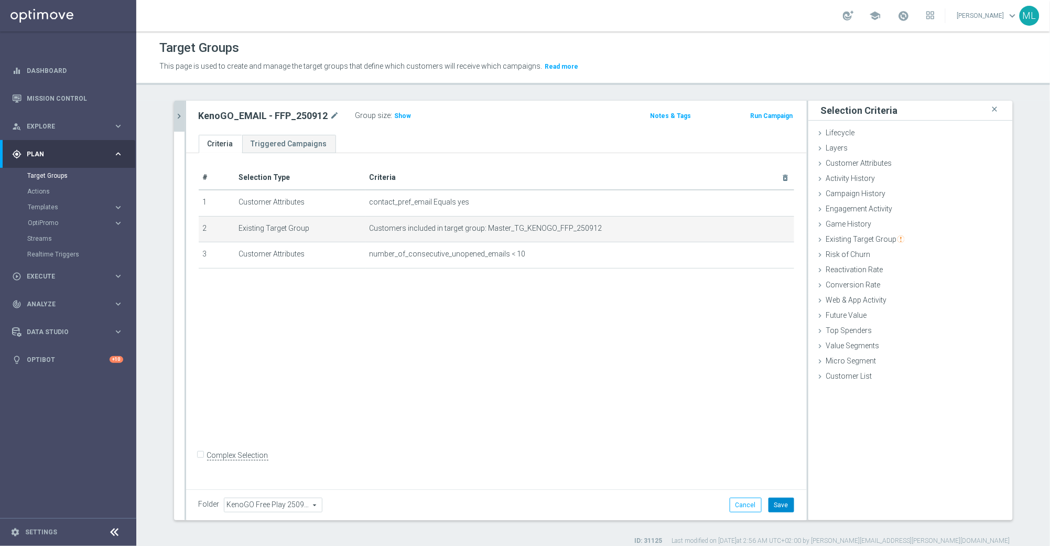
click at [783, 504] on button "Save" at bounding box center [782, 505] width 26 height 15
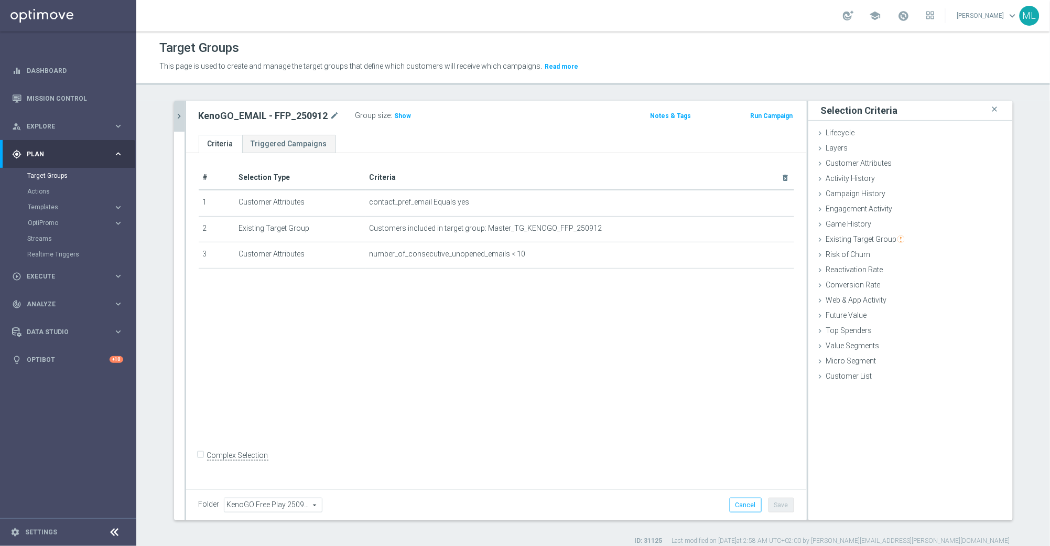
click at [180, 116] on icon "chevron_right" at bounding box center [180, 116] width 10 height 10
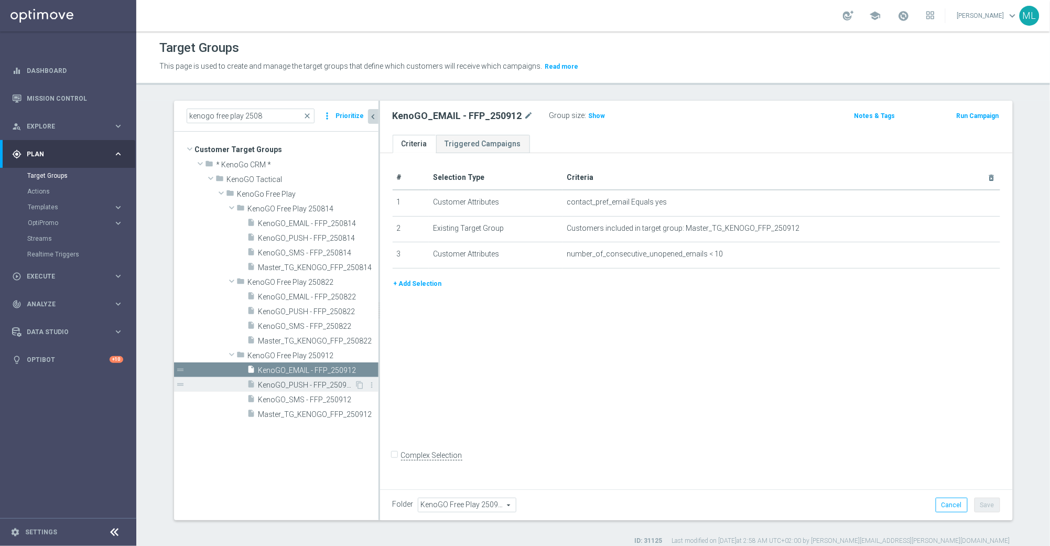
click at [338, 387] on span "KenoGO_PUSH - FFP_250912" at bounding box center [306, 385] width 96 height 9
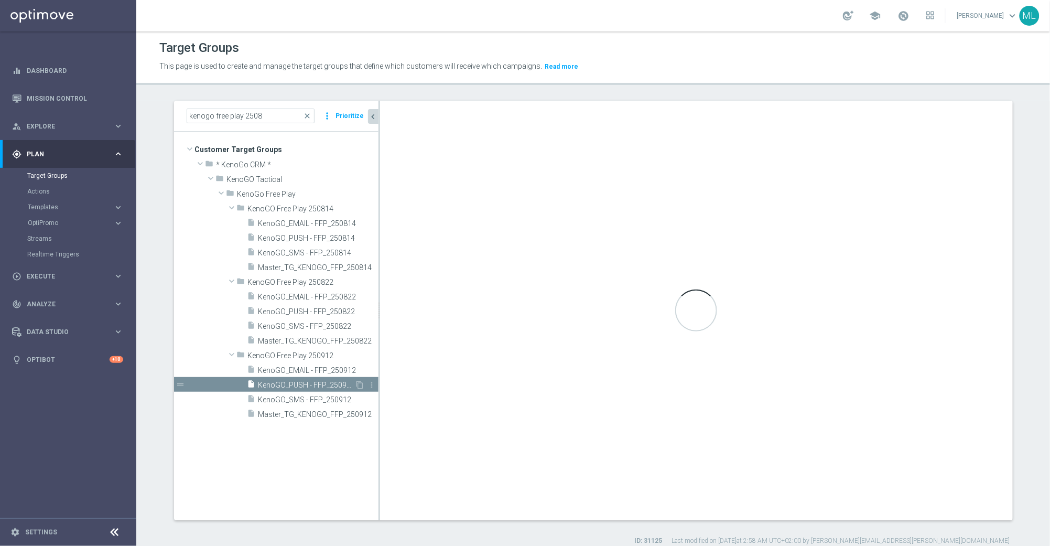
checkbox input "true"
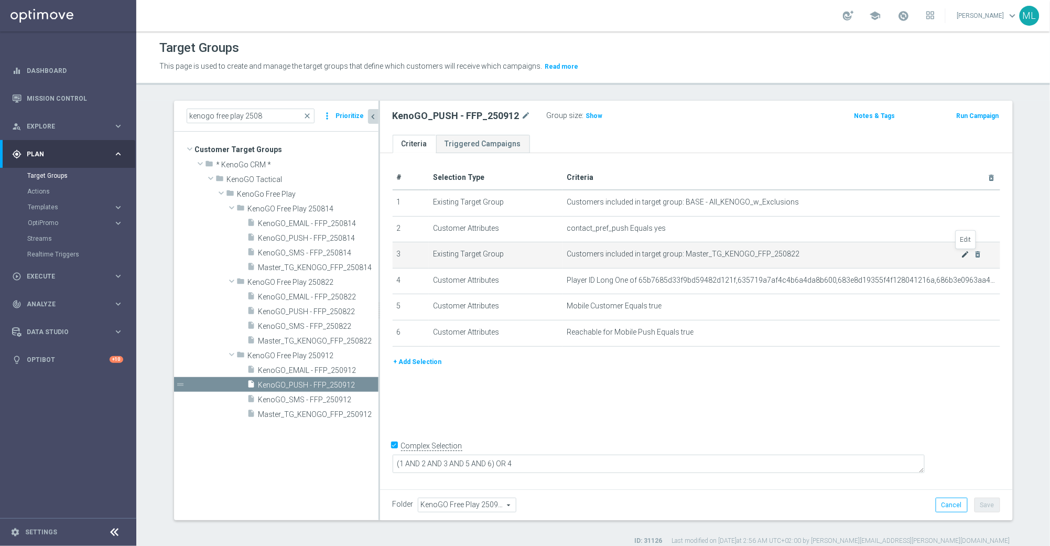
click at [965, 257] on icon "mode_edit" at bounding box center [966, 254] width 8 height 8
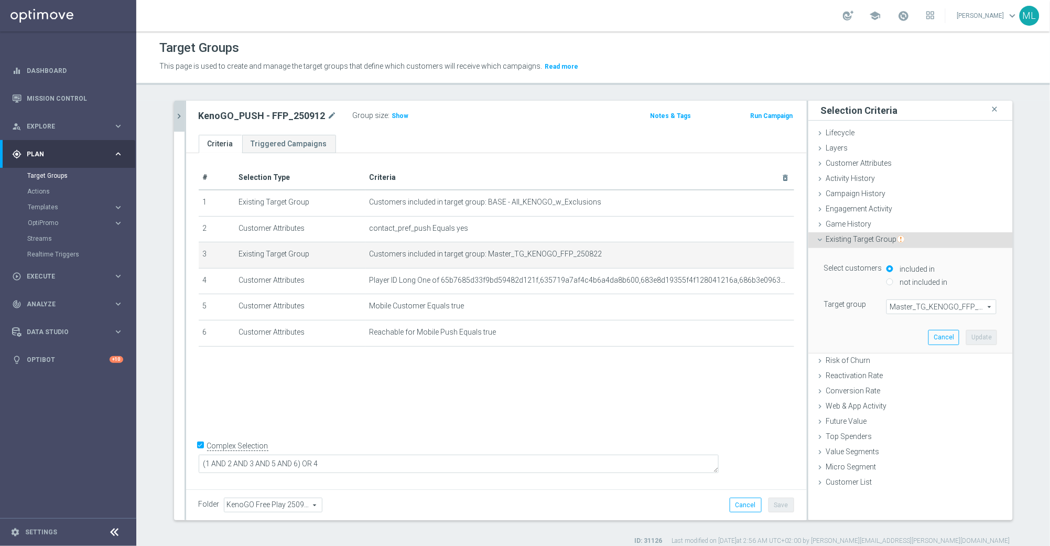
click at [944, 307] on span "Master_TG_KENOGO_FFP_250822" at bounding box center [941, 307] width 109 height 14
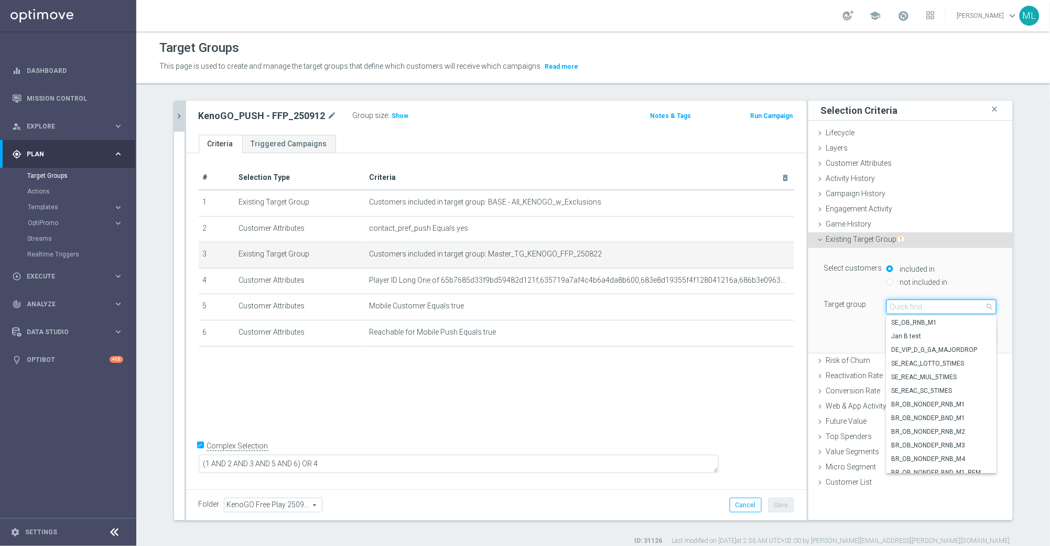
click at [914, 309] on input "search" at bounding box center [942, 306] width 110 height 15
type input "250912"
click at [941, 463] on span "Master_TG_KENOGO_FFP_250912" at bounding box center [942, 466] width 100 height 8
type input "Master_TG_KENOGO_FFP_250912"
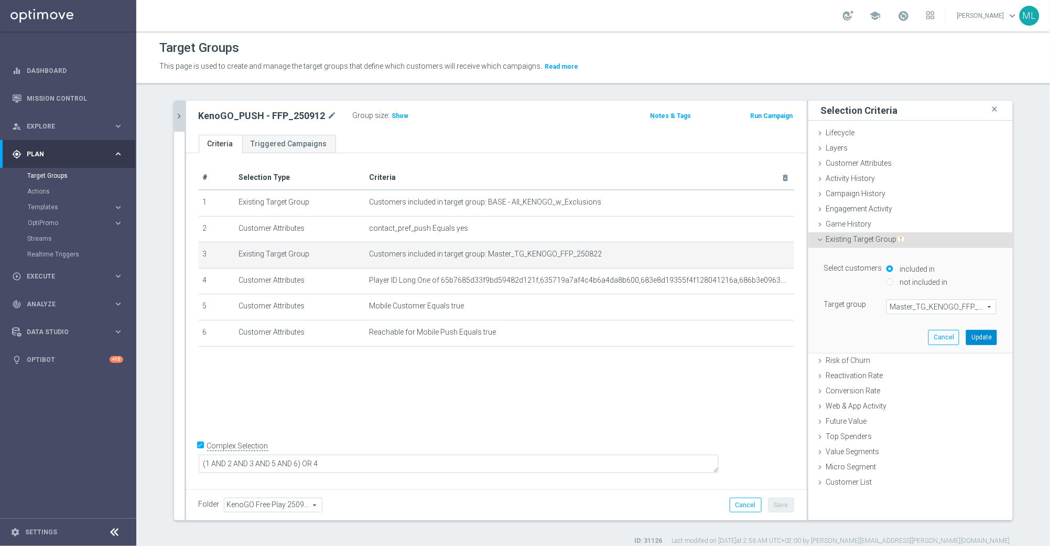
click at [990, 340] on button "Update" at bounding box center [981, 337] width 31 height 15
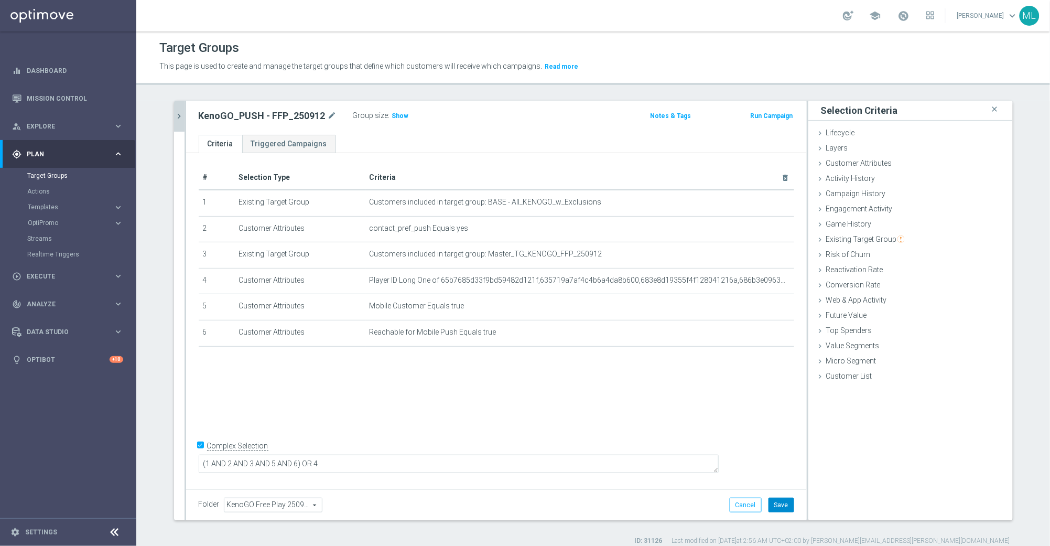
click at [786, 506] on button "Save" at bounding box center [782, 505] width 26 height 15
click at [183, 118] on icon "chevron_right" at bounding box center [180, 116] width 10 height 10
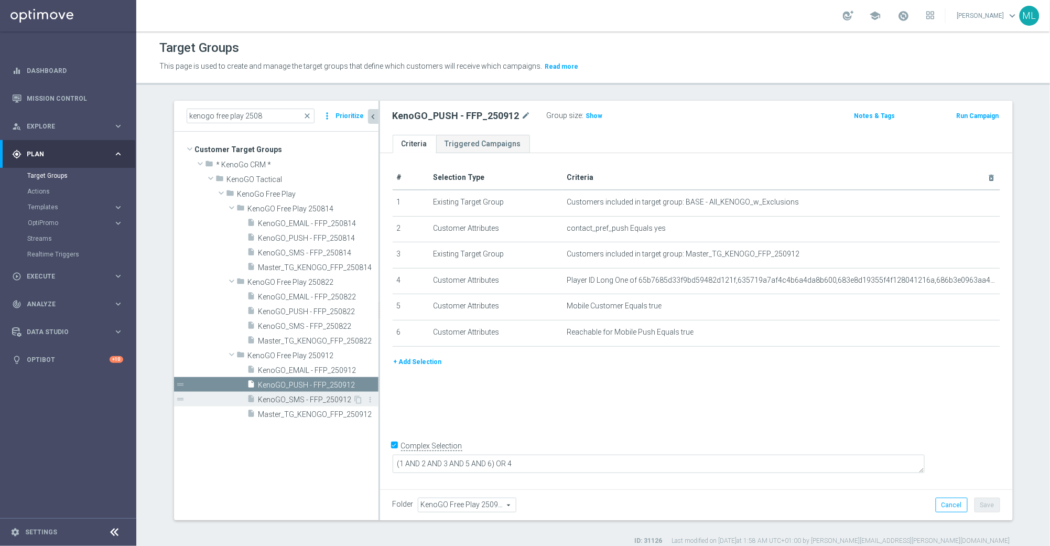
click at [321, 397] on span "KenoGO_SMS - FFP_250912" at bounding box center [305, 399] width 95 height 9
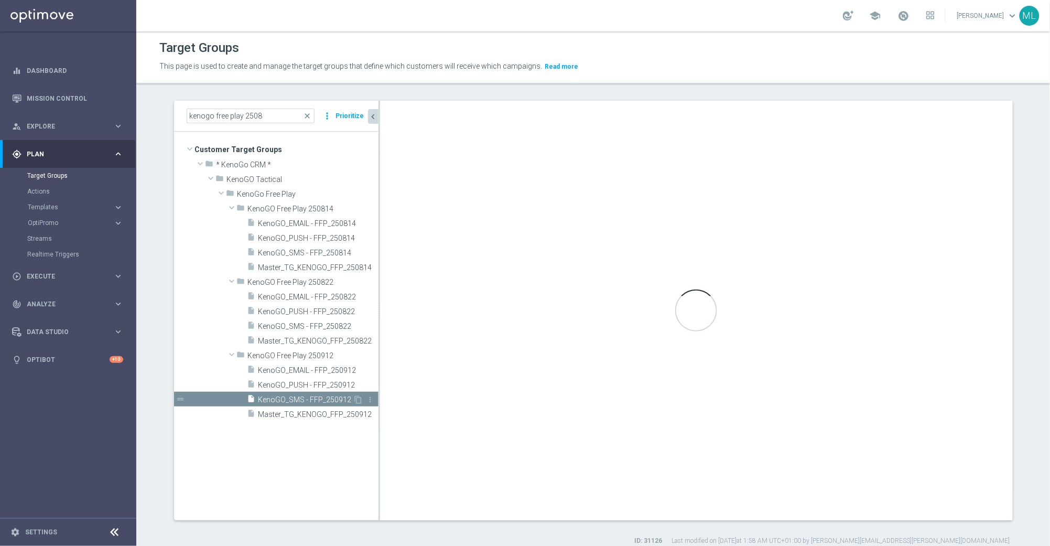
checkbox input "false"
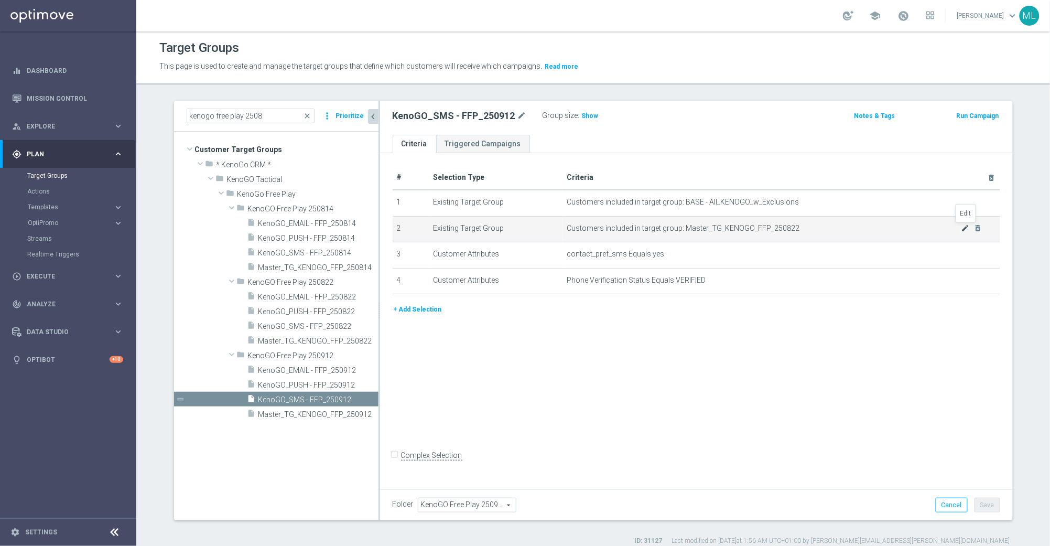
click at [964, 229] on icon "mode_edit" at bounding box center [966, 228] width 8 height 8
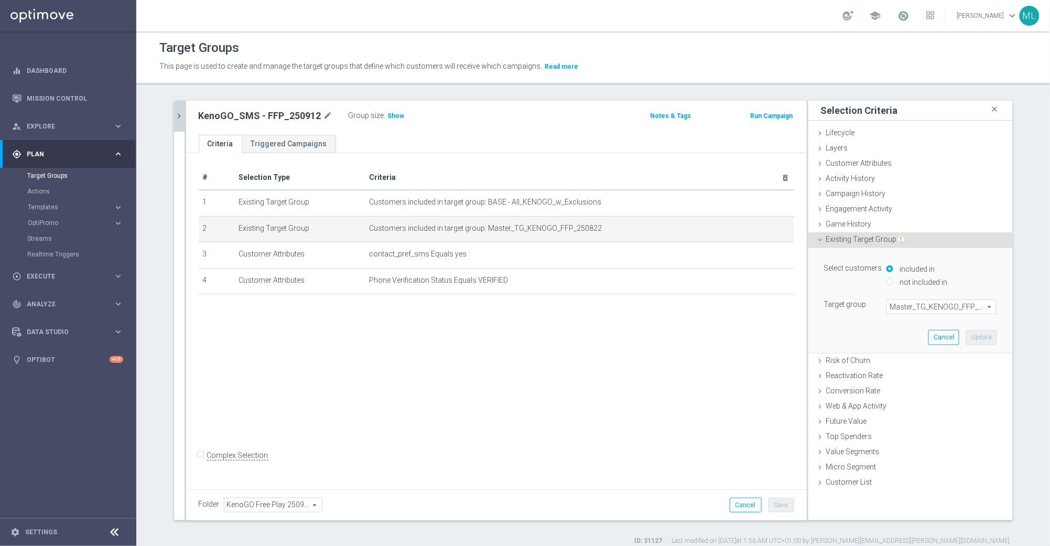
click at [941, 309] on span "Master_TG_KENOGO_FFP_250822" at bounding box center [941, 307] width 109 height 14
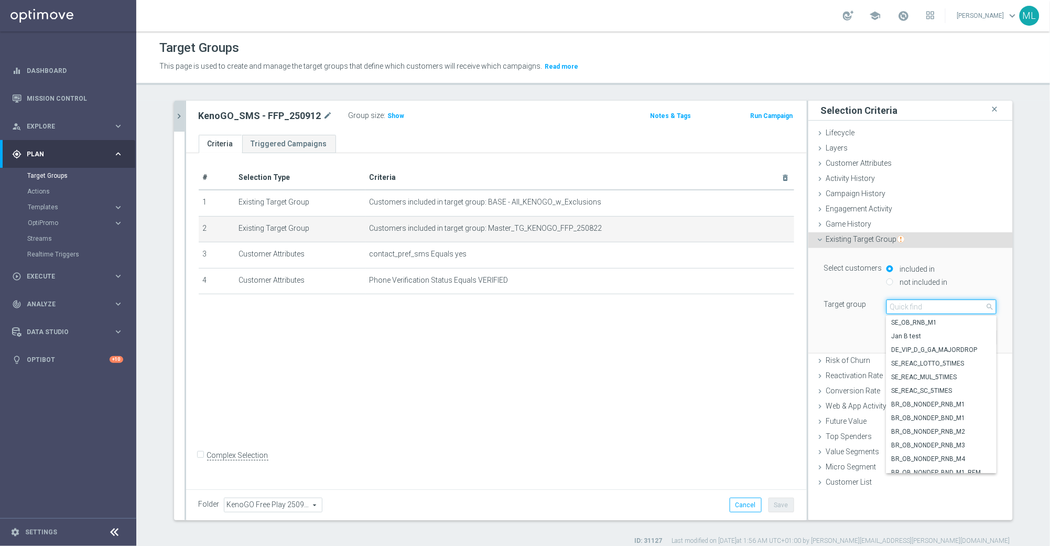
click at [944, 310] on input "search" at bounding box center [942, 306] width 110 height 15
type input "250912"
click at [945, 462] on span "Master_TG_KENOGO_FFP_250912" at bounding box center [942, 466] width 100 height 8
type input "Master_TG_KENOGO_FFP_250912"
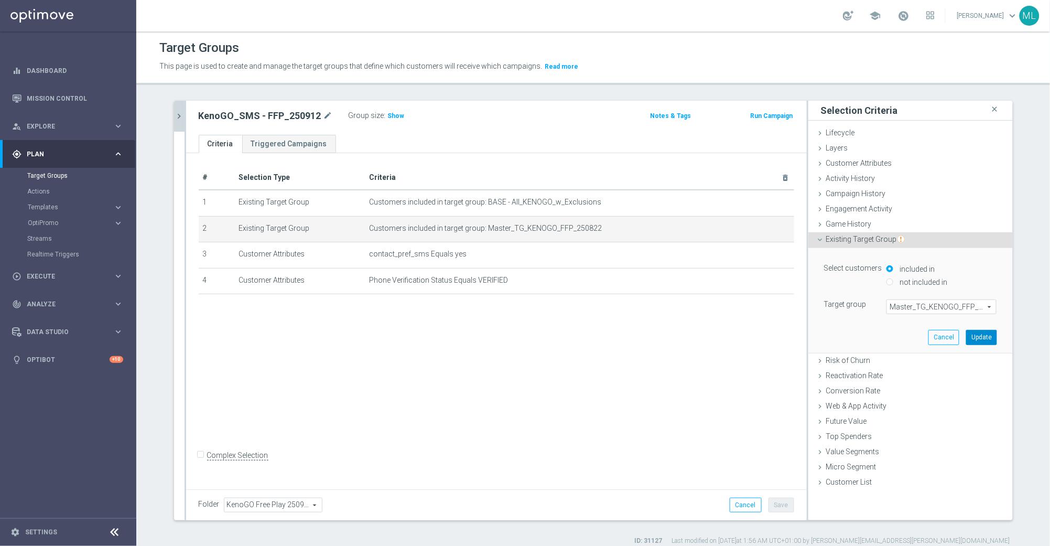
click at [976, 338] on button "Update" at bounding box center [981, 337] width 31 height 15
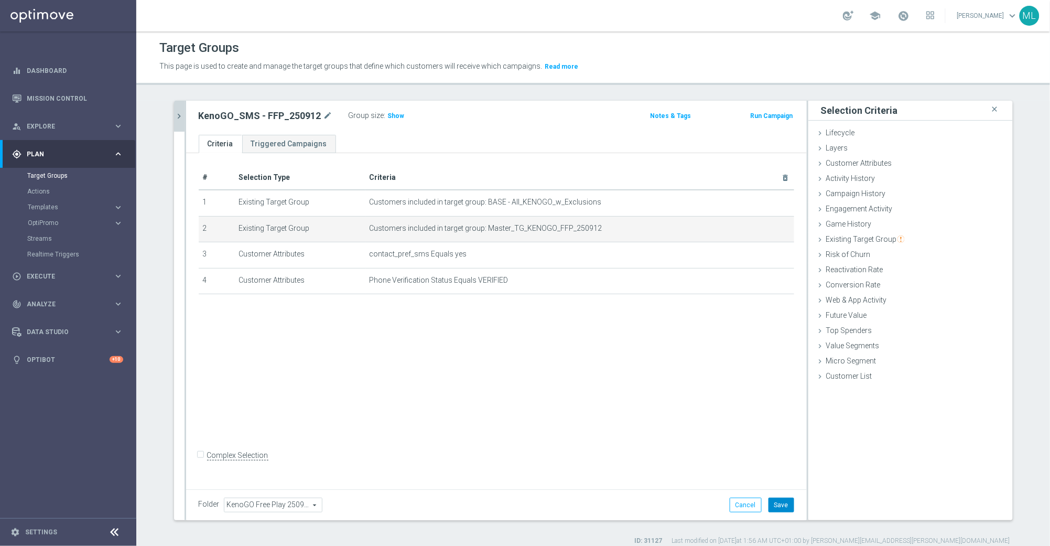
click at [786, 504] on button "Save" at bounding box center [782, 505] width 26 height 15
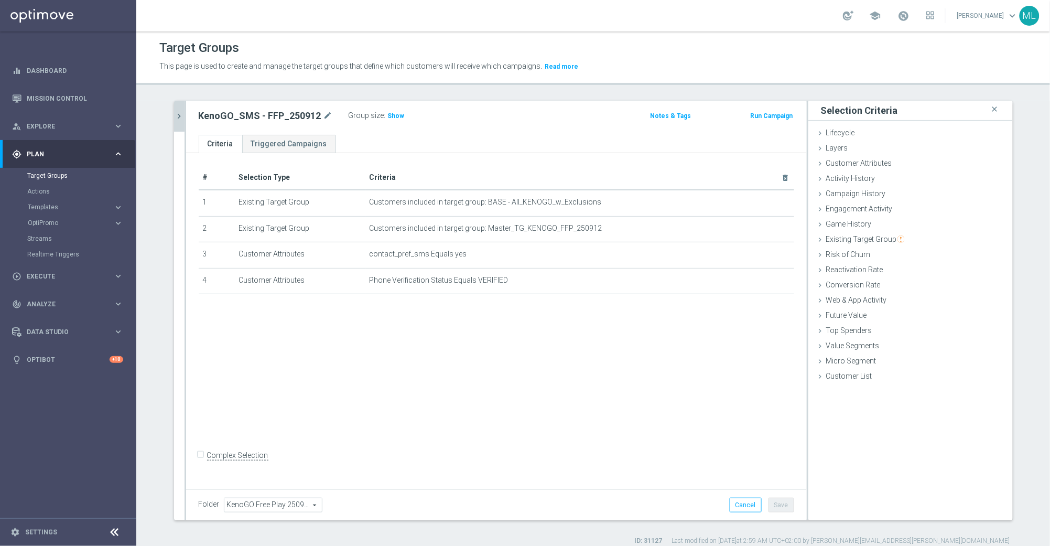
click at [180, 120] on icon "chevron_right" at bounding box center [180, 116] width 10 height 10
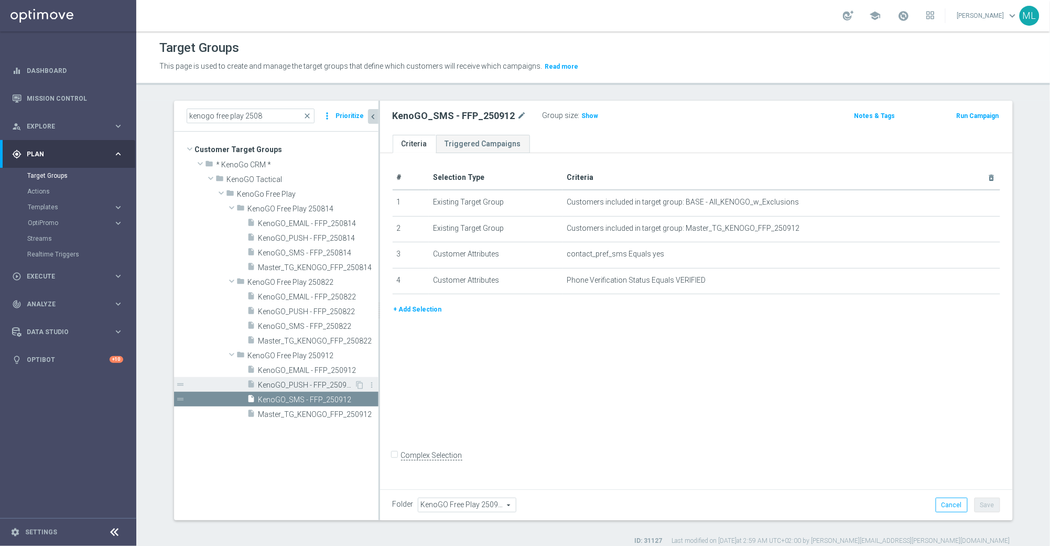
click at [302, 386] on span "KenoGO_PUSH - FFP_250912" at bounding box center [306, 385] width 96 height 9
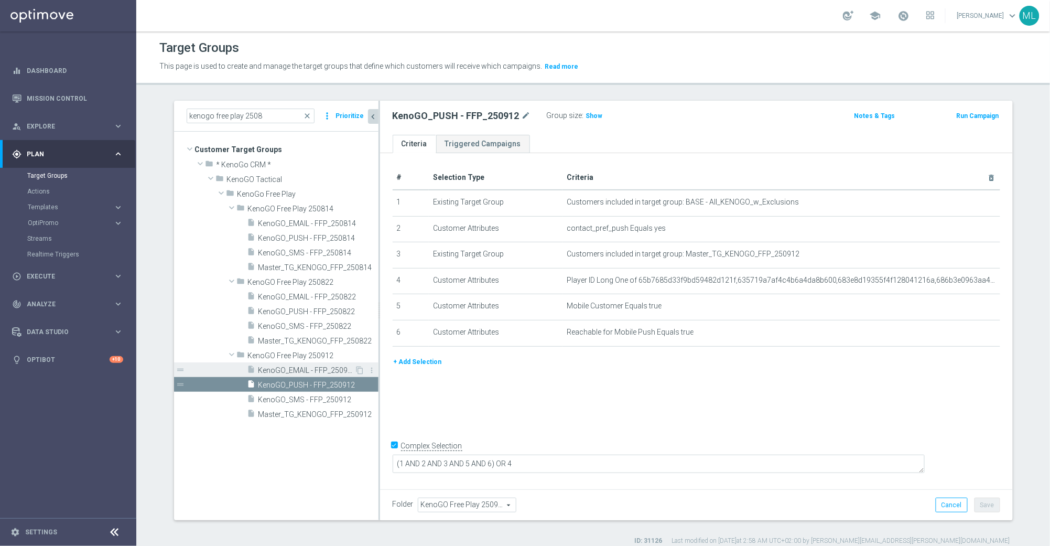
click at [309, 373] on span "KenoGO_EMAIL - FFP_250912" at bounding box center [306, 370] width 96 height 9
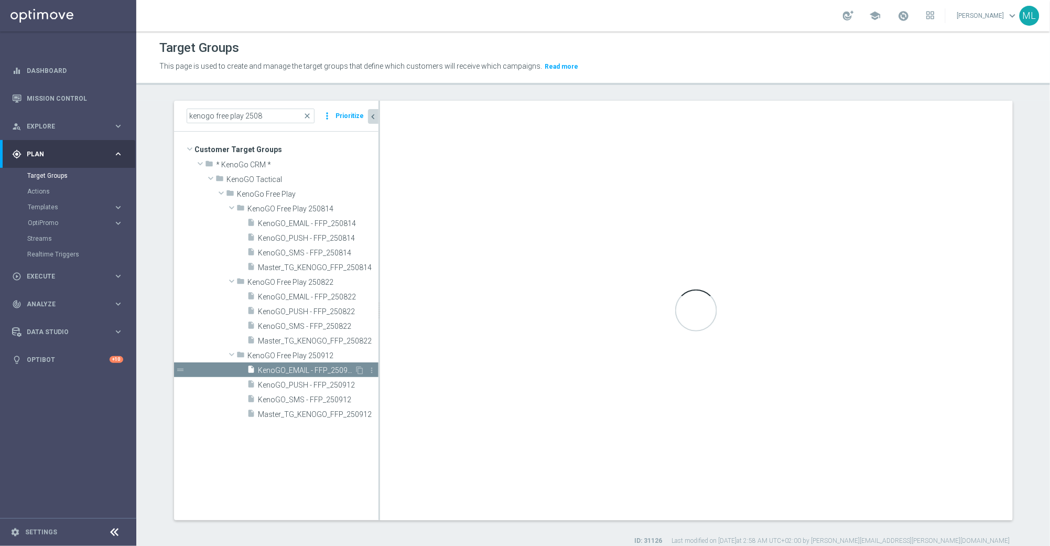
checkbox input "false"
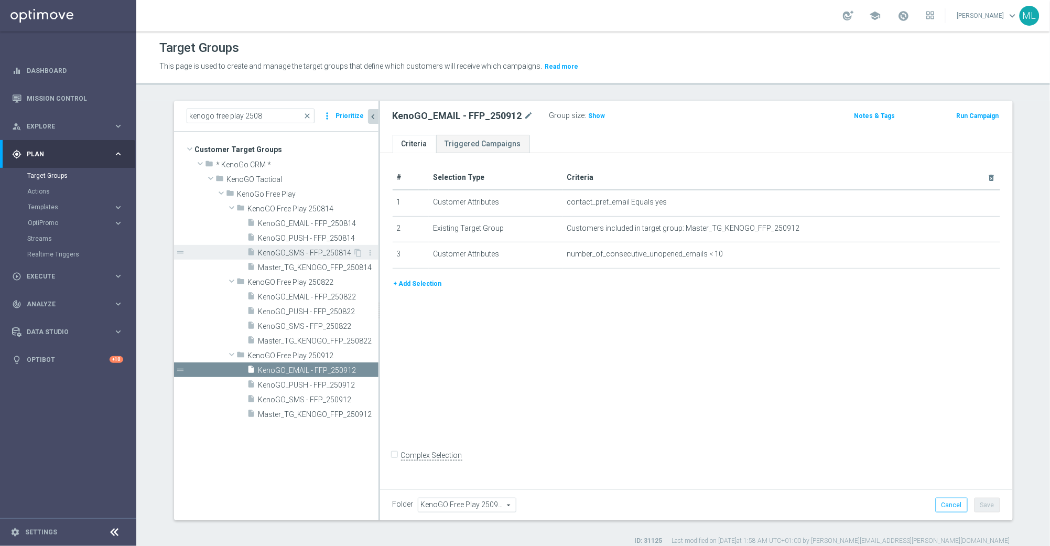
click at [308, 245] on div "insert_drive_file KenoGO_SMS - FFP_250814" at bounding box center [300, 252] width 106 height 15
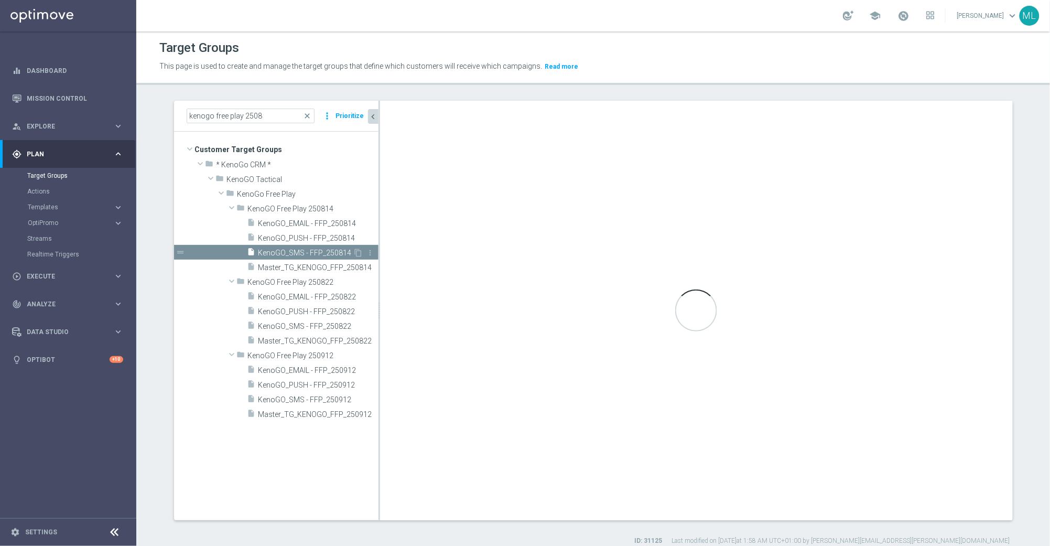
type input "KenoGO Free Play 250814"
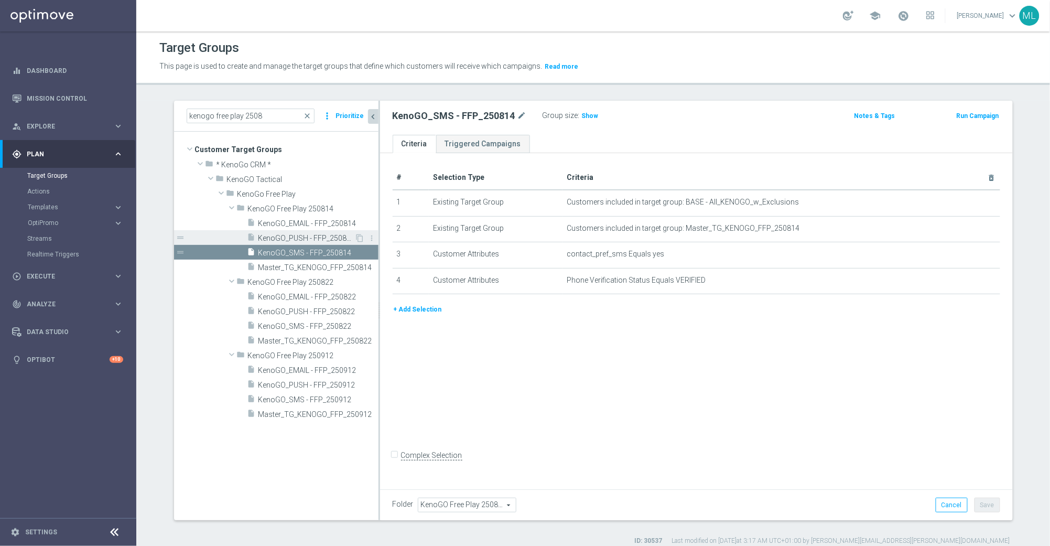
click at [309, 235] on span "KenoGO_PUSH - FFP_250814" at bounding box center [306, 238] width 96 height 9
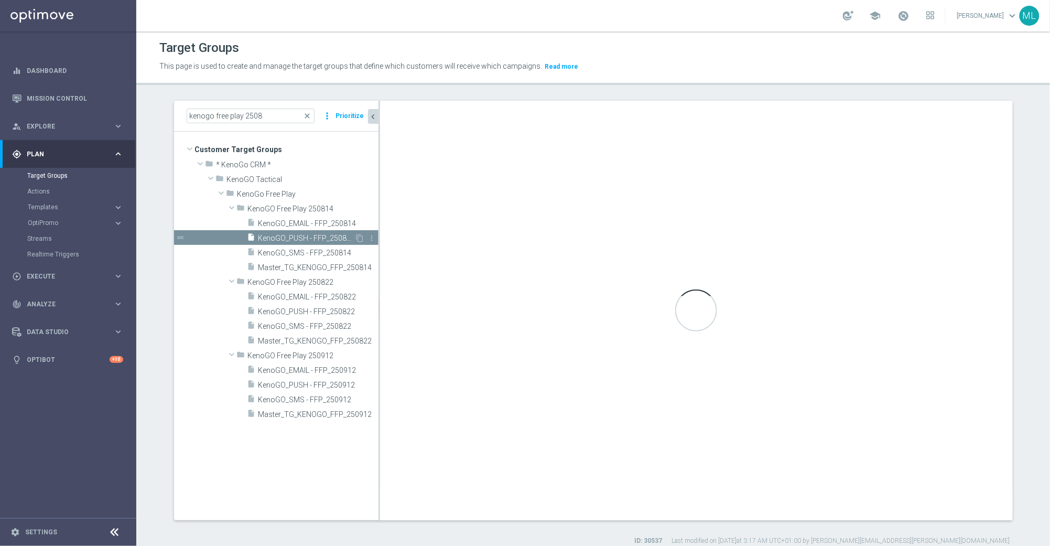
checkbox input "true"
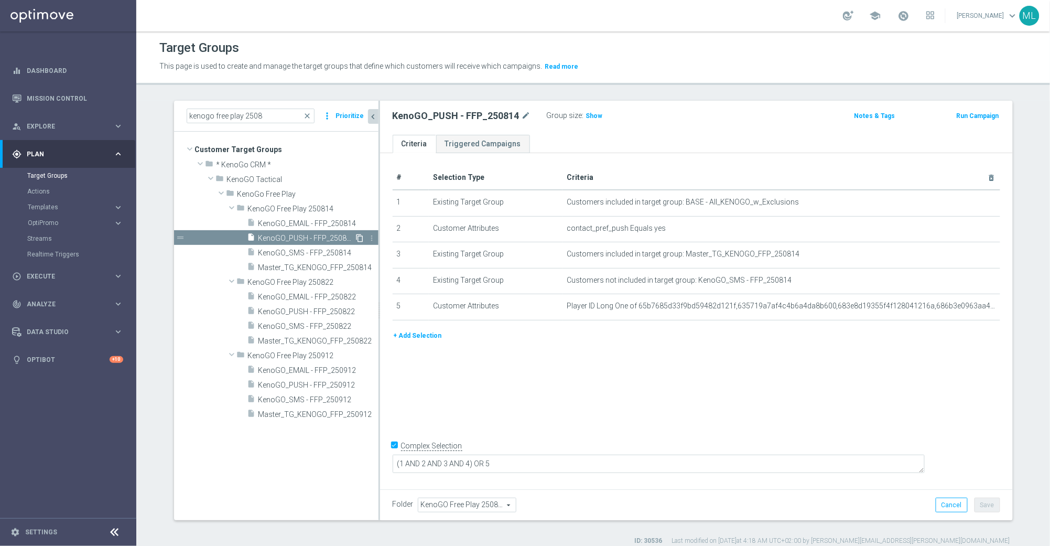
click at [359, 237] on icon "content_copy" at bounding box center [360, 238] width 8 height 8
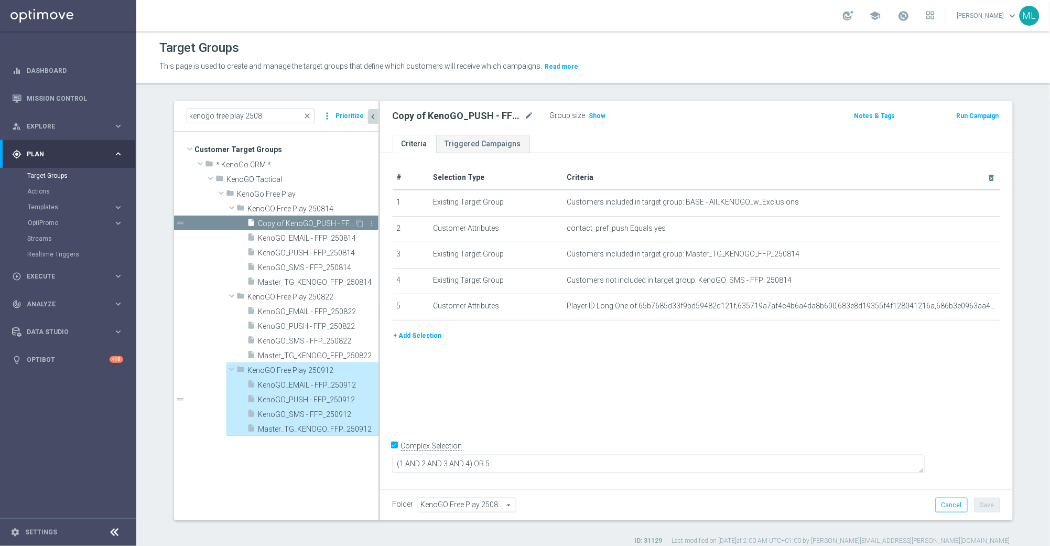
type input "KenoGO Free Play 250912"
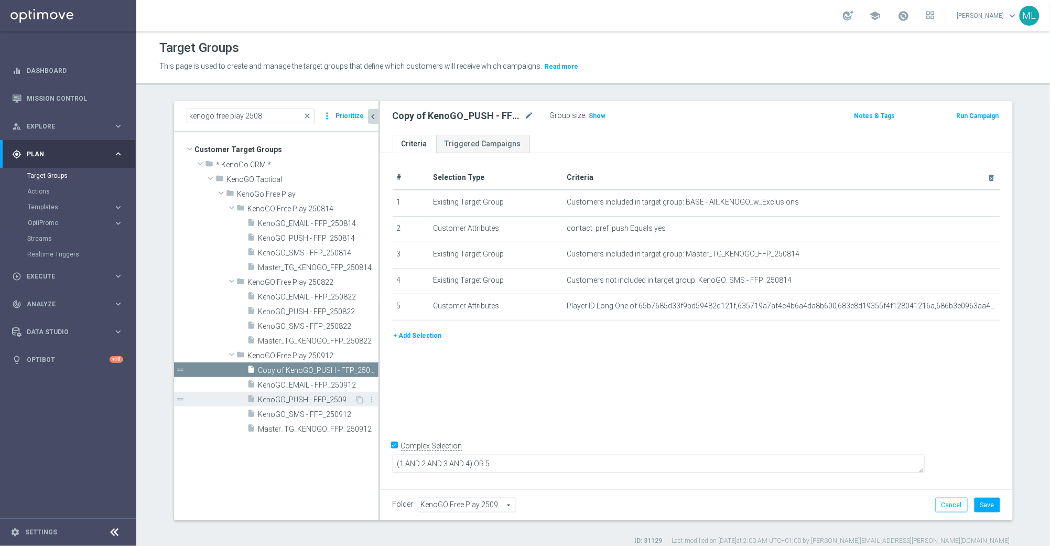
click at [313, 402] on span "KenoGO_PUSH - FFP_250912" at bounding box center [306, 399] width 96 height 9
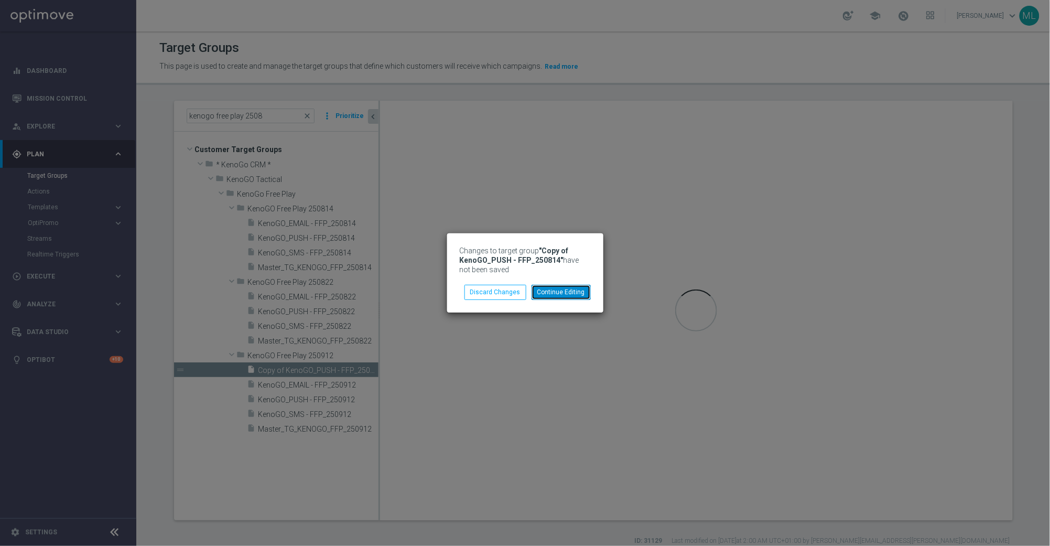
click at [562, 294] on button "Continue Editing" at bounding box center [561, 292] width 59 height 15
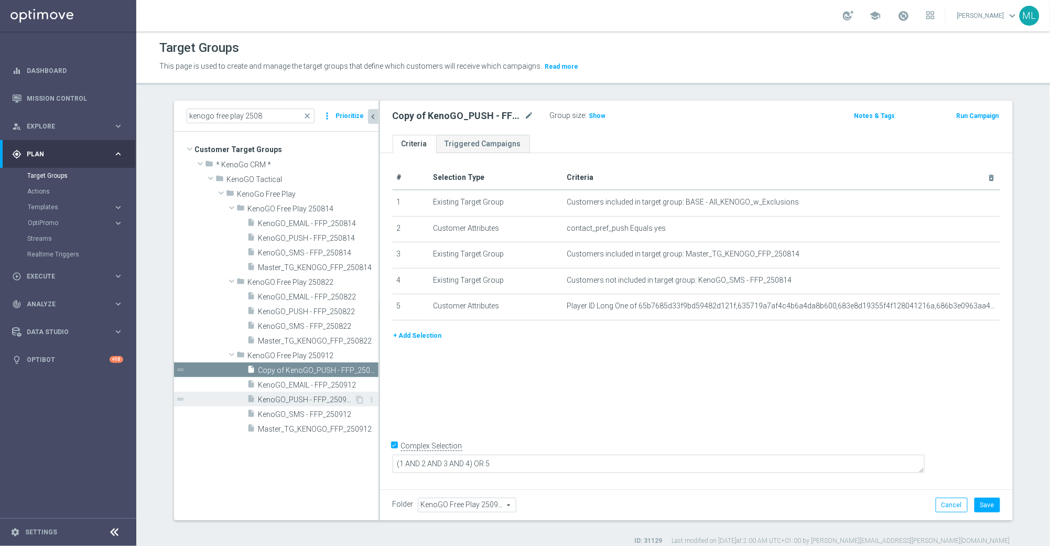
click at [318, 402] on span "KenoGO_PUSH - FFP_250912" at bounding box center [306, 399] width 96 height 9
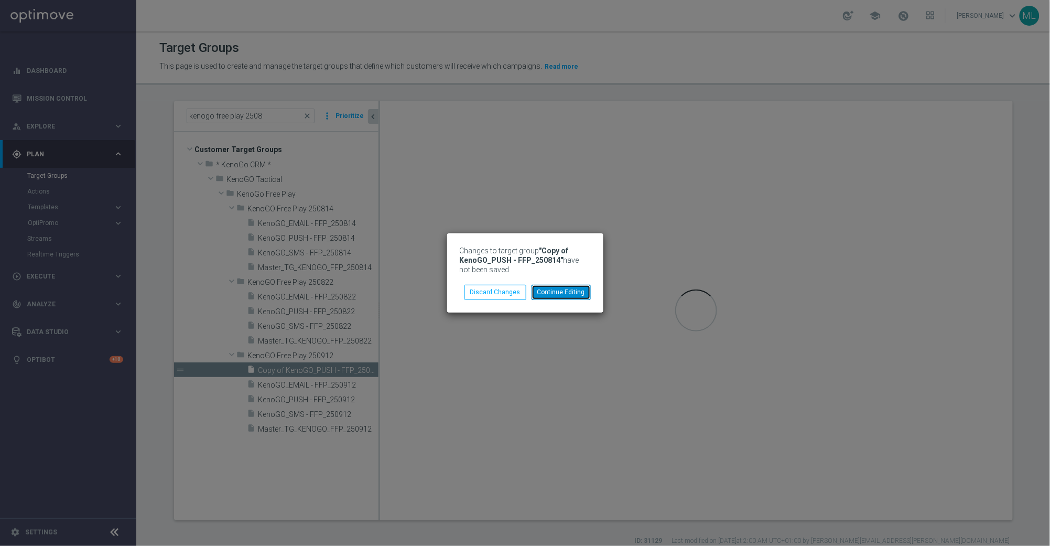
drag, startPoint x: 559, startPoint y: 295, endPoint x: 549, endPoint y: 301, distance: 12.2
click at [559, 295] on button "Continue Editing" at bounding box center [561, 292] width 59 height 15
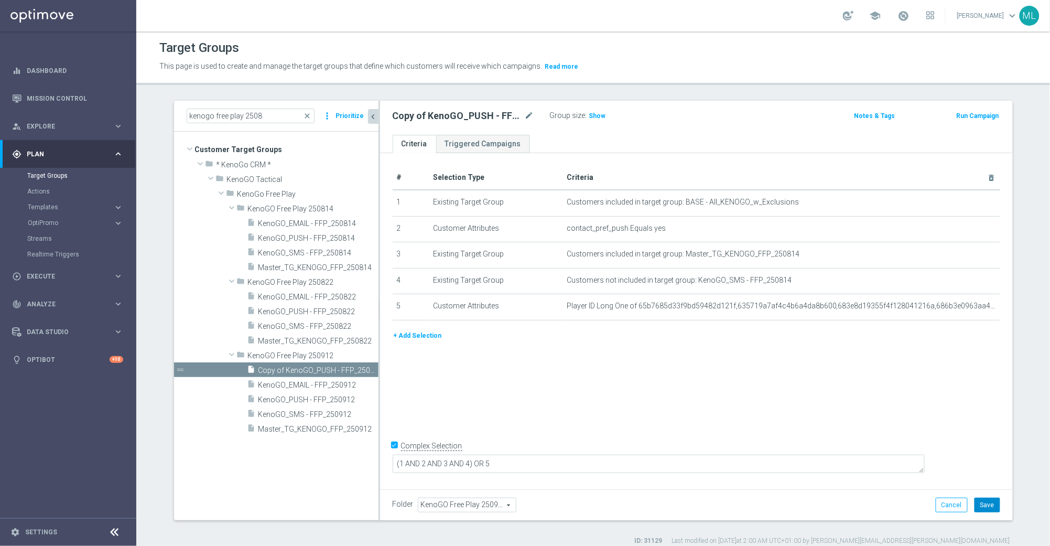
click at [991, 504] on button "Save" at bounding box center [988, 505] width 26 height 15
click at [307, 399] on span "KenoGO_PUSH - FFP_250912" at bounding box center [306, 399] width 96 height 9
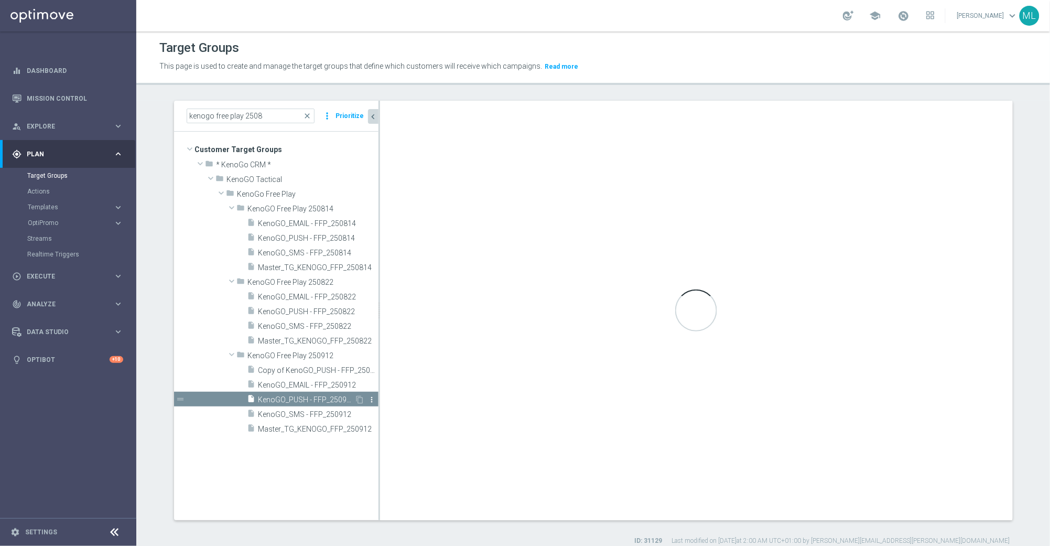
type textarea "(1 AND 2 AND 3 AND 5 AND 6) OR 4"
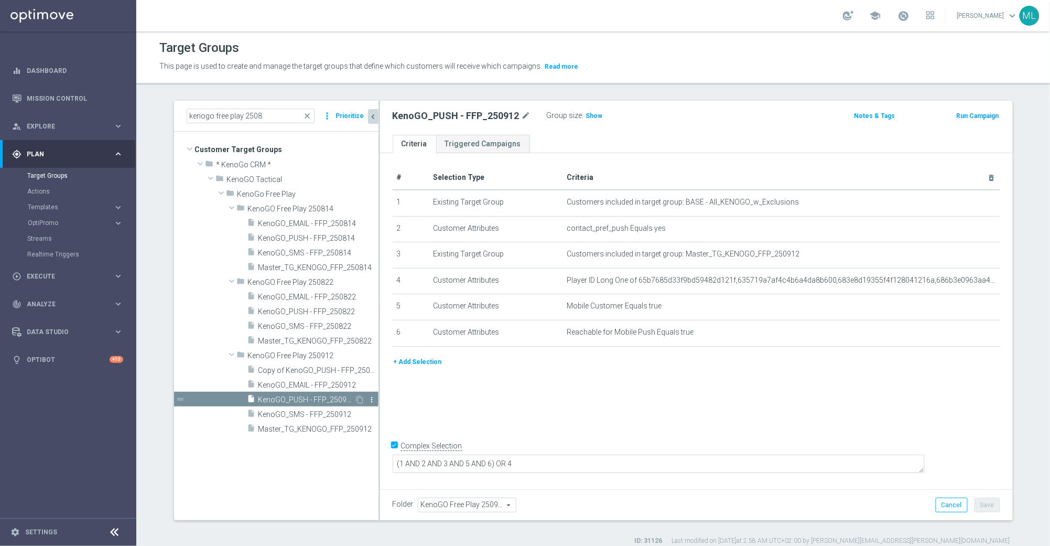
click at [371, 400] on icon "more_vert" at bounding box center [372, 399] width 8 height 8
click at [387, 427] on span "Delete" at bounding box center [397, 430] width 23 height 7
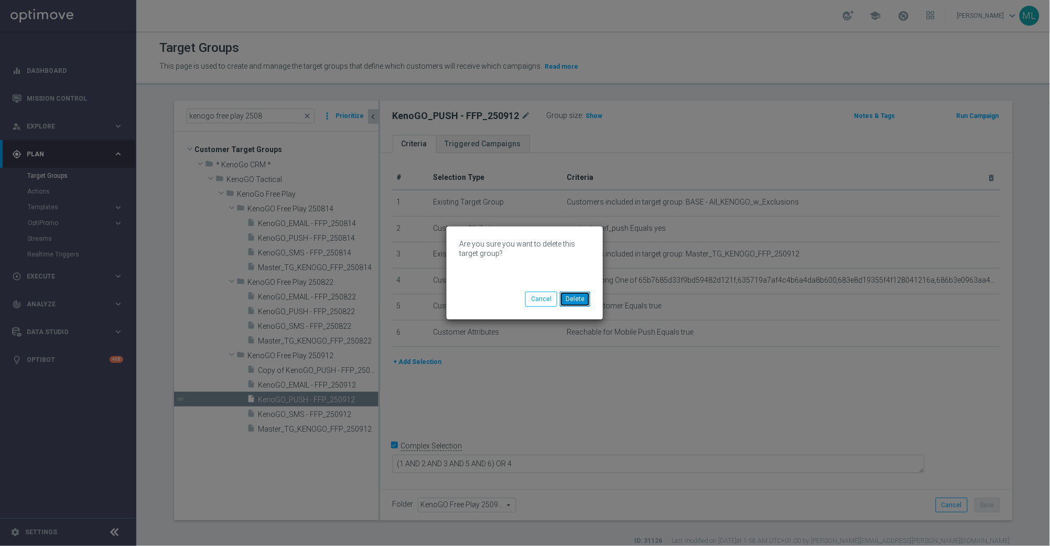
click at [582, 299] on button "Delete" at bounding box center [575, 299] width 30 height 15
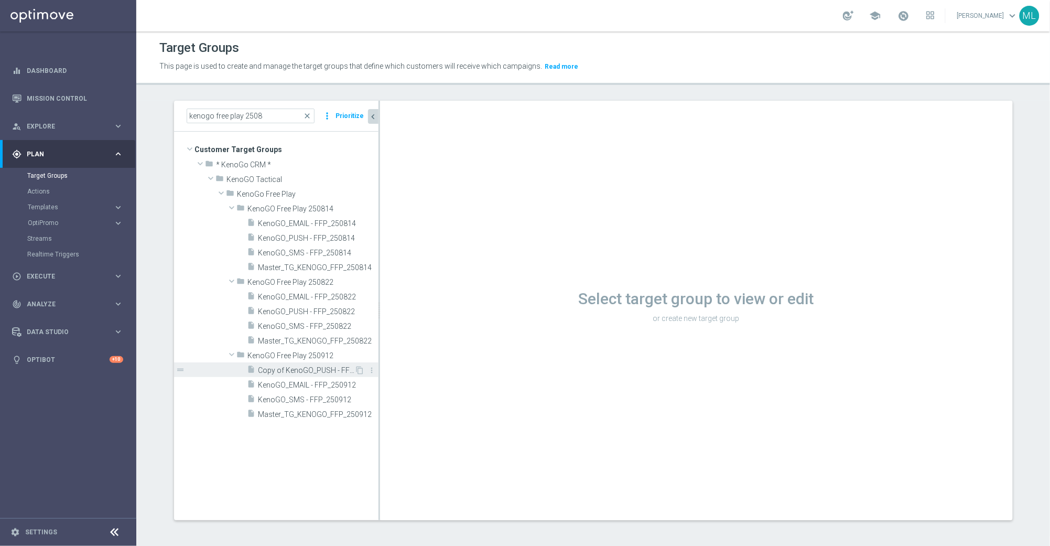
click at [320, 371] on span "Copy of KenoGO_PUSH - FFP_250814" at bounding box center [306, 370] width 96 height 9
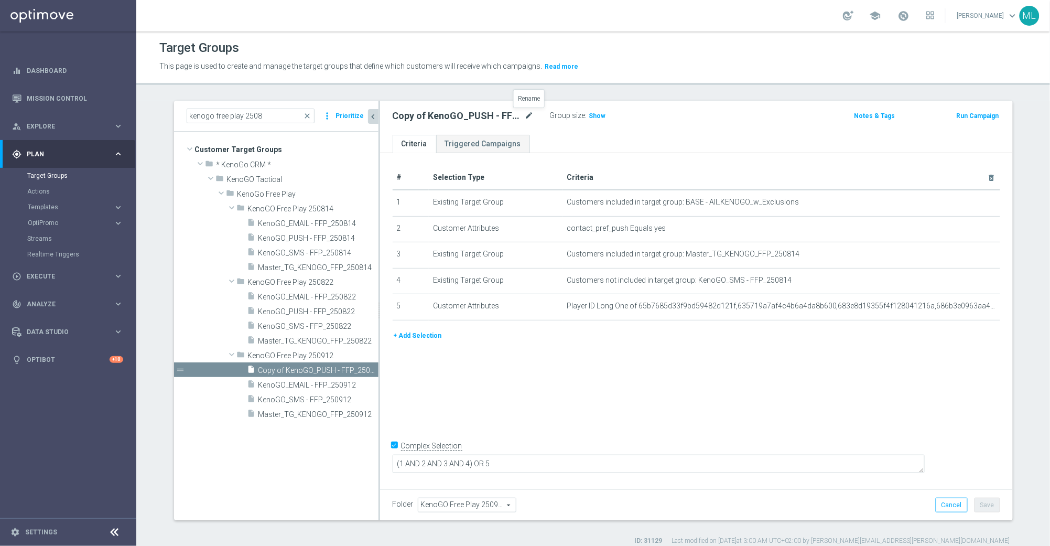
click at [529, 116] on icon "mode_edit" at bounding box center [529, 116] width 9 height 13
drag, startPoint x: 423, startPoint y: 117, endPoint x: 430, endPoint y: 117, distance: 7.3
click at [424, 117] on input "Copy of KenoGO_PUSH - FFP_250814" at bounding box center [464, 117] width 142 height 15
click at [519, 119] on input "KenoGO_PUSH - FFP_250814" at bounding box center [464, 117] width 142 height 15
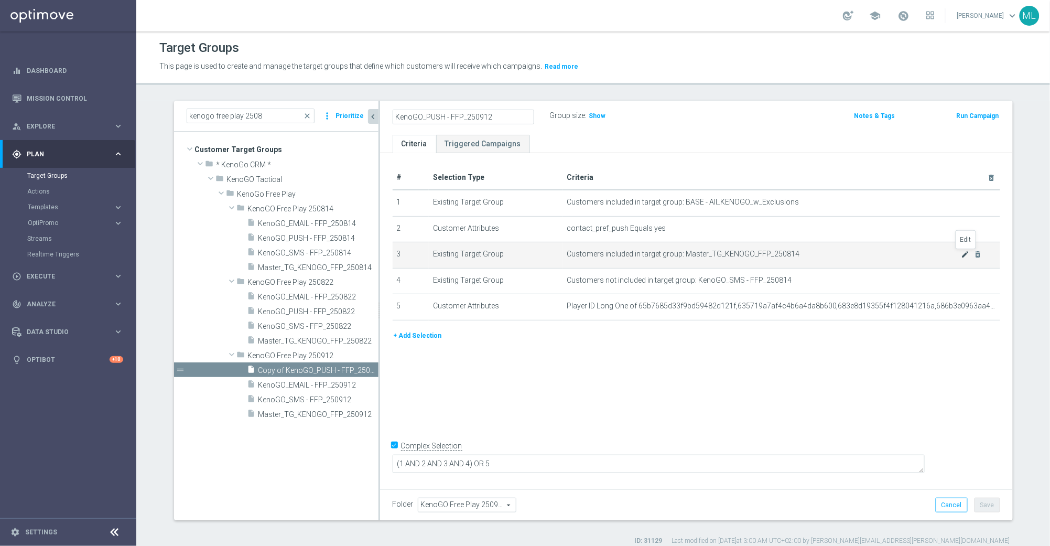
type input "KenoGO_PUSH - FFP_250912"
click at [964, 255] on icon "mode_edit" at bounding box center [966, 254] width 8 height 8
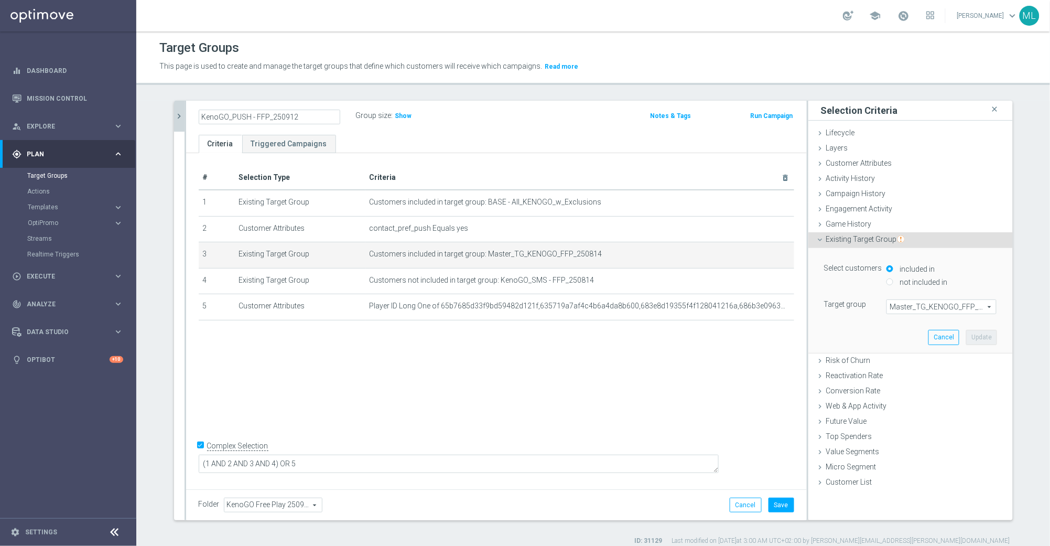
click at [942, 307] on span "Master_TG_KENOGO_FFP_250814" at bounding box center [941, 307] width 109 height 14
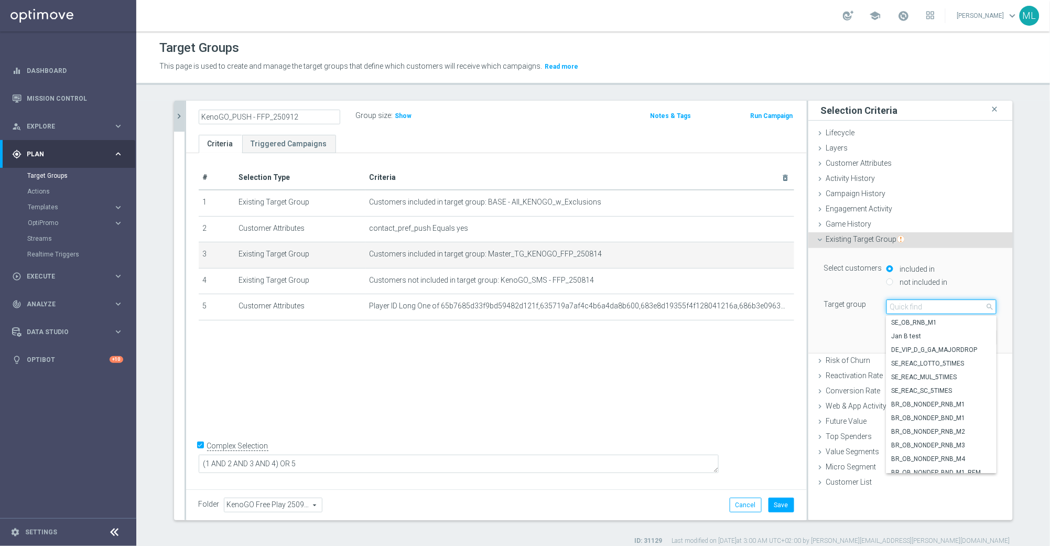
click at [924, 308] on input "search" at bounding box center [942, 306] width 110 height 15
type input "250912"
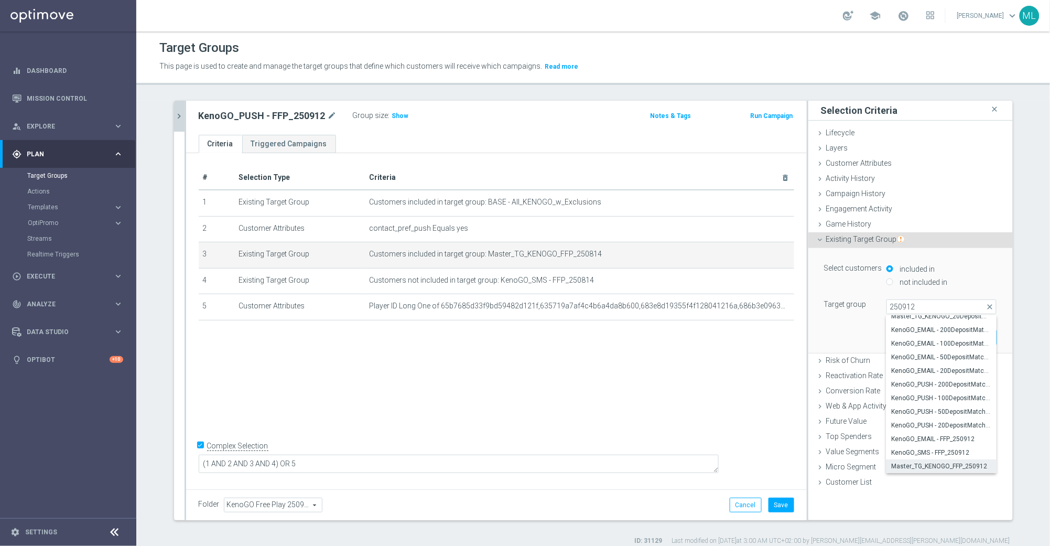
click at [974, 463] on span "Master_TG_KENOGO_FFP_250912" at bounding box center [942, 466] width 100 height 8
type input "Master_TG_KENOGO_FFP_250912"
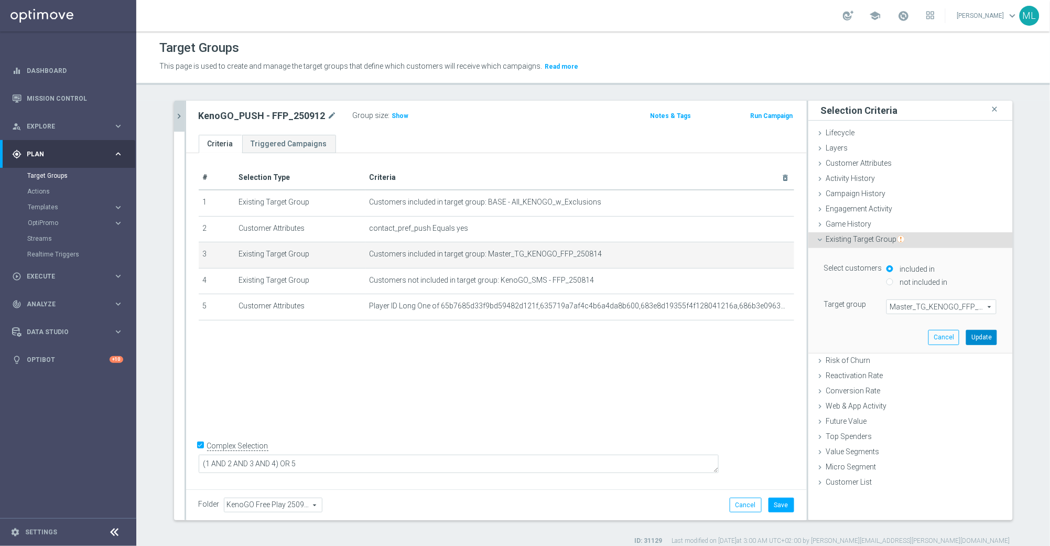
click at [981, 341] on button "Update" at bounding box center [981, 337] width 31 height 15
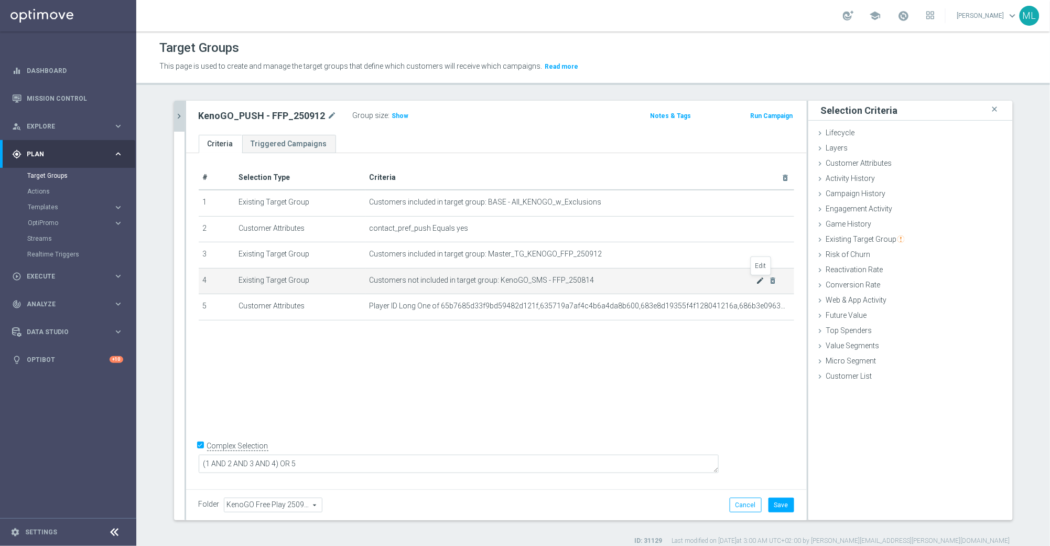
click at [761, 281] on icon "mode_edit" at bounding box center [760, 280] width 8 height 8
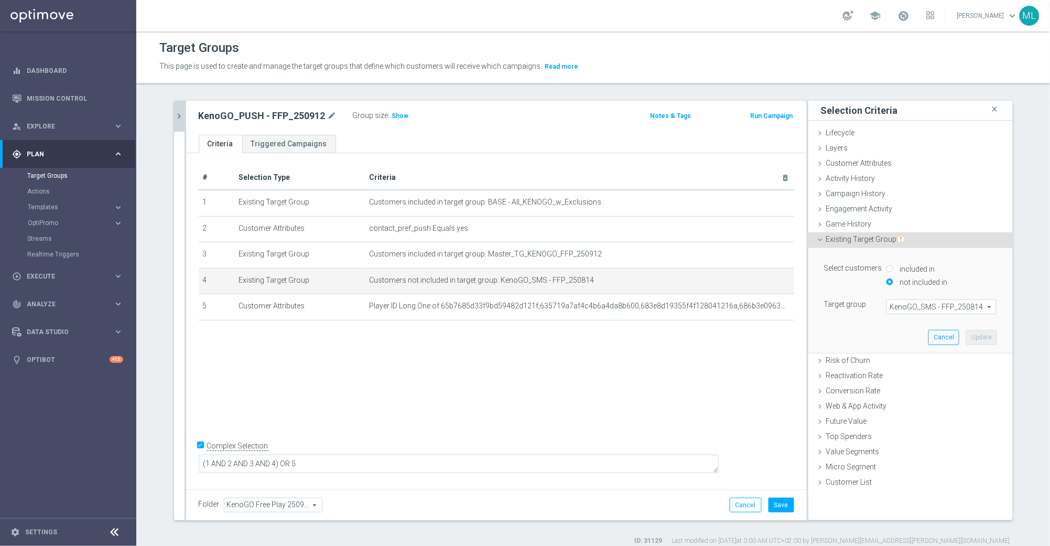
click at [924, 308] on span "KenoGO_SMS - FFP_250814" at bounding box center [941, 307] width 109 height 14
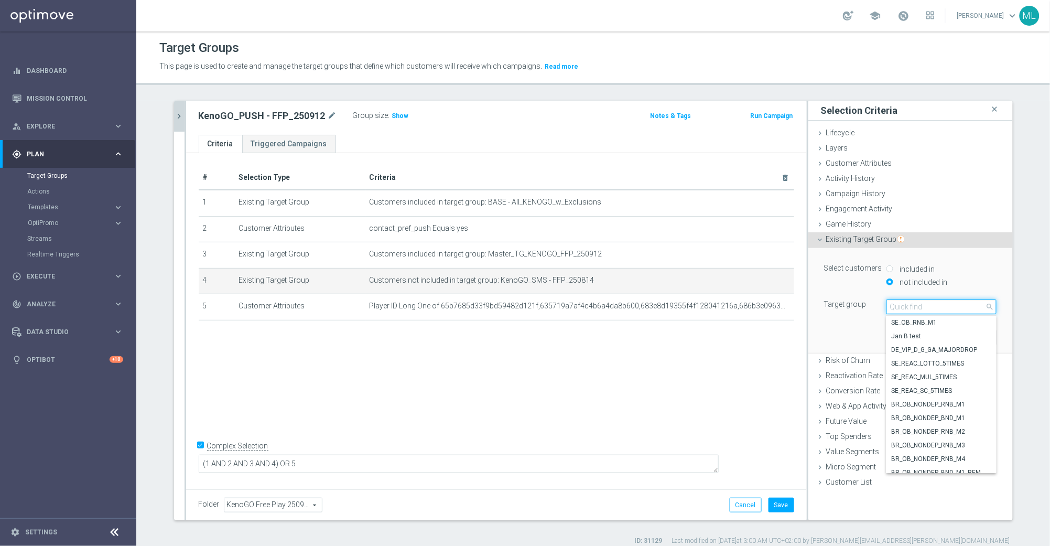
click at [933, 308] on input "search" at bounding box center [942, 306] width 110 height 15
type input "250912"
click at [951, 451] on span "KenoGO_SMS - FFP_250912" at bounding box center [942, 452] width 100 height 8
type input "KenoGO_SMS - FFP_250912"
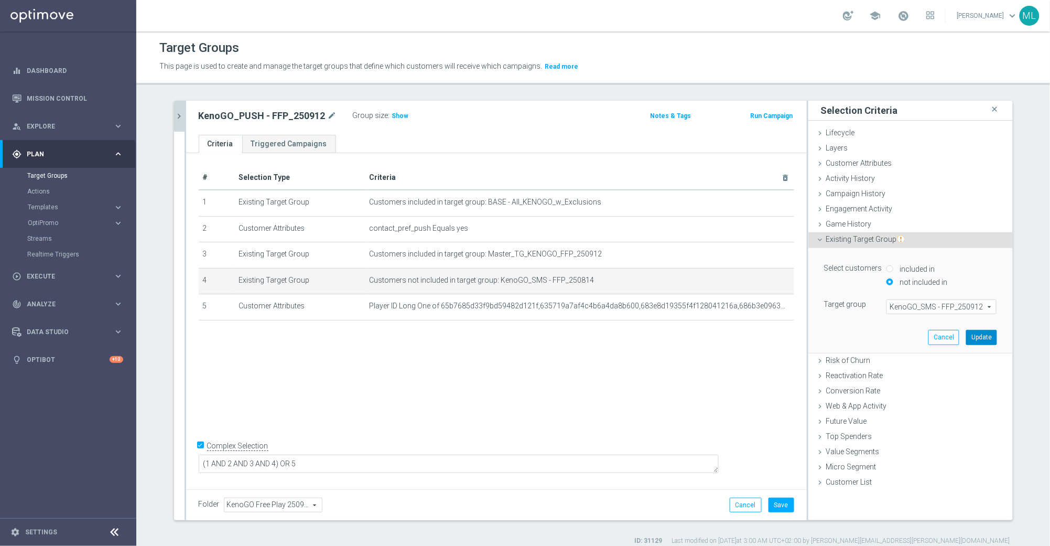
click at [977, 340] on button "Update" at bounding box center [981, 337] width 31 height 15
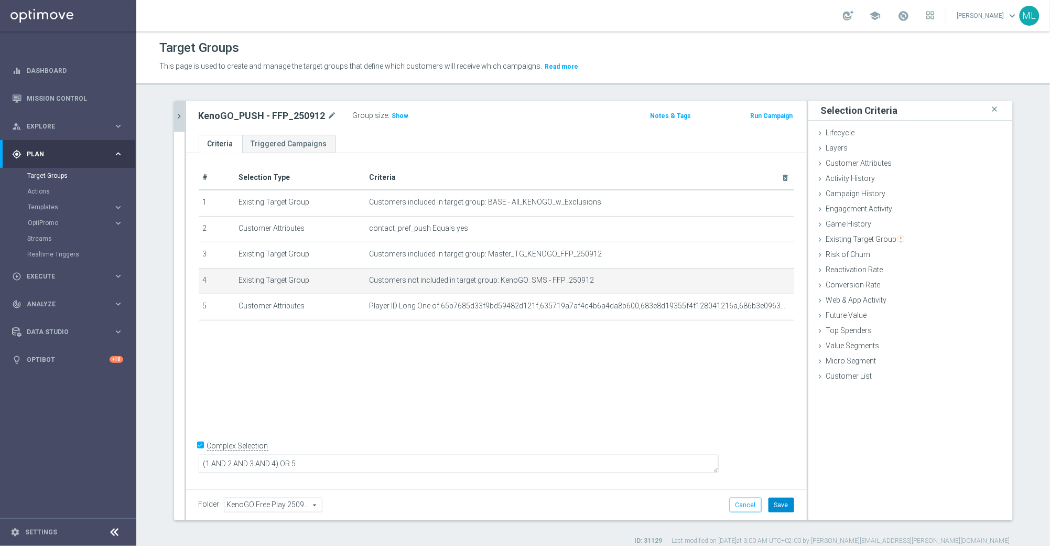
click at [789, 503] on button "Save" at bounding box center [782, 505] width 26 height 15
click at [181, 120] on icon "chevron_right" at bounding box center [180, 116] width 10 height 10
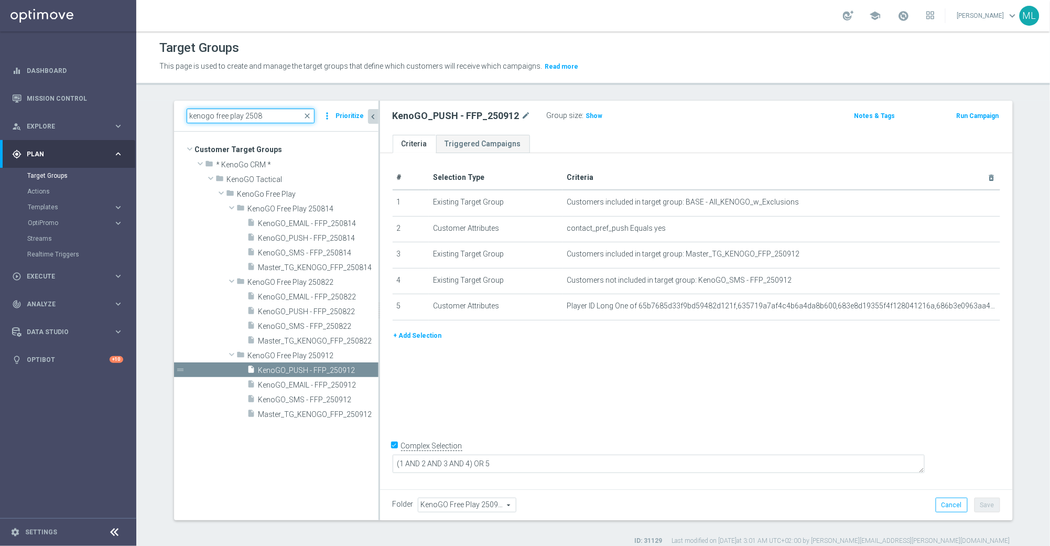
drag, startPoint x: 266, startPoint y: 117, endPoint x: 168, endPoint y: 116, distance: 97.5
click at [165, 120] on div "kenogo free play 2508 close more_vert Prioritize Customer Target Groups library…" at bounding box center [593, 323] width 881 height 445
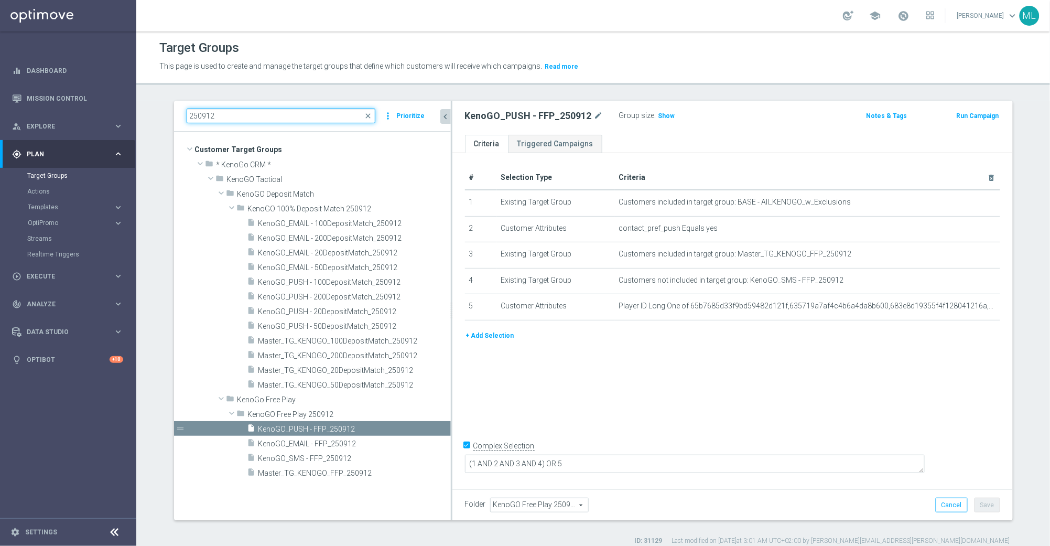
drag, startPoint x: 378, startPoint y: 207, endPoint x: 465, endPoint y: 206, distance: 87.0
click at [465, 206] on as-split "250912 close more_vert Prioritize Customer Target Groups library_add create_new…" at bounding box center [593, 310] width 839 height 419
type input "250912"
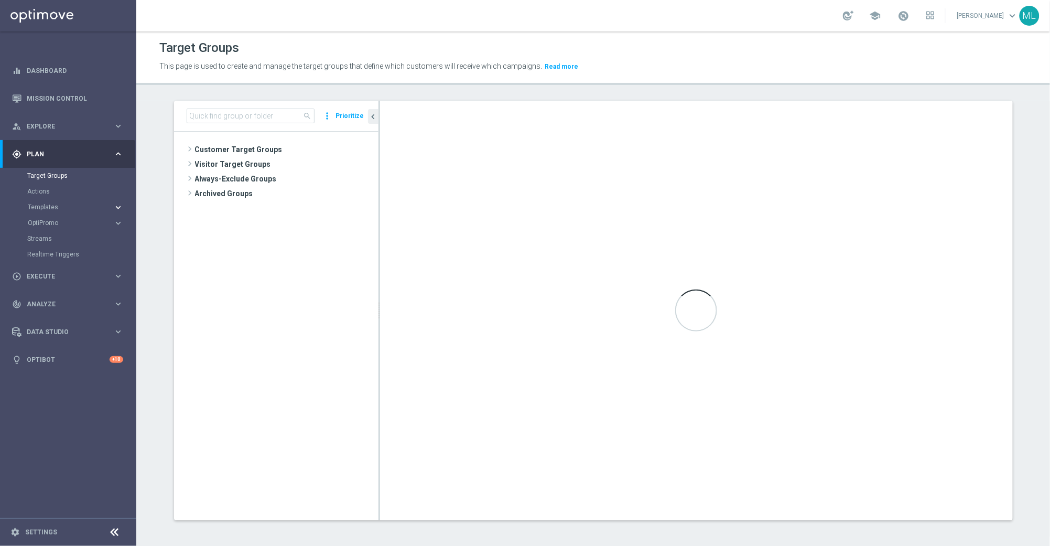
click at [116, 204] on icon "keyboard_arrow_right" at bounding box center [118, 207] width 10 height 10
drag, startPoint x: 51, startPoint y: 223, endPoint x: 125, endPoint y: 217, distance: 73.7
click at [51, 223] on link "Optimail" at bounding box center [71, 223] width 77 height 8
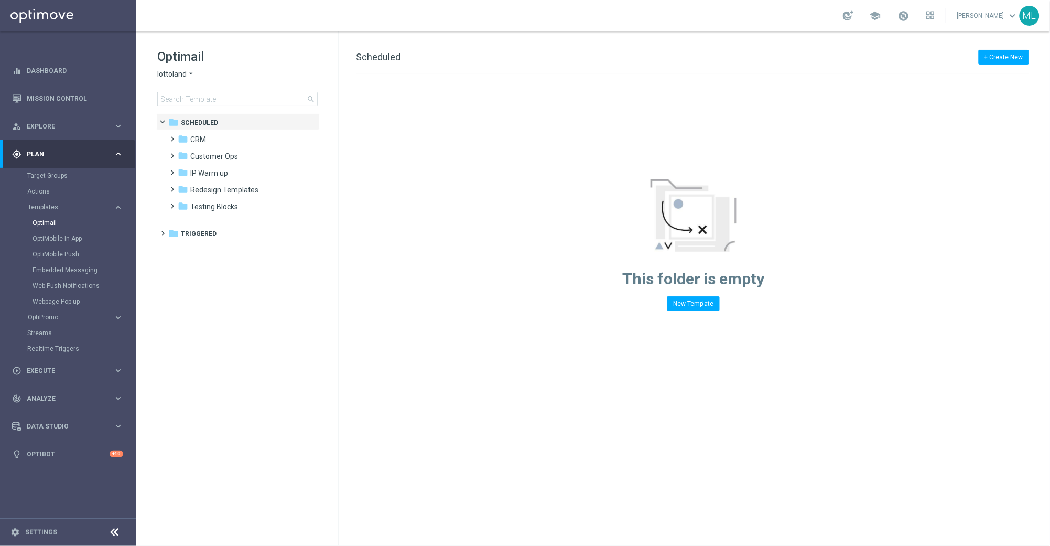
click at [189, 74] on icon "arrow_drop_down" at bounding box center [191, 74] width 8 height 10
click at [0, 0] on span "KenoGO" at bounding box center [0, 0] width 0 height 0
click at [192, 104] on input at bounding box center [237, 99] width 160 height 15
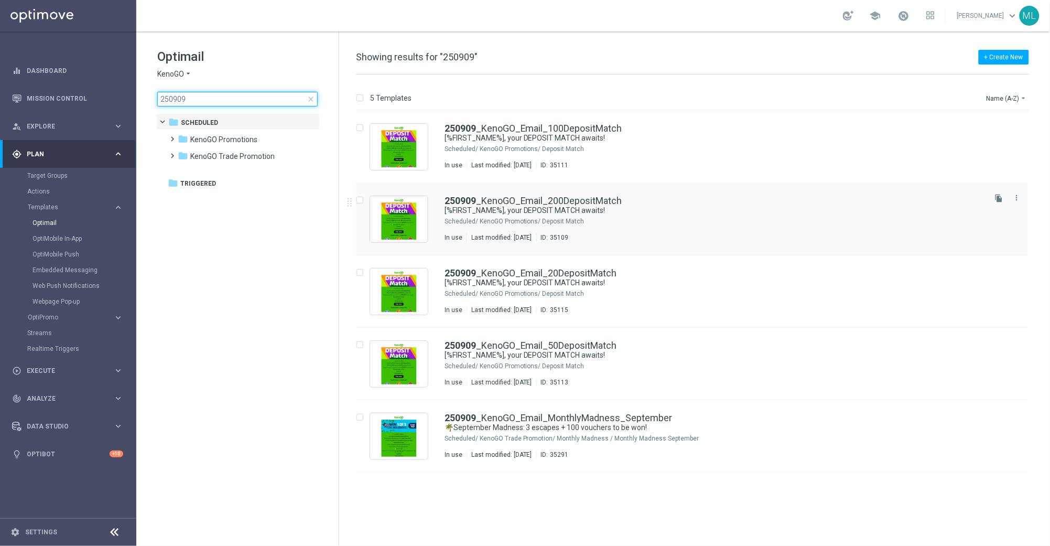
type input "250909"
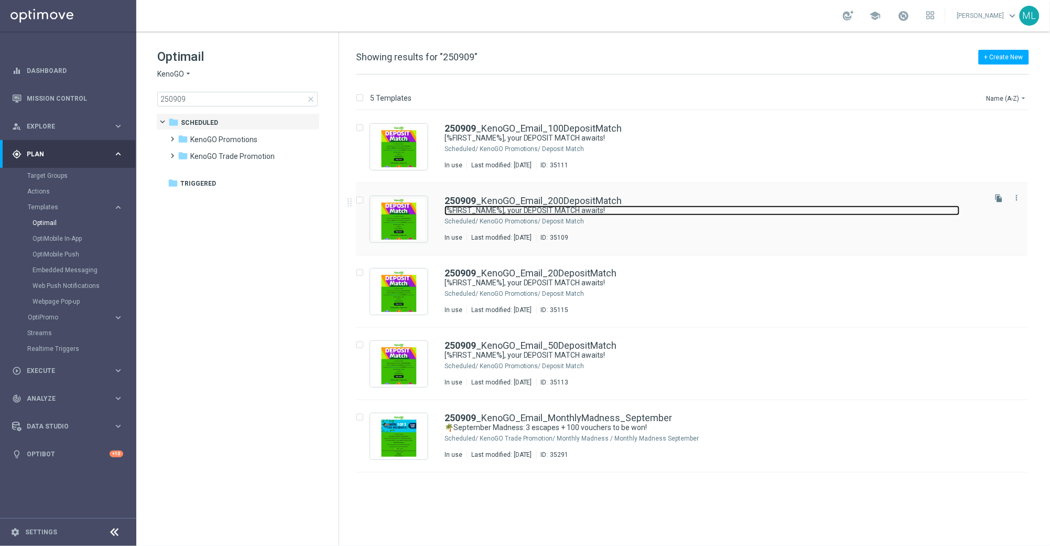
click at [632, 206] on link "[%FIRST_NAME%], your DEPOSIT MATCH awaits!" at bounding box center [702, 211] width 515 height 10
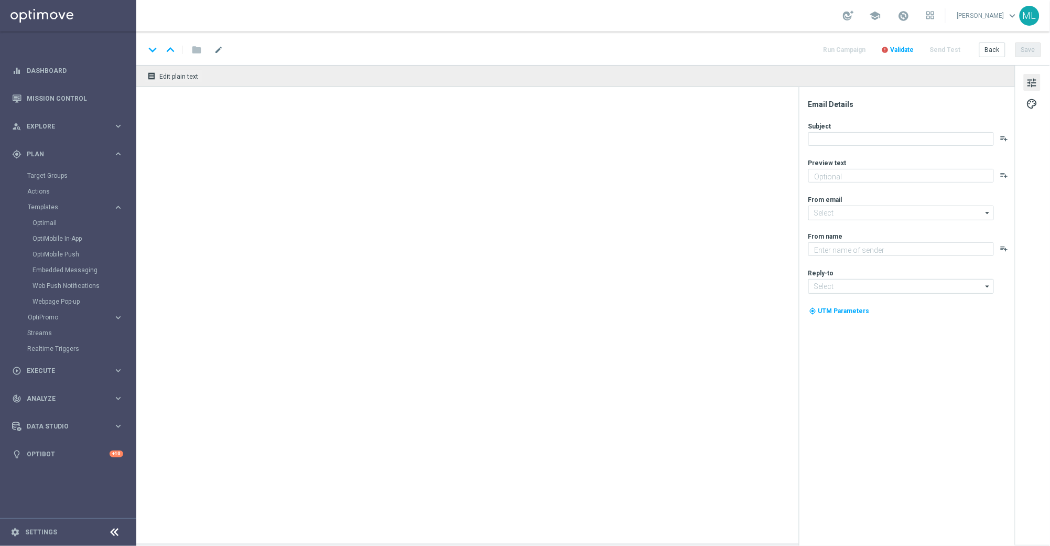
type textarea "Unlock your 100% match today!"
type input "mail@crm.kenogo.com.au"
type textarea "KenoGO"
type input "support@kenogo.com.au"
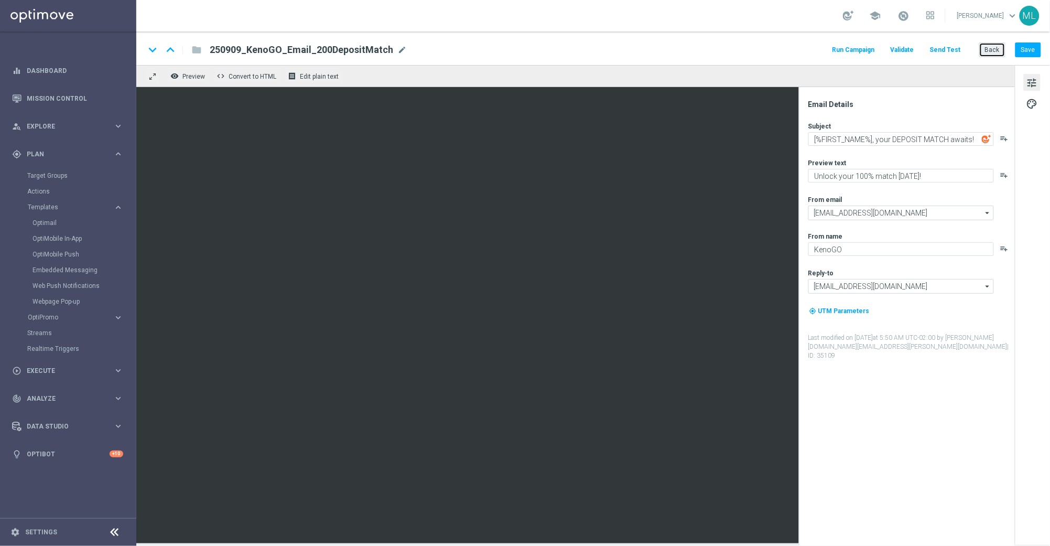
click at [986, 52] on button "Back" at bounding box center [992, 49] width 26 height 15
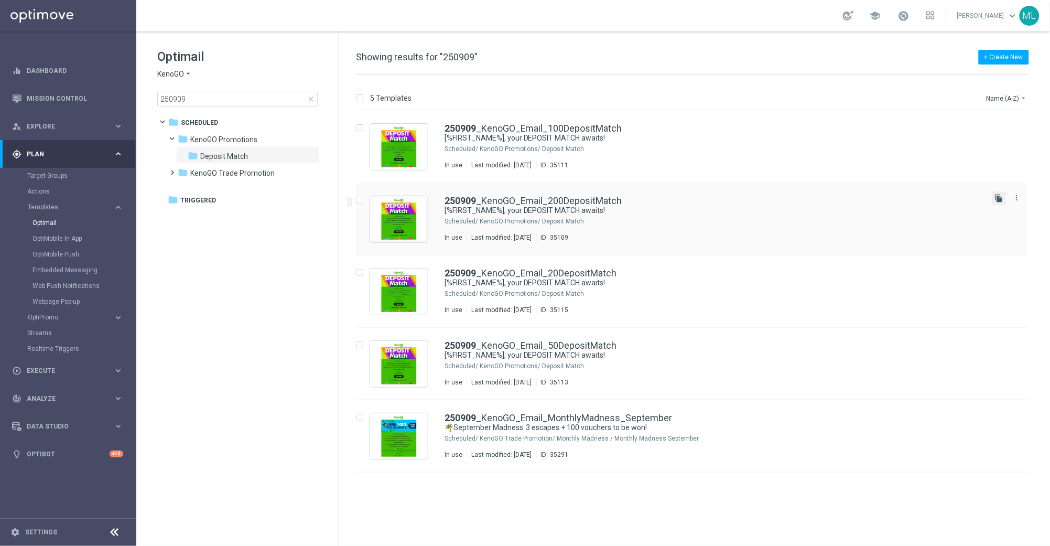
click at [998, 199] on icon "file_copy" at bounding box center [999, 198] width 8 height 8
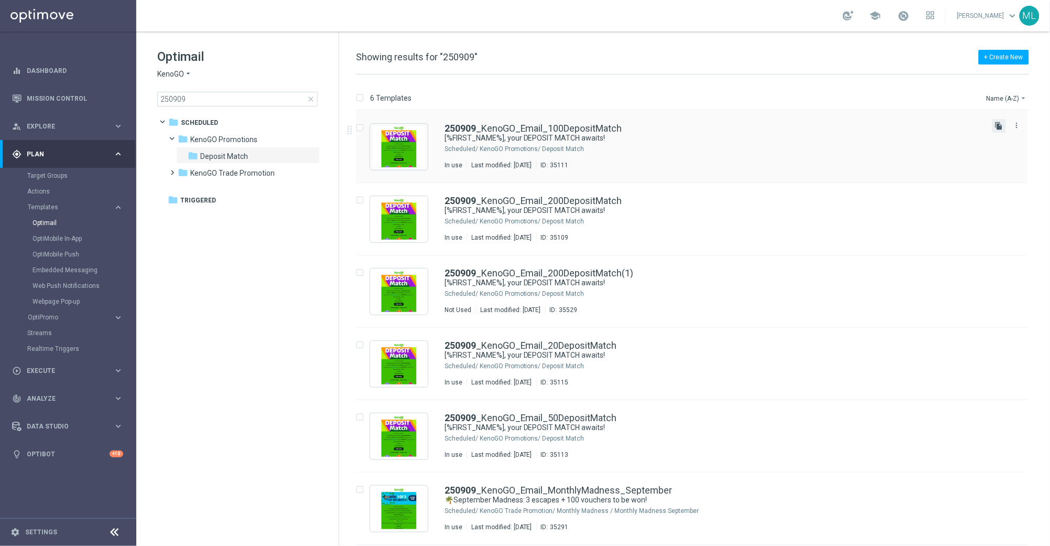
click at [1002, 124] on icon "file_copy" at bounding box center [999, 126] width 8 height 8
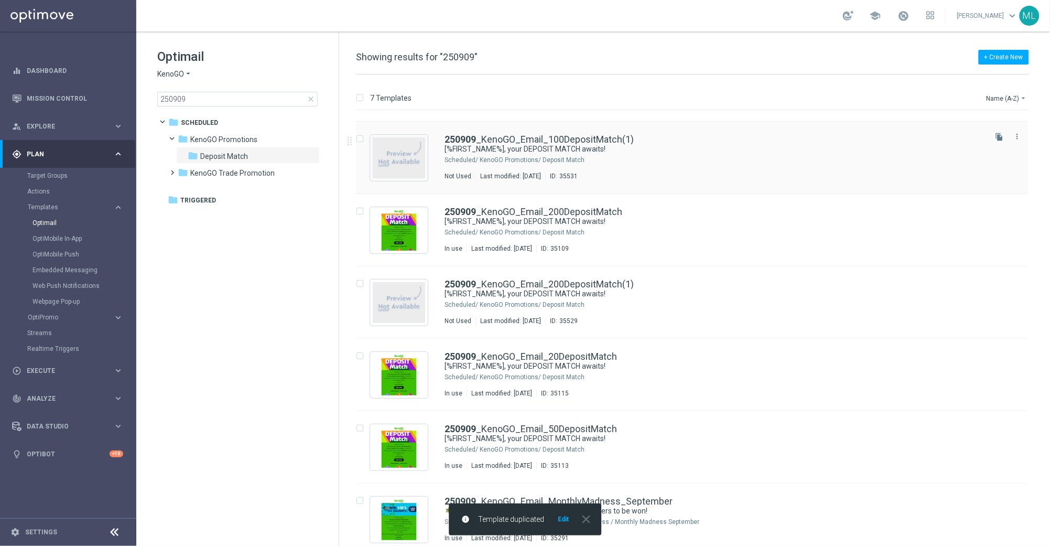
scroll to position [71, 0]
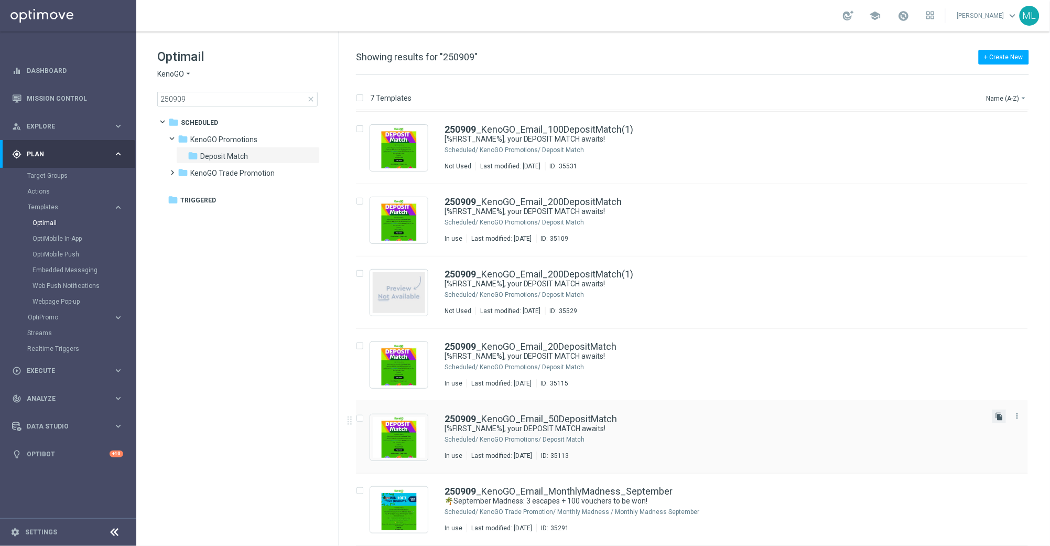
click at [997, 416] on icon "file_copy" at bounding box center [999, 416] width 8 height 8
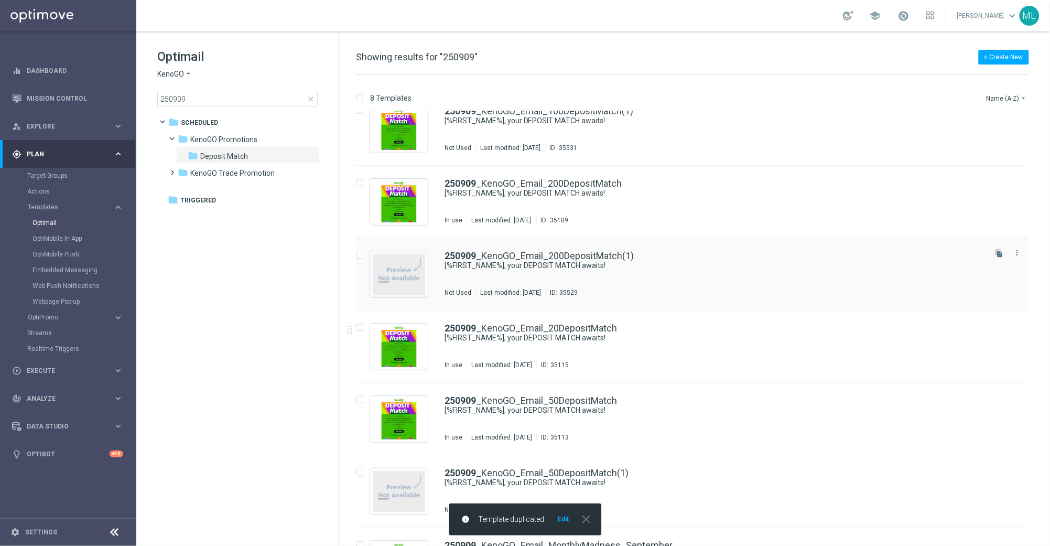
scroll to position [143, 0]
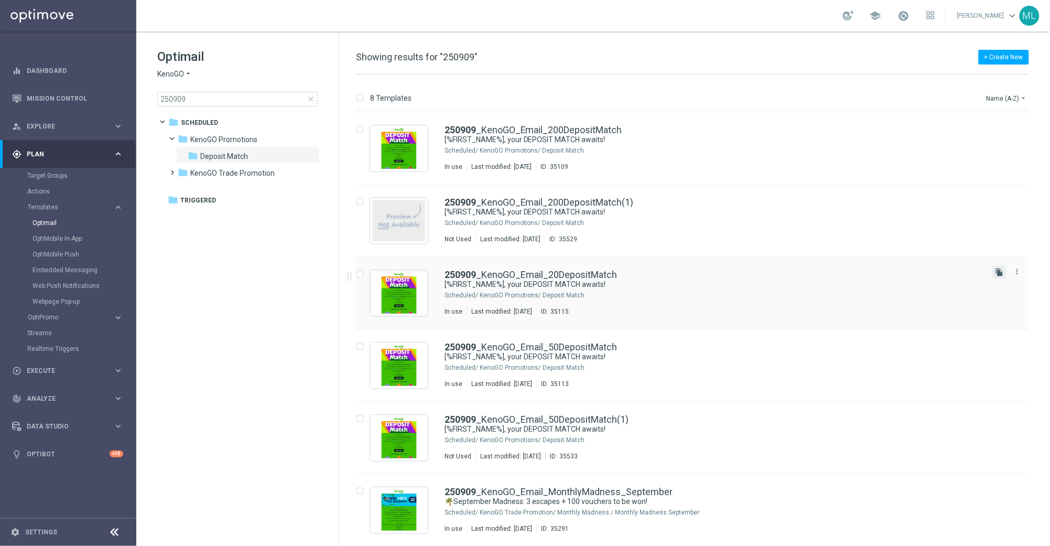
click at [998, 273] on icon "file_copy" at bounding box center [999, 272] width 8 height 8
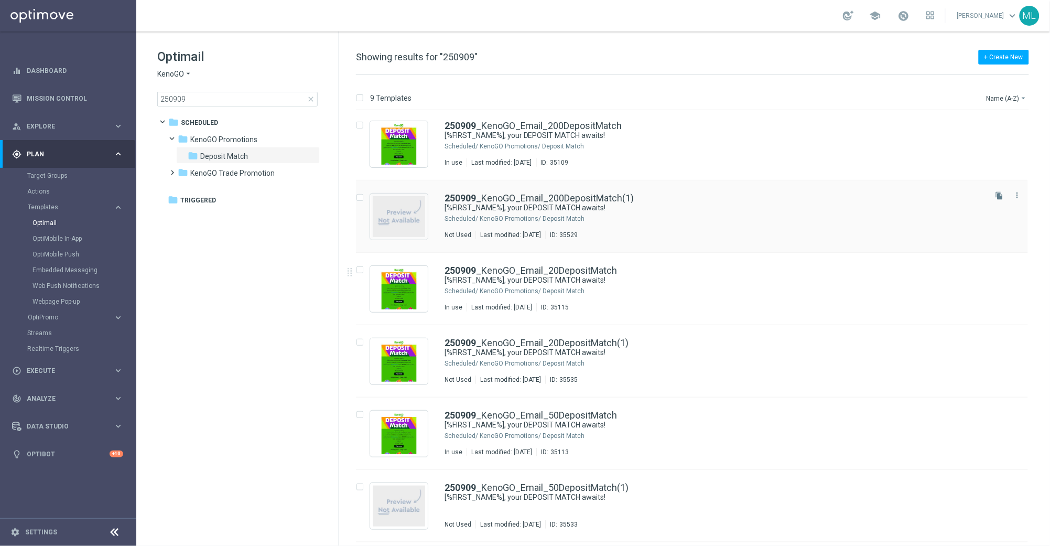
scroll to position [155, 0]
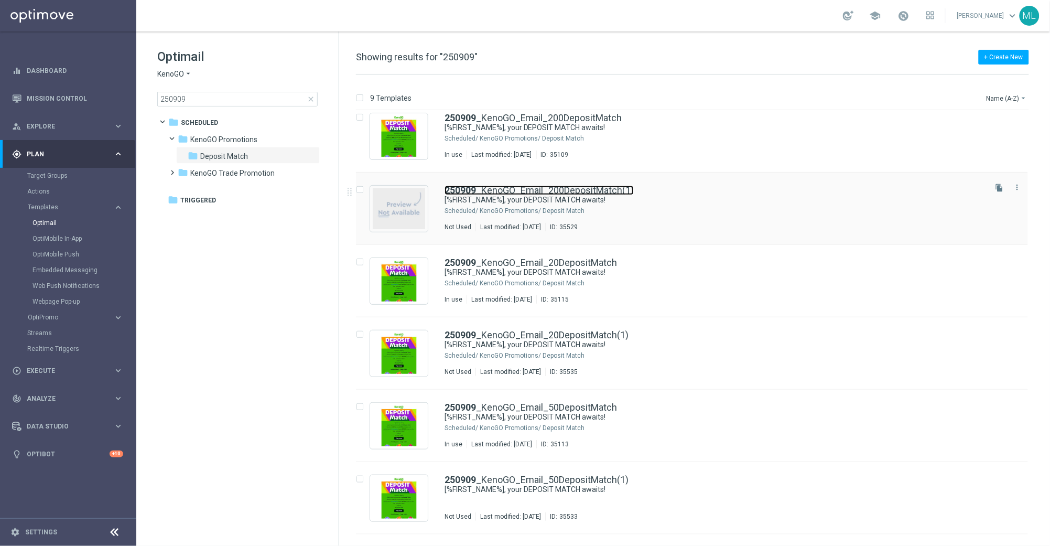
click at [627, 190] on link "250909 _KenoGO_Email_200DepositMatch(1)" at bounding box center [539, 190] width 189 height 9
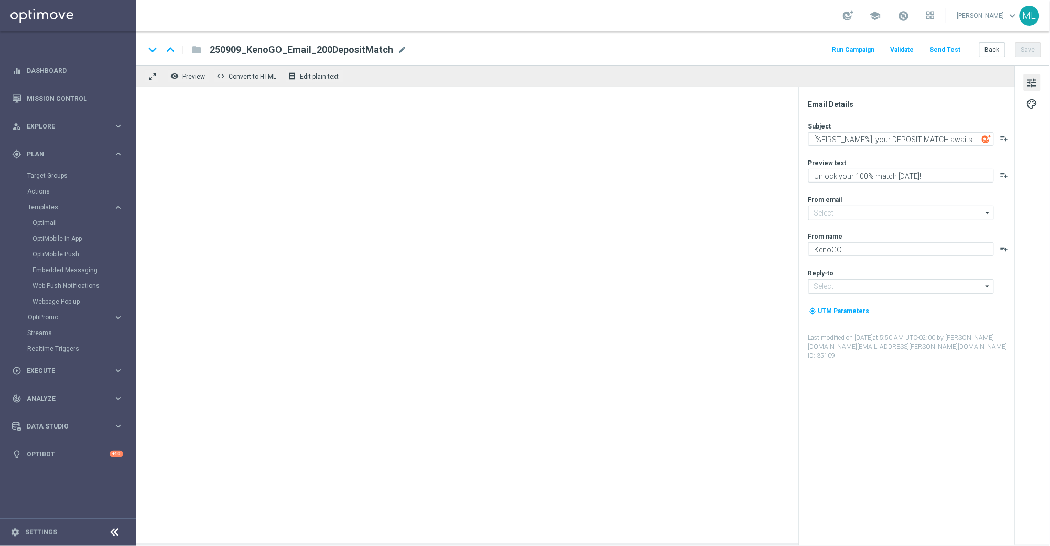
type input "mail@crm.kenogo.com.au"
type input "support@kenogo.com.au"
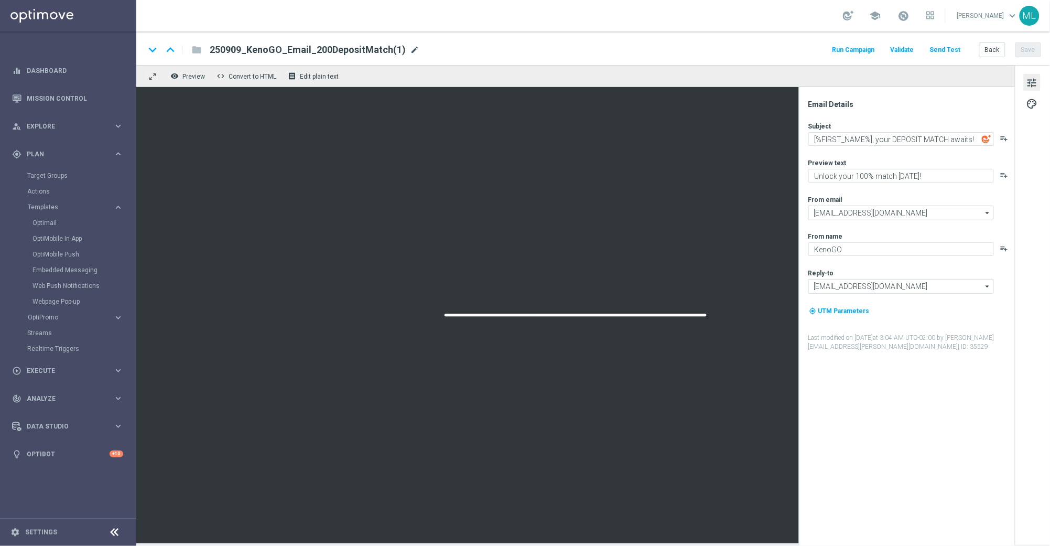
click at [410, 48] on span "mode_edit" at bounding box center [414, 49] width 9 height 9
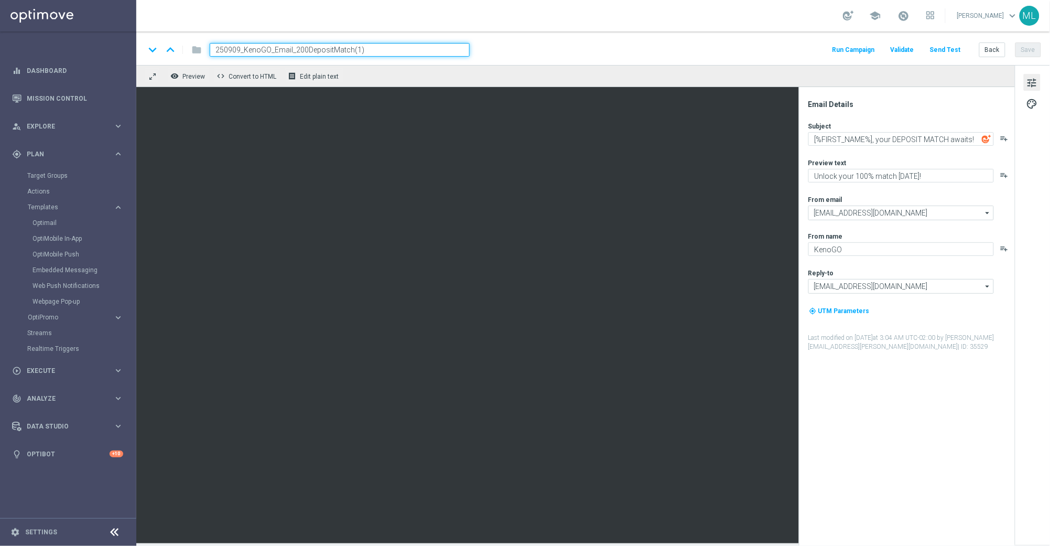
drag, startPoint x: 350, startPoint y: 49, endPoint x: 386, endPoint y: 51, distance: 36.2
click at [384, 51] on input "250909_KenoGO_Email_200DepositMatch(1)" at bounding box center [340, 50] width 260 height 14
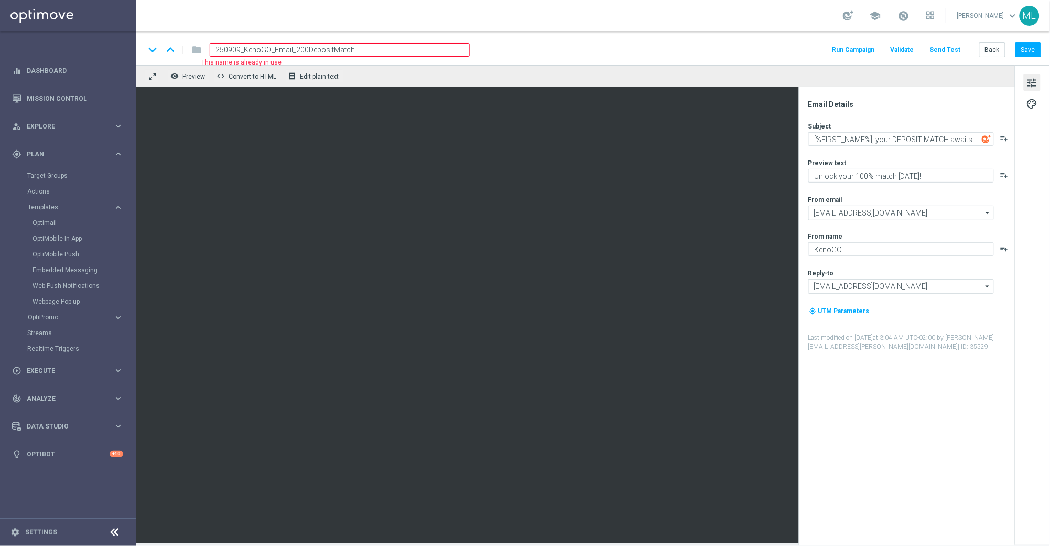
click at [240, 49] on input "250909_KenoGO_Email_200DepositMatch" at bounding box center [340, 50] width 260 height 14
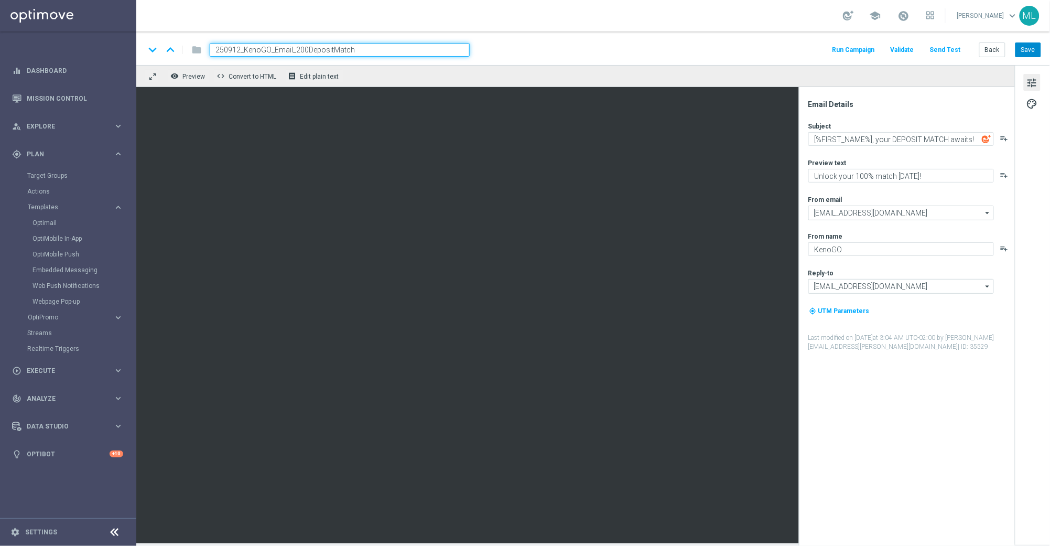
type input "250912_KenoGO_Email_200DepositMatch"
click at [1026, 48] on button "Save" at bounding box center [1029, 49] width 26 height 15
click at [1025, 49] on button "Save" at bounding box center [1029, 49] width 26 height 15
click at [512, 38] on div "keyboard_arrow_down keyboard_arrow_up folder 250912_KenoGO_Email_200DepositMatc…" at bounding box center [593, 48] width 914 height 34
click at [995, 52] on button "Back" at bounding box center [992, 49] width 26 height 15
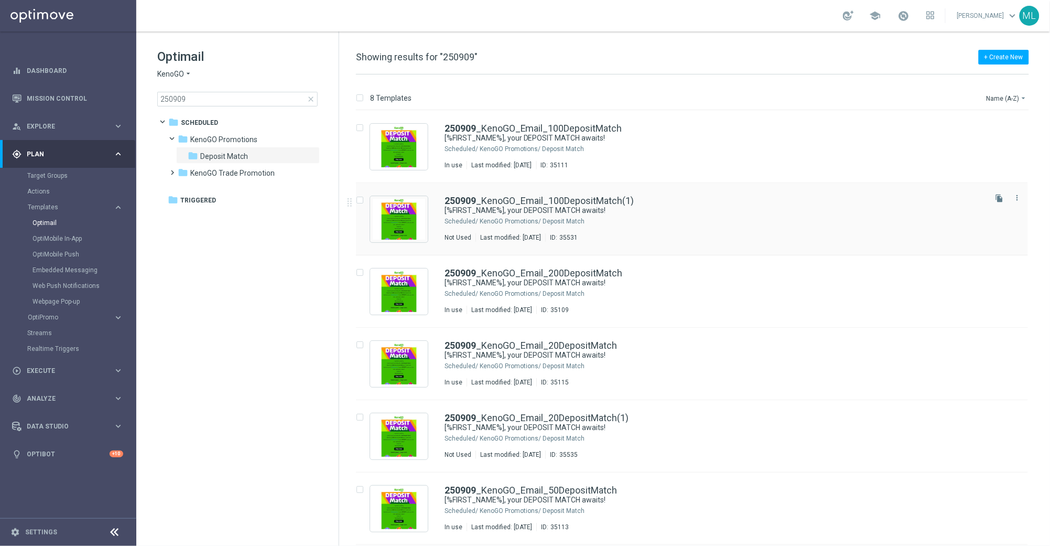
click at [658, 203] on div "250909 _KenoGO_Email_100DepositMatch(1)" at bounding box center [715, 200] width 540 height 9
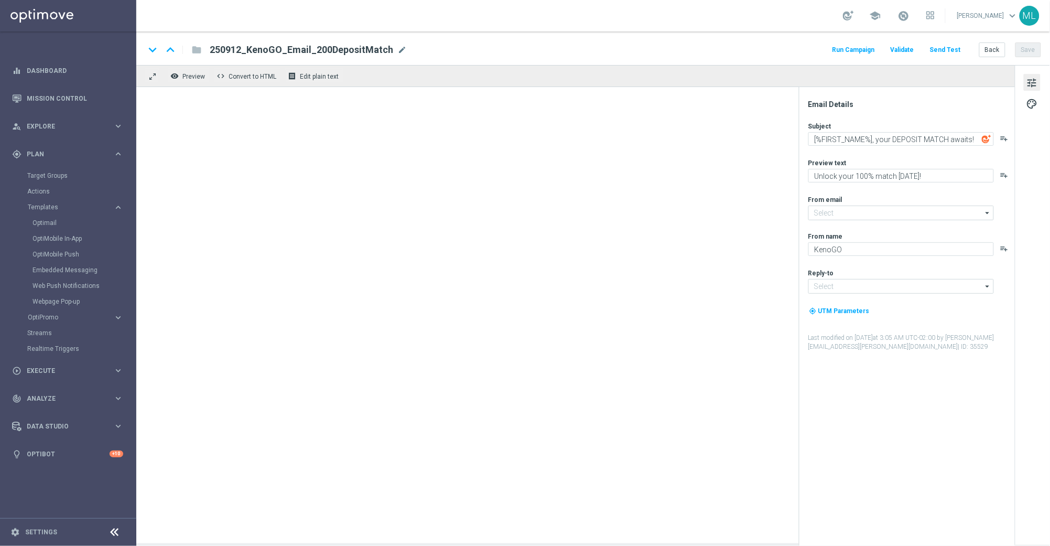
type input "mail@crm.kenogo.com.au"
type input "support@kenogo.com.au"
click at [410, 48] on span "mode_edit" at bounding box center [414, 49] width 9 height 9
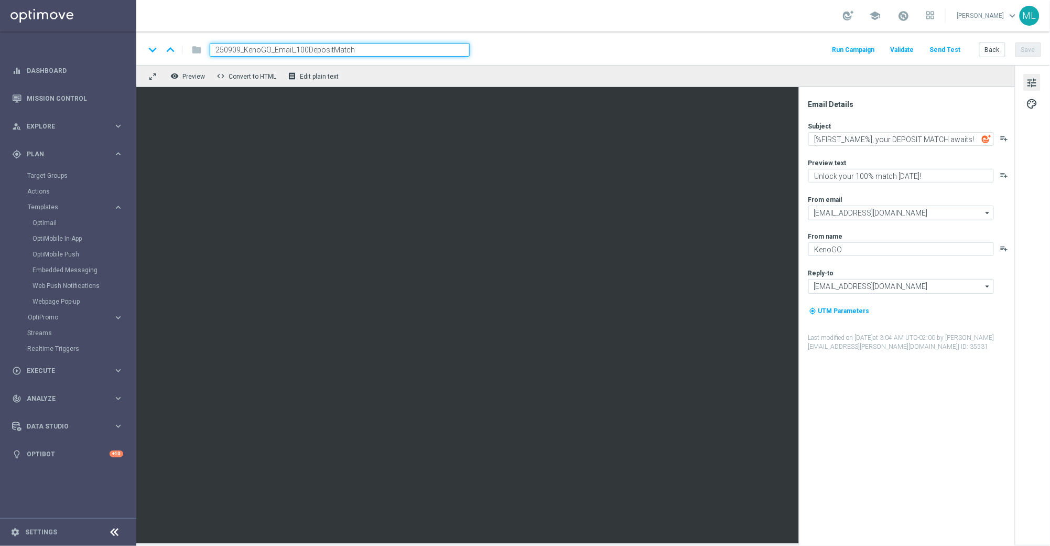
click at [240, 50] on input "250909_KenoGO_Email_100DepositMatch" at bounding box center [340, 50] width 260 height 14
type input "250912_KenoGO_Email_100DepositMatch"
click at [1024, 52] on button "Save" at bounding box center [1029, 49] width 26 height 15
click at [997, 51] on button "Back" at bounding box center [992, 49] width 26 height 15
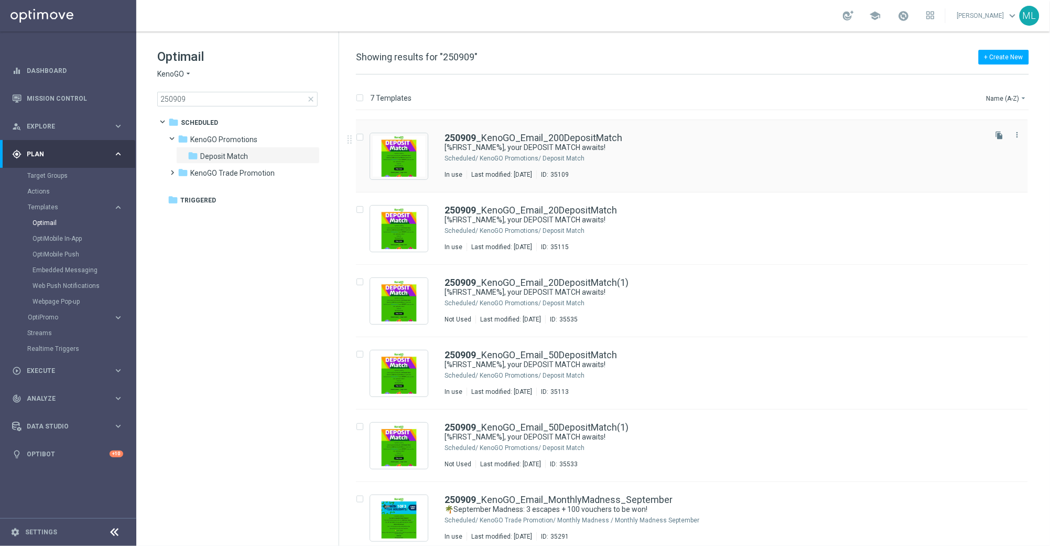
scroll to position [71, 0]
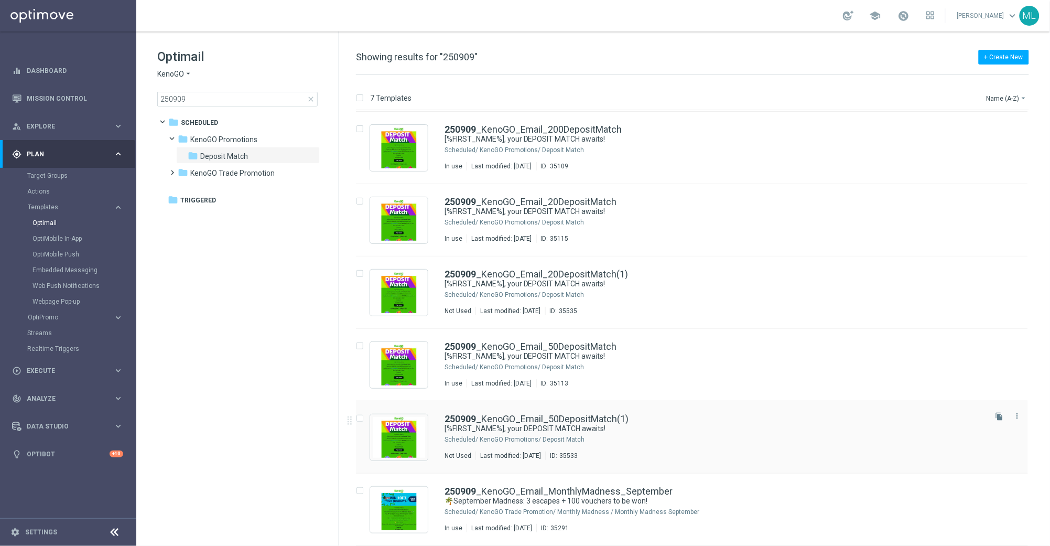
click at [654, 422] on div "250909 _KenoGO_Email_50DepositMatch(1)" at bounding box center [715, 418] width 540 height 9
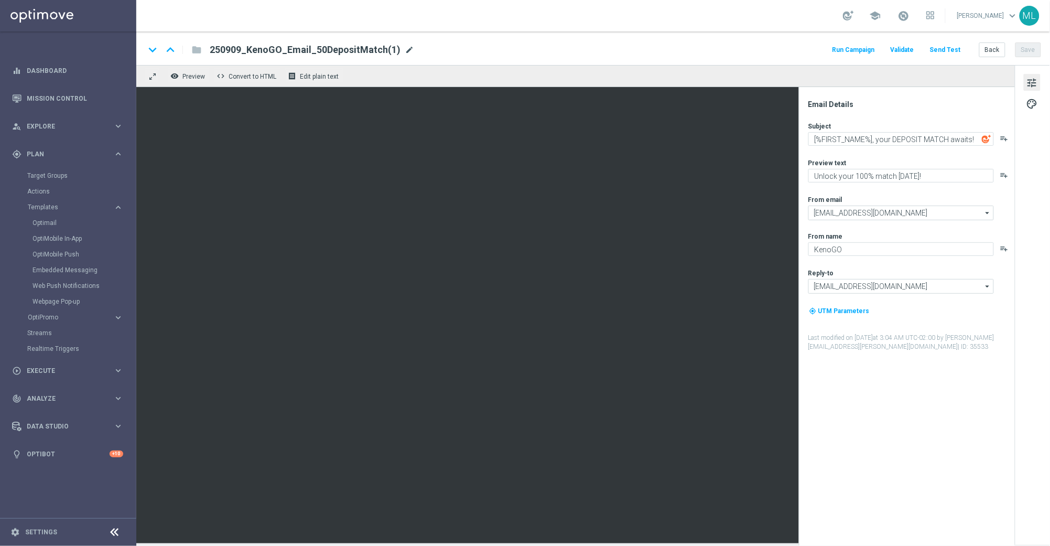
click at [405, 48] on span "mode_edit" at bounding box center [409, 49] width 9 height 9
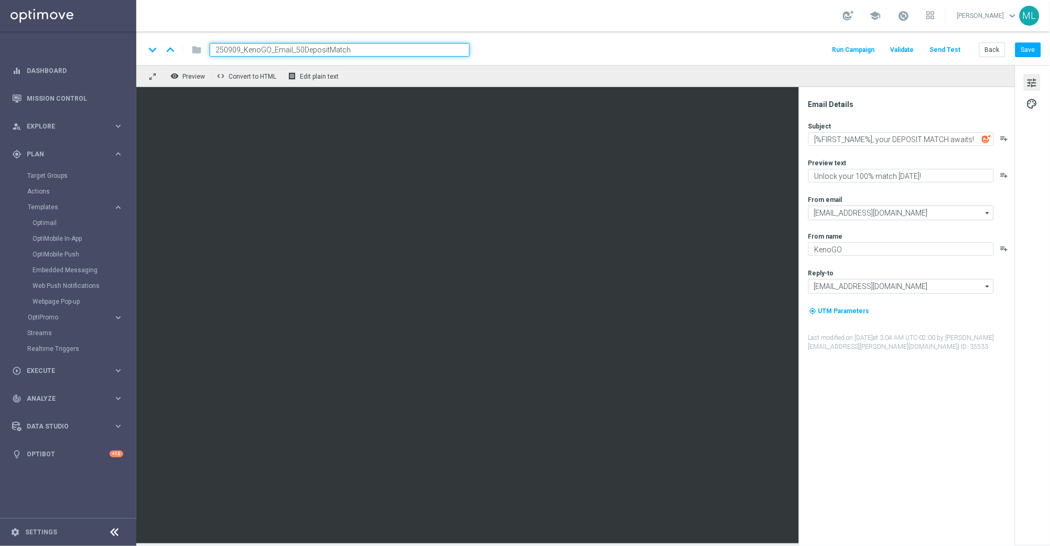
drag, startPoint x: 240, startPoint y: 48, endPoint x: 246, endPoint y: 49, distance: 5.8
click at [240, 48] on input "250909_KenoGO_Email_50DepositMatch" at bounding box center [340, 50] width 260 height 14
type input "250912_KenoGO_Email_50DepositMatch"
click at [1018, 53] on button "Save" at bounding box center [1029, 49] width 26 height 15
click at [996, 52] on button "Back" at bounding box center [992, 49] width 26 height 15
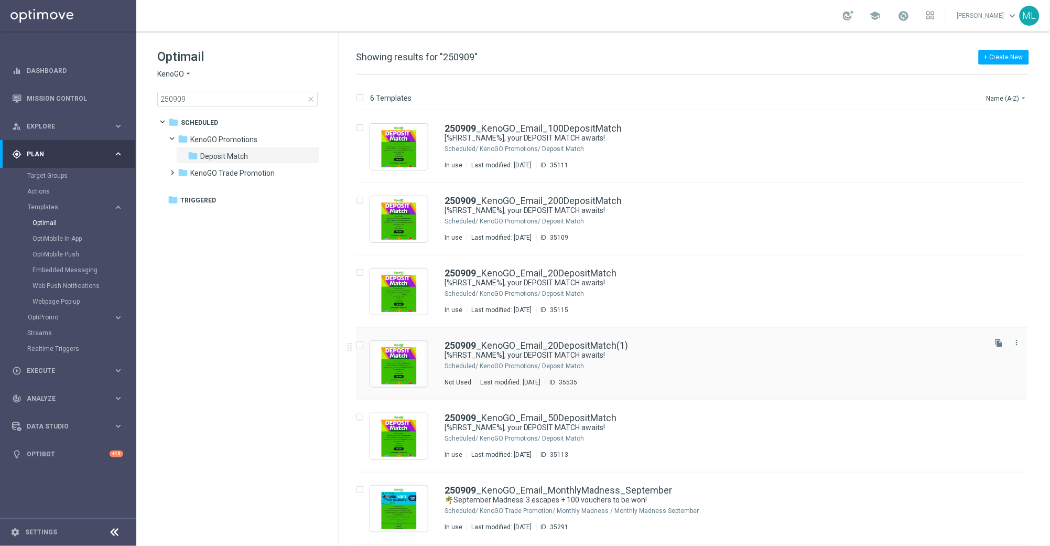
click at [631, 343] on div "250909 _KenoGO_Email_20DepositMatch(1)" at bounding box center [715, 345] width 540 height 9
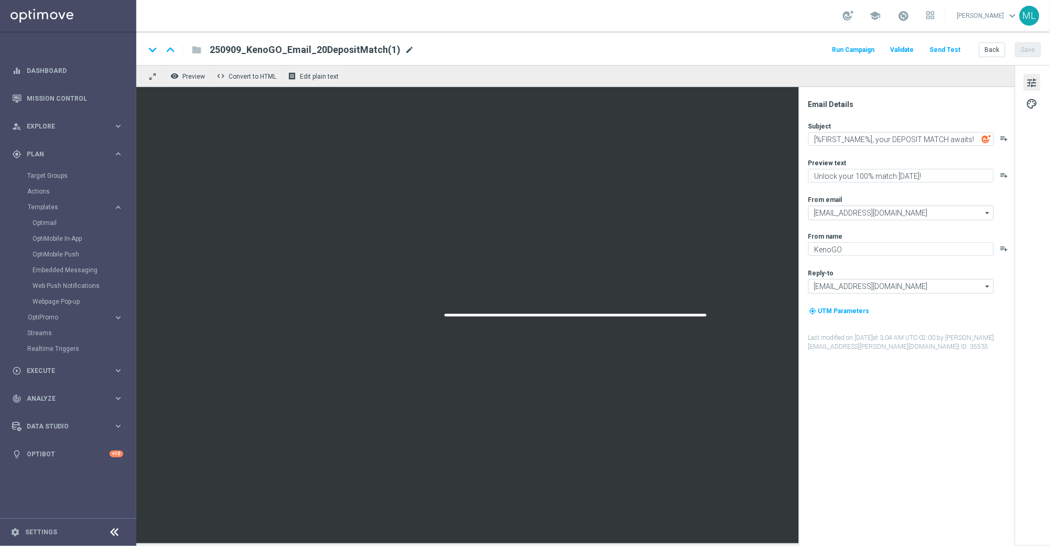
click at [406, 49] on span "mode_edit" at bounding box center [409, 49] width 9 height 9
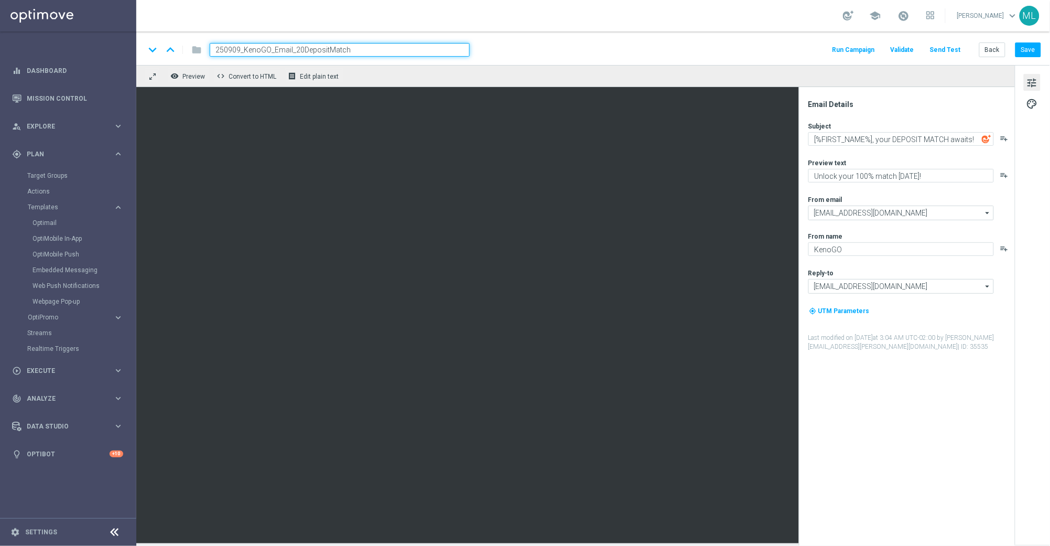
click at [240, 49] on input "250909_KenoGO_Email_20DepositMatch" at bounding box center [340, 50] width 260 height 14
type input "250912_KenoGO_Email_20DepositMatch"
click at [1035, 51] on button "Save" at bounding box center [1029, 49] width 26 height 15
click at [993, 50] on button "Back" at bounding box center [992, 49] width 26 height 15
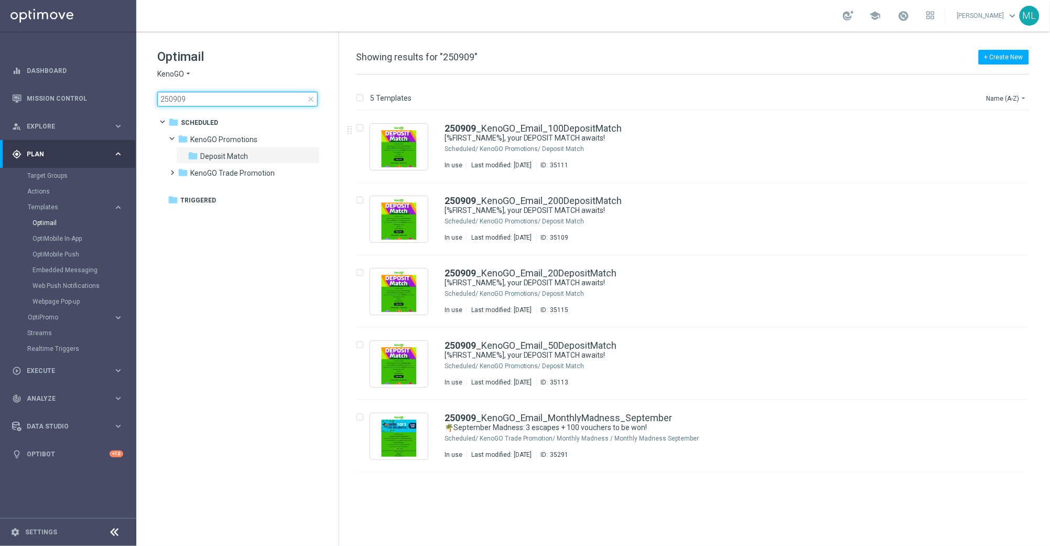
click at [207, 98] on input "250909" at bounding box center [237, 99] width 160 height 15
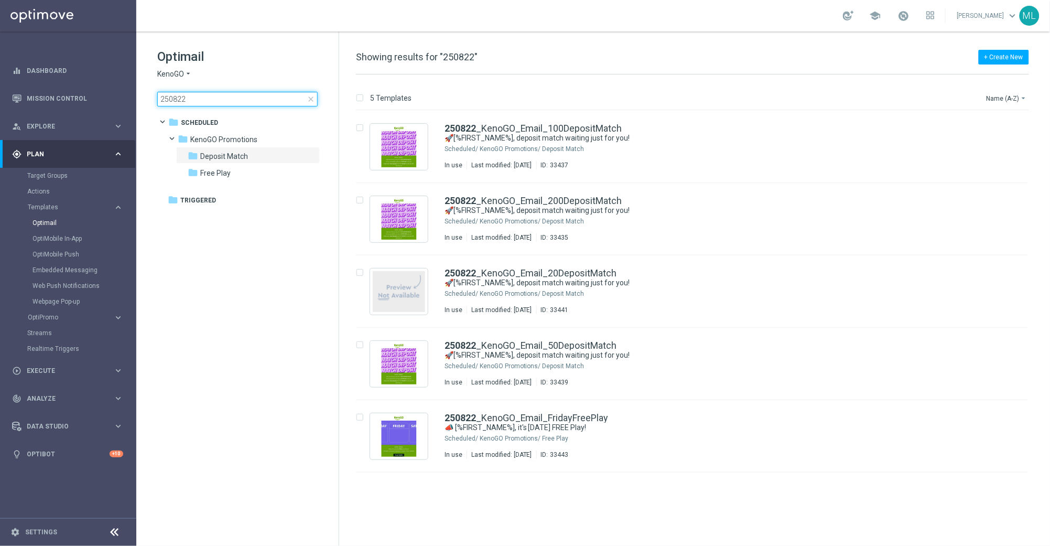
type input "250822"
click at [998, 417] on icon "file_copy" at bounding box center [999, 415] width 8 height 8
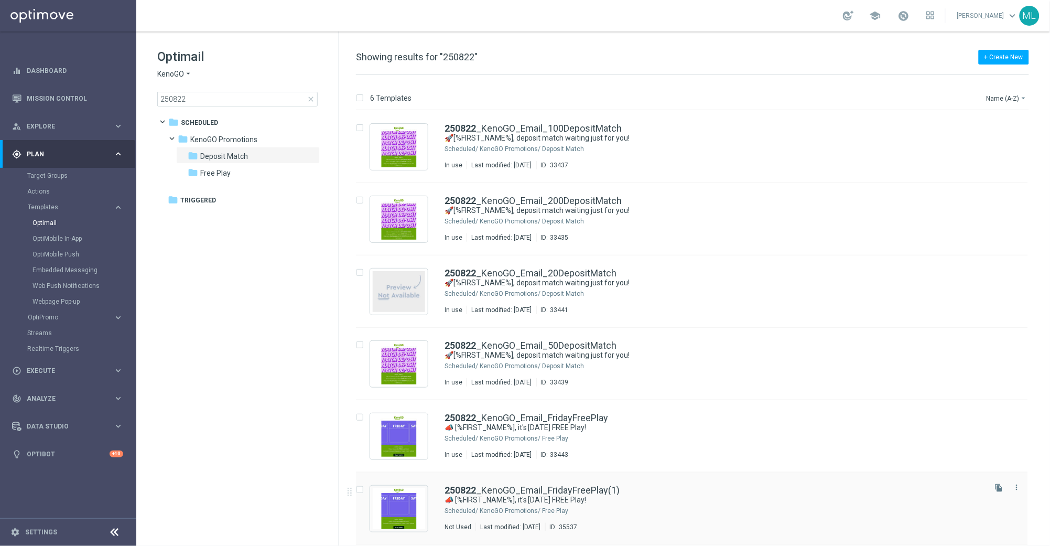
click at [627, 494] on div "250822 _KenoGO_Email_FridayFreePlay(1)" at bounding box center [715, 490] width 540 height 9
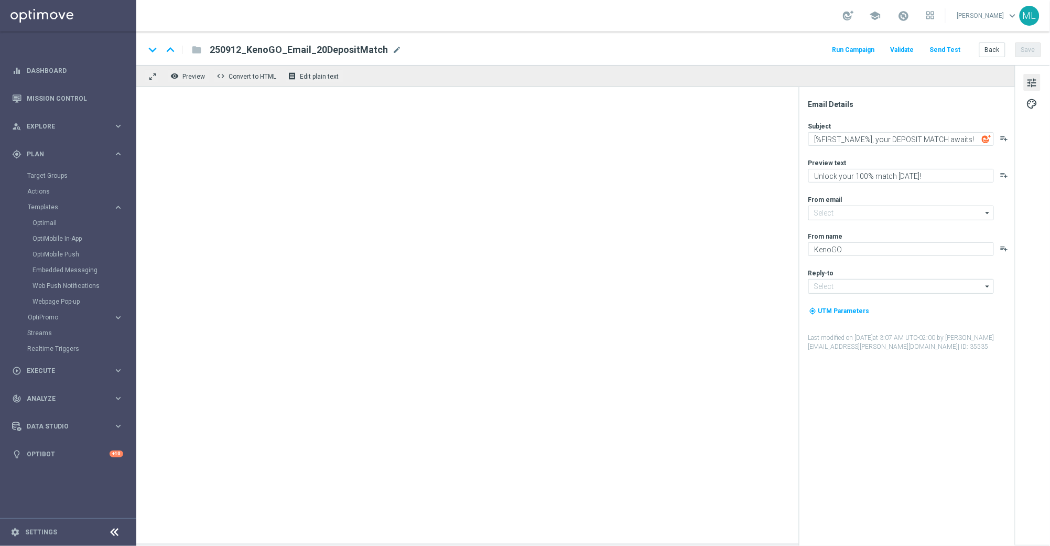
type input "mail@crm.kenogo.com.au"
type input "support@kenogo.com.au"
type textarea "📣 [%FIRST_NAME%], it's Friday FREE Play!"
type textarea "A little Friday fun, on us!"
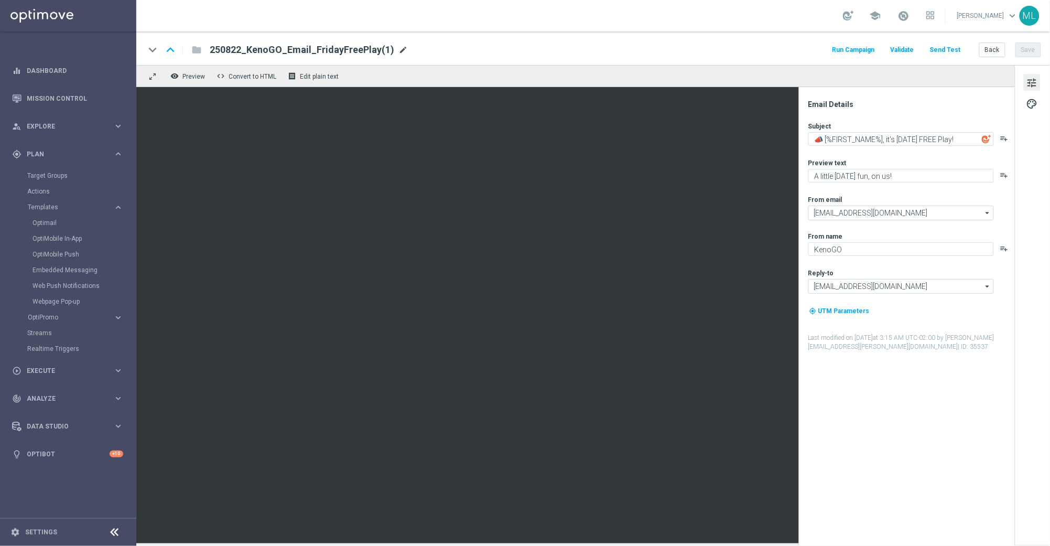
click at [400, 48] on span "mode_edit" at bounding box center [402, 49] width 9 height 9
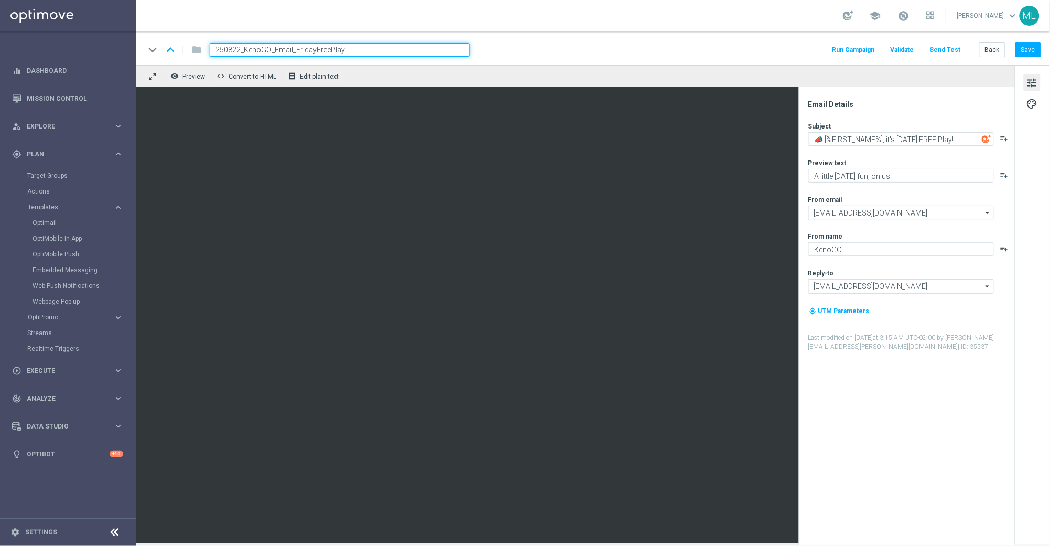
click at [240, 49] on input "250822_KenoGO_Email_FridayFreePlay" at bounding box center [340, 50] width 260 height 14
type input "250912_KenoGO_Email_FridayFreePlay"
drag, startPoint x: 596, startPoint y: 62, endPoint x: 617, endPoint y: 51, distance: 23.4
click at [596, 61] on div "keyboard_arrow_down keyboard_arrow_up folder 250912_KenoGO_Email_FridayFreePlay…" at bounding box center [593, 48] width 914 height 34
click at [1021, 47] on button "Save" at bounding box center [1029, 49] width 26 height 15
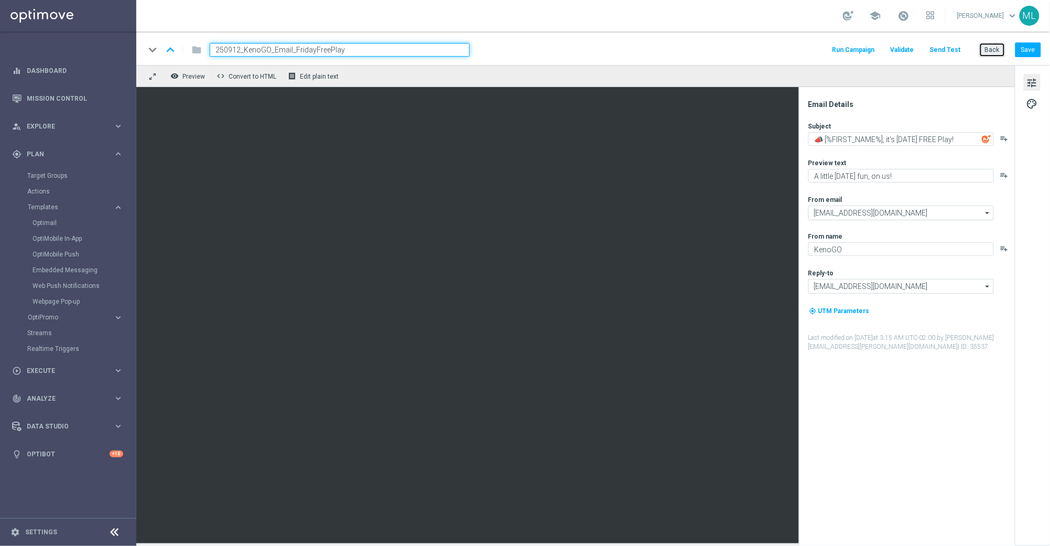
click at [990, 49] on button "Back" at bounding box center [992, 49] width 26 height 15
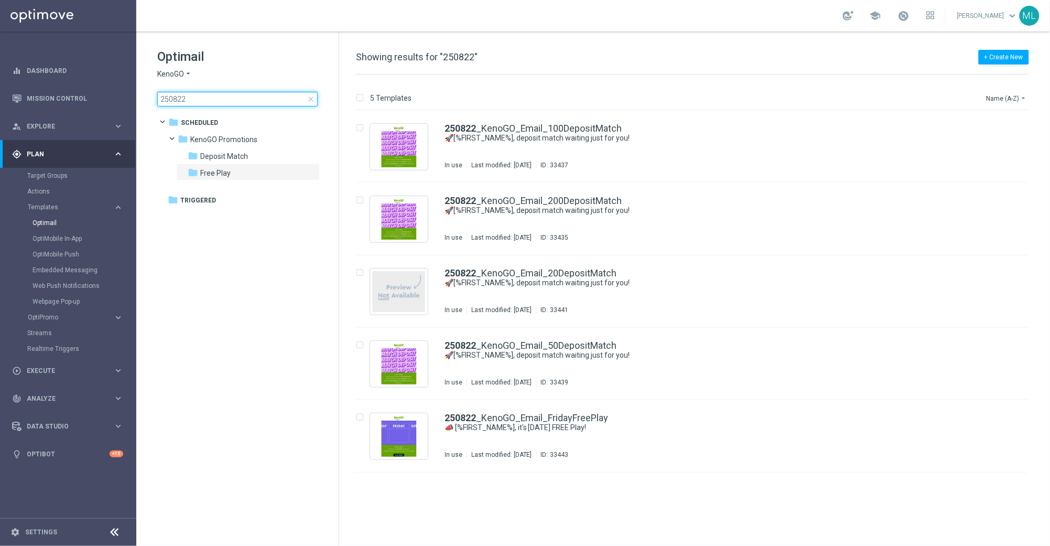
click at [224, 98] on input "250822" at bounding box center [237, 99] width 160 height 15
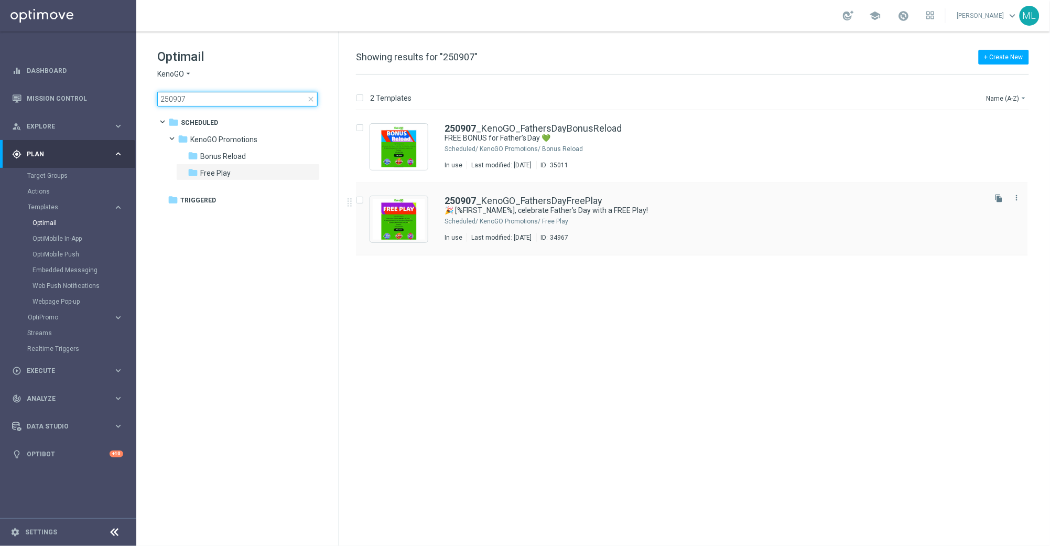
type input "250907"
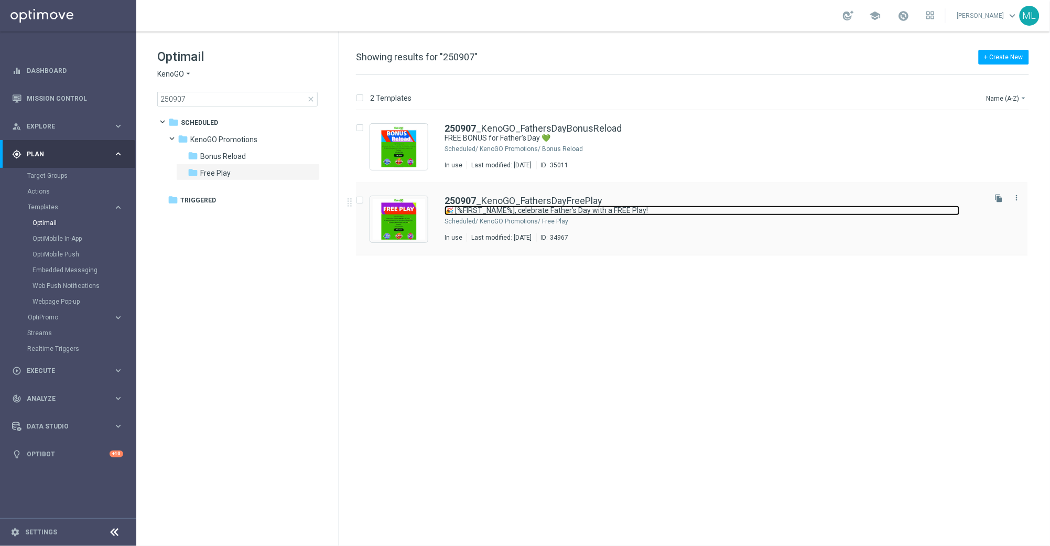
click at [565, 207] on link "🎉 [%FIRST_NAME%], celebrate Father’s Day with a FREE Play!" at bounding box center [702, 211] width 515 height 10
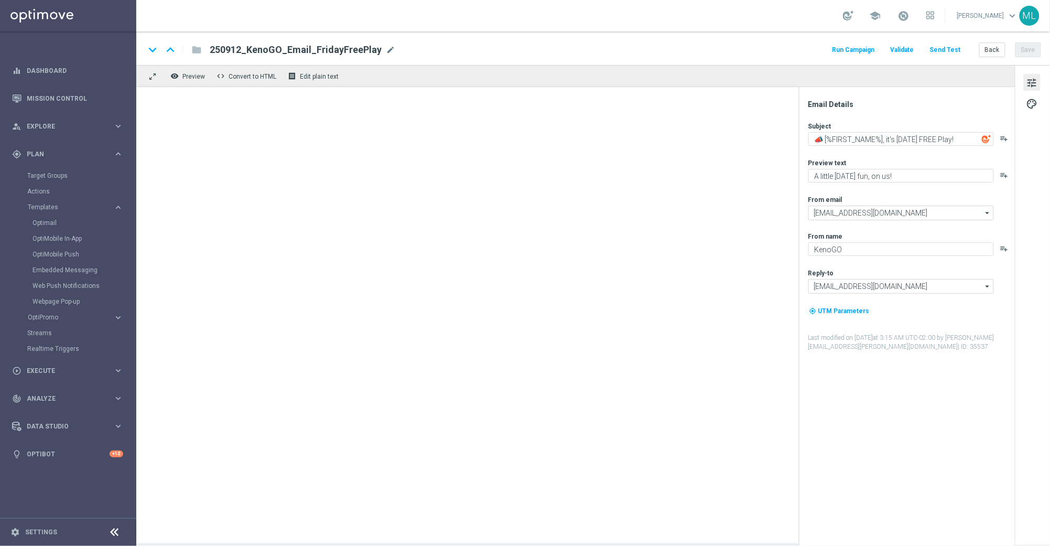
type textarea "🎉 [%FIRST_NAME%], celebrate Father’s Day with a FREE Play!"
type textarea "A little Sunday fun, on us!"
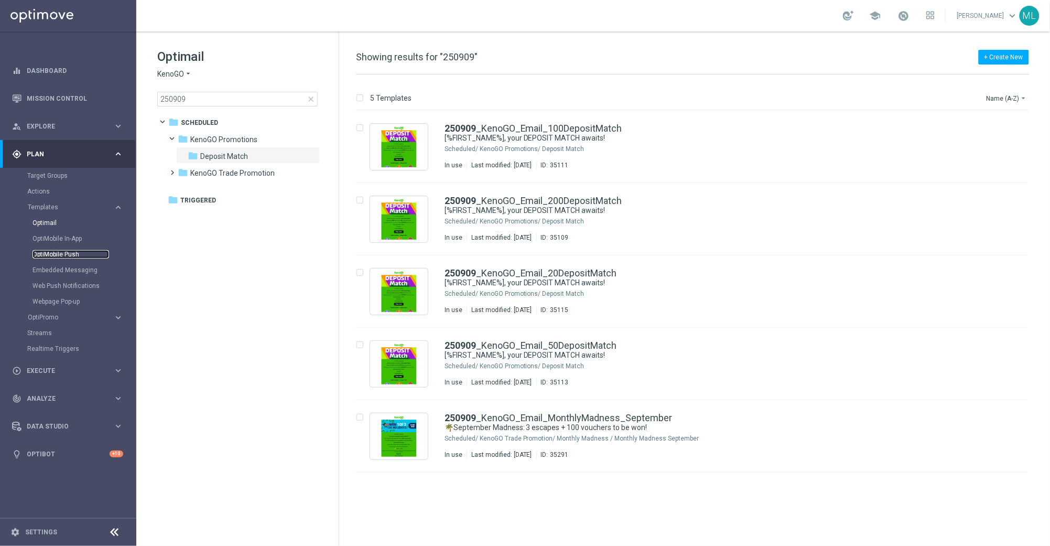
click at [70, 251] on link "OptiMobile Push" at bounding box center [71, 254] width 77 height 8
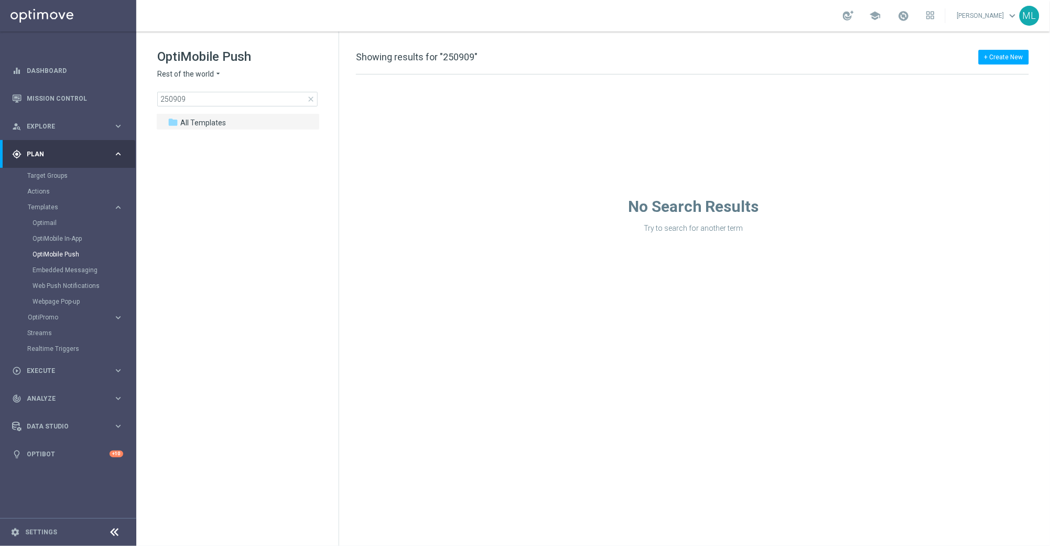
click at [214, 73] on icon "arrow_drop_down" at bounding box center [218, 74] width 8 height 10
click at [0, 0] on span "KenoGO [GEOGRAPHIC_DATA]" at bounding box center [0, 0] width 0 height 0
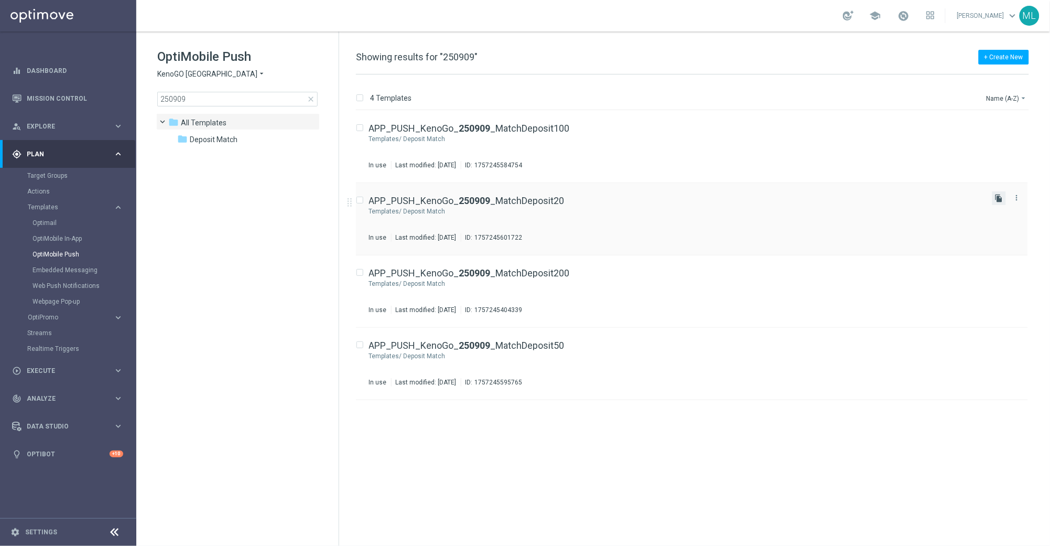
click at [998, 198] on icon "file_copy" at bounding box center [999, 198] width 8 height 8
click at [997, 342] on icon "file_copy" at bounding box center [999, 343] width 8 height 8
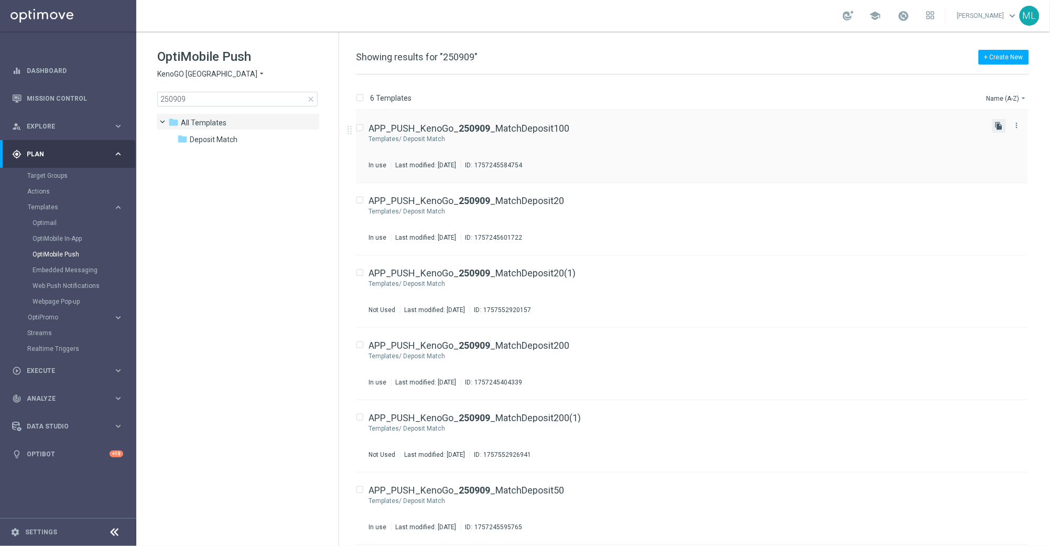
click at [998, 126] on icon "file_copy" at bounding box center [999, 126] width 8 height 8
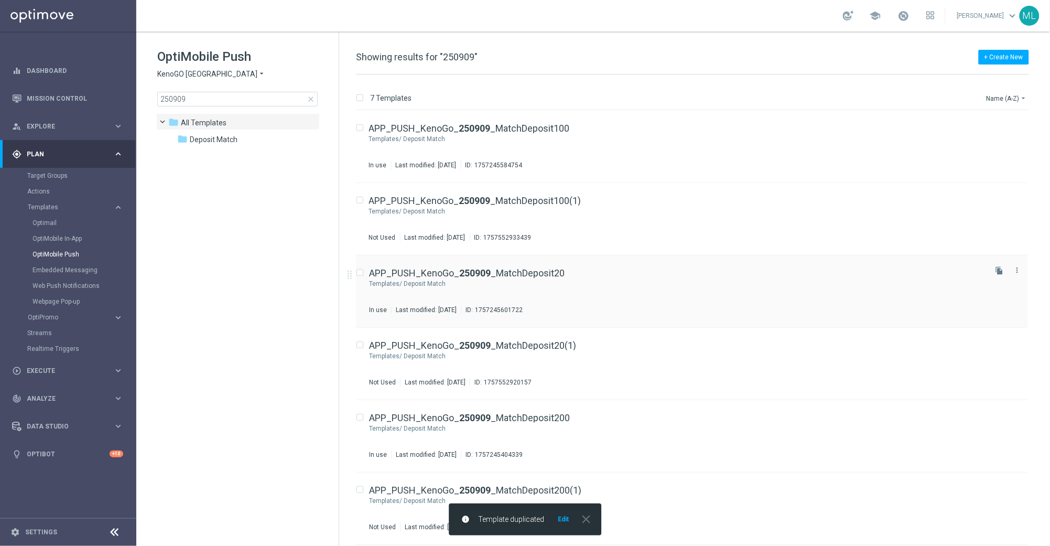
scroll to position [71, 0]
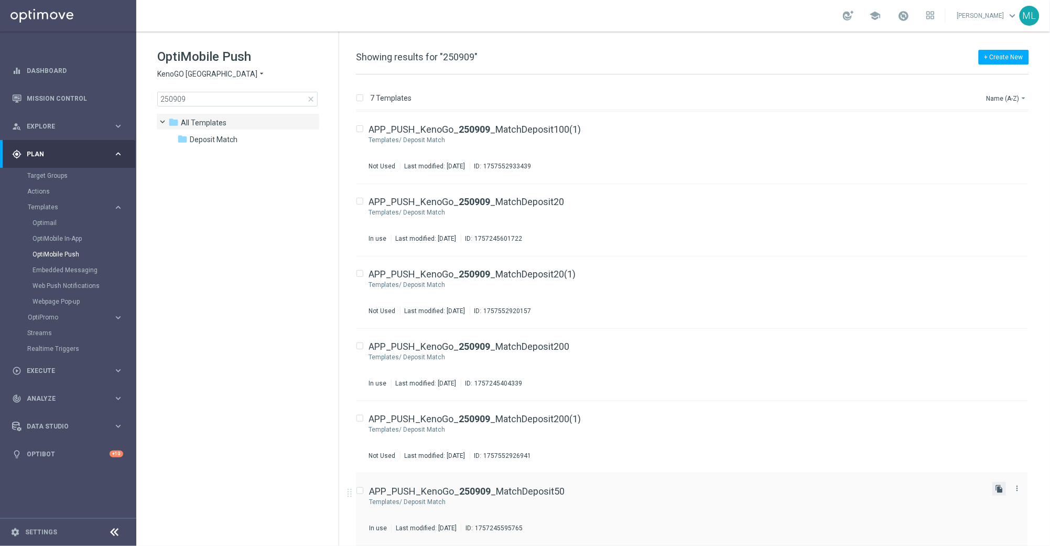
click at [996, 490] on icon "file_copy" at bounding box center [999, 488] width 8 height 8
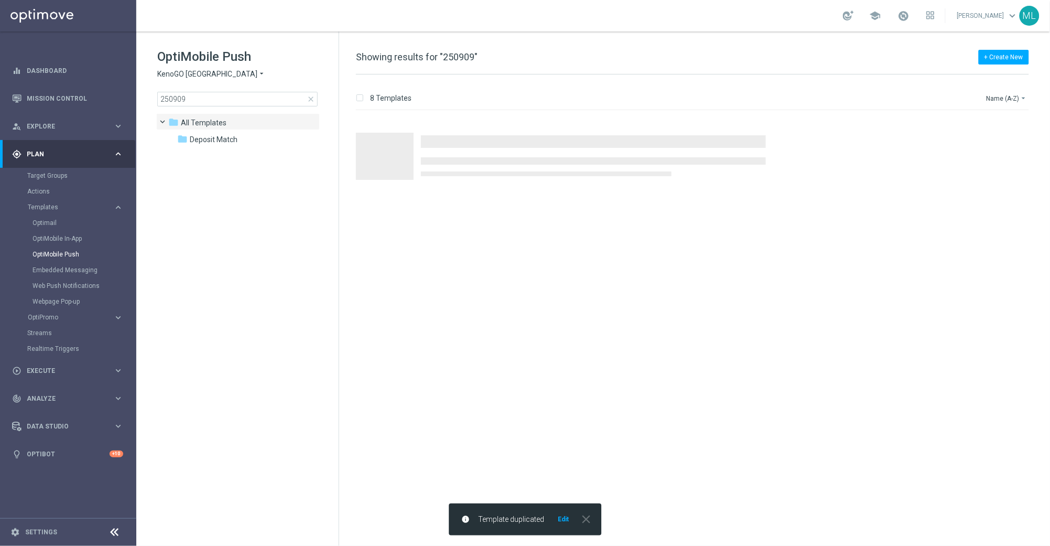
scroll to position [0, 0]
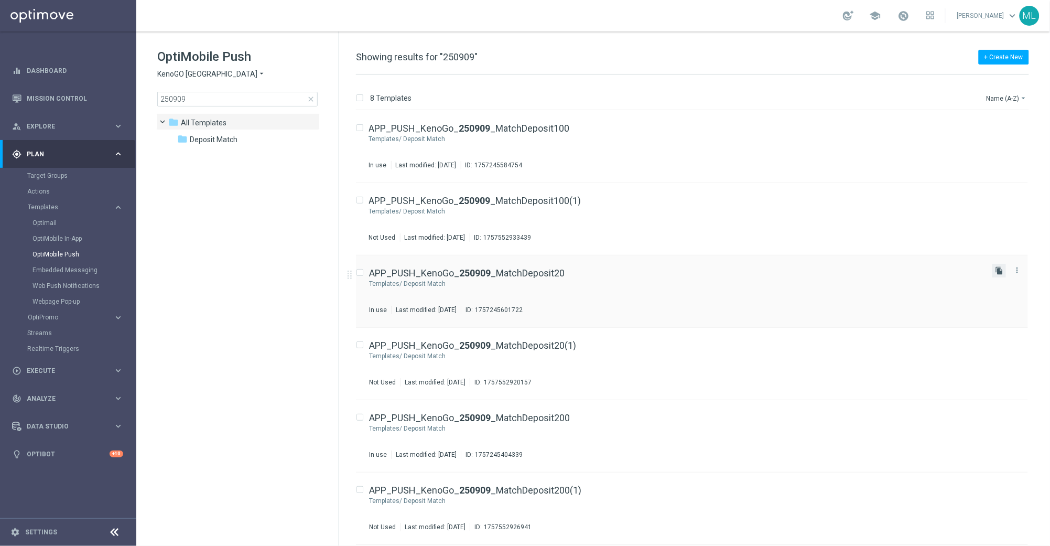
click at [997, 270] on icon "file_copy" at bounding box center [999, 270] width 8 height 8
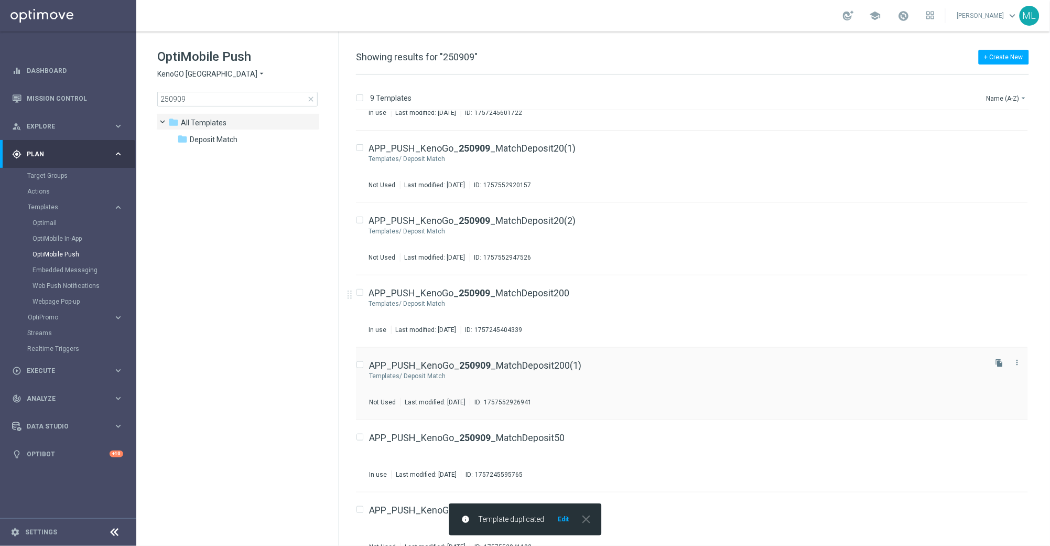
scroll to position [216, 0]
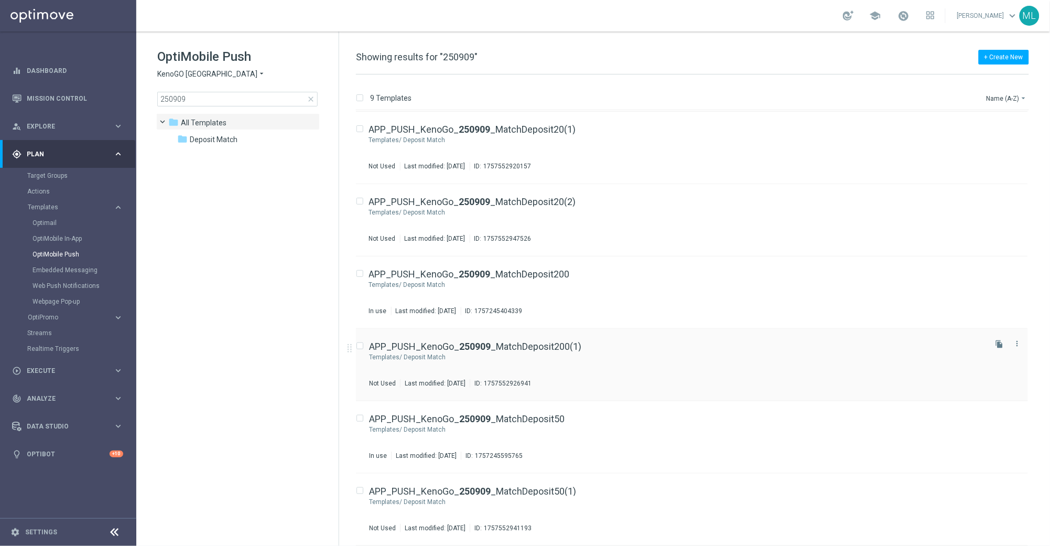
click at [623, 357] on div "Deposit Match" at bounding box center [694, 357] width 580 height 8
click at [652, 218] on div "APP_PUSH_KenoGo_ 250909 _MatchDeposit100(1) Templates/ Deposit Match Not Used L…" at bounding box center [676, 219] width 615 height 46
click at [608, 484] on div "APP_PUSH_KenoGo_ 250909 _MatchDeposit50(1) Templates/ Deposit Match Not Used La…" at bounding box center [692, 509] width 672 height 72
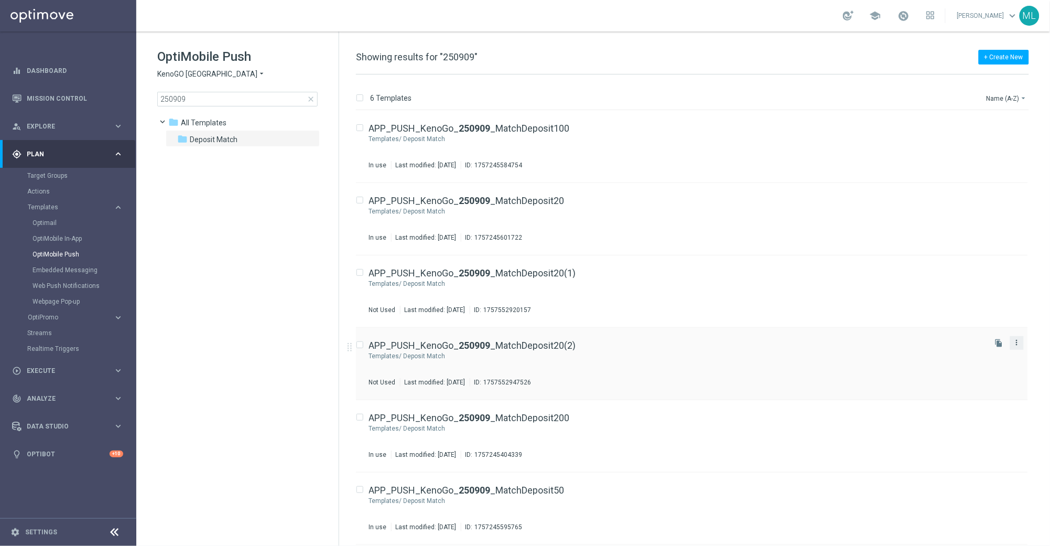
click at [1021, 343] on icon "more_vert" at bounding box center [1017, 342] width 8 height 8
click at [961, 376] on div "delete_forever Delete" at bounding box center [971, 368] width 84 height 15
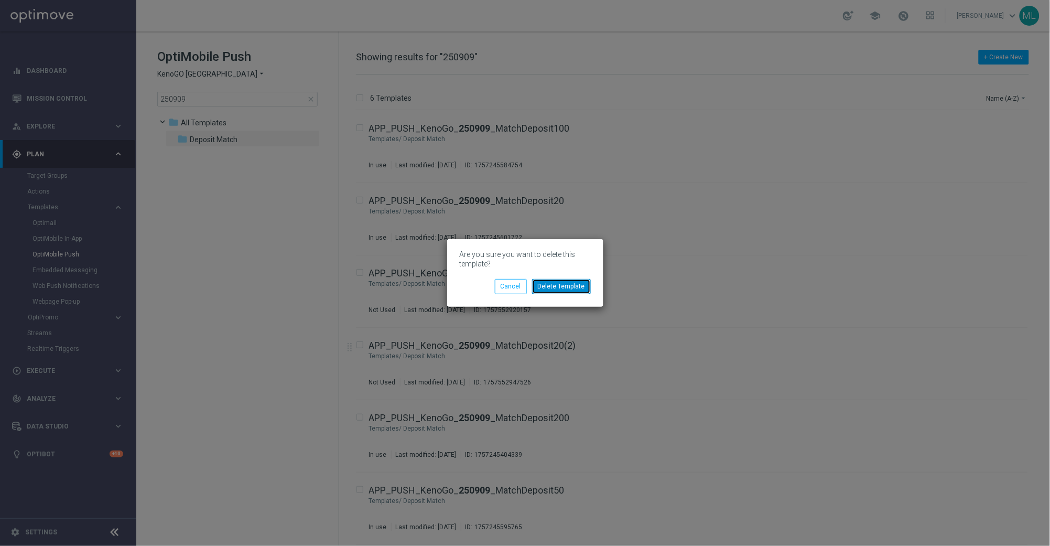
click at [560, 286] on button "Delete Template" at bounding box center [561, 286] width 59 height 15
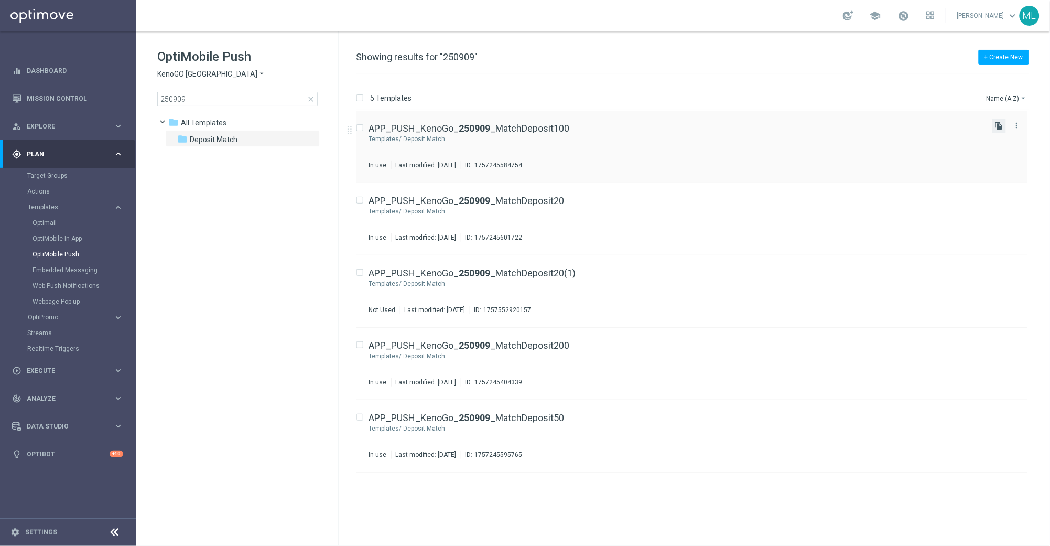
click at [1002, 127] on icon "file_copy" at bounding box center [999, 126] width 8 height 8
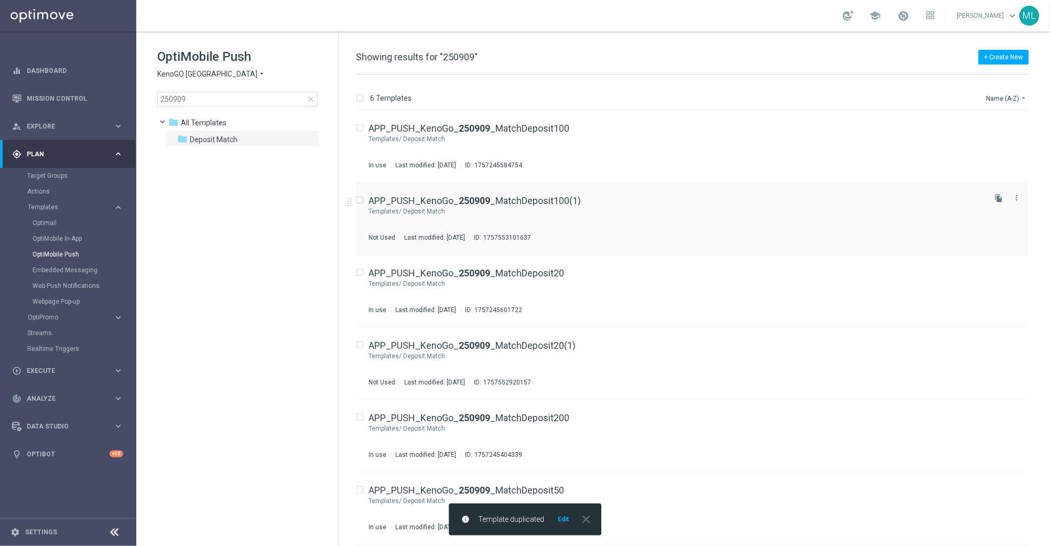
click at [626, 199] on div "APP_PUSH_KenoGo_ 250909 _MatchDeposit100(1)" at bounding box center [676, 200] width 615 height 9
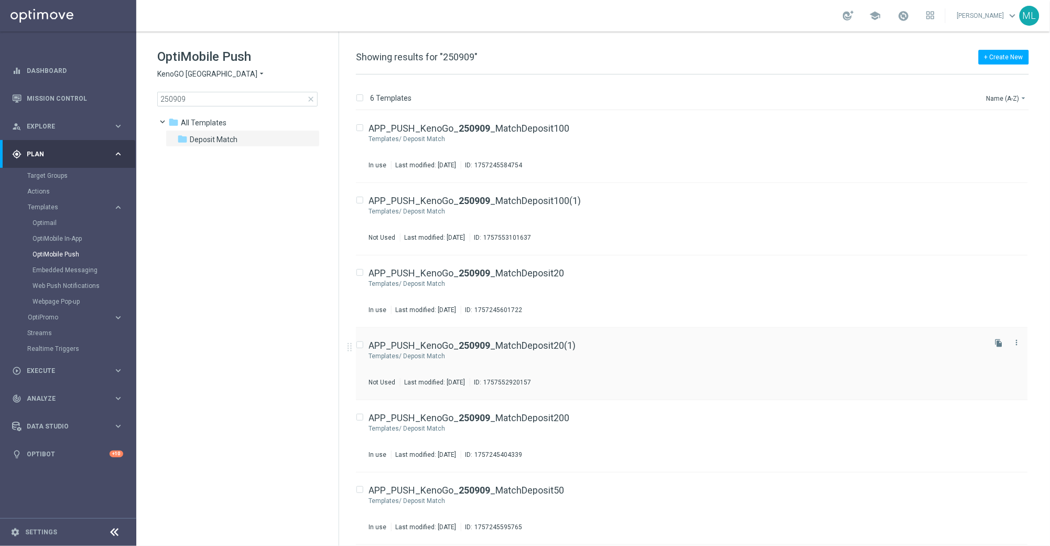
click at [632, 348] on div "APP_PUSH_KenoGo_ 250909 _MatchDeposit20(1)" at bounding box center [676, 345] width 615 height 9
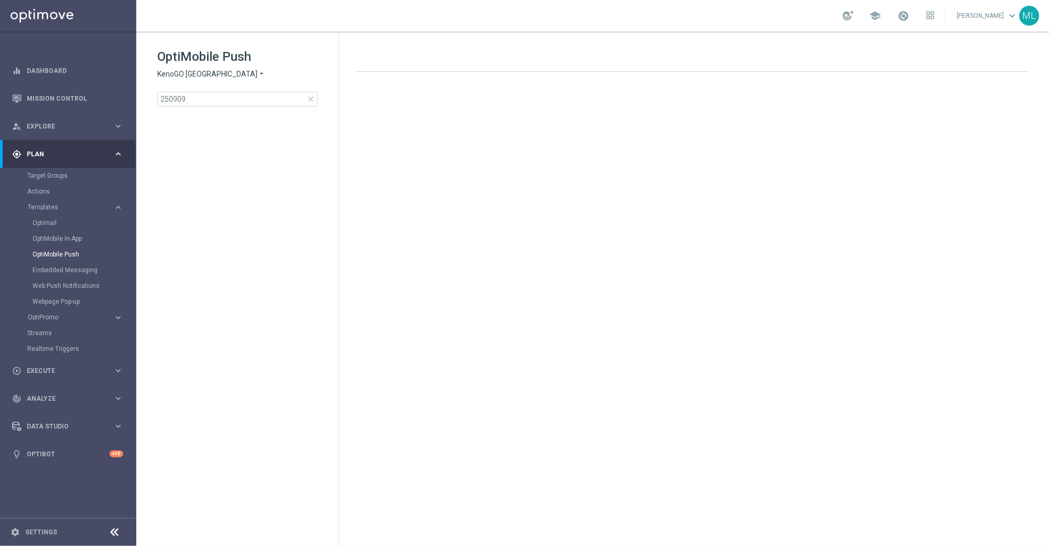
click at [197, 82] on div "OptiMobile Push KenoGO Australia arrow_drop_down × KenoGO Australia 250909 close" at bounding box center [247, 77] width 181 height 58
click at [199, 96] on input "250909" at bounding box center [237, 99] width 160 height 15
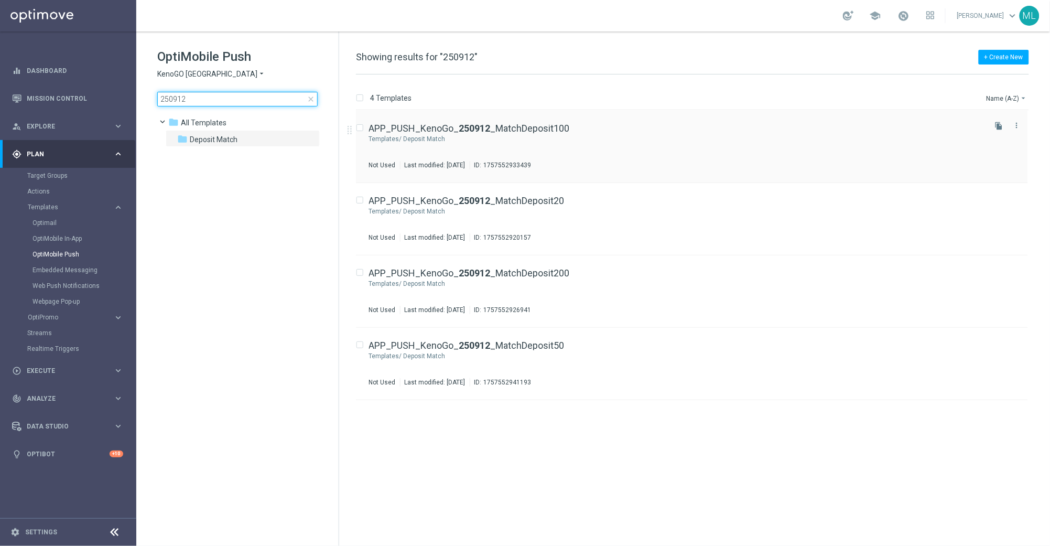
type input "250912"
click at [645, 121] on div "APP_PUSH_KenoGo_ 250912 _MatchDeposit100 Templates/ Deposit Match Not Used Last…" at bounding box center [692, 147] width 672 height 72
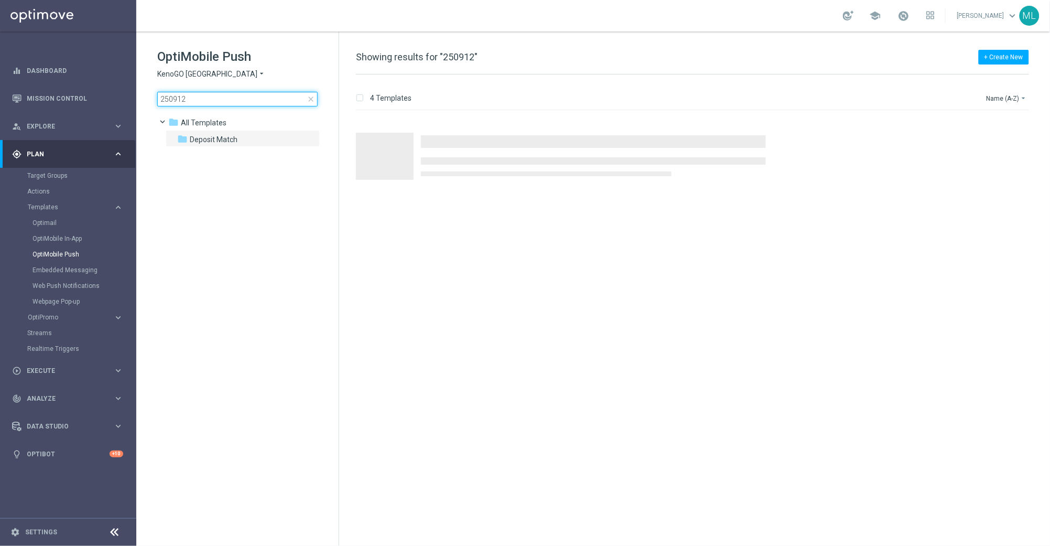
drag, startPoint x: 196, startPoint y: 102, endPoint x: 149, endPoint y: 101, distance: 46.7
click at [149, 101] on div "OptiMobile Push KenoGO Australia arrow_drop_down × KenoGO Australia 250912 clos…" at bounding box center [237, 103] width 202 height 144
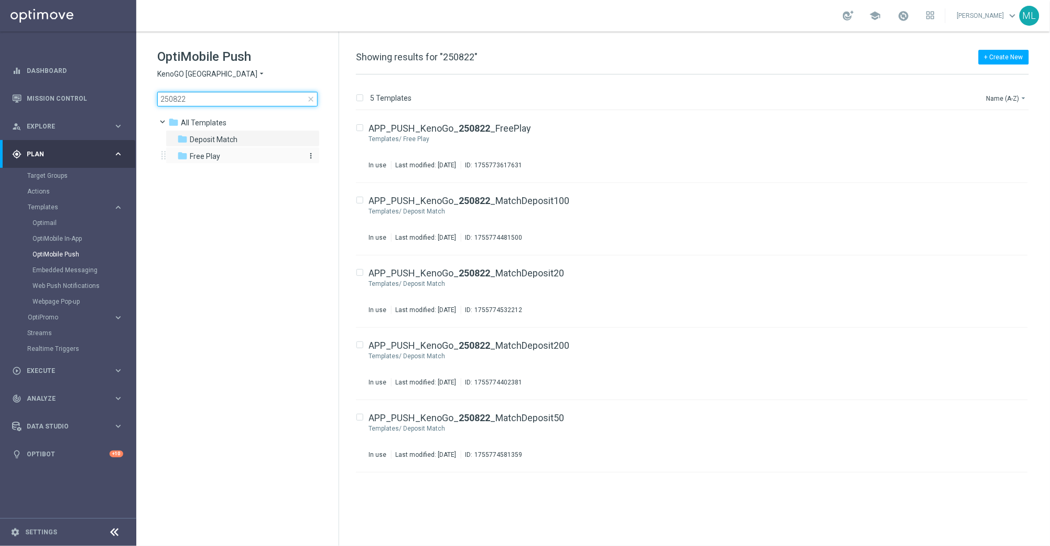
type input "250822"
click at [201, 155] on span "Free Play" at bounding box center [205, 156] width 30 height 9
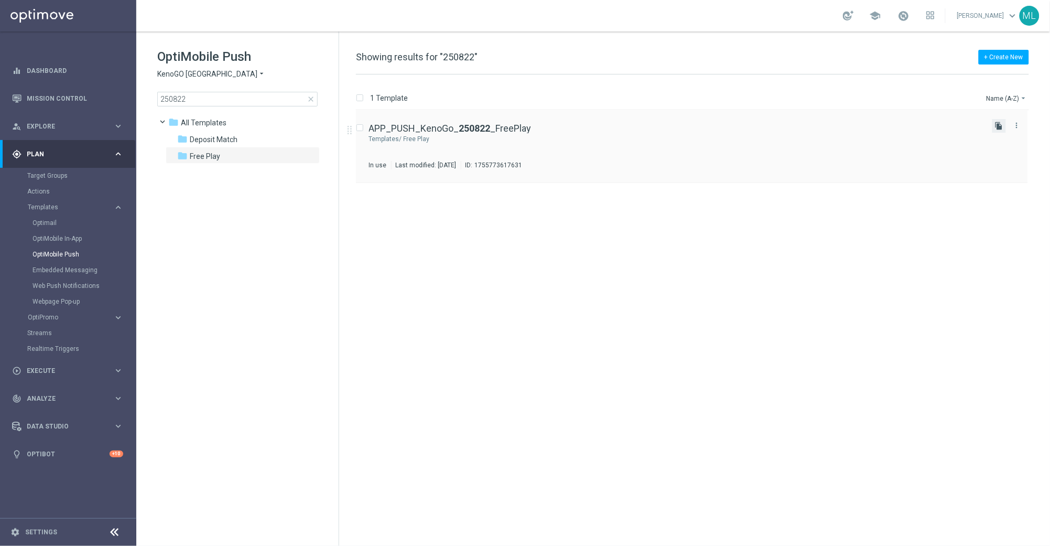
click at [1000, 124] on icon "file_copy" at bounding box center [999, 126] width 8 height 8
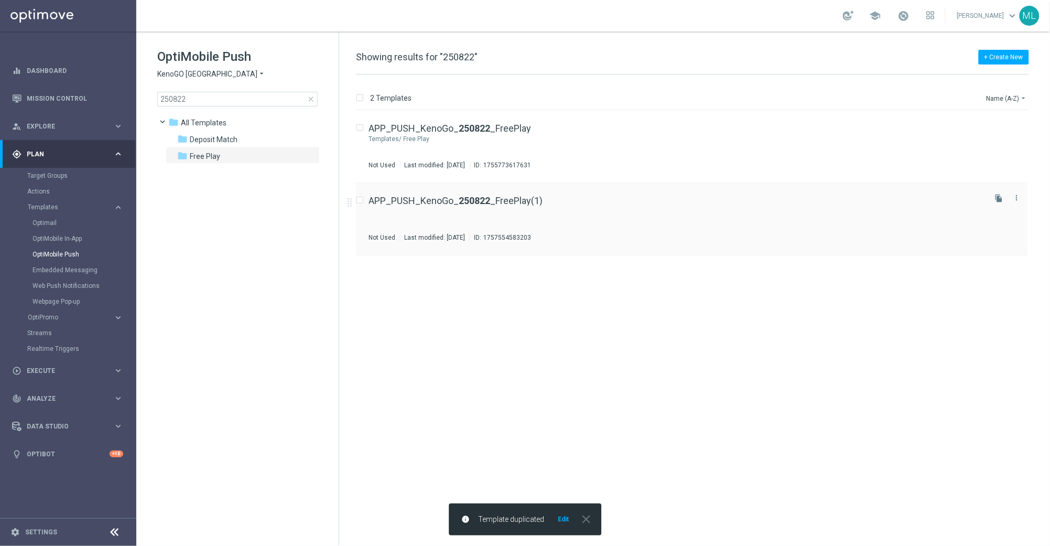
click at [551, 201] on div "APP_PUSH_KenoGo_ 250822 _FreePlay(1)" at bounding box center [676, 200] width 615 height 9
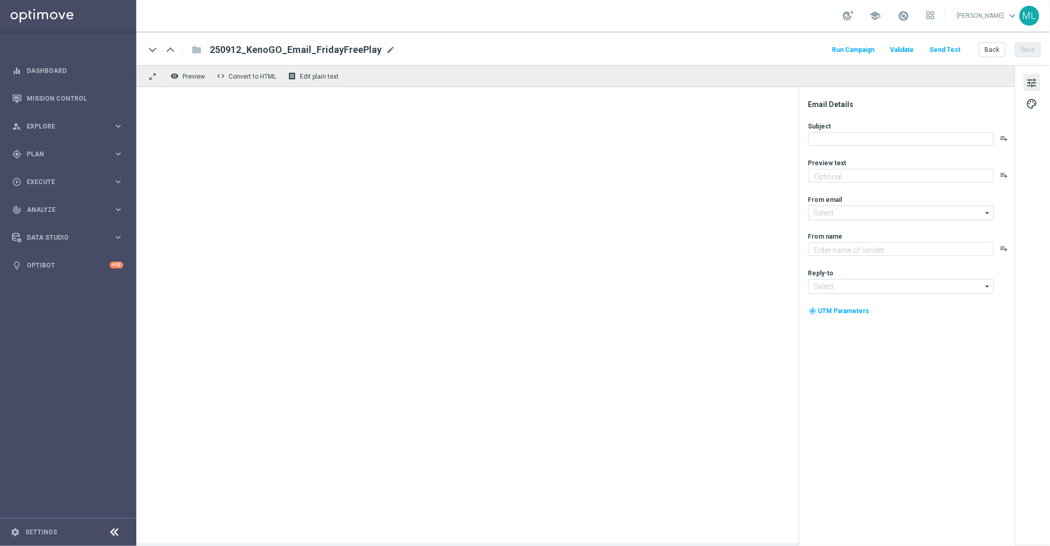
type textarea "A little [DATE] fun, on us!"
type input "[EMAIL_ADDRESS][DOMAIN_NAME]"
type textarea "KenoGO"
type input "[EMAIL_ADDRESS][DOMAIN_NAME]"
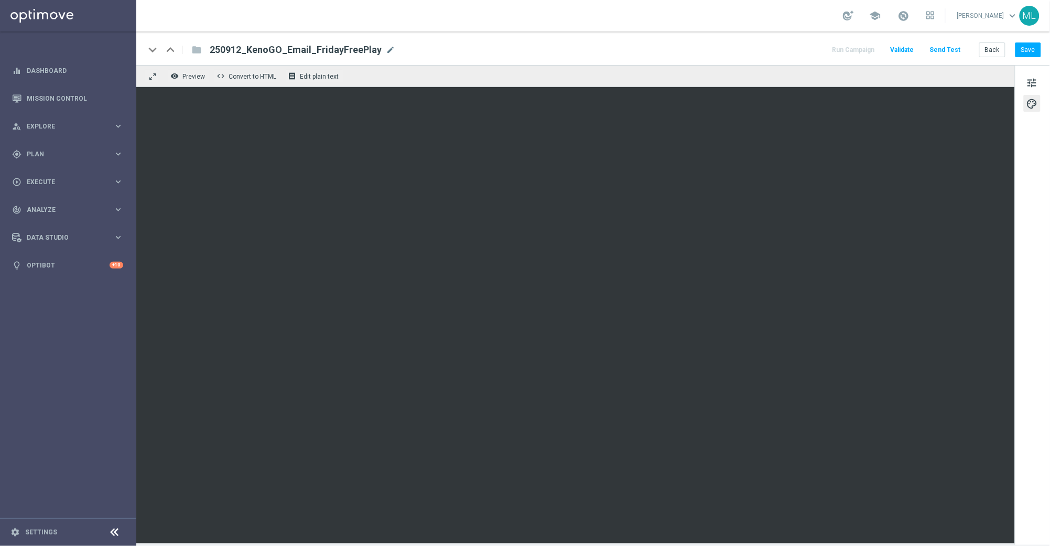
click at [1022, 282] on div "tune palette" at bounding box center [1032, 305] width 35 height 480
click at [1016, 217] on div "tune palette" at bounding box center [1032, 305] width 35 height 480
click at [1029, 49] on button "Save" at bounding box center [1029, 49] width 26 height 15
click at [1032, 50] on button "Save" at bounding box center [1029, 49] width 26 height 15
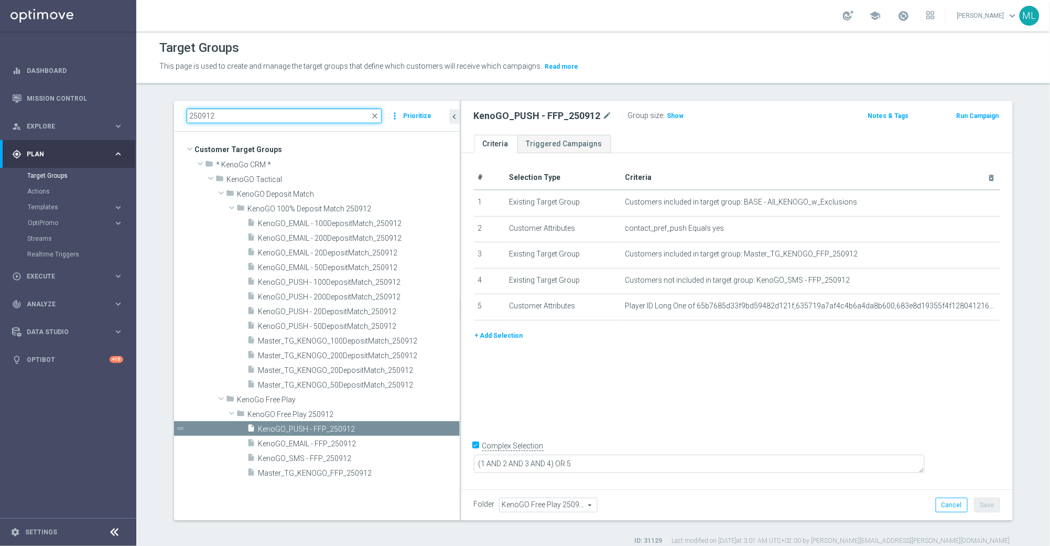
click at [230, 116] on input "250912" at bounding box center [285, 116] width 196 height 15
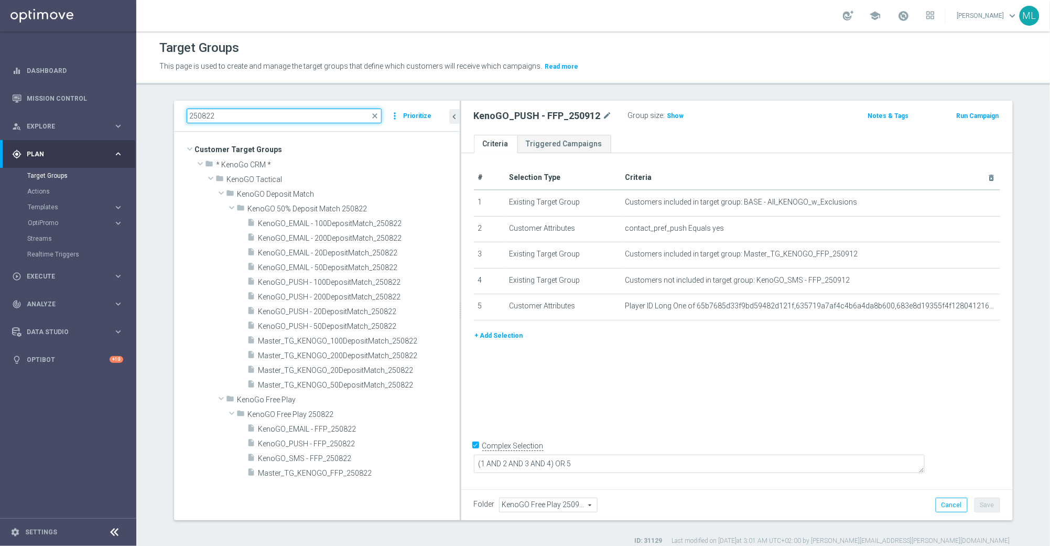
type input "250822"
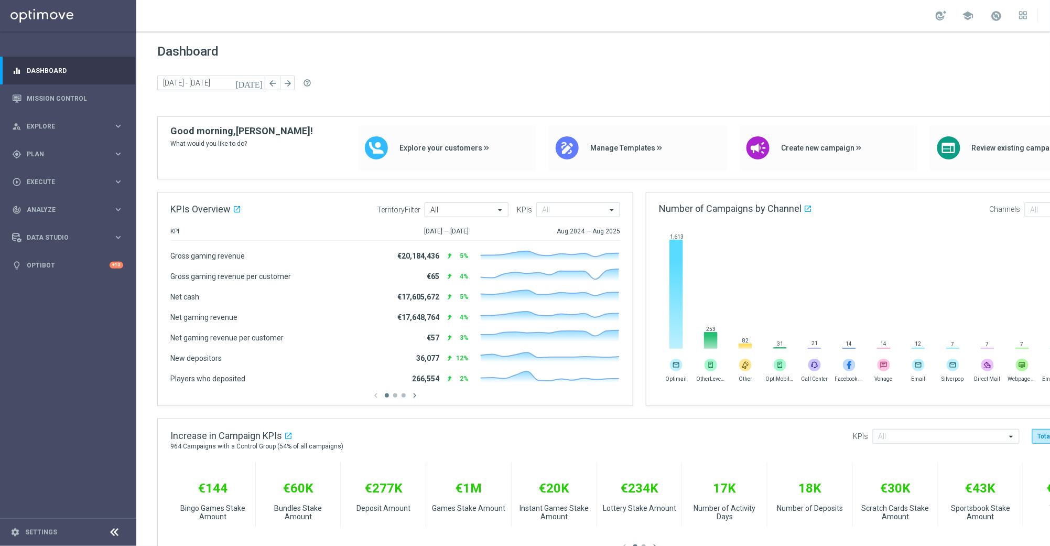
click at [256, 81] on icon "[DATE]" at bounding box center [249, 82] width 28 height 9
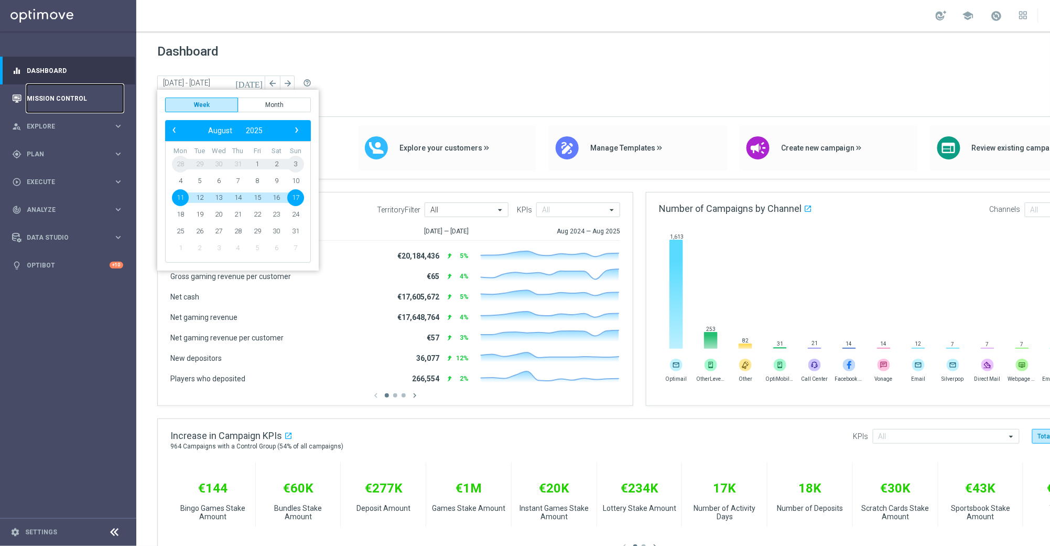
click at [73, 93] on link "Mission Control" at bounding box center [75, 98] width 96 height 28
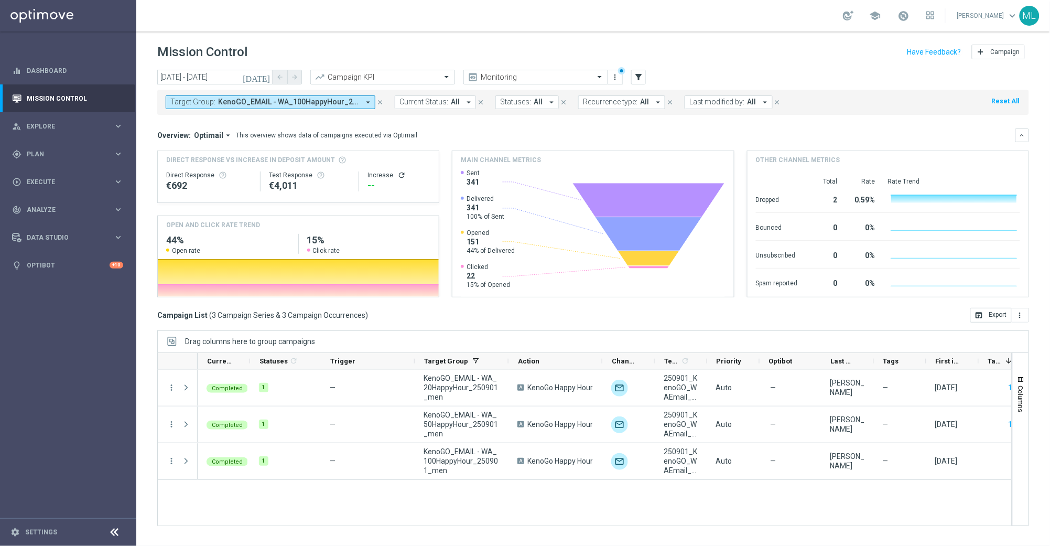
click at [266, 78] on icon "[DATE]" at bounding box center [257, 76] width 28 height 9
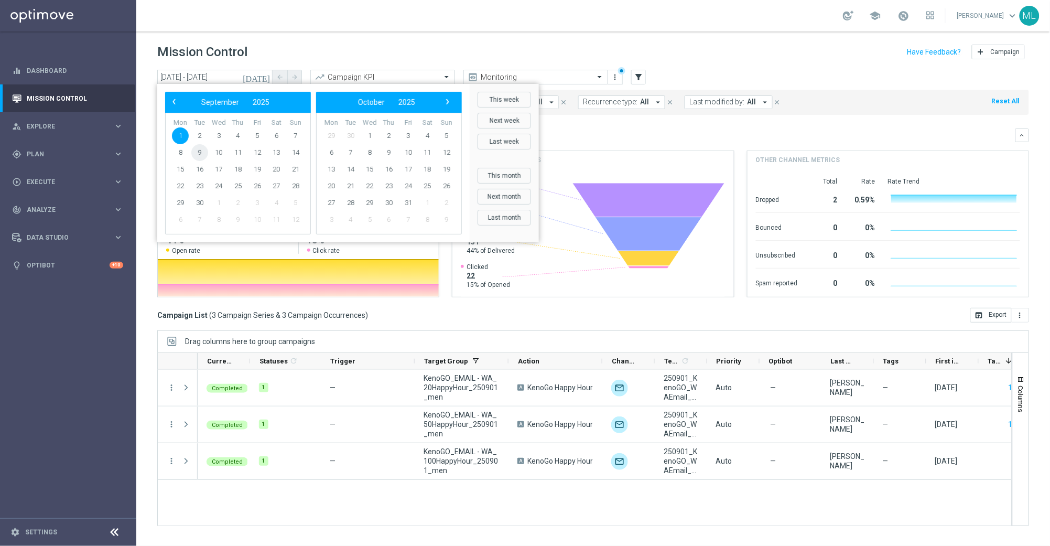
click at [198, 154] on span "9" at bounding box center [199, 152] width 17 height 17
type input "[DATE] - [DATE]"
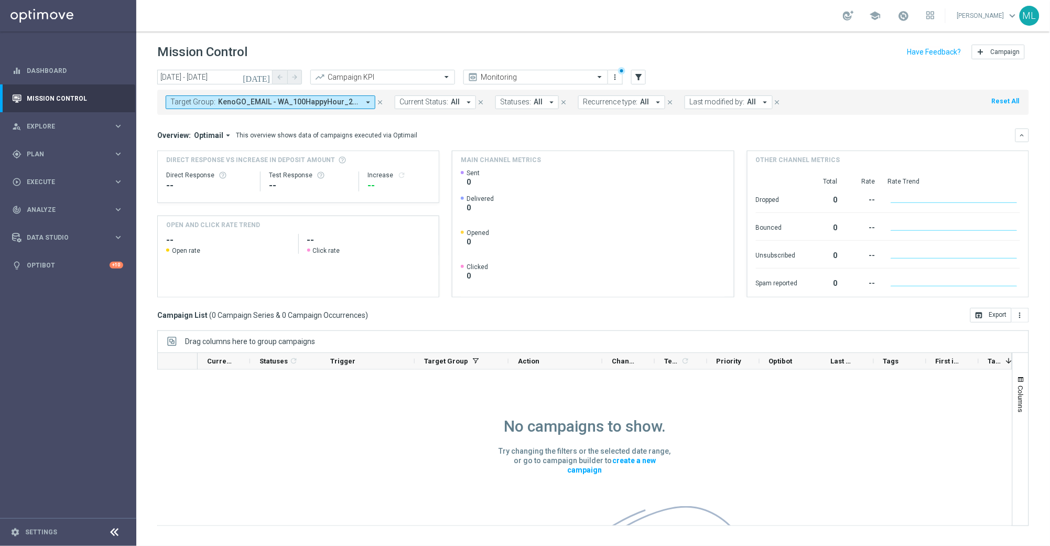
click at [364, 98] on icon "arrow_drop_down" at bounding box center [367, 102] width 9 height 9
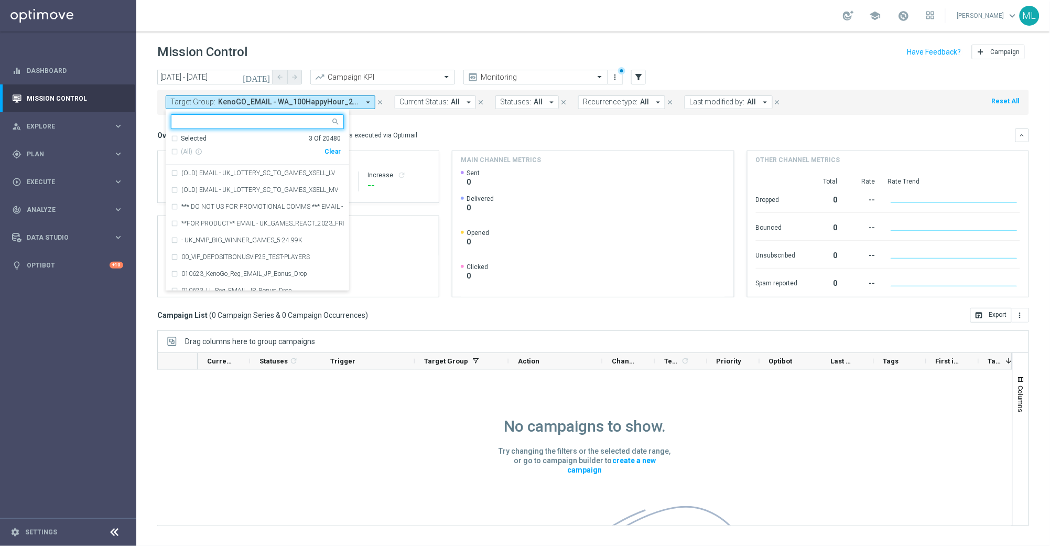
click at [0, 0] on div "Clear" at bounding box center [0, 0] width 0 height 0
click at [286, 126] on input "text" at bounding box center [254, 121] width 154 height 9
click at [174, 150] on div "(All Search Results)" at bounding box center [248, 151] width 154 height 9
type input "250909"
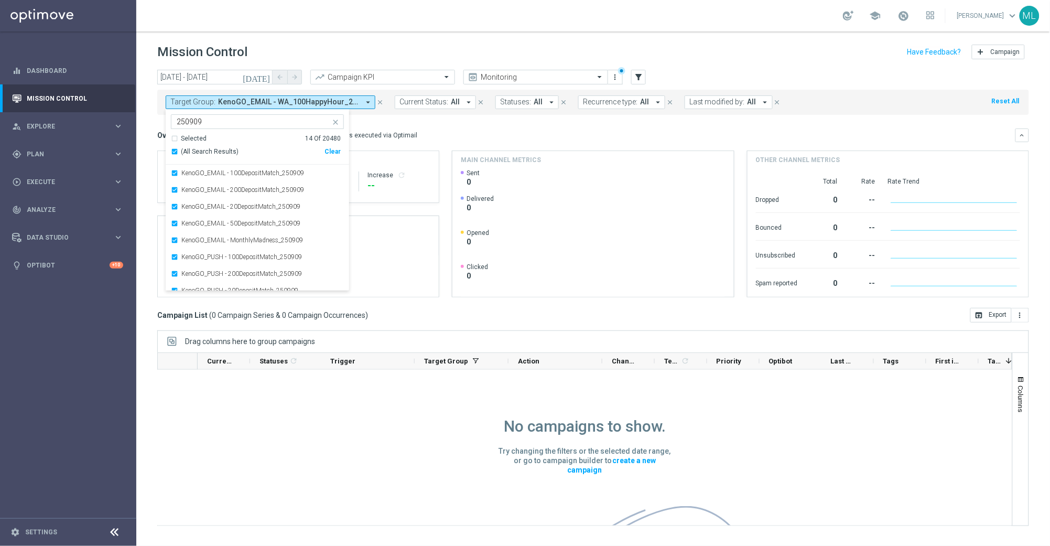
click at [396, 131] on div "This overview shows data of campaigns executed via Optimail" at bounding box center [326, 135] width 181 height 9
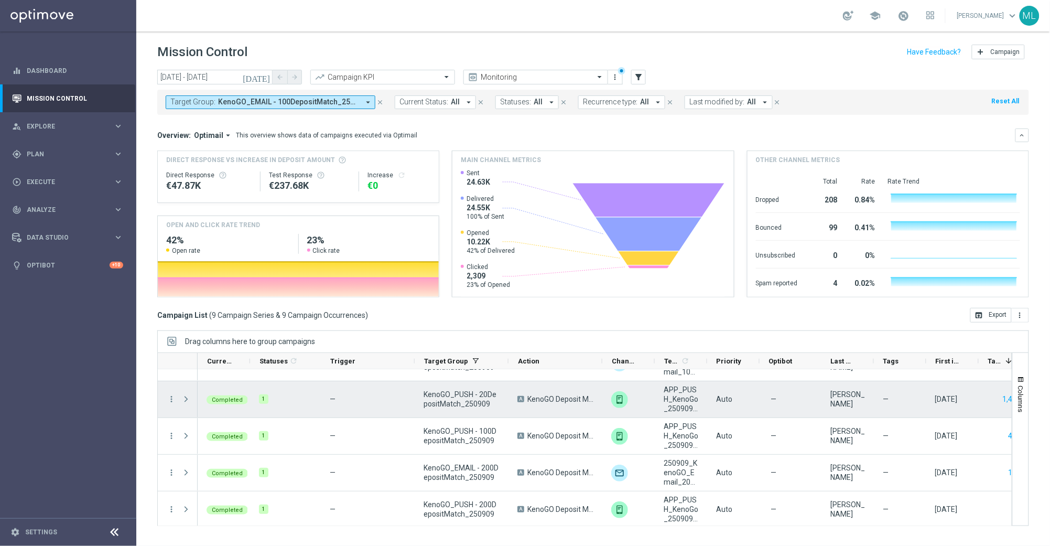
scroll to position [175, 0]
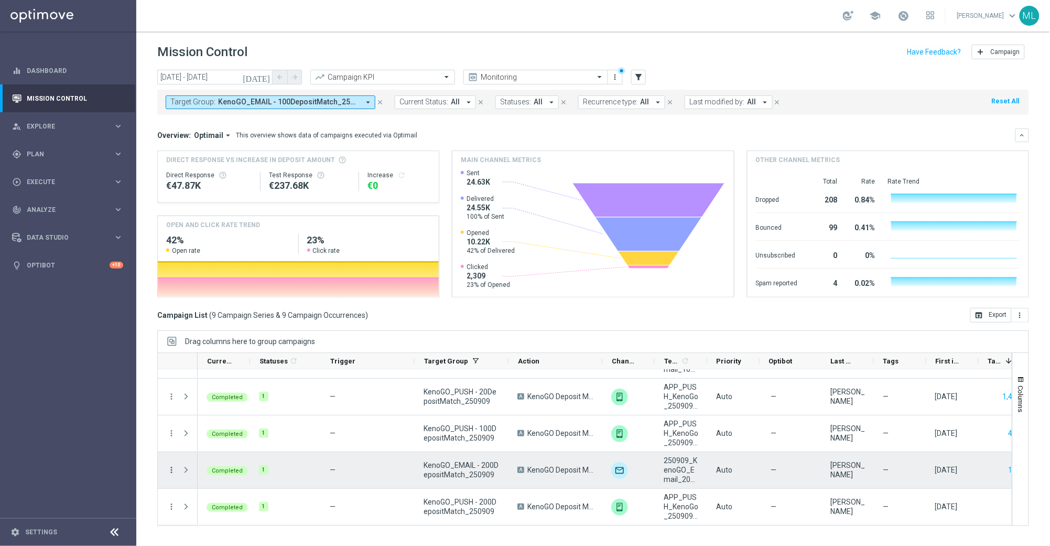
click at [170, 471] on icon "more_vert" at bounding box center [171, 469] width 9 height 9
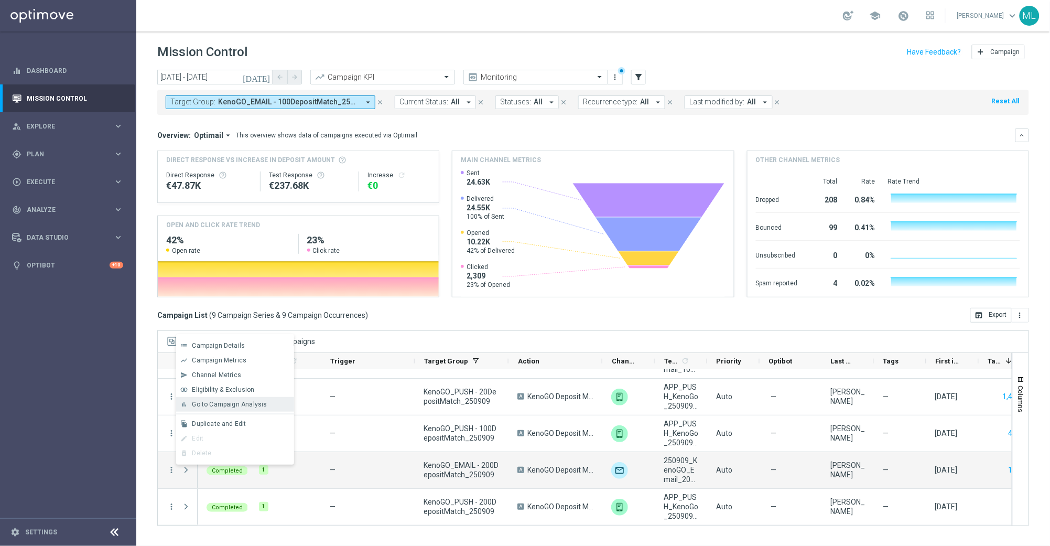
click at [220, 409] on div "bar_chart Go to Campaign Analysis" at bounding box center [235, 404] width 118 height 15
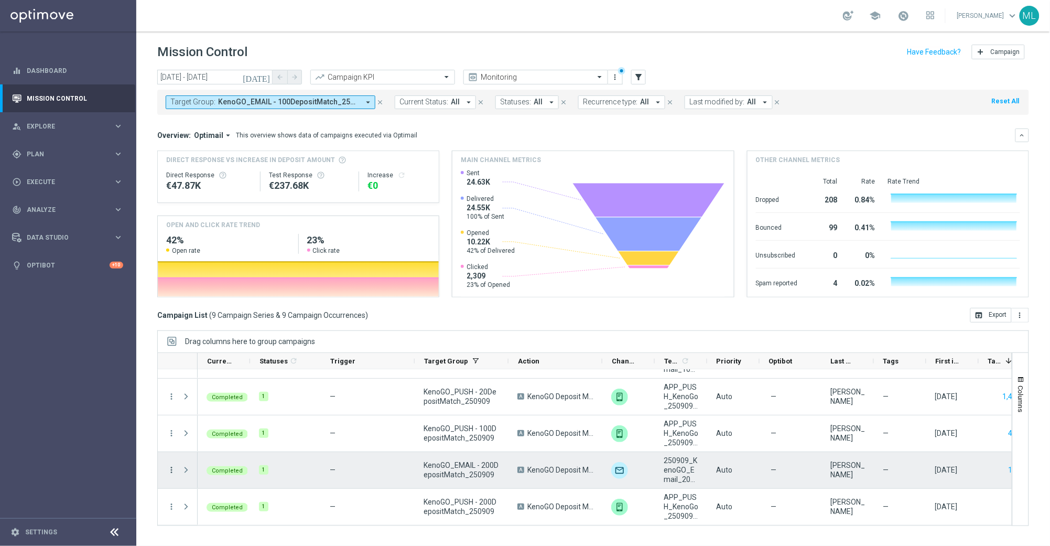
click at [167, 472] on icon "more_vert" at bounding box center [171, 469] width 9 height 9
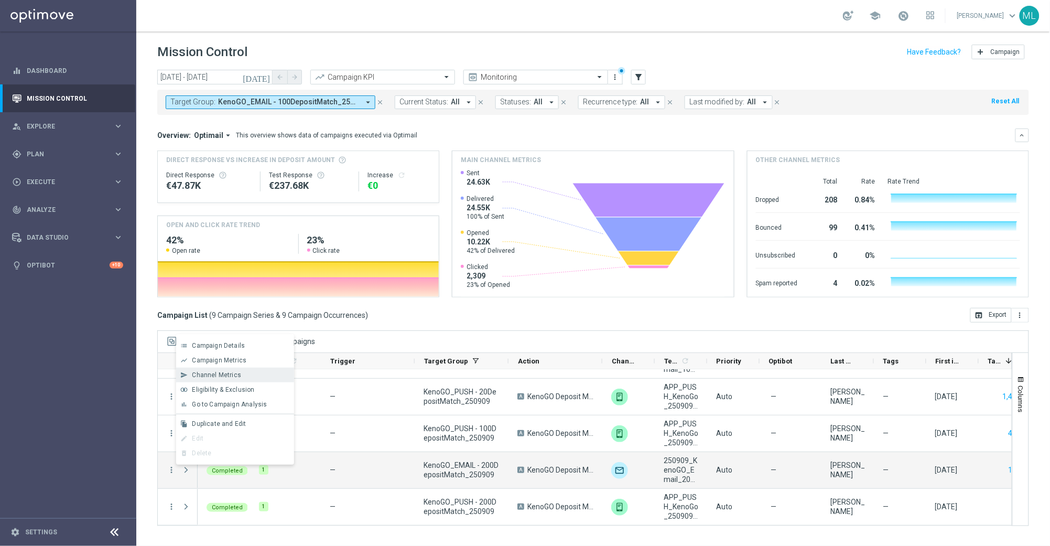
click at [223, 376] on span "Channel Metrics" at bounding box center [216, 374] width 49 height 7
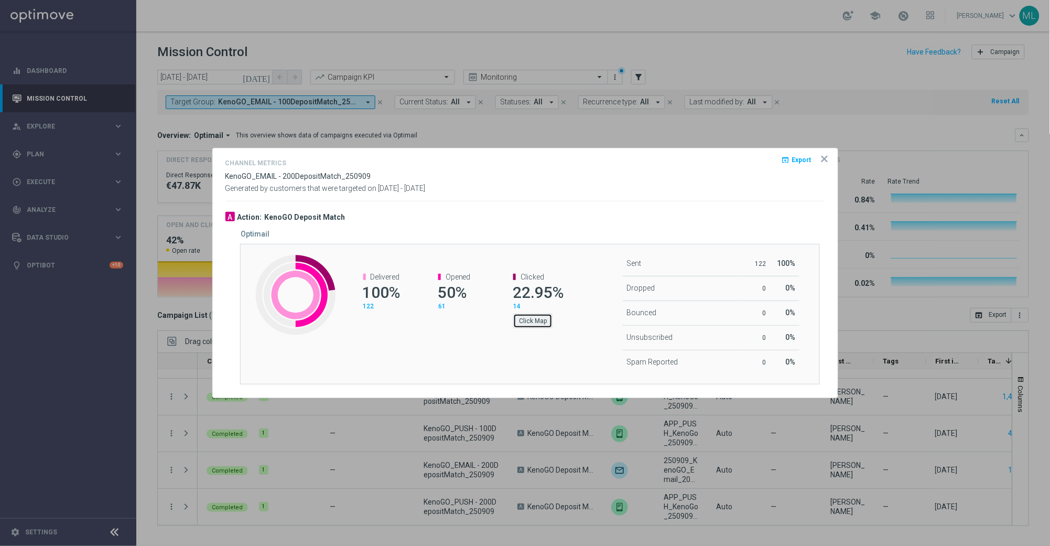
click at [536, 321] on button "Click Map" at bounding box center [532, 321] width 39 height 15
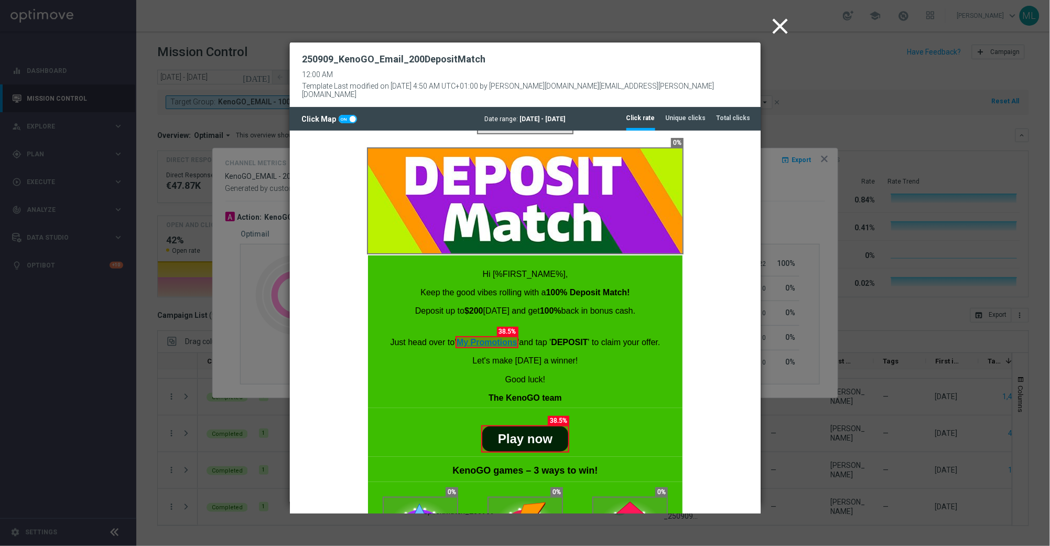
scroll to position [0, 0]
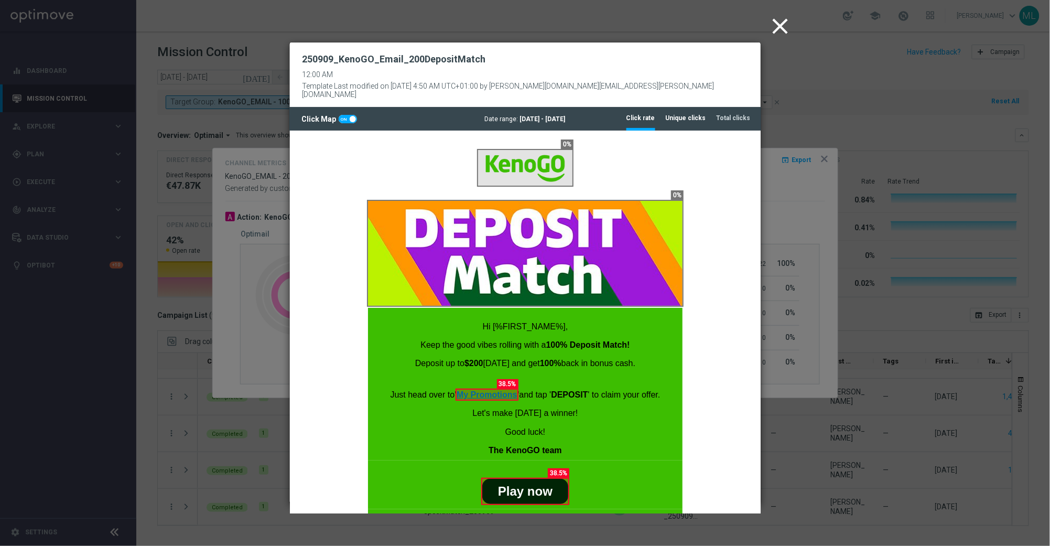
click at [690, 107] on li "Unique clicks" at bounding box center [686, 118] width 40 height 22
click at [781, 27] on icon "close" at bounding box center [781, 26] width 26 height 26
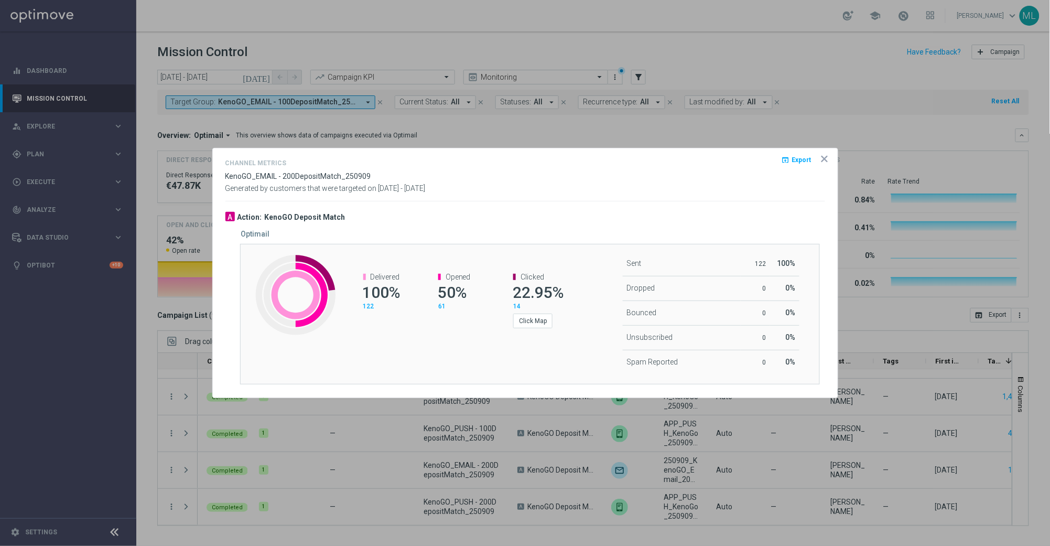
click at [824, 160] on icon "icon" at bounding box center [824, 159] width 10 height 10
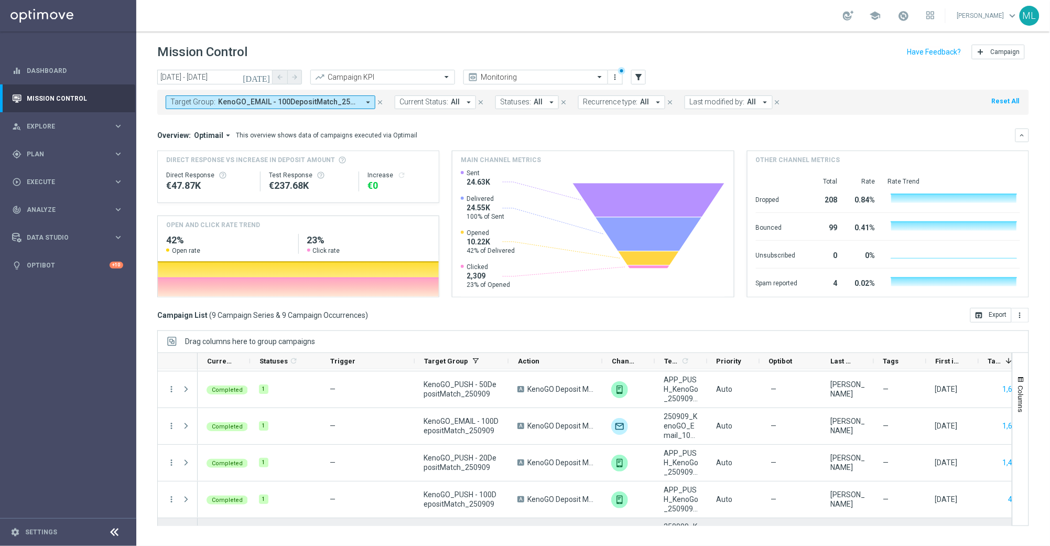
scroll to position [106, 0]
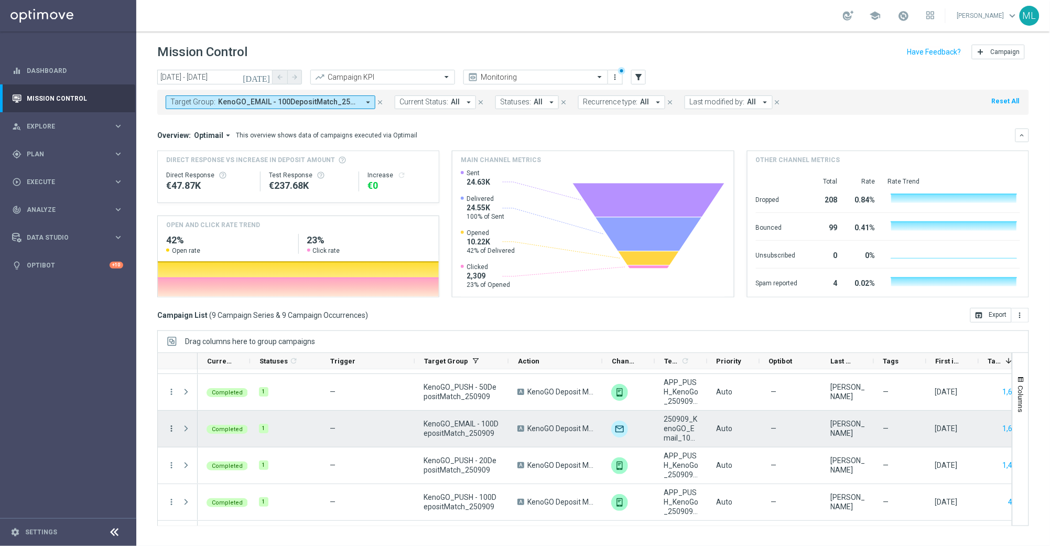
click at [170, 425] on icon "more_vert" at bounding box center [171, 428] width 9 height 9
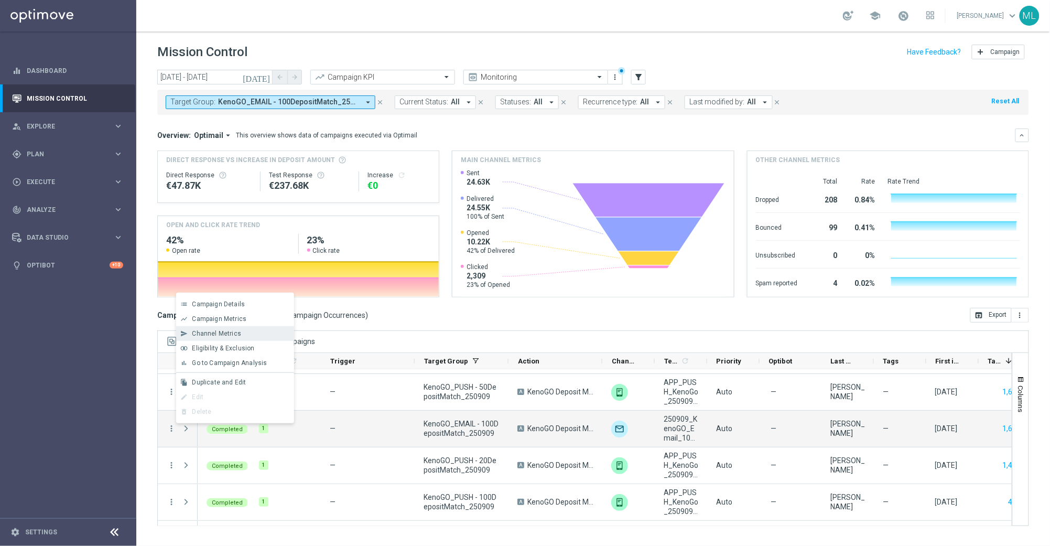
click at [226, 339] on div "send Channel Metrics" at bounding box center [235, 333] width 118 height 15
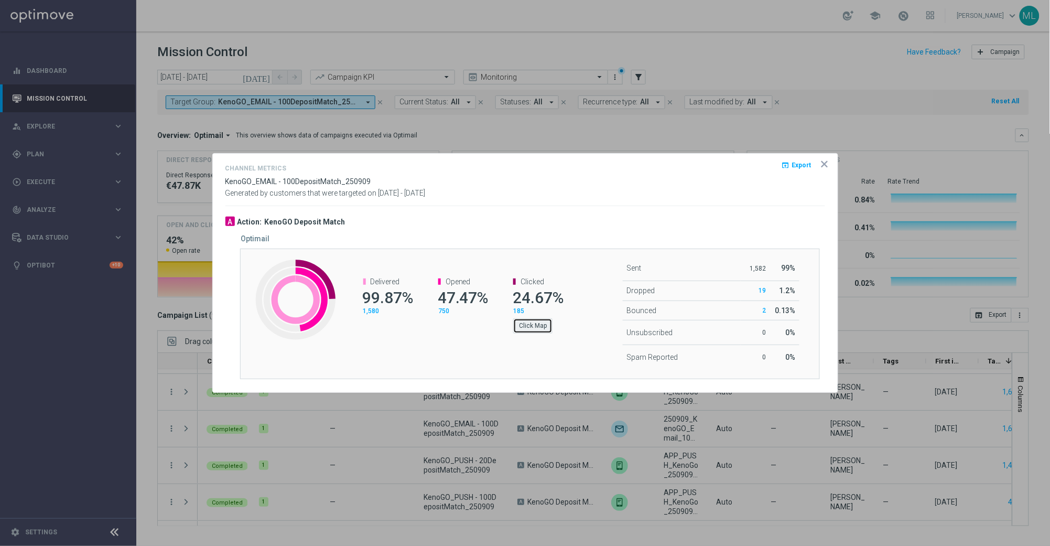
click at [539, 326] on button "Click Map" at bounding box center [532, 325] width 39 height 15
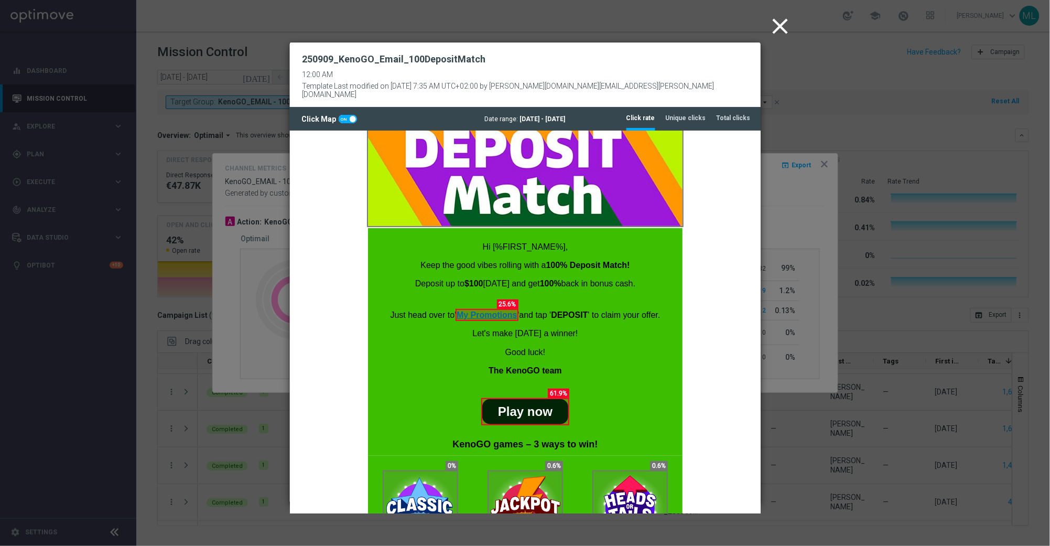
scroll to position [79, 0]
drag, startPoint x: 687, startPoint y: 105, endPoint x: 687, endPoint y: 111, distance: 5.8
click at [687, 114] on tab-header "Unique clicks" at bounding box center [686, 118] width 40 height 9
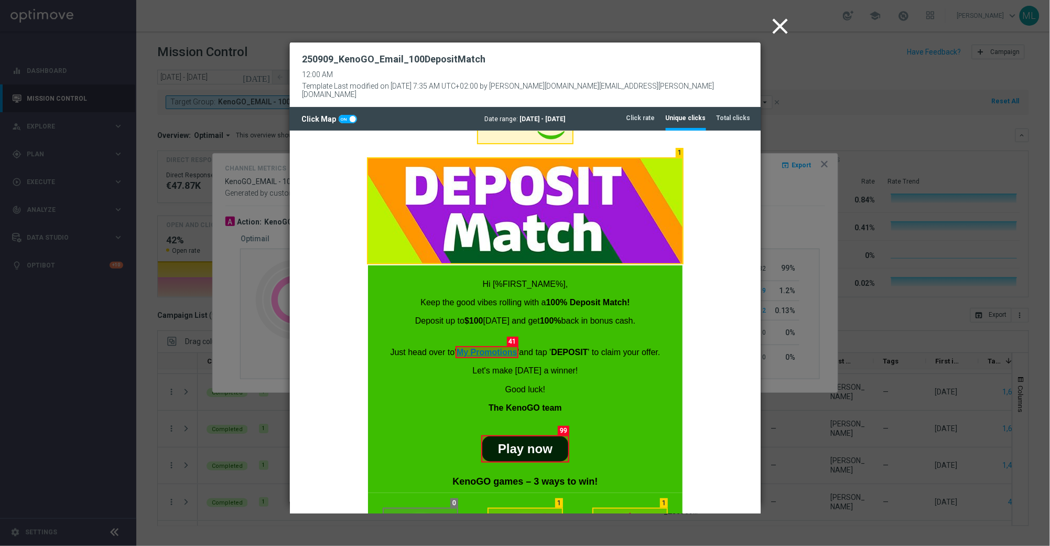
scroll to position [0, 0]
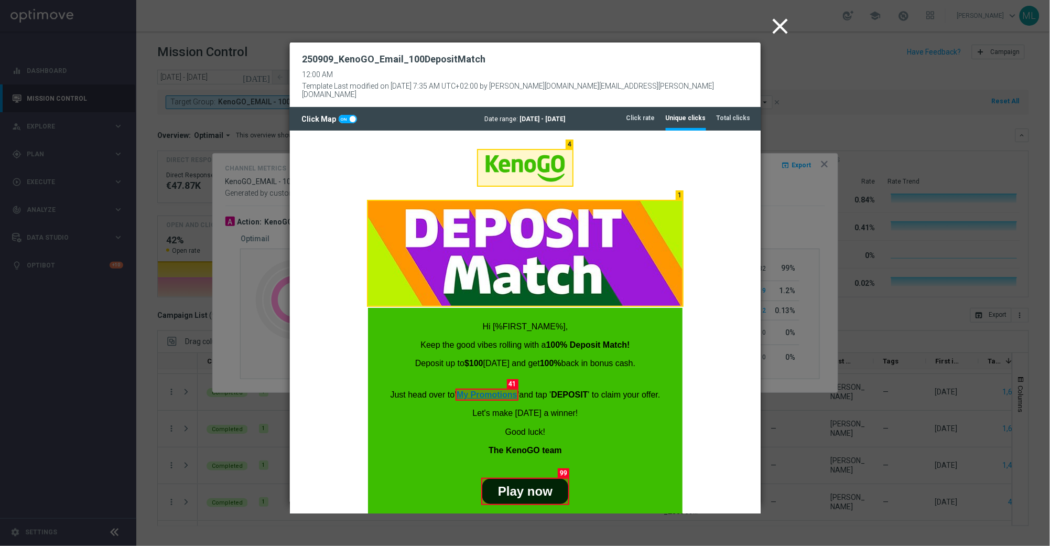
drag, startPoint x: 779, startPoint y: 31, endPoint x: 774, endPoint y: 44, distance: 13.4
click at [778, 31] on icon "close" at bounding box center [781, 26] width 26 height 26
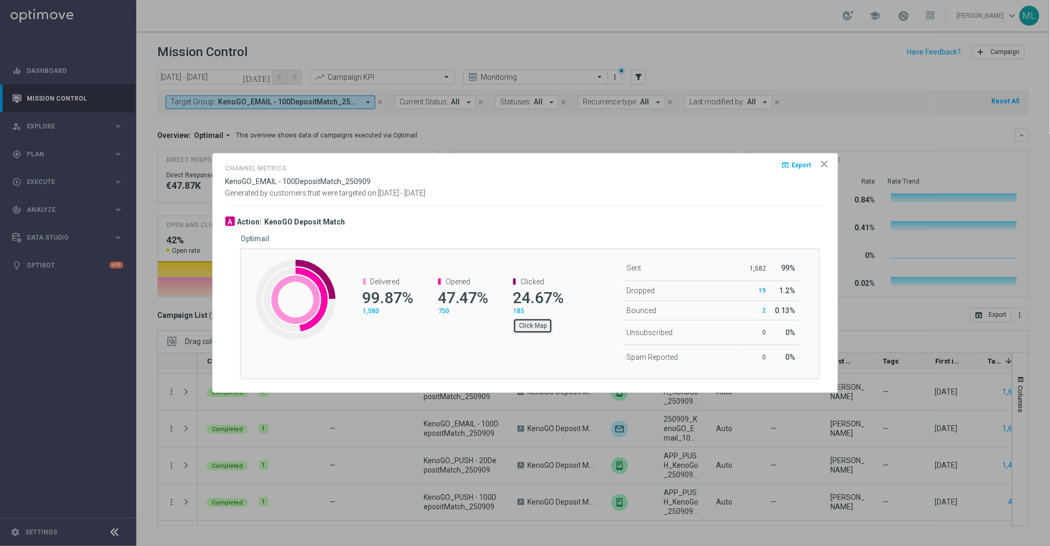
click at [522, 328] on button "Click Map" at bounding box center [532, 325] width 39 height 15
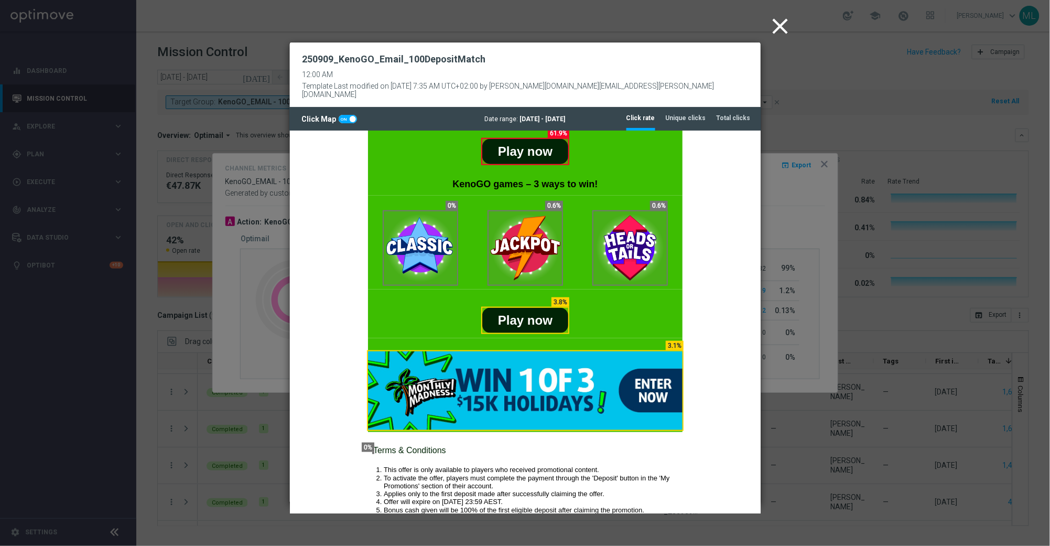
scroll to position [344, 0]
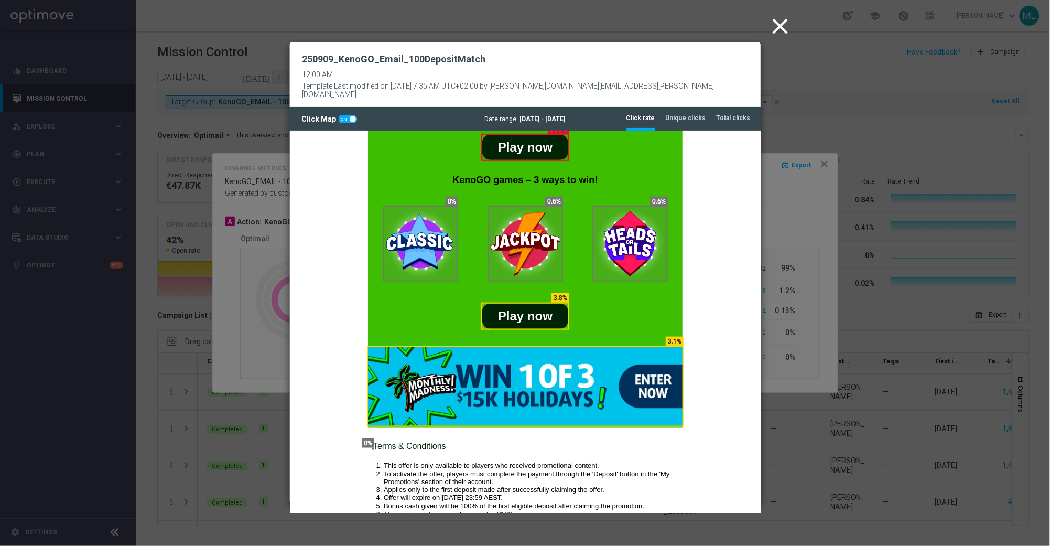
click at [783, 24] on icon "close" at bounding box center [781, 26] width 26 height 26
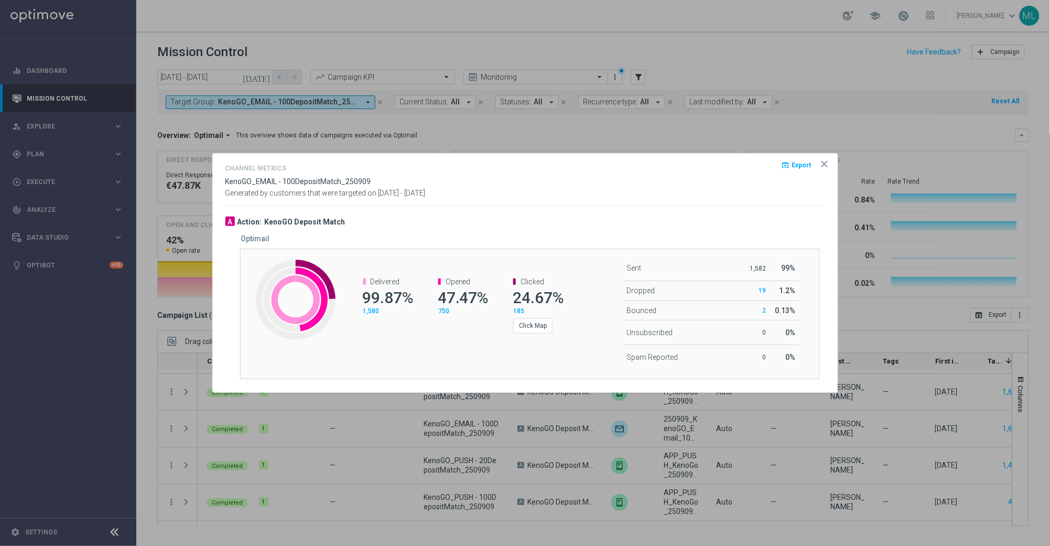
click at [826, 164] on icon "icon" at bounding box center [824, 164] width 10 height 10
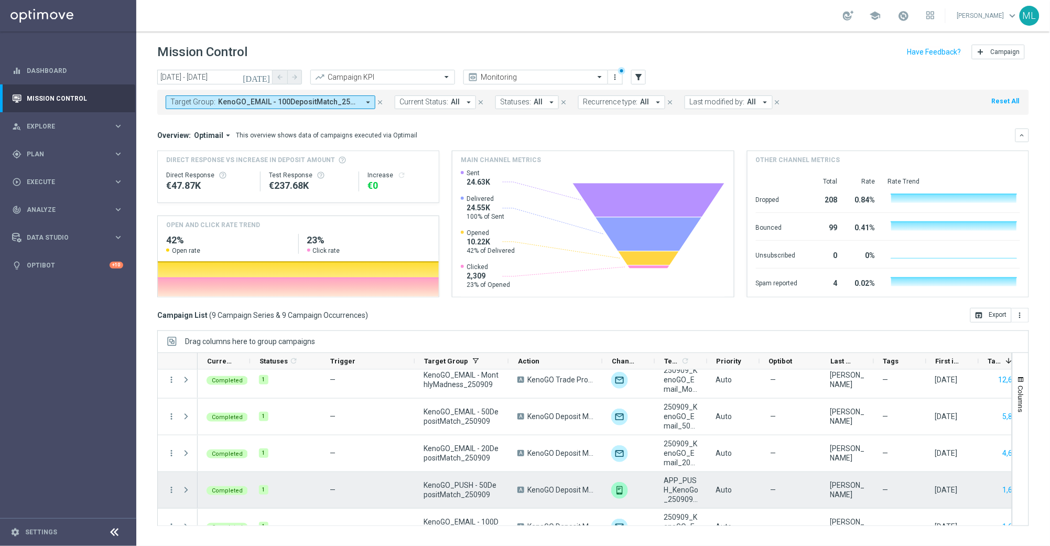
scroll to position [2, 0]
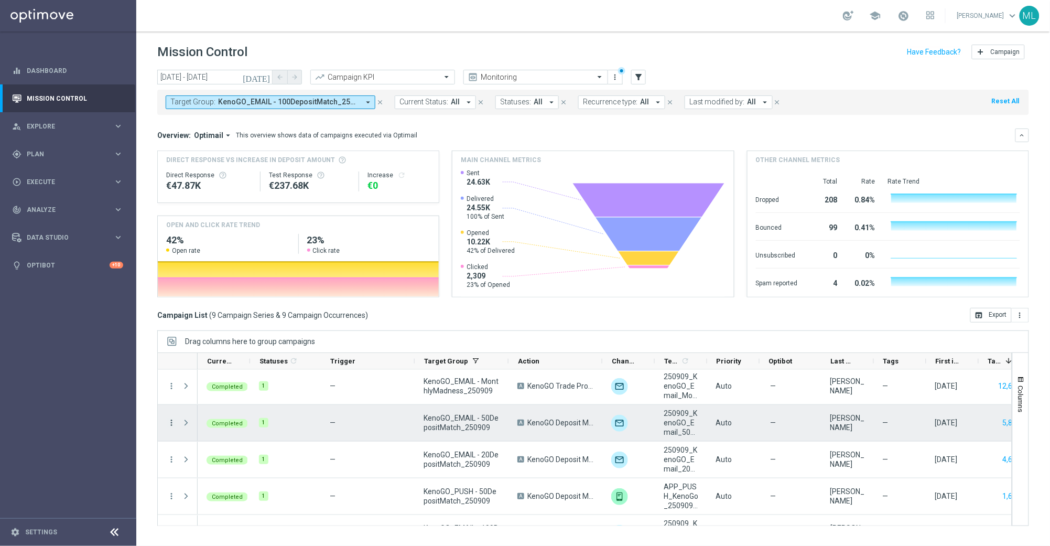
click at [172, 420] on icon "more_vert" at bounding box center [171, 422] width 9 height 9
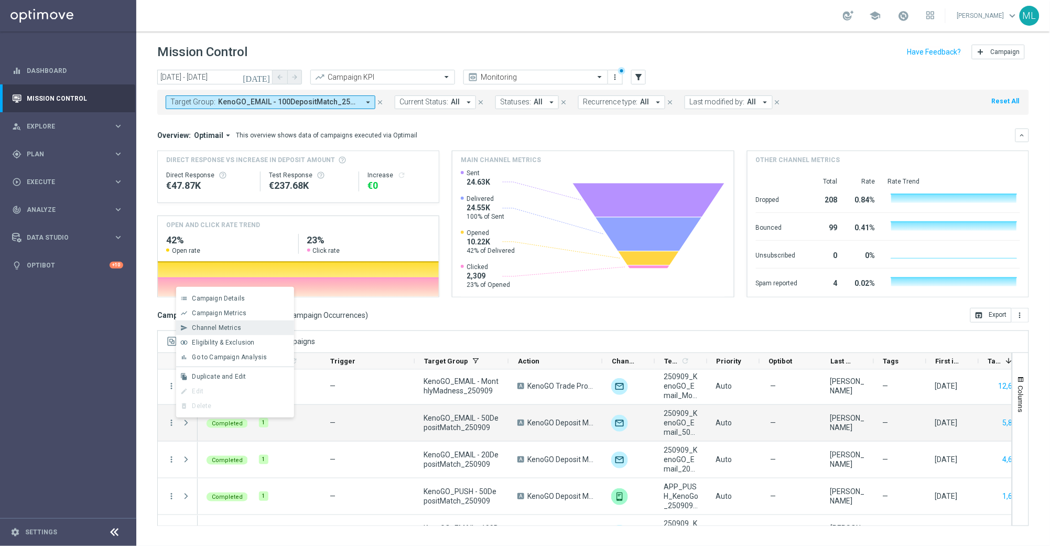
click at [238, 330] on span "Channel Metrics" at bounding box center [216, 327] width 49 height 7
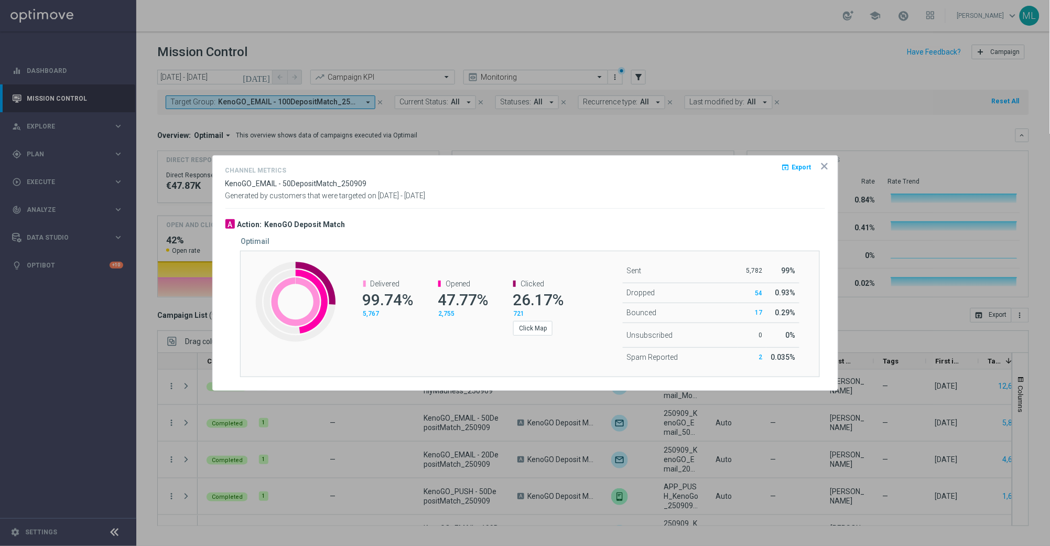
click at [825, 166] on icon "icon" at bounding box center [824, 166] width 5 height 5
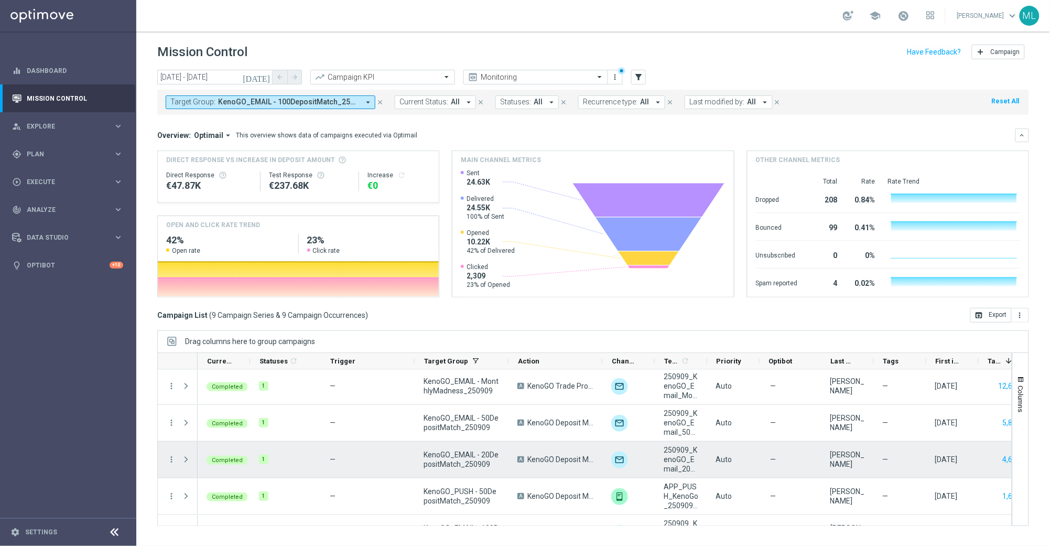
scroll to position [0, 0]
click at [172, 461] on icon "more_vert" at bounding box center [171, 460] width 9 height 9
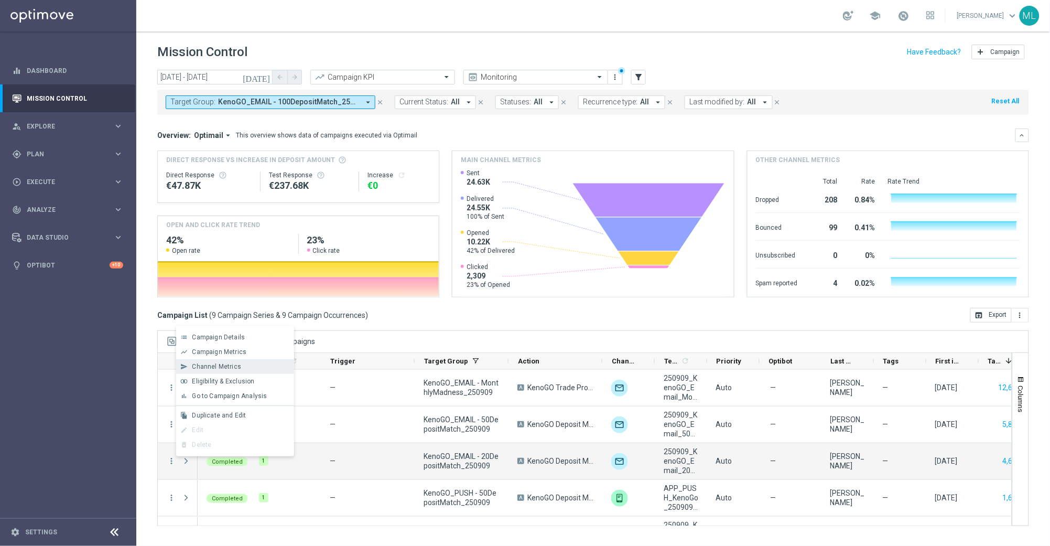
click at [221, 368] on span "Channel Metrics" at bounding box center [216, 366] width 49 height 7
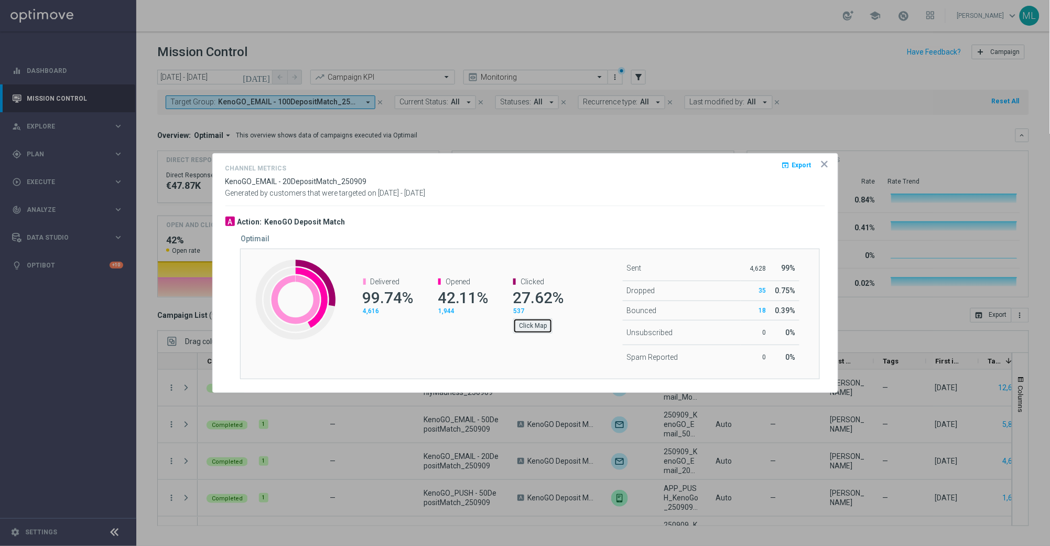
click at [538, 330] on button "Click Map" at bounding box center [532, 325] width 39 height 15
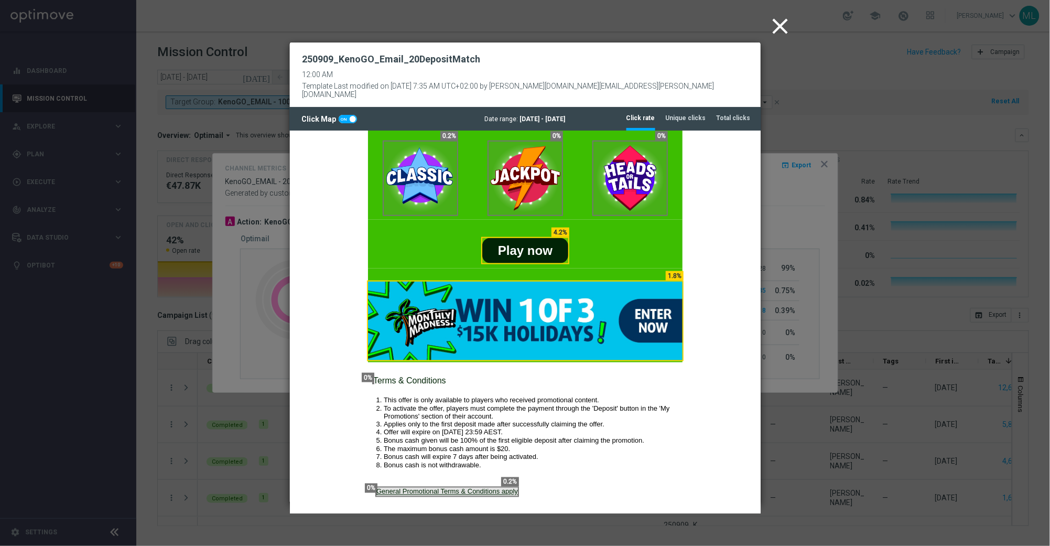
scroll to position [409, 0]
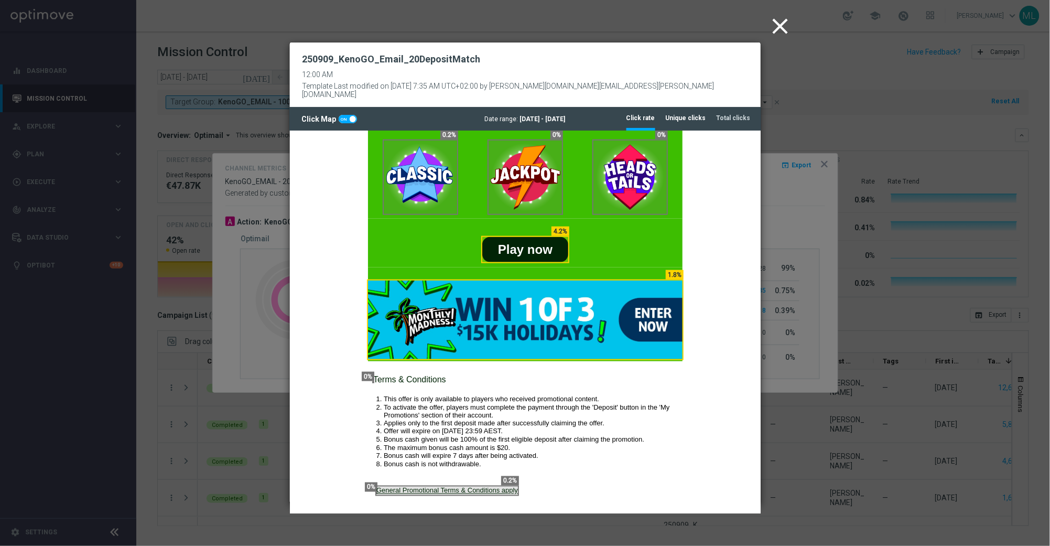
click at [695, 107] on li "Unique clicks" at bounding box center [686, 118] width 40 height 22
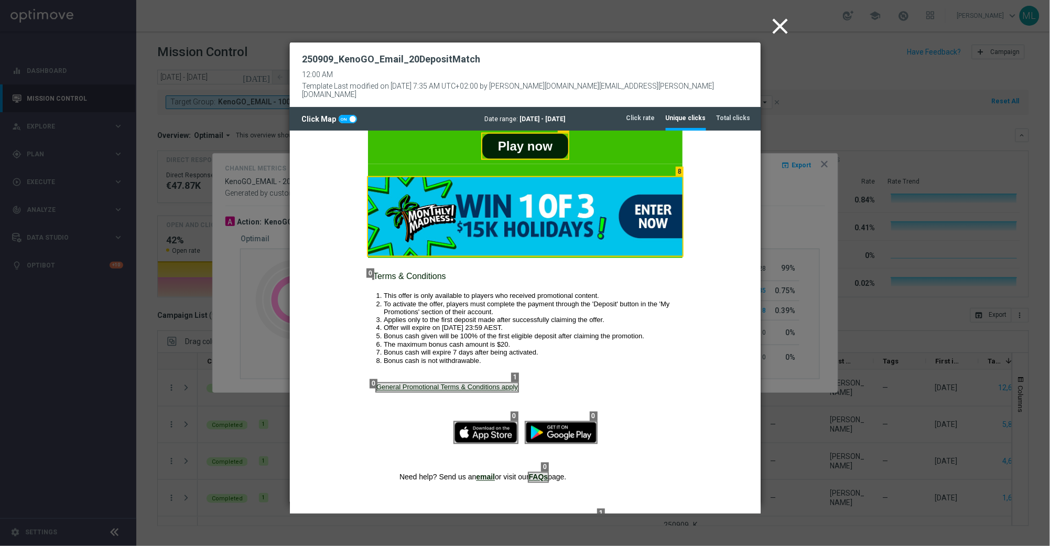
scroll to position [513, 0]
click at [780, 25] on icon "close" at bounding box center [781, 26] width 26 height 26
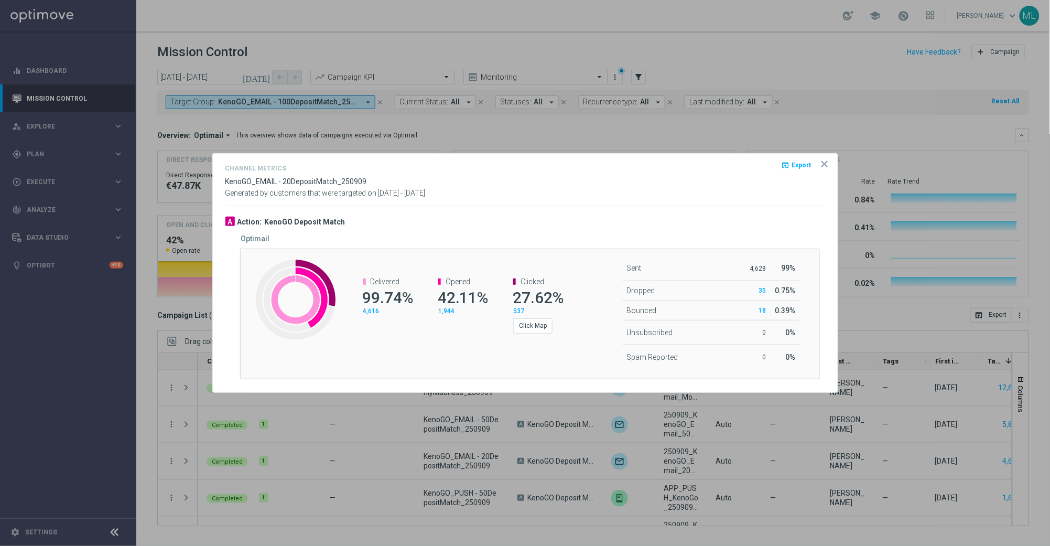
click at [825, 163] on icon "icon" at bounding box center [824, 163] width 5 height 5
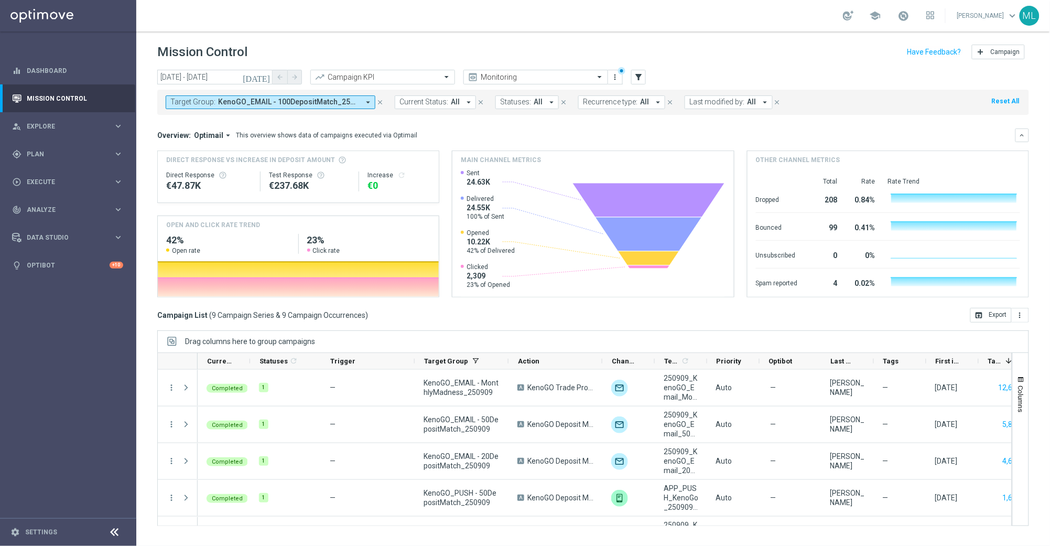
click at [305, 102] on span "KenoGO_EMAIL - 100DepositMatch_250909, KenoGO_EMAIL - 200DepositMatch_250909, K…" at bounding box center [288, 102] width 141 height 9
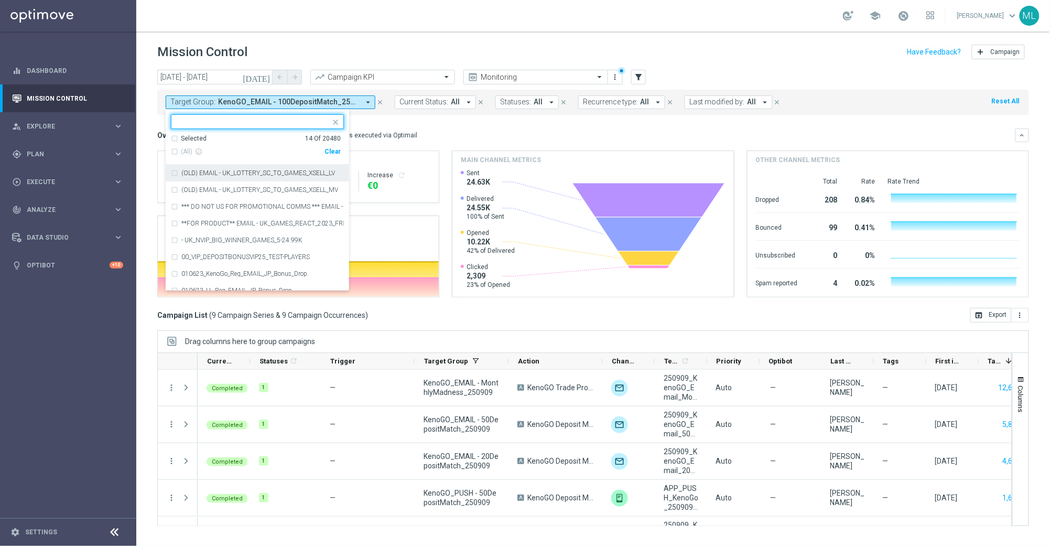
drag, startPoint x: 333, startPoint y: 150, endPoint x: 279, endPoint y: 138, distance: 54.8
click at [0, 0] on div "Clear" at bounding box center [0, 0] width 0 height 0
click at [232, 122] on input "text" at bounding box center [254, 121] width 154 height 9
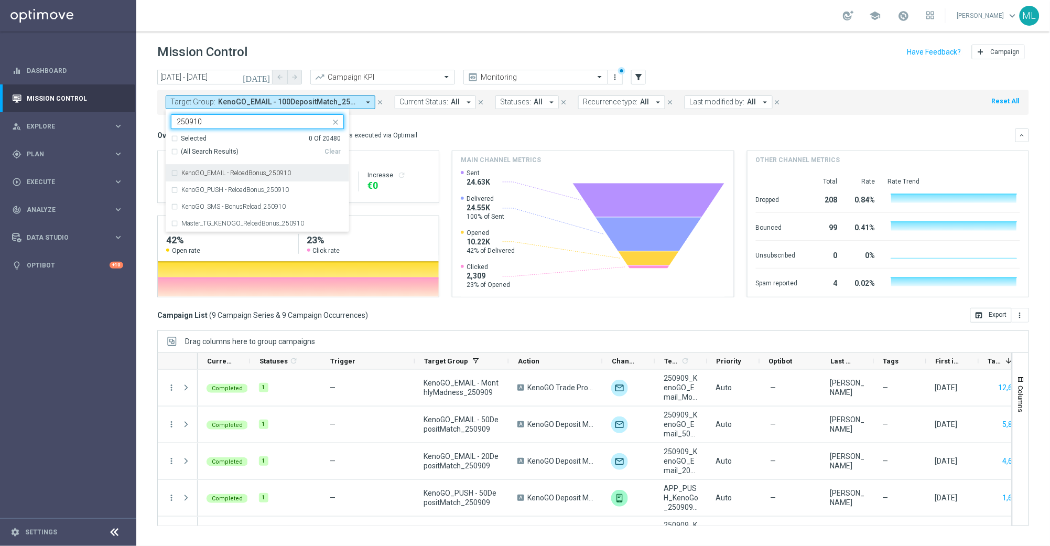
click at [175, 149] on div "(All Search Results)" at bounding box center [248, 151] width 154 height 9
type input "250910"
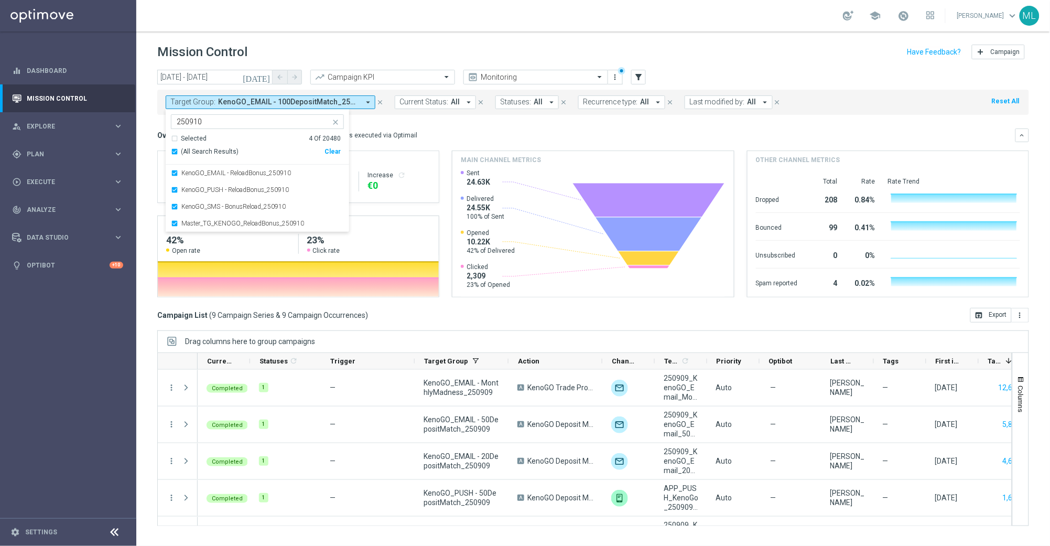
click at [148, 124] on div "today 09 Sep 2025 - 09 Sep 2025 arrow_back arrow_forward Campaign KPI trending_…" at bounding box center [593, 303] width 914 height 467
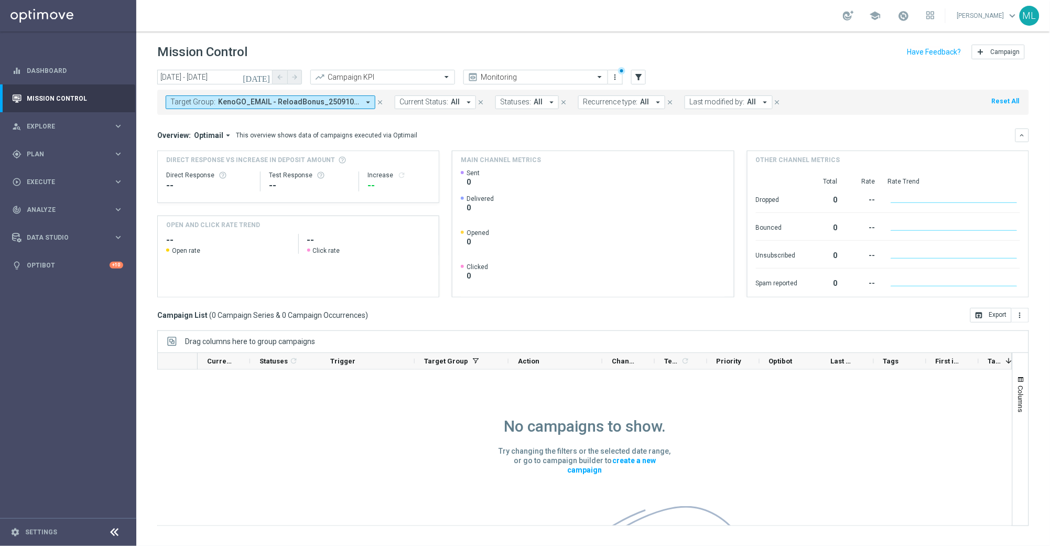
click at [266, 76] on icon "[DATE]" at bounding box center [257, 76] width 28 height 9
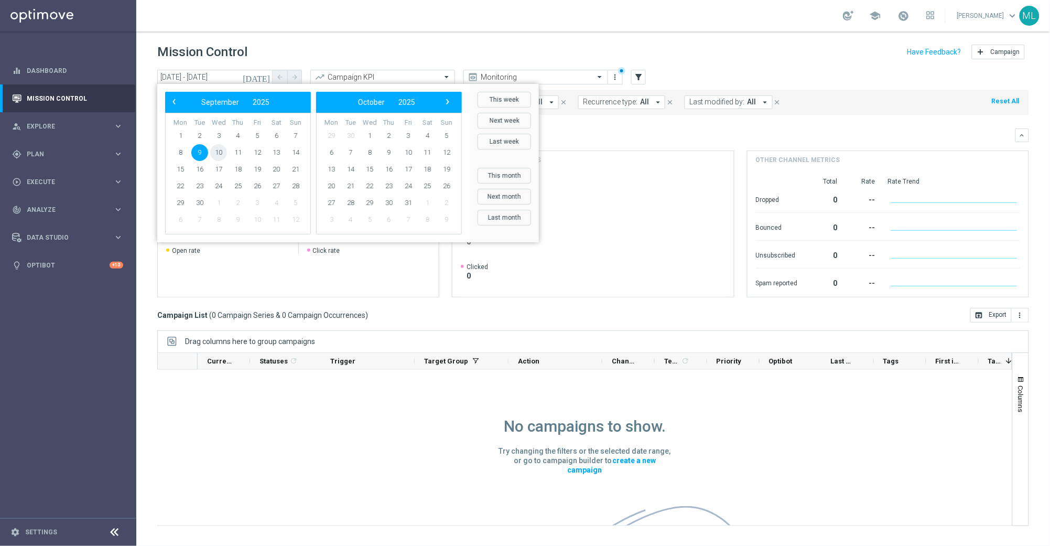
click at [220, 153] on span "10" at bounding box center [218, 152] width 17 height 17
type input "10 Sep 2025 - 10 Sep 2025"
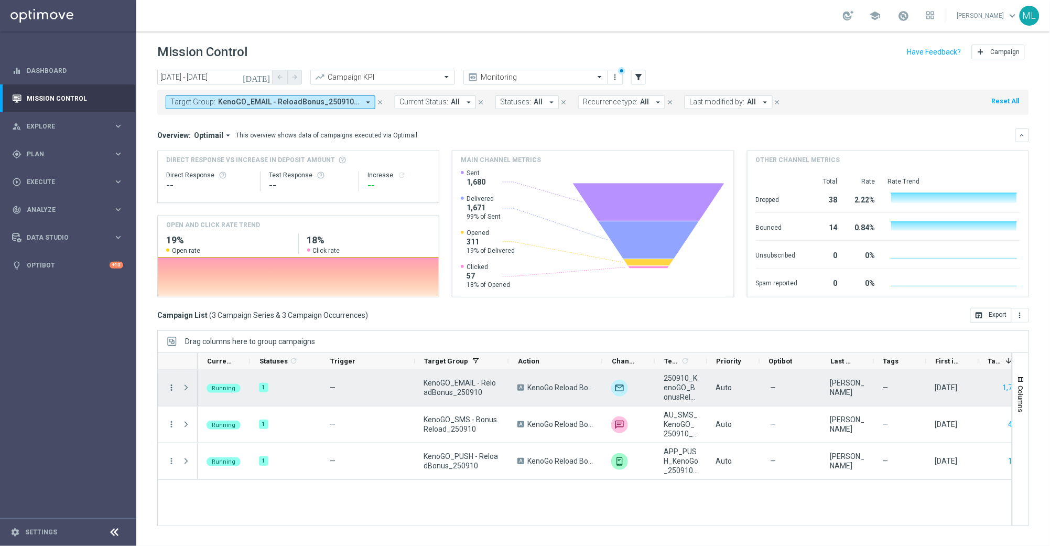
click at [171, 384] on icon "more_vert" at bounding box center [171, 387] width 9 height 9
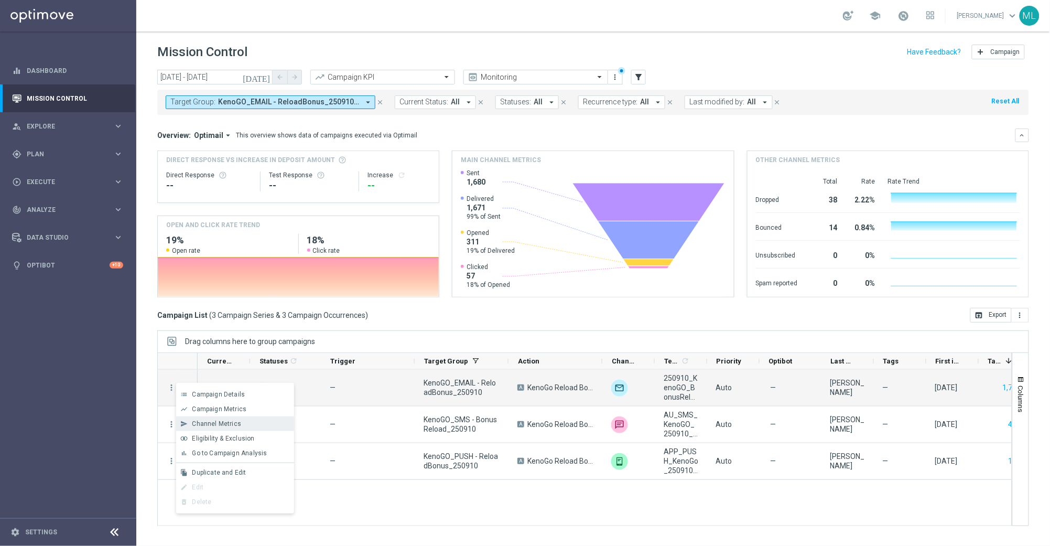
click at [230, 423] on span "Channel Metrics" at bounding box center [216, 423] width 49 height 7
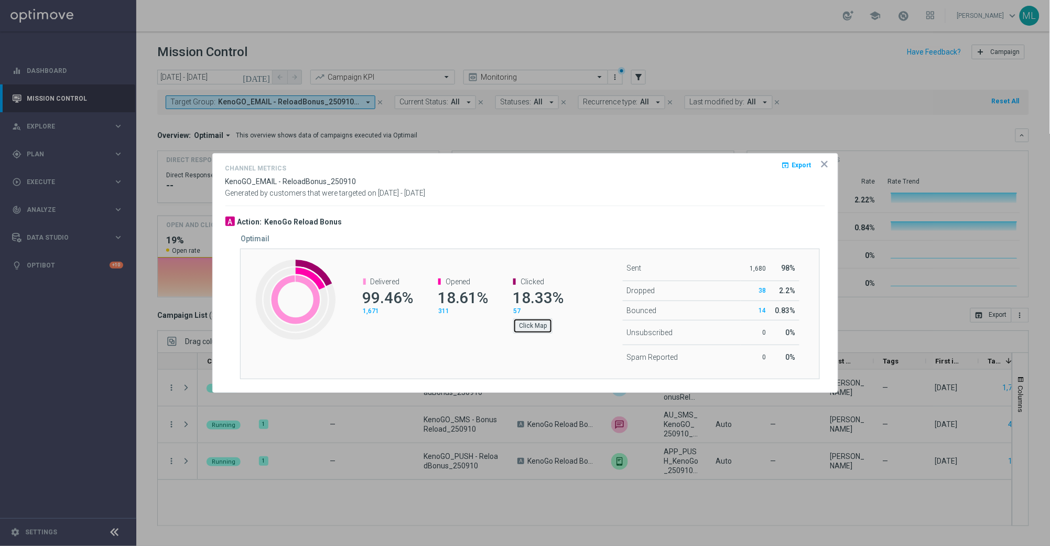
click at [535, 329] on button "Click Map" at bounding box center [532, 325] width 39 height 15
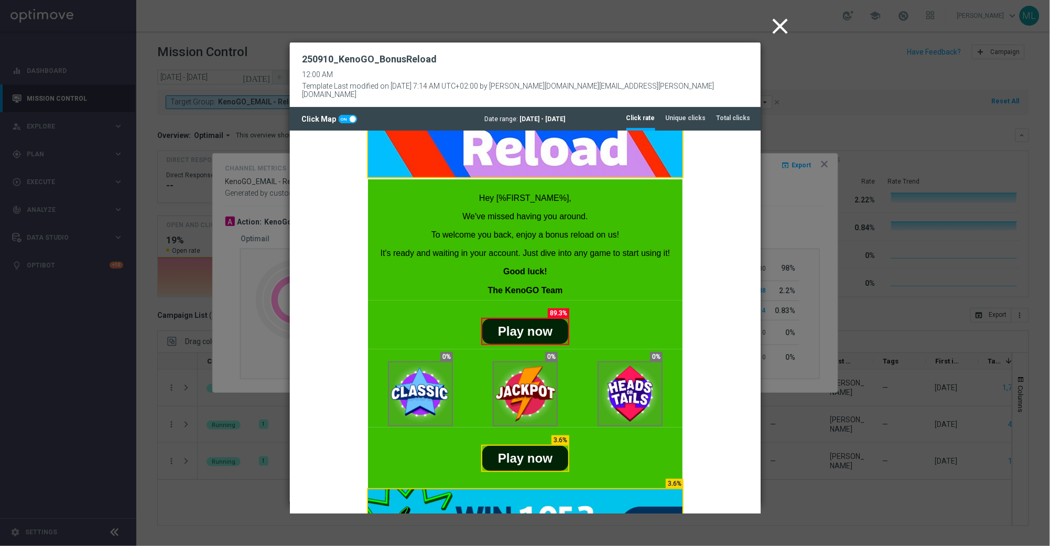
scroll to position [130, 0]
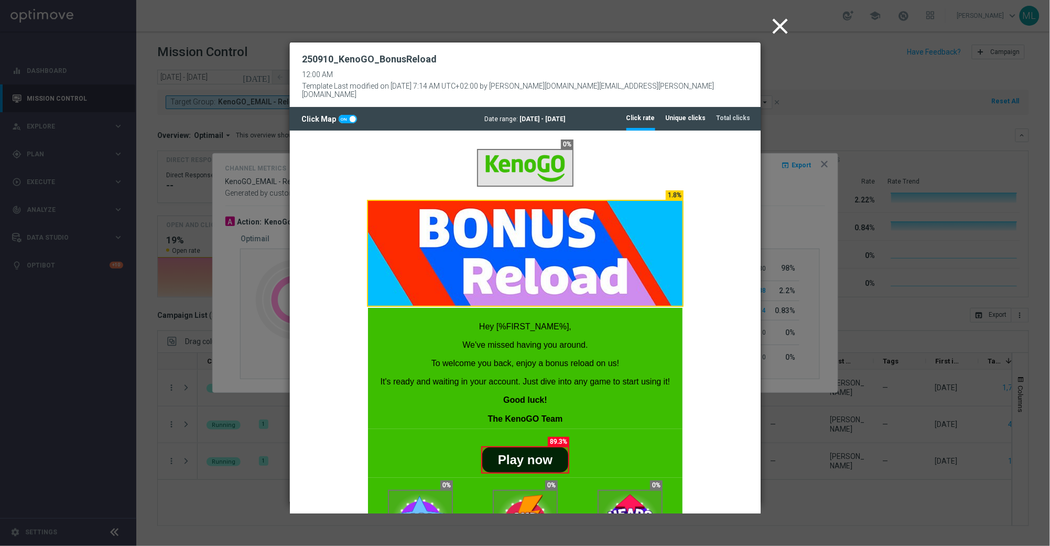
click at [689, 107] on li "Unique clicks" at bounding box center [686, 118] width 40 height 22
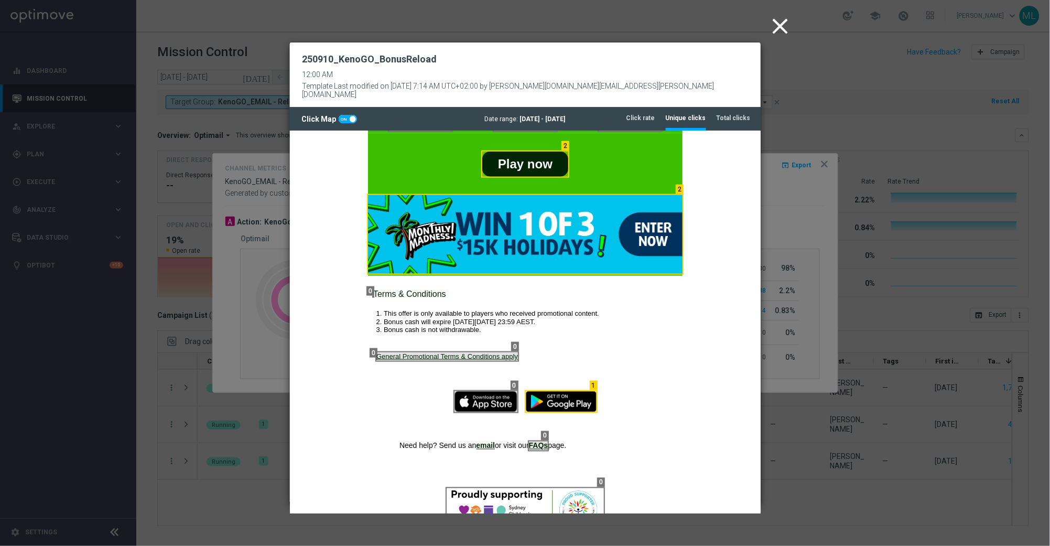
scroll to position [425, 0]
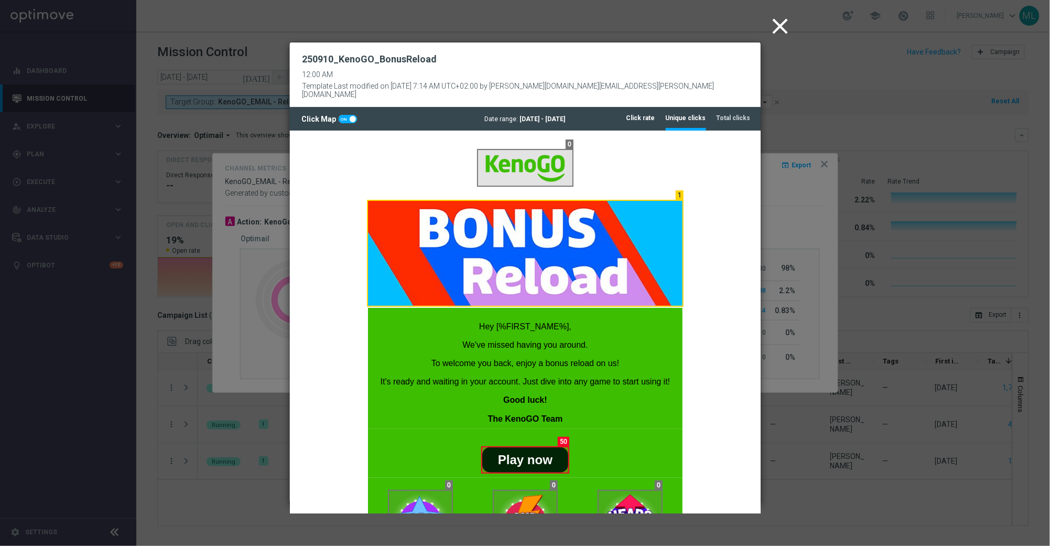
click at [646, 114] on tab-header "Click rate" at bounding box center [641, 118] width 29 height 9
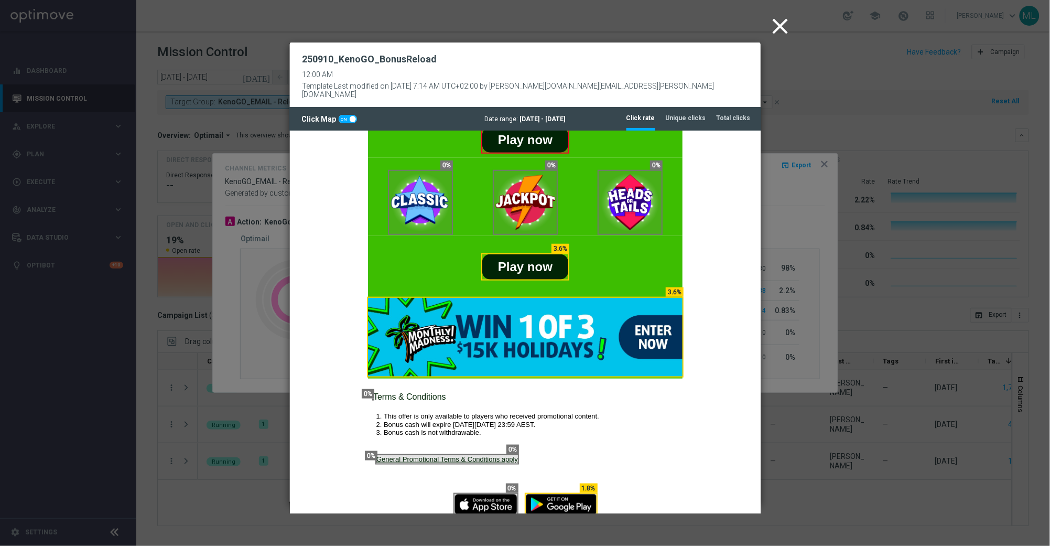
scroll to position [320, 0]
click at [778, 20] on icon "close" at bounding box center [781, 26] width 26 height 26
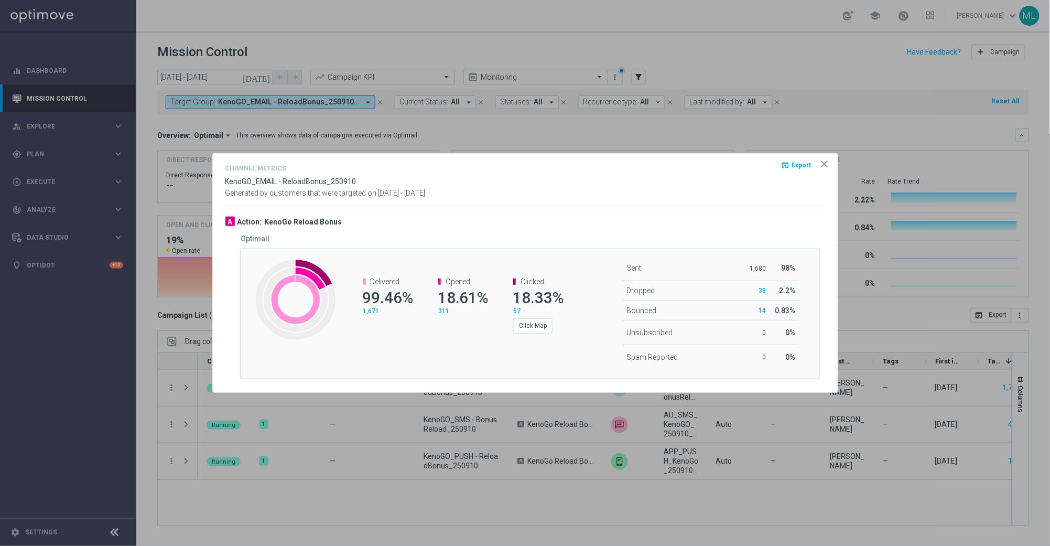
click at [827, 164] on icon "icon" at bounding box center [824, 164] width 10 height 10
